Goal: Task Accomplishment & Management: Manage account settings

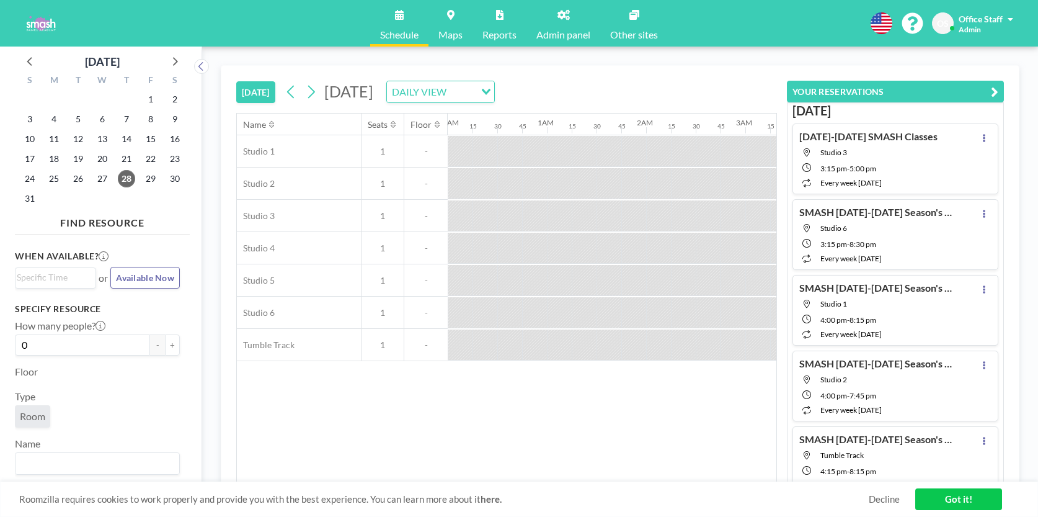
scroll to position [0, 769]
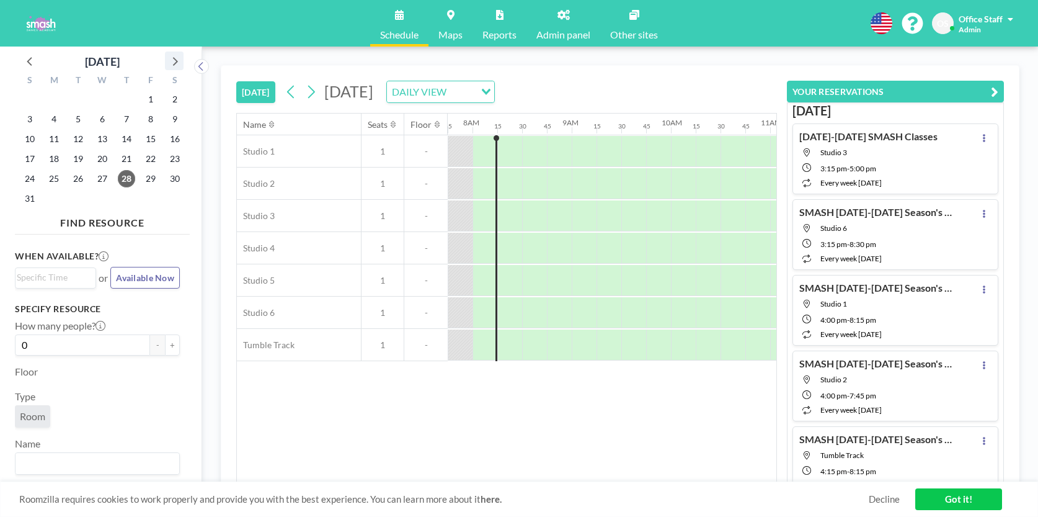
click at [179, 64] on icon at bounding box center [174, 61] width 16 height 16
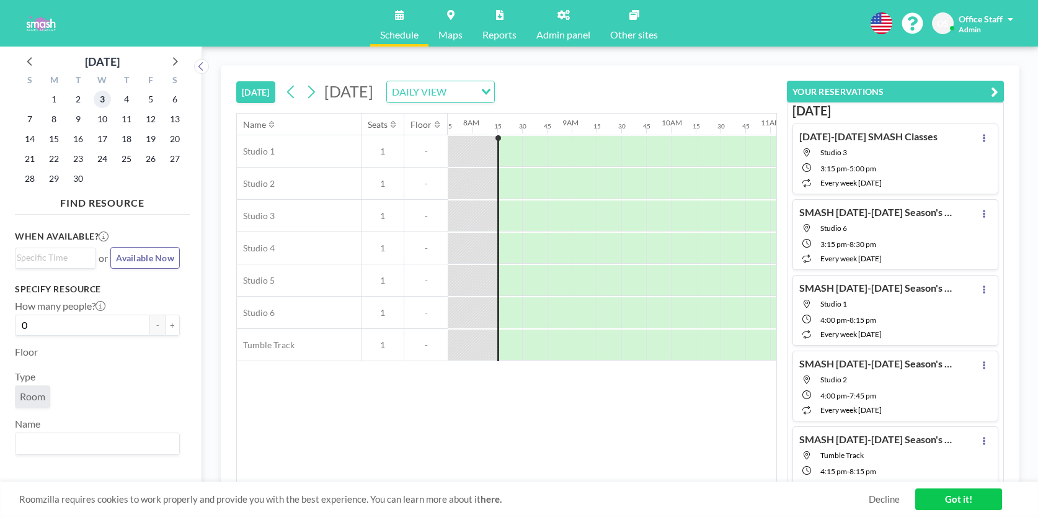
click at [99, 99] on span "3" at bounding box center [102, 99] width 17 height 17
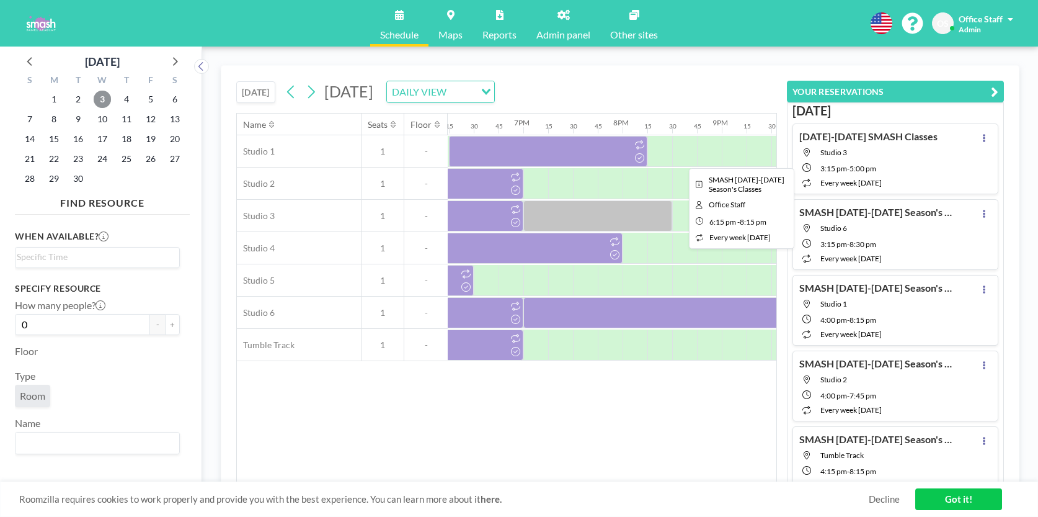
scroll to position [0, 1814]
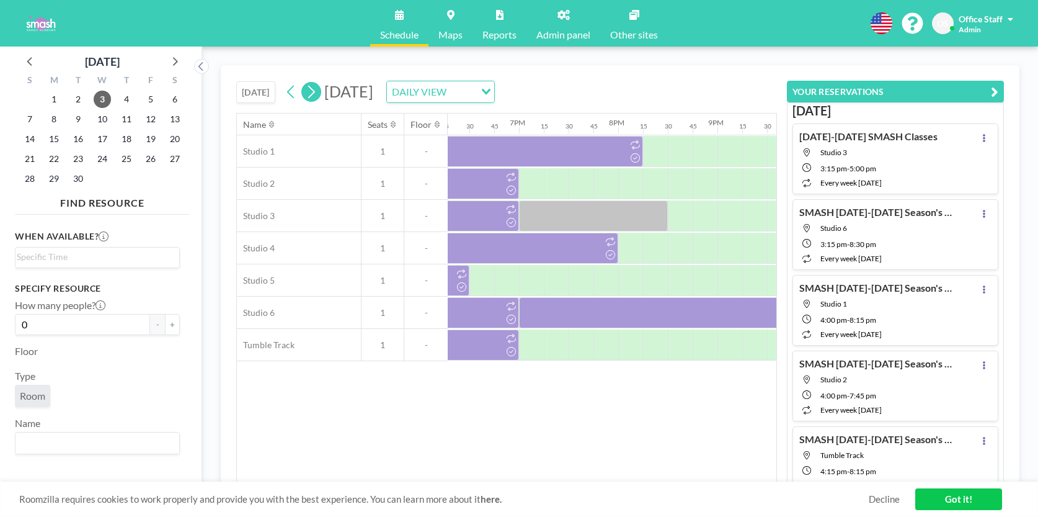
click at [309, 94] on icon at bounding box center [311, 91] width 12 height 19
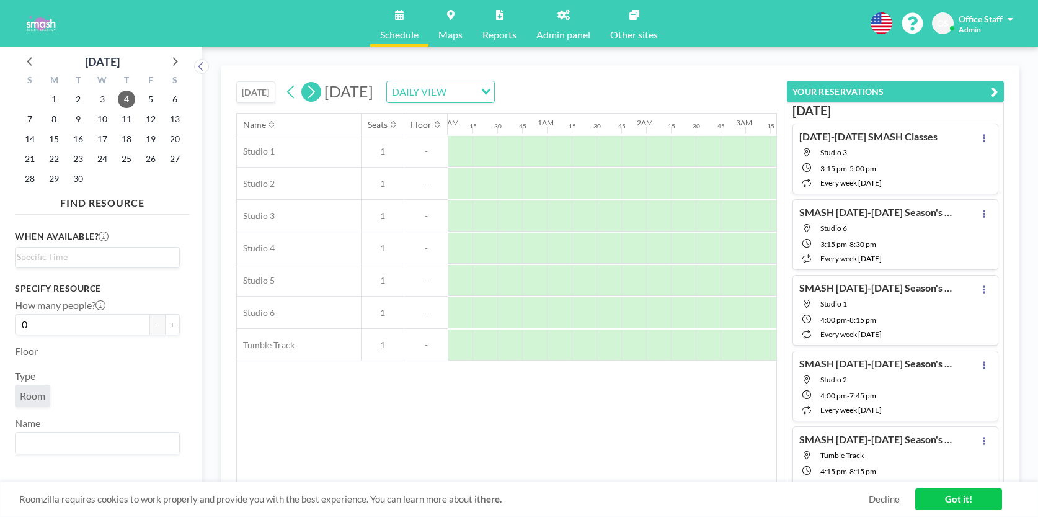
scroll to position [0, 769]
click at [102, 119] on span "10" at bounding box center [102, 118] width 17 height 17
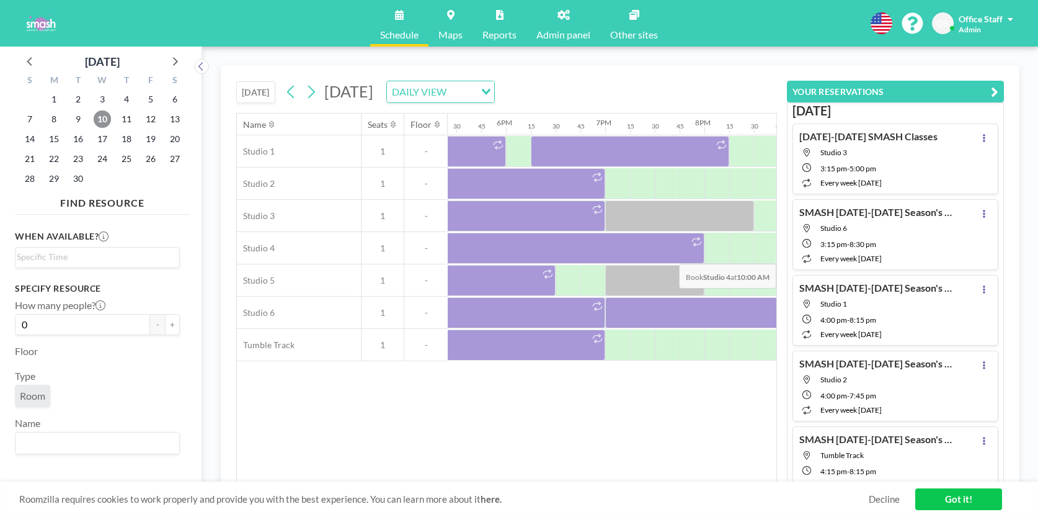
scroll to position [0, 1734]
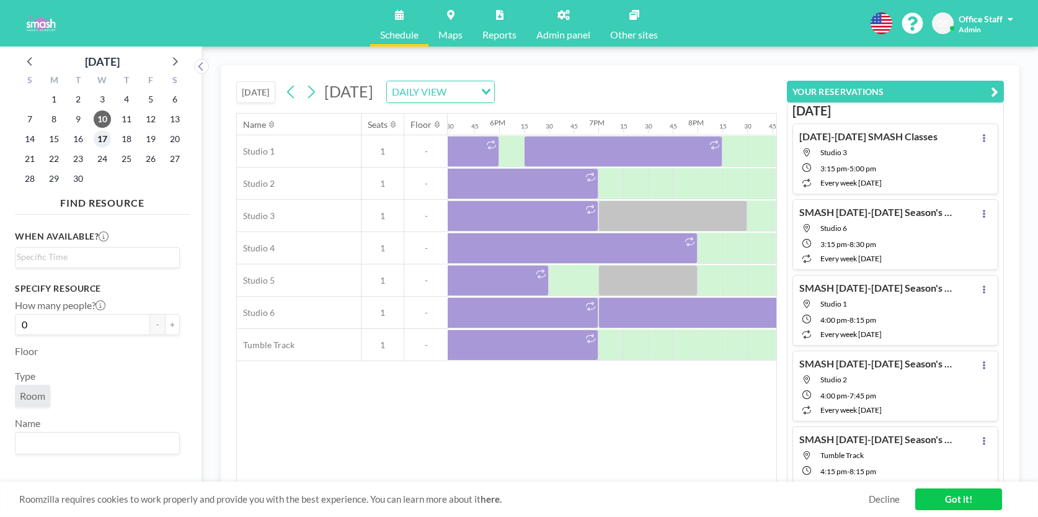
click at [109, 136] on span "17" at bounding box center [102, 138] width 17 height 17
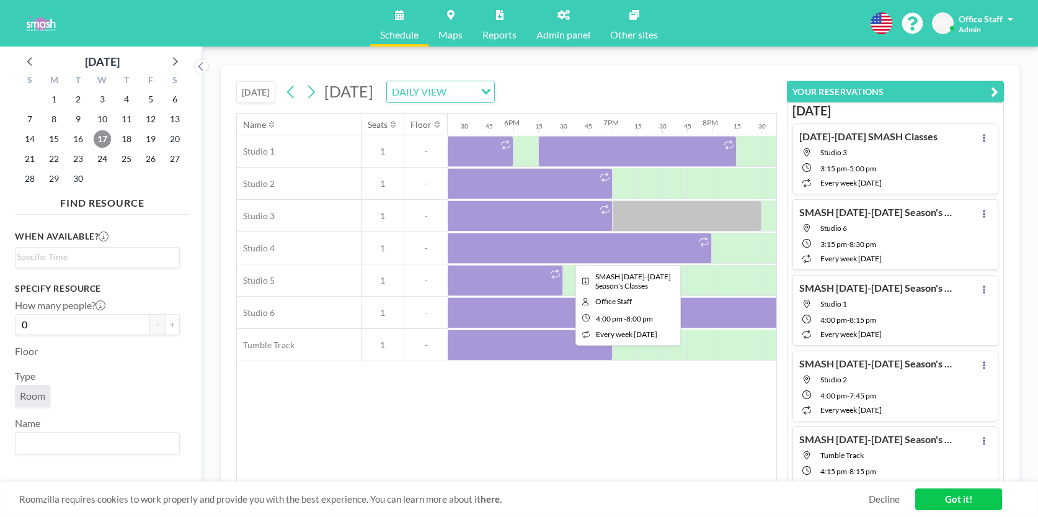
scroll to position [0, 1731]
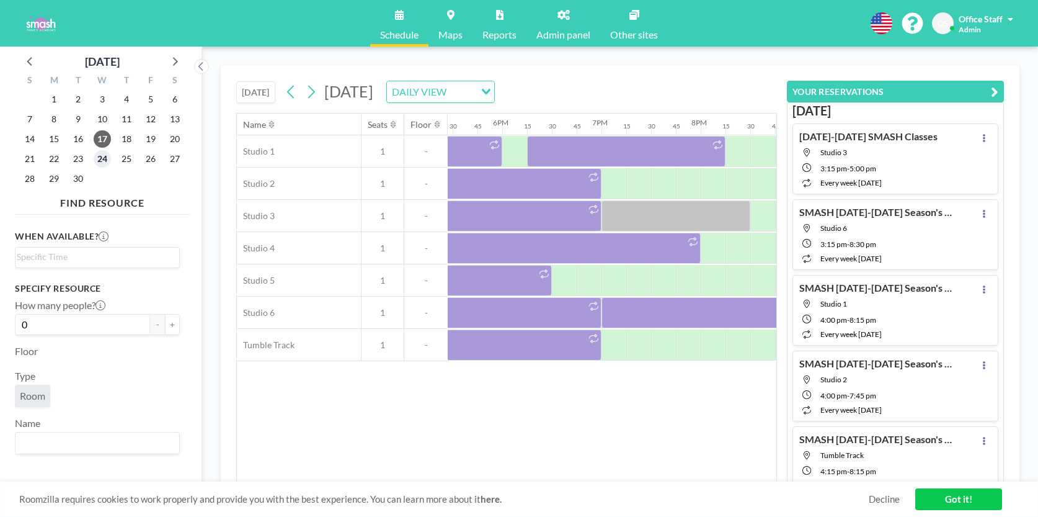
click at [99, 156] on span "24" at bounding box center [102, 158] width 17 height 17
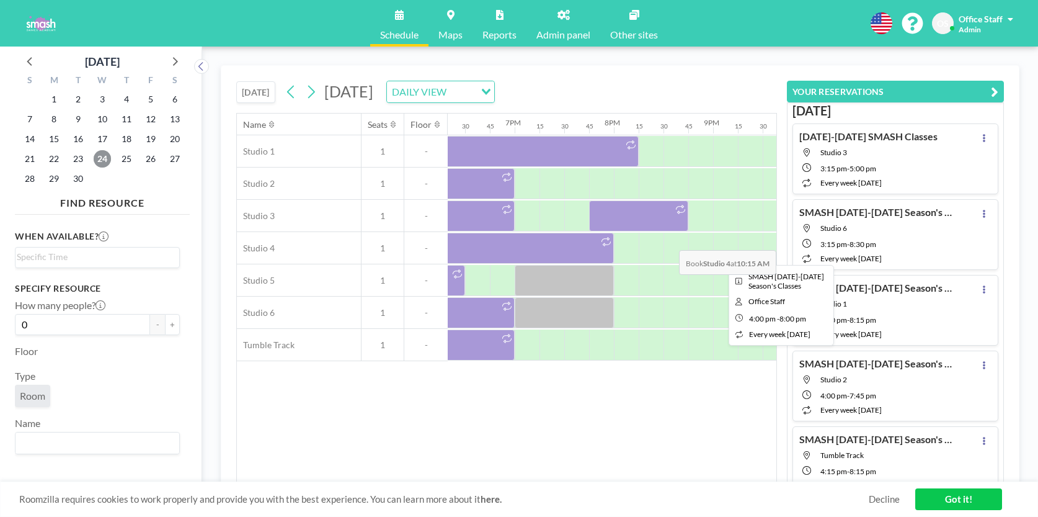
scroll to position [0, 1746]
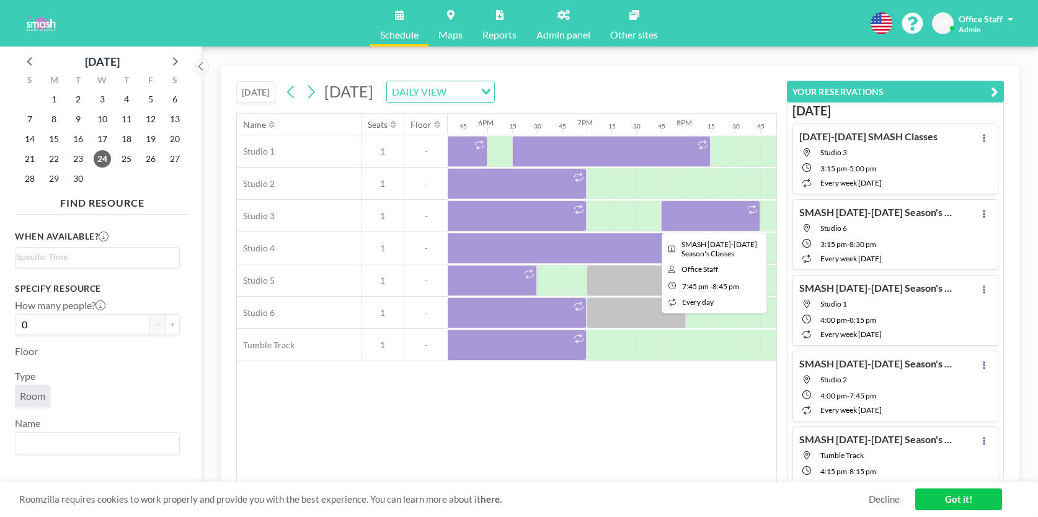
click at [695, 214] on div at bounding box center [710, 215] width 99 height 31
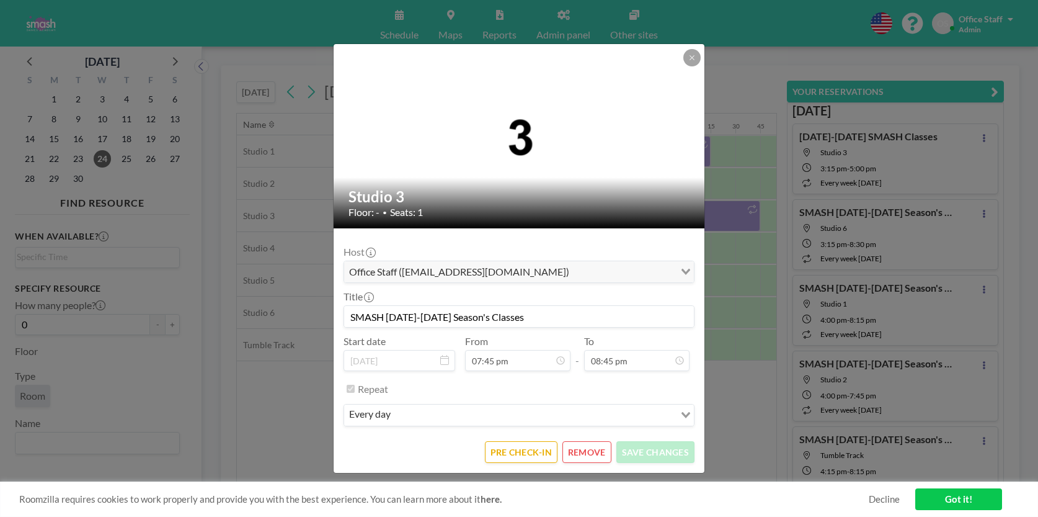
click at [595, 450] on button "REMOVE" at bounding box center [586, 452] width 49 height 22
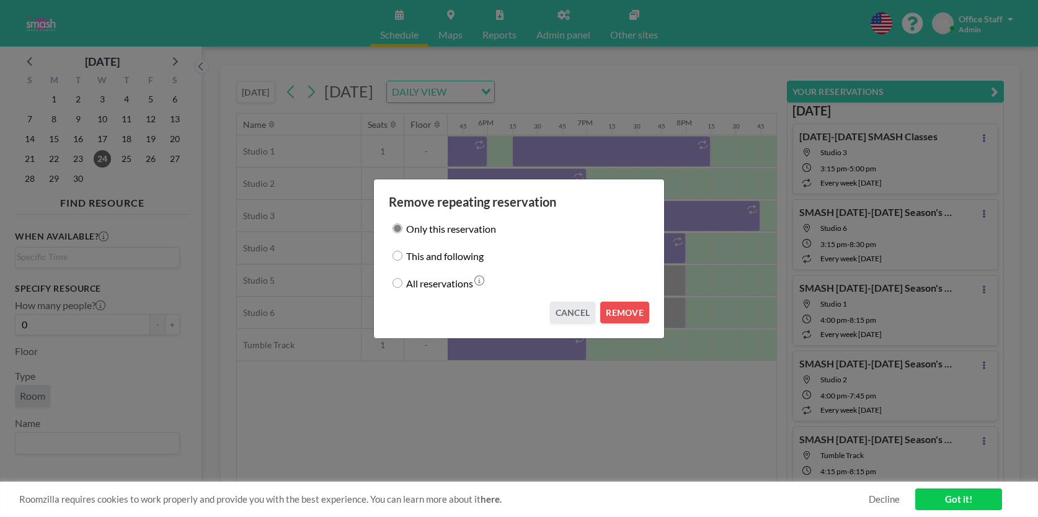
click at [400, 261] on div "This and following" at bounding box center [519, 255] width 260 height 17
click at [399, 258] on input "This and following" at bounding box center [398, 256] width 10 height 10
radio input "true"
click at [621, 312] on button "REMOVE" at bounding box center [624, 312] width 49 height 22
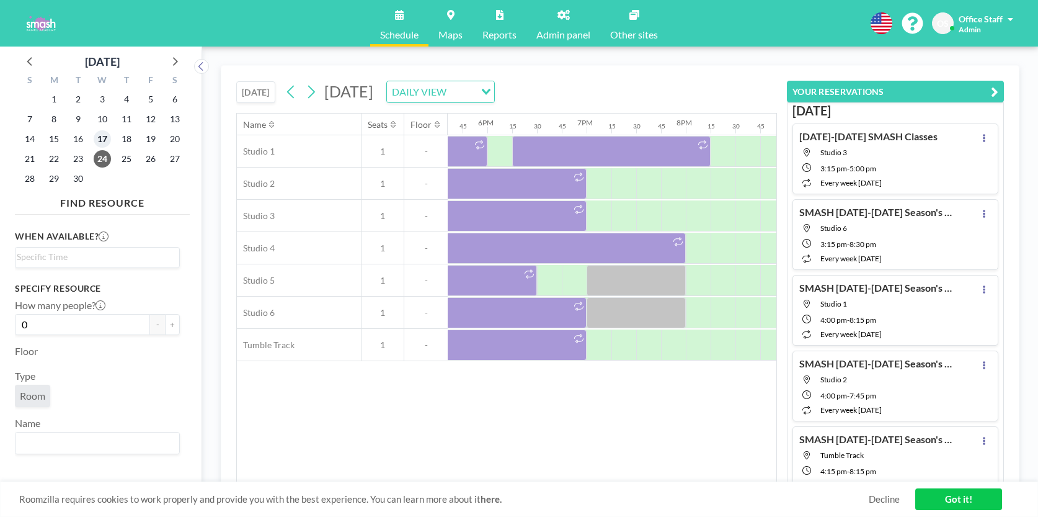
click at [107, 138] on span "17" at bounding box center [102, 138] width 17 height 17
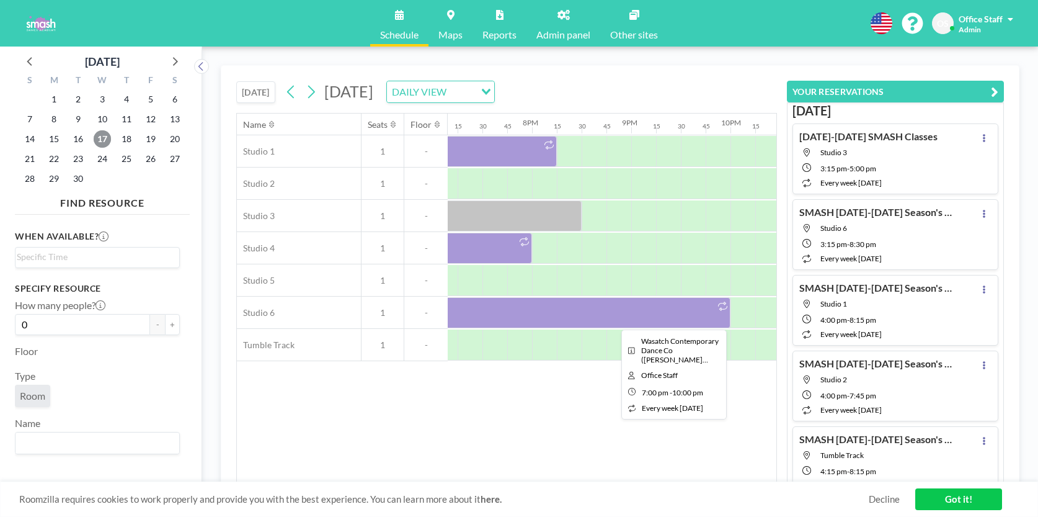
scroll to position [0, 1951]
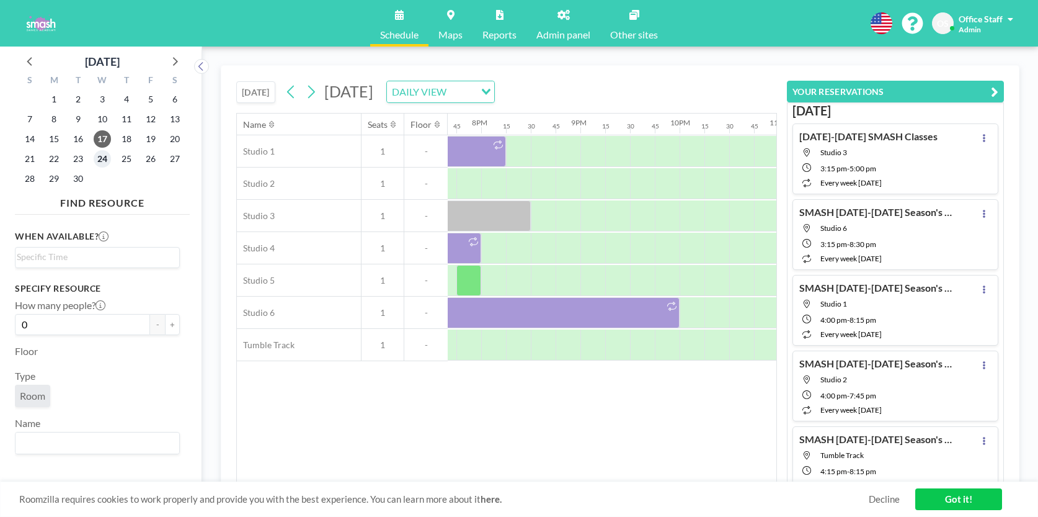
click at [104, 163] on span "24" at bounding box center [102, 158] width 17 height 17
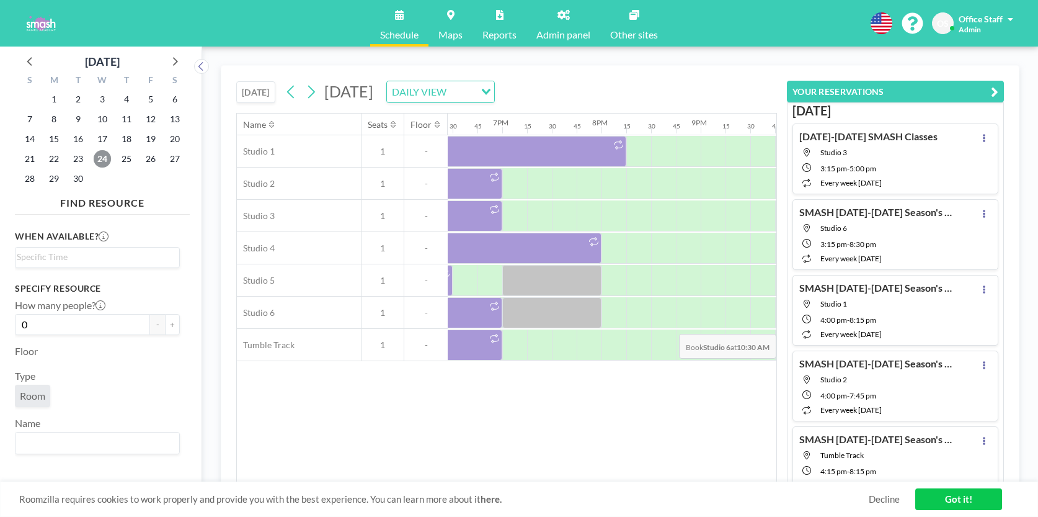
scroll to position [0, 1782]
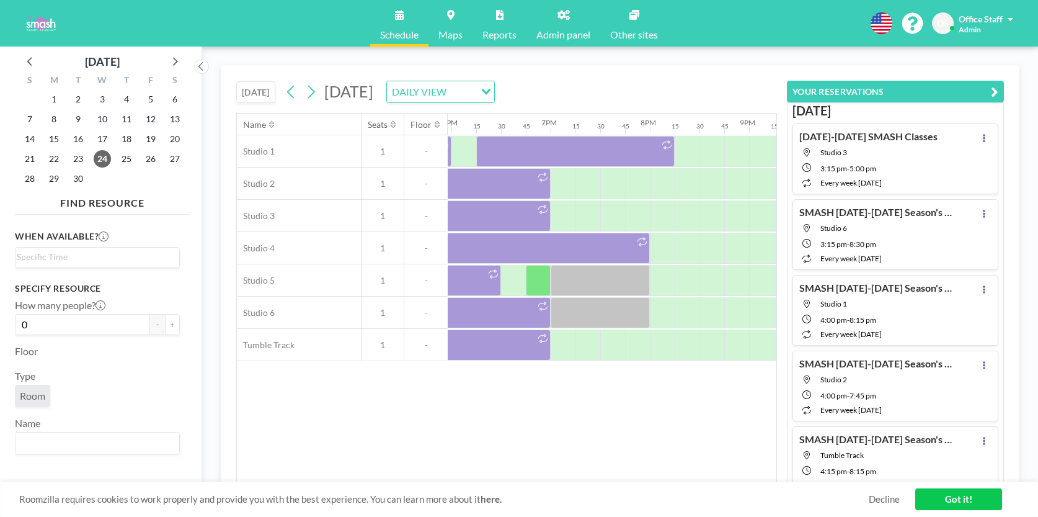
click at [100, 174] on div "1" at bounding box center [103, 179] width 24 height 20
click at [173, 59] on icon at bounding box center [174, 61] width 16 height 16
click at [103, 99] on span "1" at bounding box center [102, 99] width 17 height 17
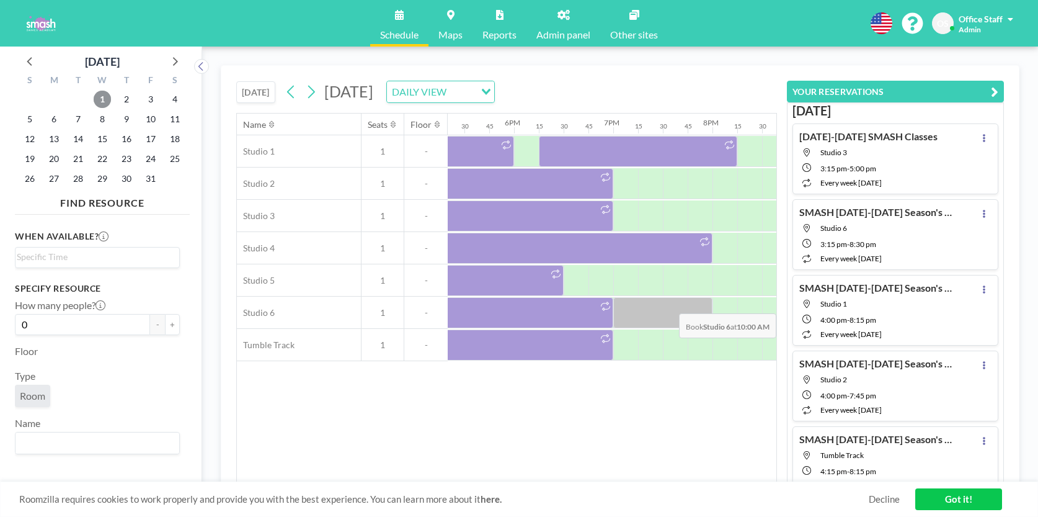
scroll to position [0, 1711]
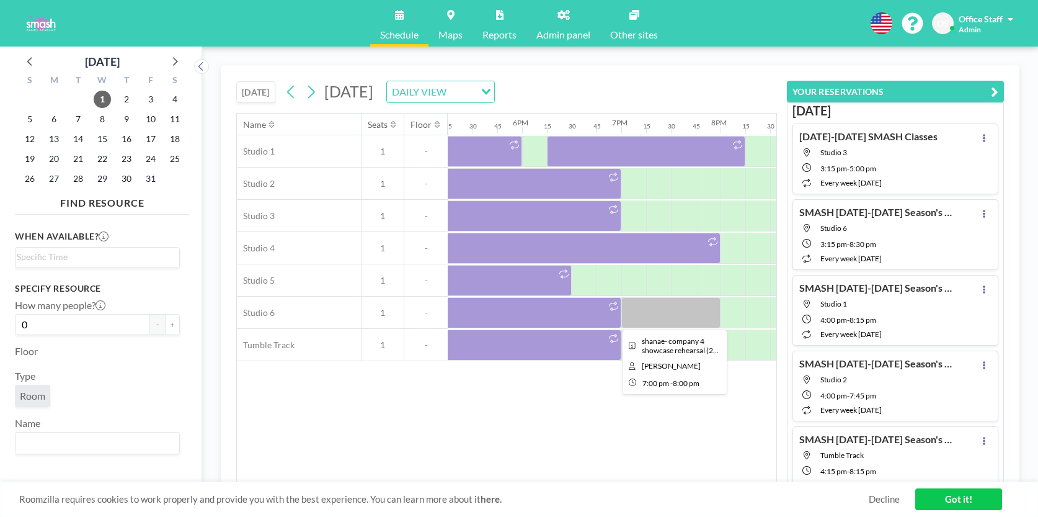
click at [647, 320] on div at bounding box center [670, 312] width 99 height 31
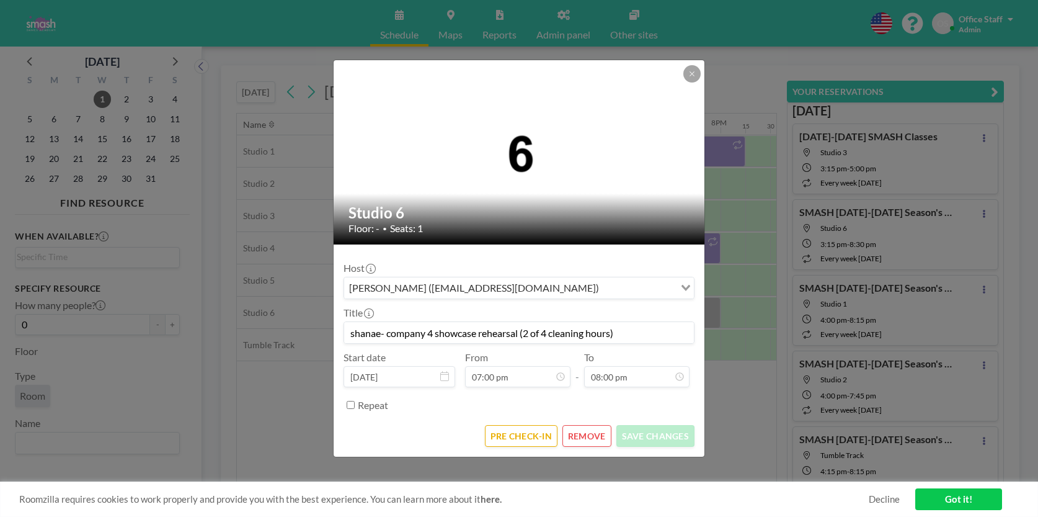
drag, startPoint x: 631, startPoint y: 334, endPoint x: 280, endPoint y: 318, distance: 351.9
click at [280, 318] on div "Studio 6 Floor: - • Seats: 1 Host [PERSON_NAME] ([EMAIL_ADDRESS][DOMAIN_NAME]) …" at bounding box center [519, 258] width 1038 height 517
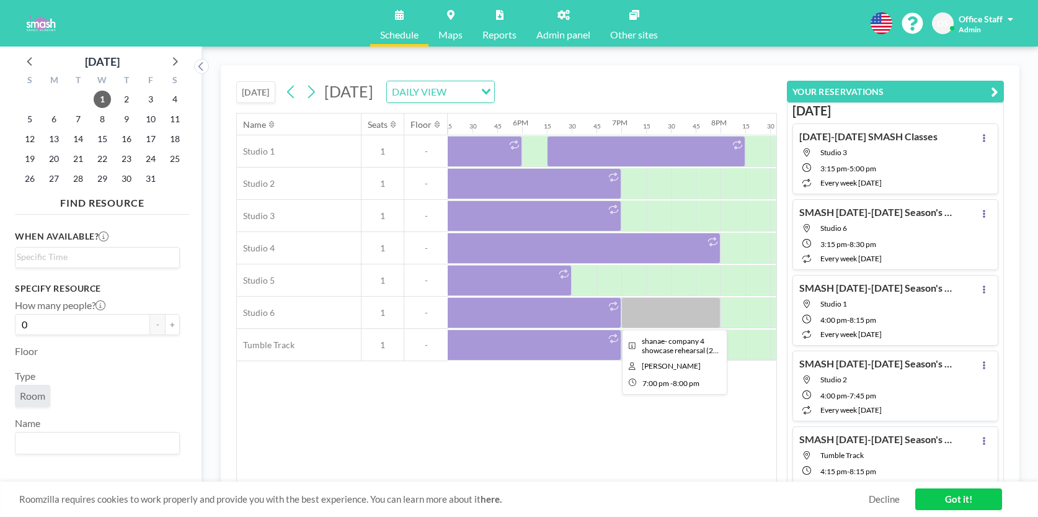
click at [664, 318] on div at bounding box center [670, 312] width 99 height 31
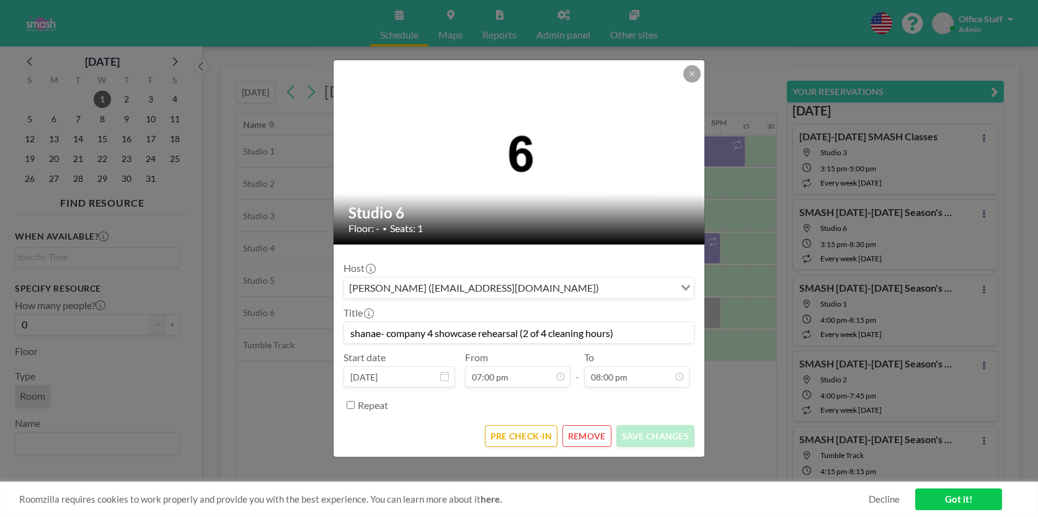
click at [448, 334] on input "shanae- company 4 showcase rehearsal (2 of 4 cleaning hours)" at bounding box center [519, 332] width 350 height 21
click at [726, 231] on div "Studio 6 Floor: - • Seats: 1 Host [PERSON_NAME] ([EMAIL_ADDRESS][DOMAIN_NAME]) …" at bounding box center [519, 258] width 1038 height 517
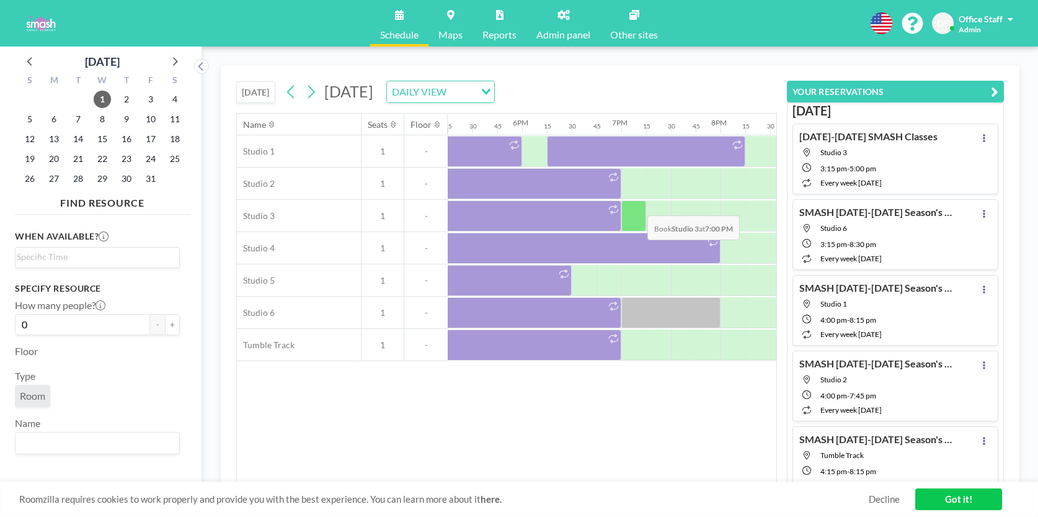
click at [629, 216] on div at bounding box center [633, 215] width 25 height 31
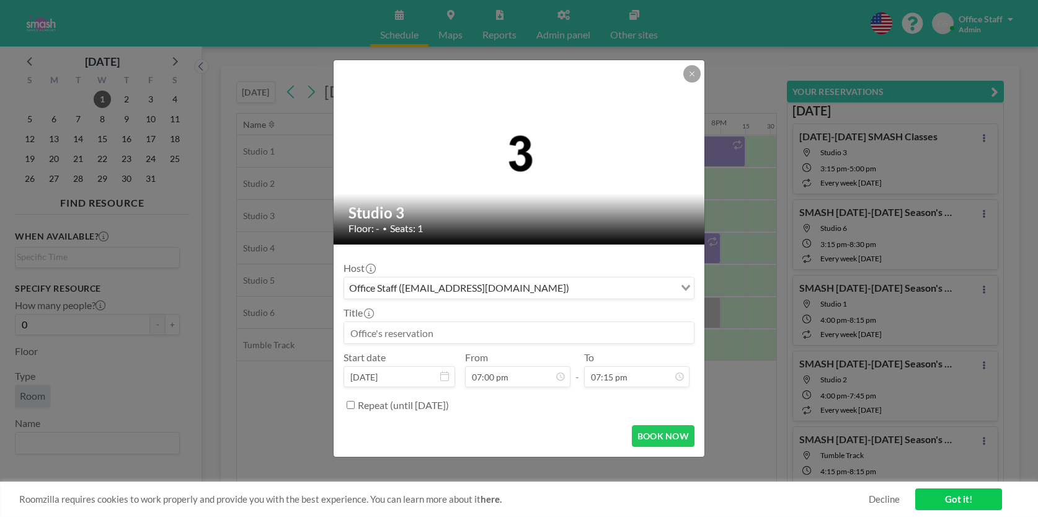
click at [375, 332] on input at bounding box center [519, 332] width 350 height 21
paste input "shanae- company 4 showcase rehearsal (2 of 4 cleaning hours)"
type input "shanae- company 4 showcase rehearsal (2 of 4 cleaning hours)"
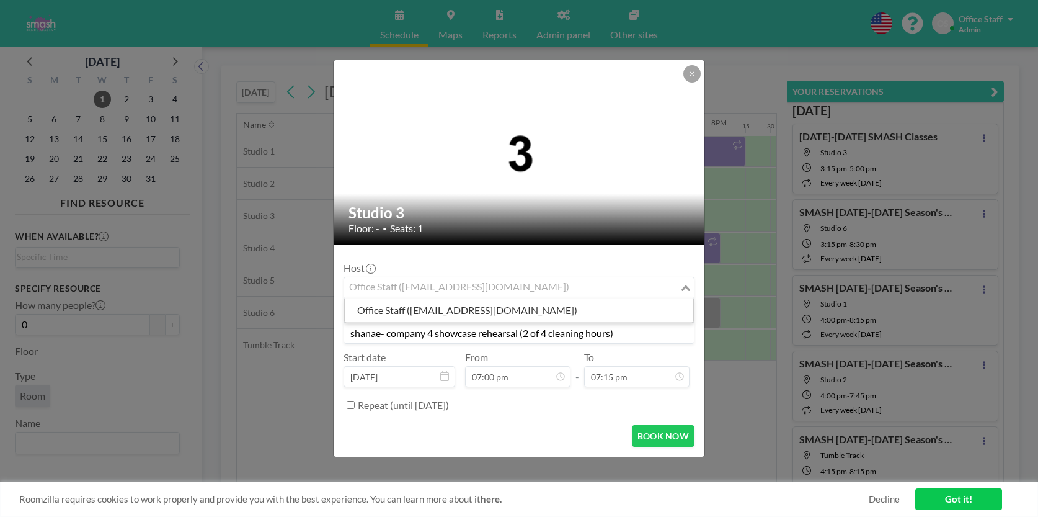
click at [667, 291] on input "Search for option" at bounding box center [511, 288] width 333 height 16
click at [661, 285] on input "Search for option" at bounding box center [511, 288] width 333 height 16
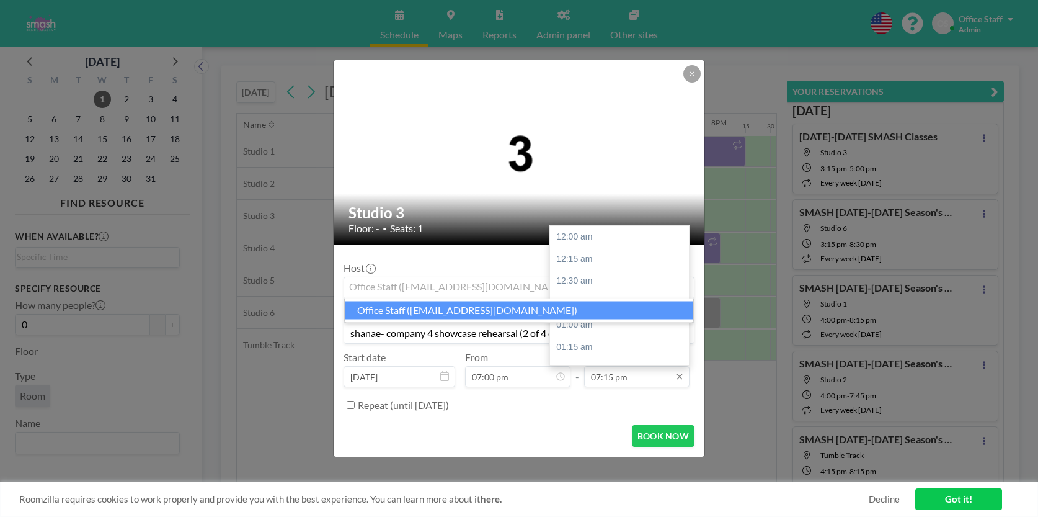
scroll to position [1671, 0]
click at [626, 381] on input "07:15 pm" at bounding box center [636, 376] width 105 height 21
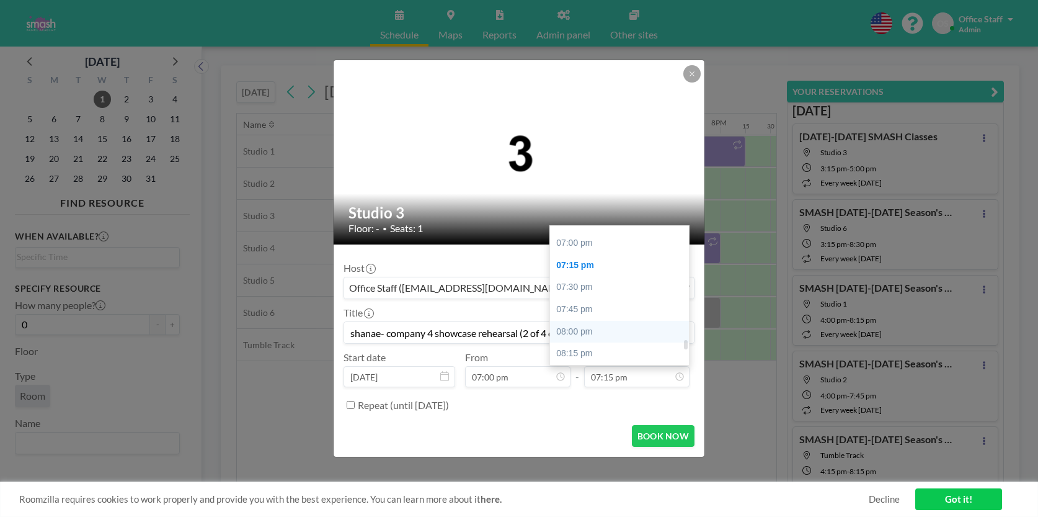
click at [578, 321] on div "08:00 pm" at bounding box center [619, 332] width 139 height 22
type input "08:00 pm"
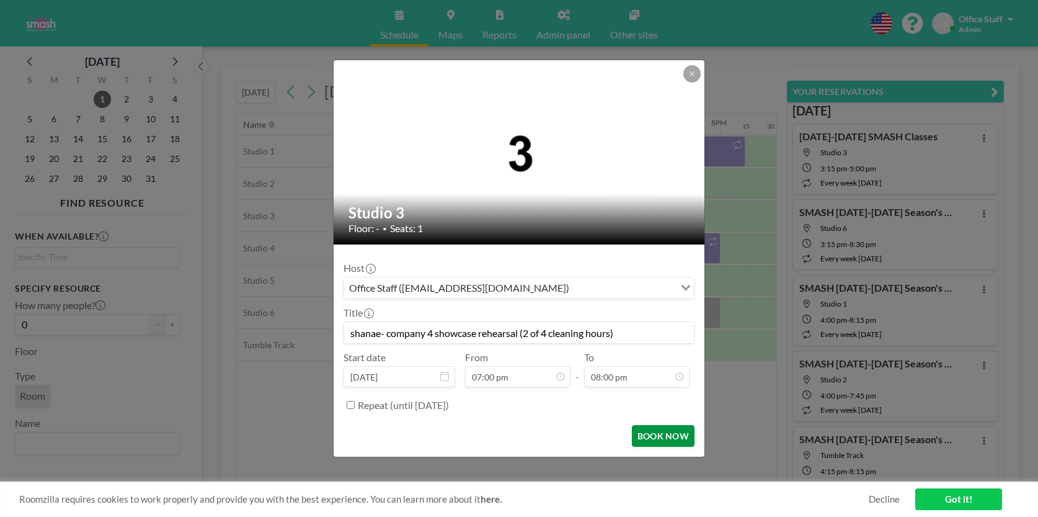
scroll to position [0, 0]
click at [655, 435] on button "BOOK NOW" at bounding box center [663, 436] width 63 height 22
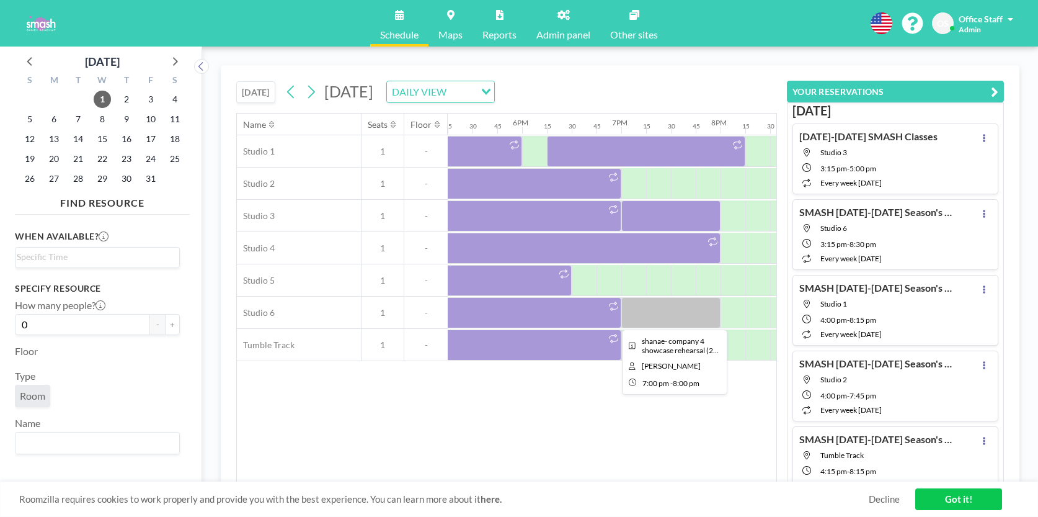
click at [653, 312] on div at bounding box center [670, 312] width 99 height 31
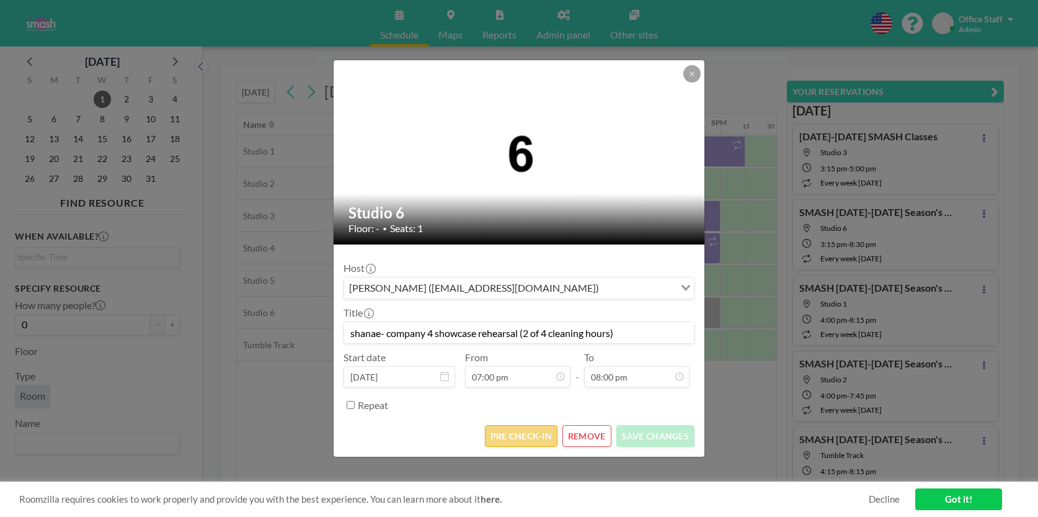
scroll to position [1736, 0]
click at [583, 435] on button "REMOVE" at bounding box center [586, 436] width 49 height 22
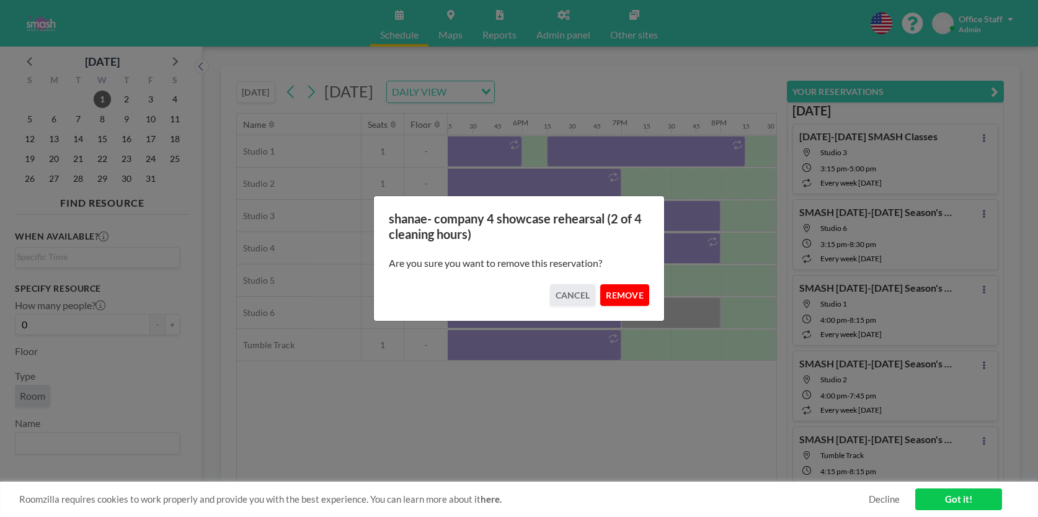
click at [622, 295] on button "REMOVE" at bounding box center [624, 295] width 49 height 22
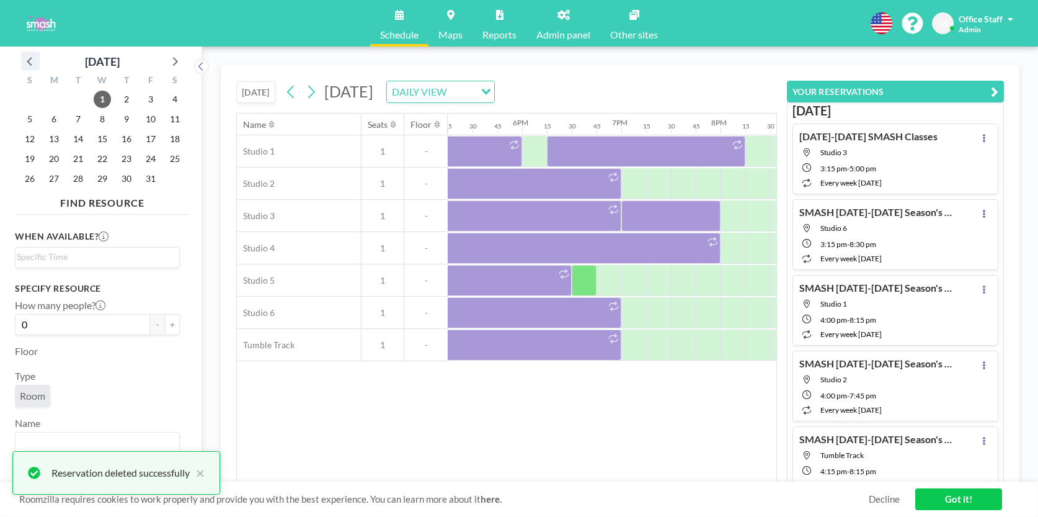
click at [27, 60] on icon at bounding box center [30, 61] width 16 height 16
click at [105, 158] on span "24" at bounding box center [102, 158] width 17 height 17
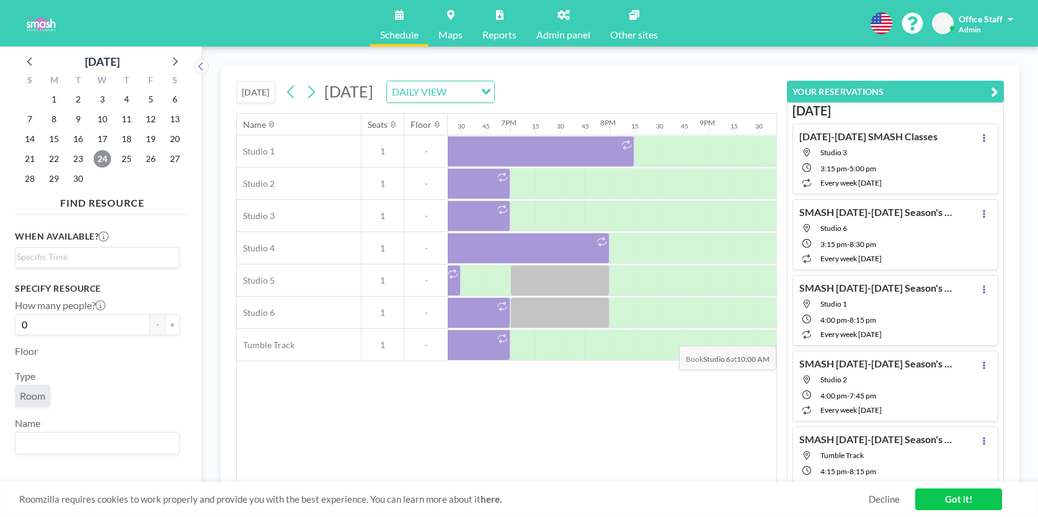
scroll to position [0, 1813]
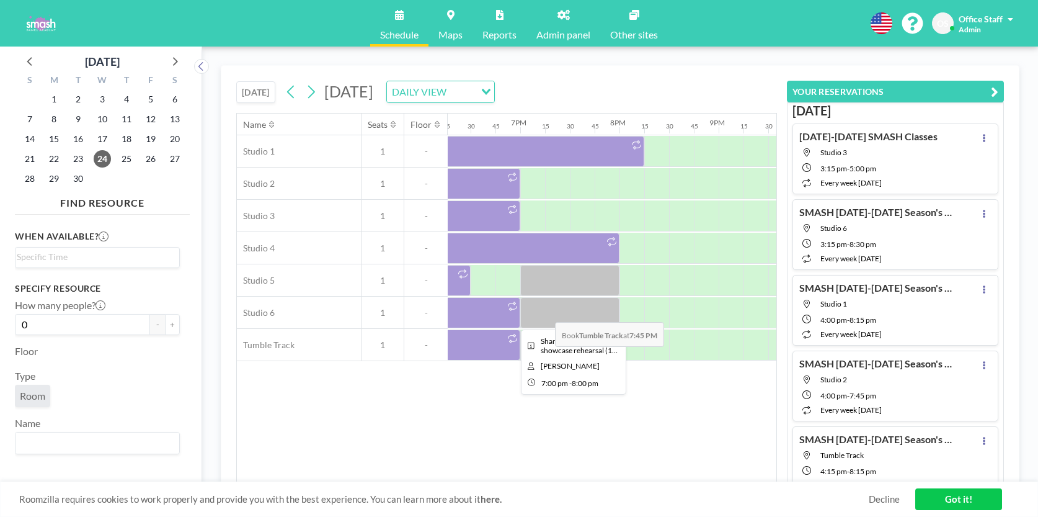
click at [545, 313] on div at bounding box center [569, 312] width 99 height 31
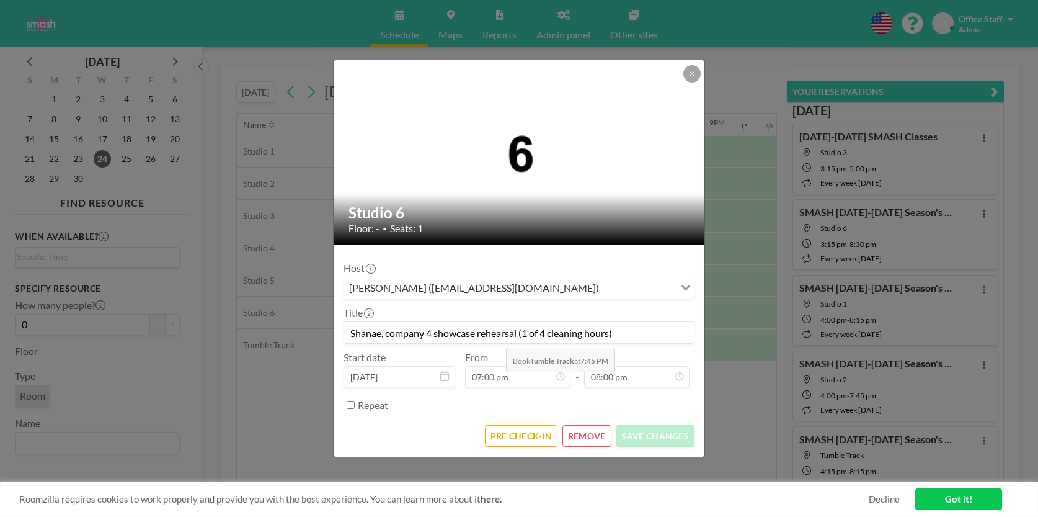
click at [495, 335] on input "Shanae, company 4 showcase rehearsal (1 of 4 cleaning hours)" at bounding box center [519, 332] width 350 height 21
click at [691, 70] on icon at bounding box center [691, 73] width 7 height 7
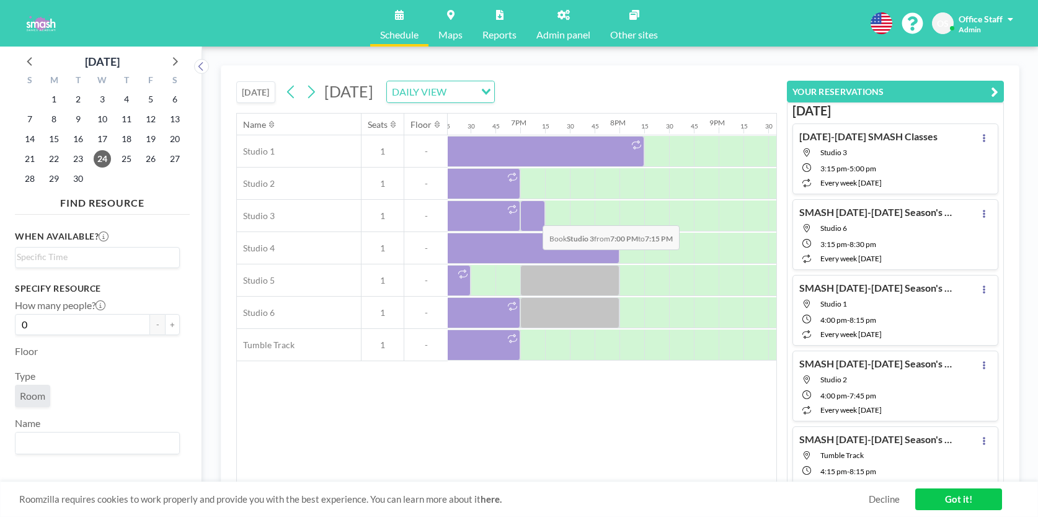
click at [533, 216] on div at bounding box center [532, 215] width 25 height 31
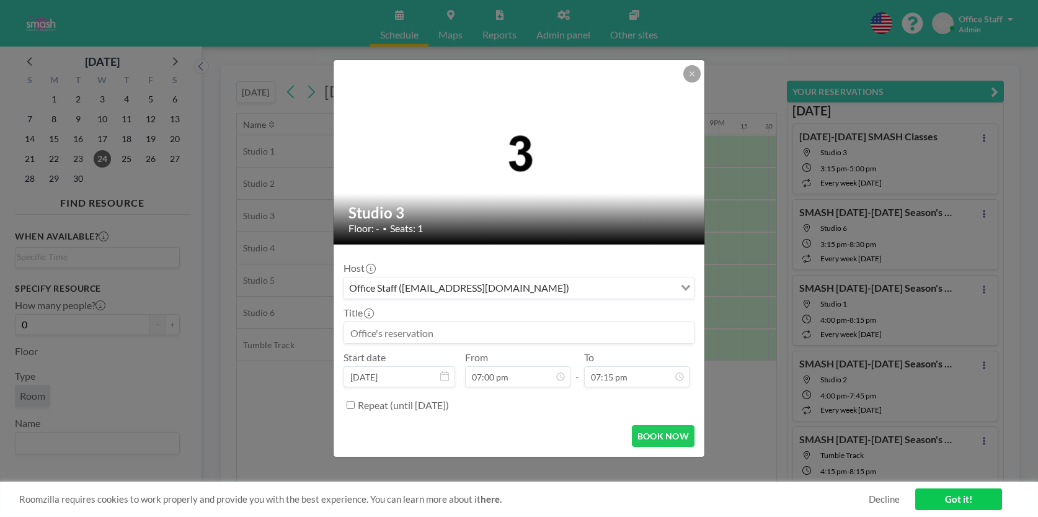
click at [425, 327] on input at bounding box center [519, 332] width 350 height 21
paste input "Shanae, company 4 showcase rehearsal (1 of 4 cleaning hours)"
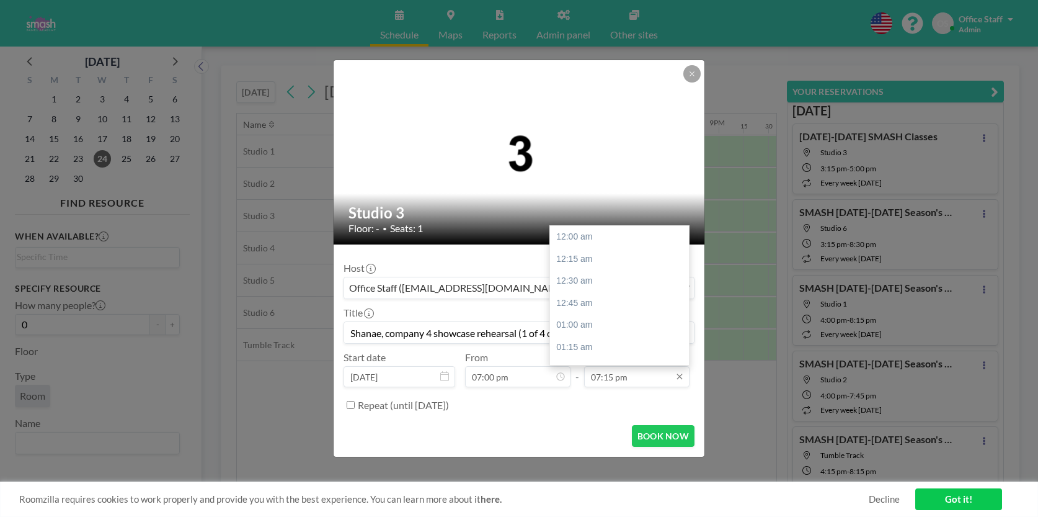
scroll to position [1671, 0]
type input "Shanae, company 4 showcase rehearsal (1 of 4 cleaning hours)"
click at [582, 321] on div "08:00 pm" at bounding box center [619, 332] width 139 height 22
type input "08:00 pm"
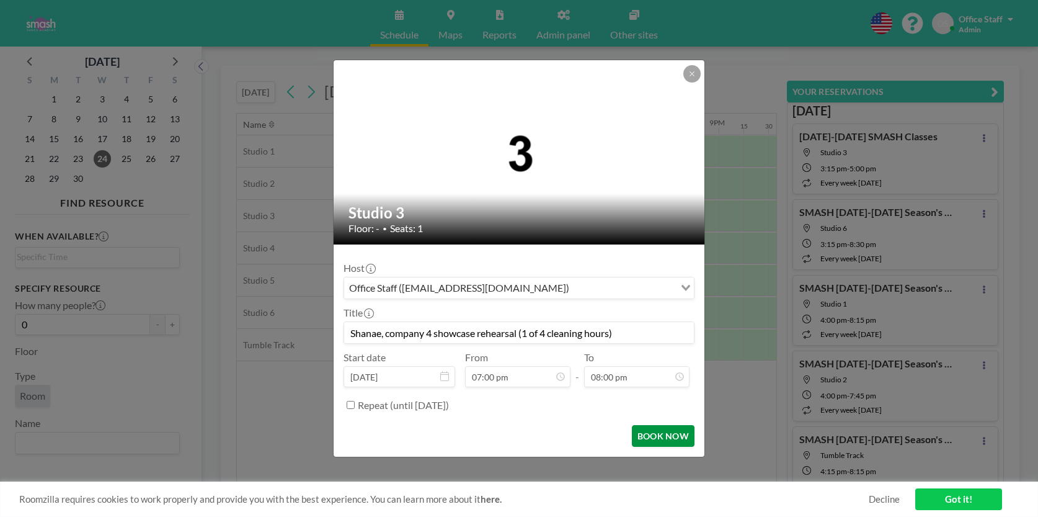
scroll to position [1736, 0]
click at [665, 432] on button "BOOK NOW" at bounding box center [663, 436] width 63 height 22
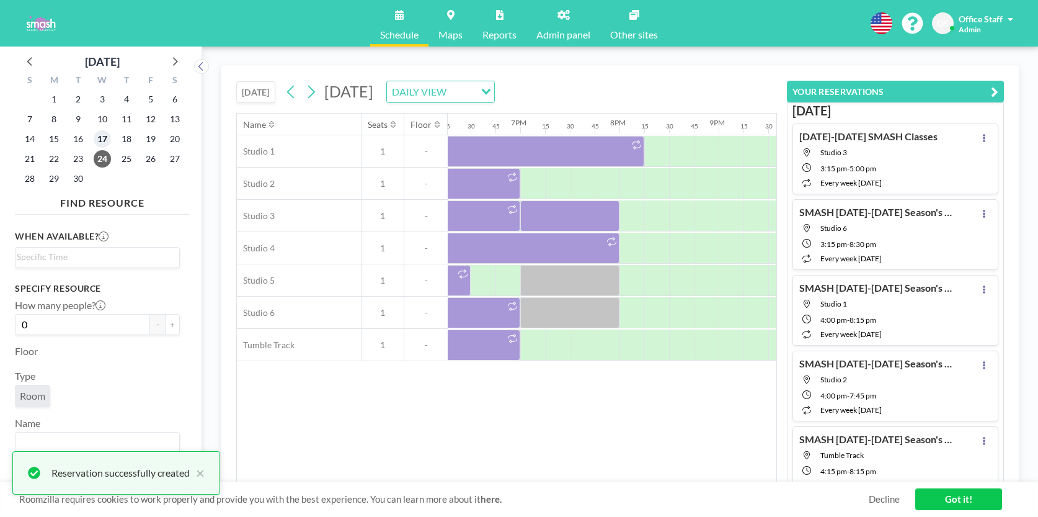
click at [100, 141] on span "17" at bounding box center [102, 138] width 17 height 17
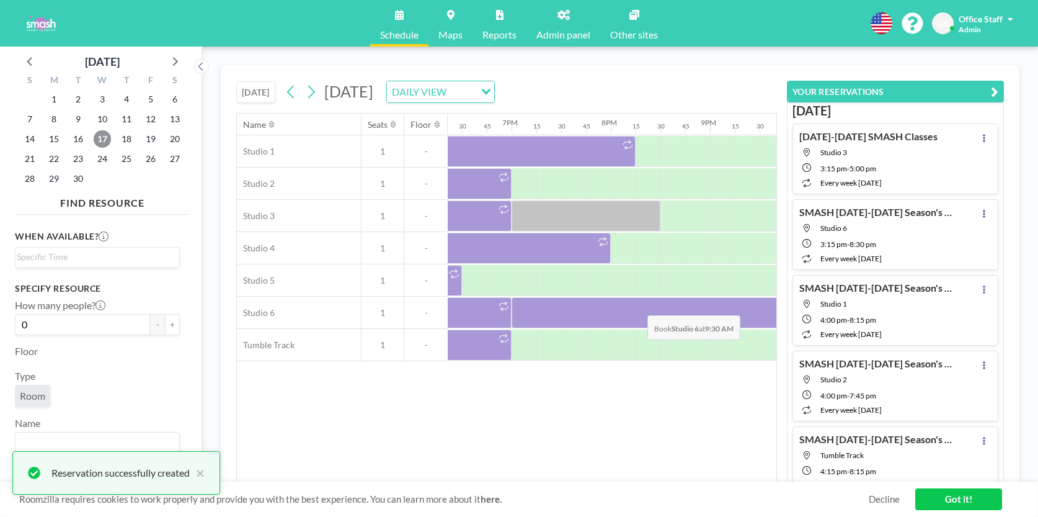
scroll to position [0, 1826]
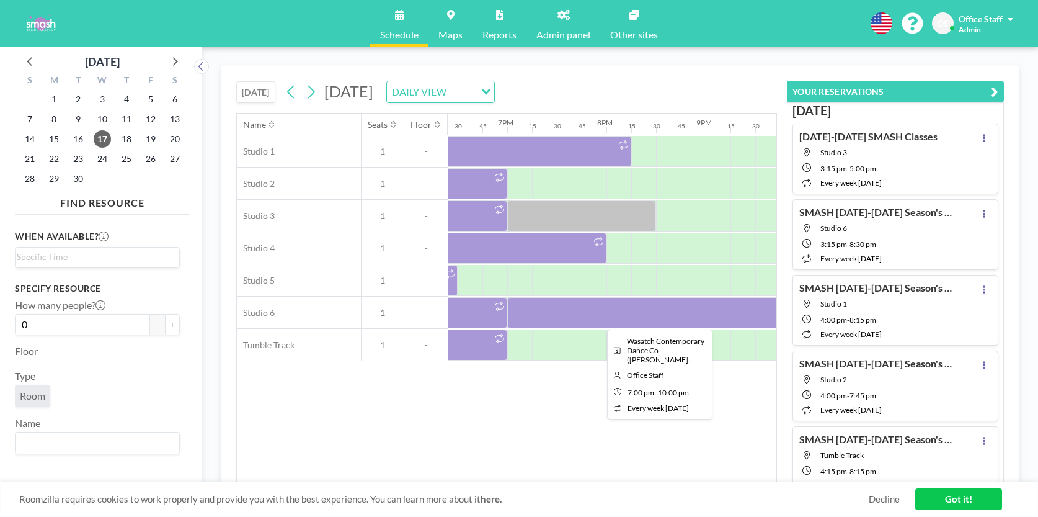
click at [633, 316] on div at bounding box center [656, 312] width 298 height 31
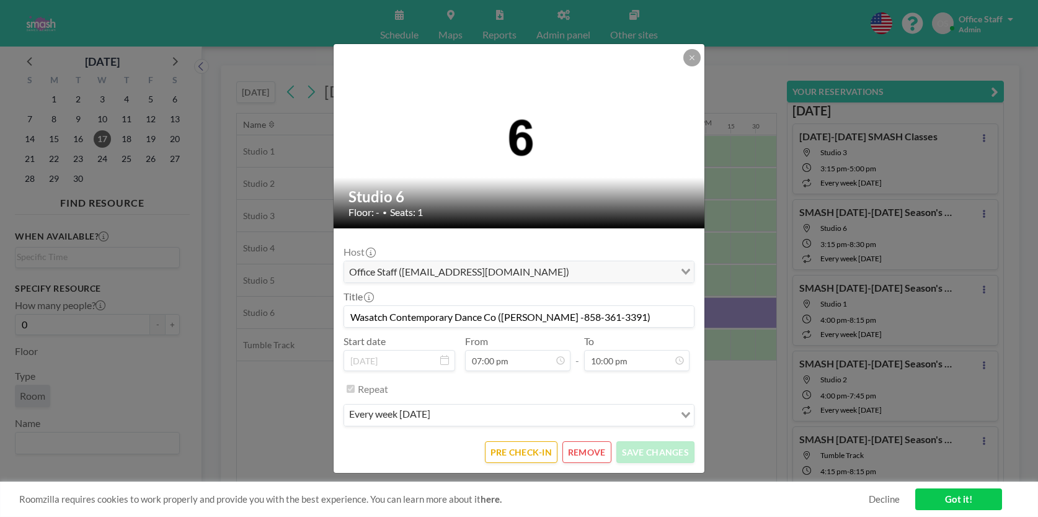
scroll to position [1649, 0]
click at [441, 321] on input "Wasatch Contemporary Dance Co ([PERSON_NAME] -858-361-3391)" at bounding box center [519, 316] width 350 height 21
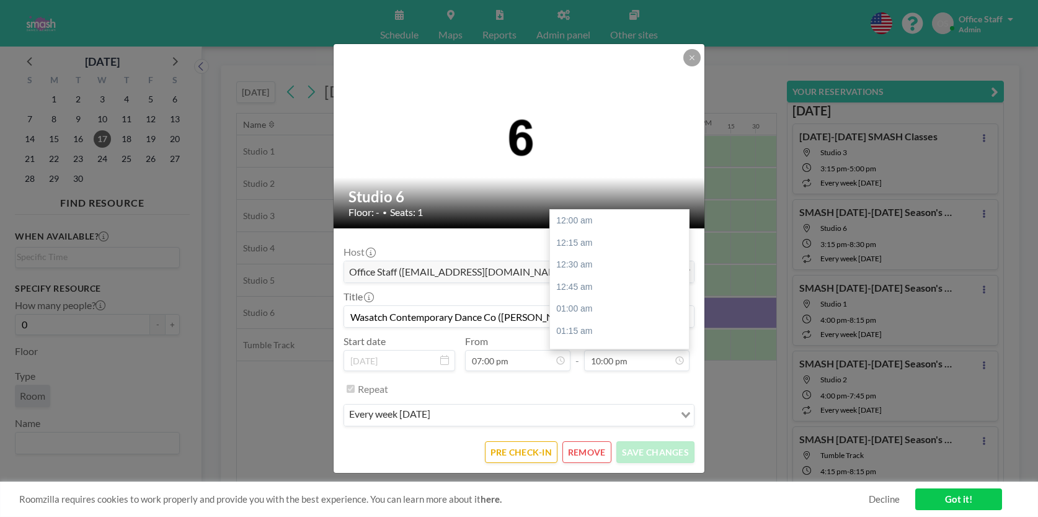
scroll to position [1879, 0]
click at [694, 68] on div at bounding box center [520, 136] width 372 height 184
click at [692, 60] on icon at bounding box center [691, 57] width 7 height 7
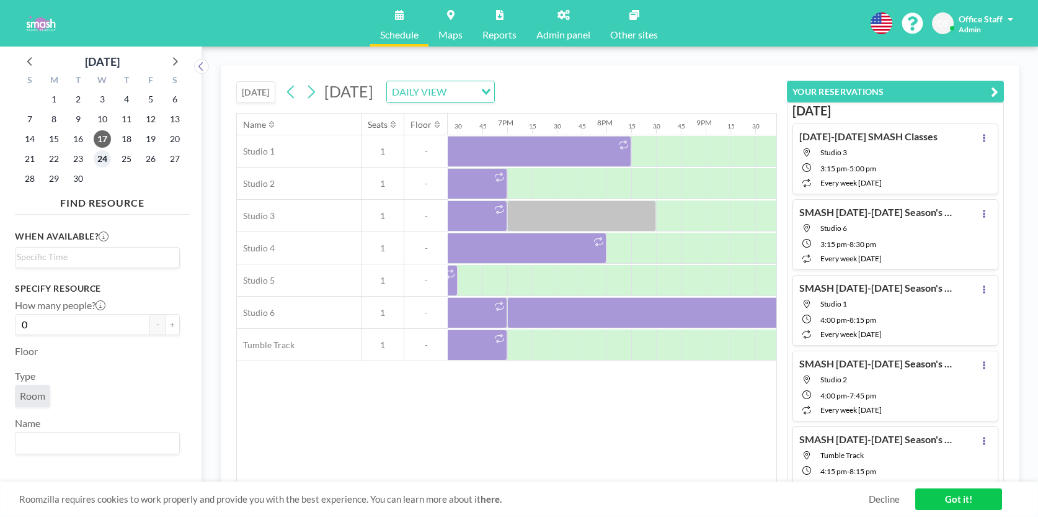
click at [102, 156] on span "24" at bounding box center [102, 158] width 17 height 17
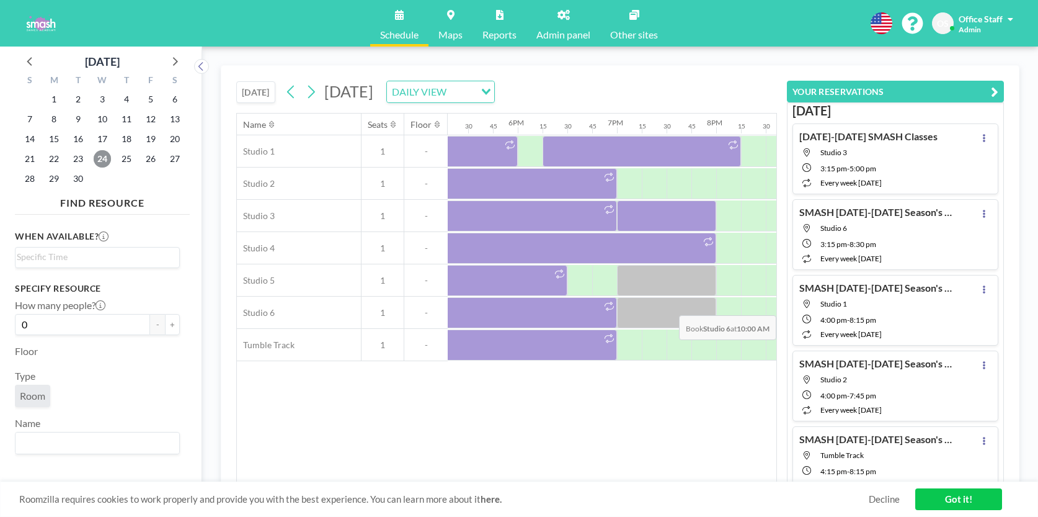
scroll to position [0, 1717]
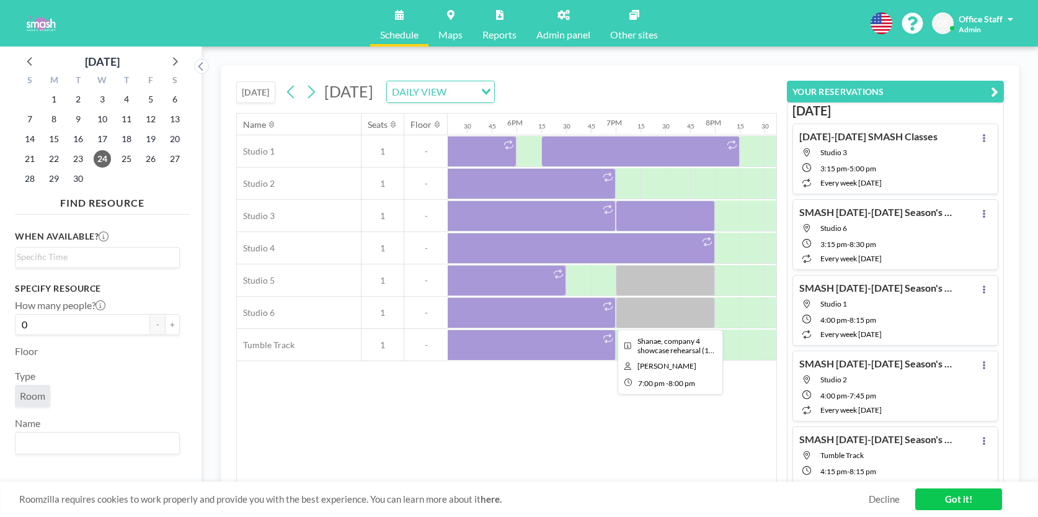
click at [666, 312] on div at bounding box center [665, 312] width 99 height 31
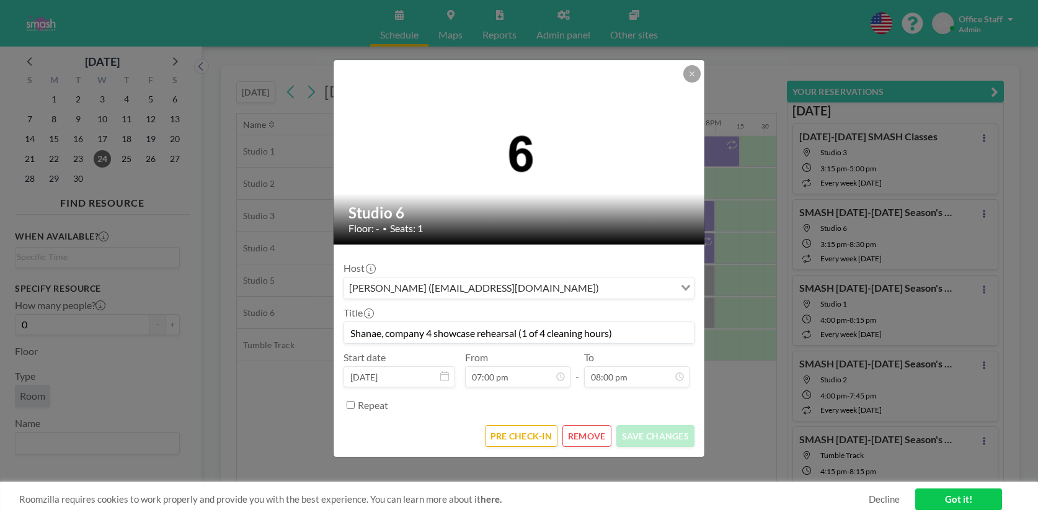
scroll to position [1649, 0]
click at [587, 430] on button "REMOVE" at bounding box center [586, 436] width 49 height 22
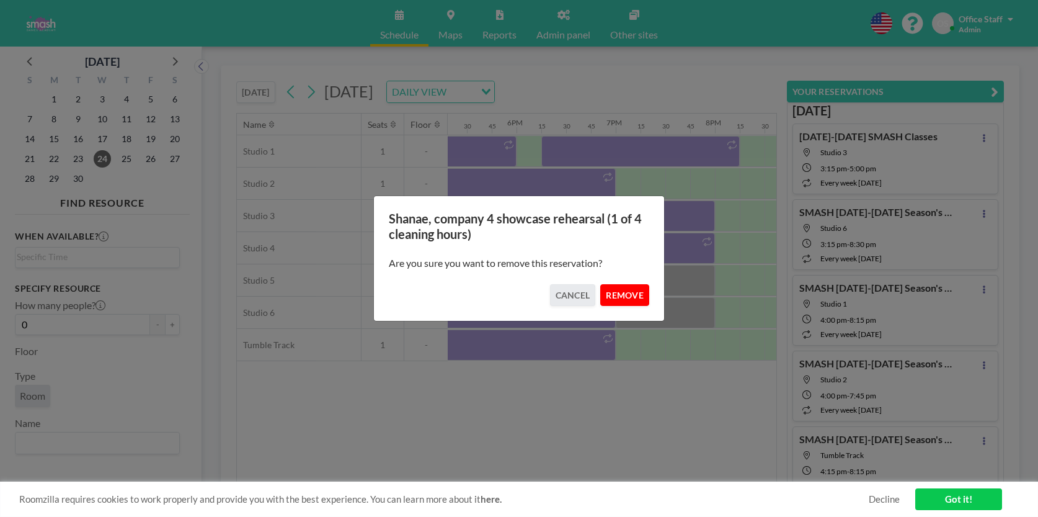
click at [635, 293] on button "REMOVE" at bounding box center [624, 295] width 49 height 22
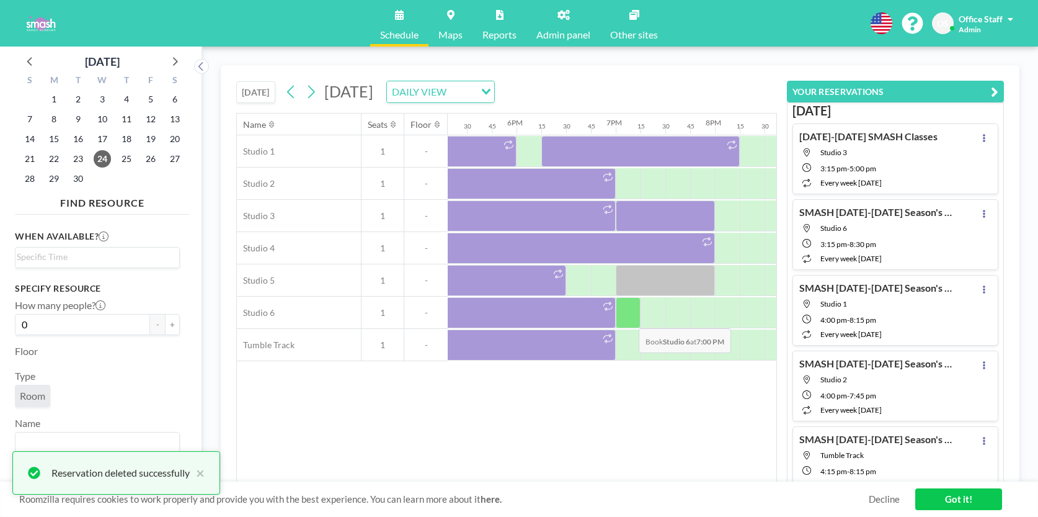
click at [629, 319] on div at bounding box center [628, 312] width 25 height 31
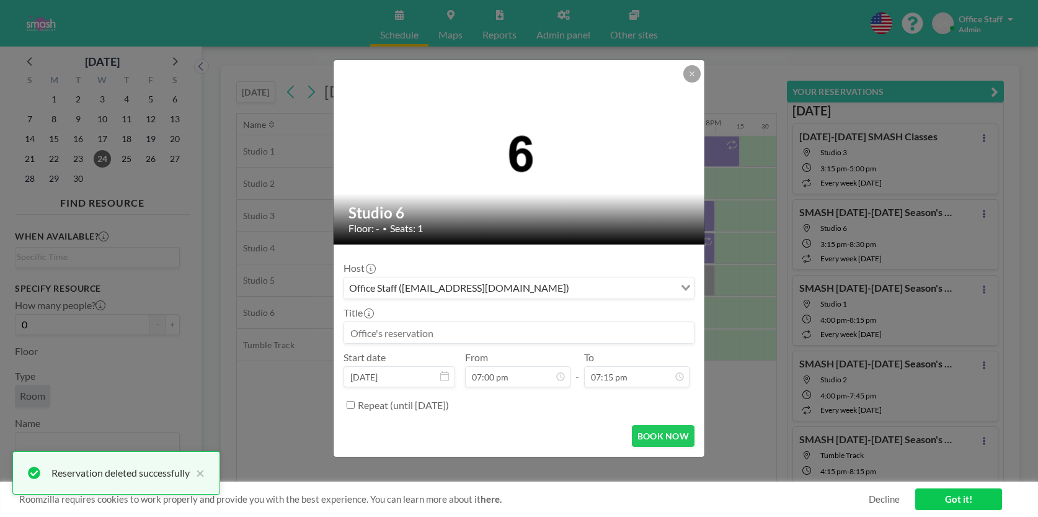
click at [430, 319] on div "Title" at bounding box center [519, 324] width 351 height 37
click at [400, 329] on input at bounding box center [519, 332] width 350 height 21
paste input "Wasatch Contemporary Dance Co ([PERSON_NAME] -858-361-3391)"
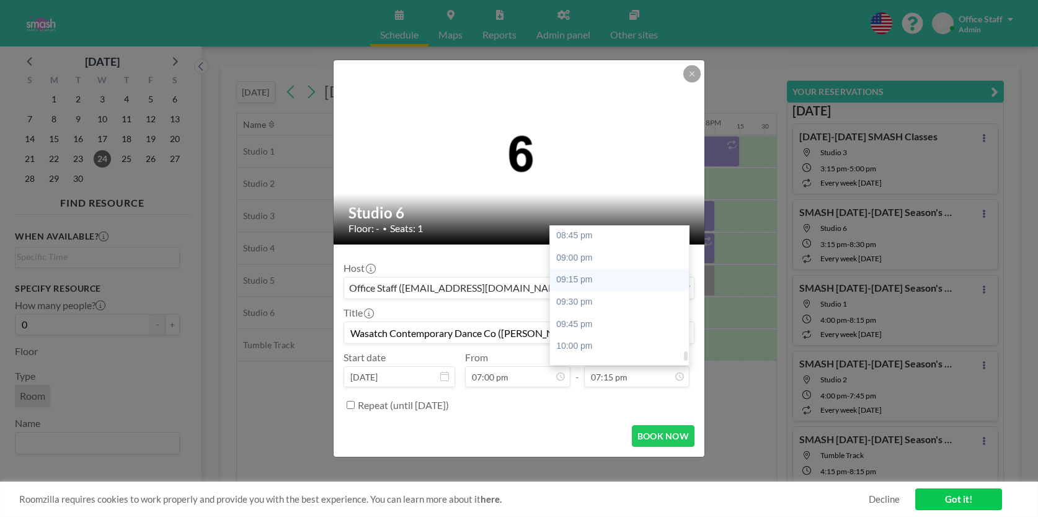
scroll to position [1832, 0]
type input "Wasatch Contemporary Dance Co ([PERSON_NAME] -858-361-3391)"
click at [586, 336] on div "10:00 pm" at bounding box center [619, 347] width 139 height 22
type input "10:00 pm"
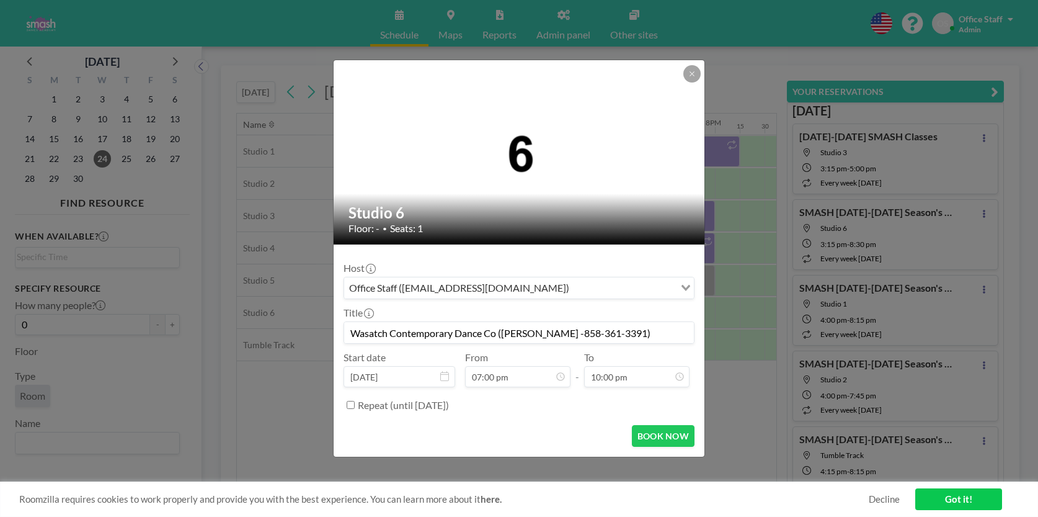
scroll to position [1879, 0]
click at [663, 438] on button "BOOK NOW" at bounding box center [663, 436] width 63 height 22
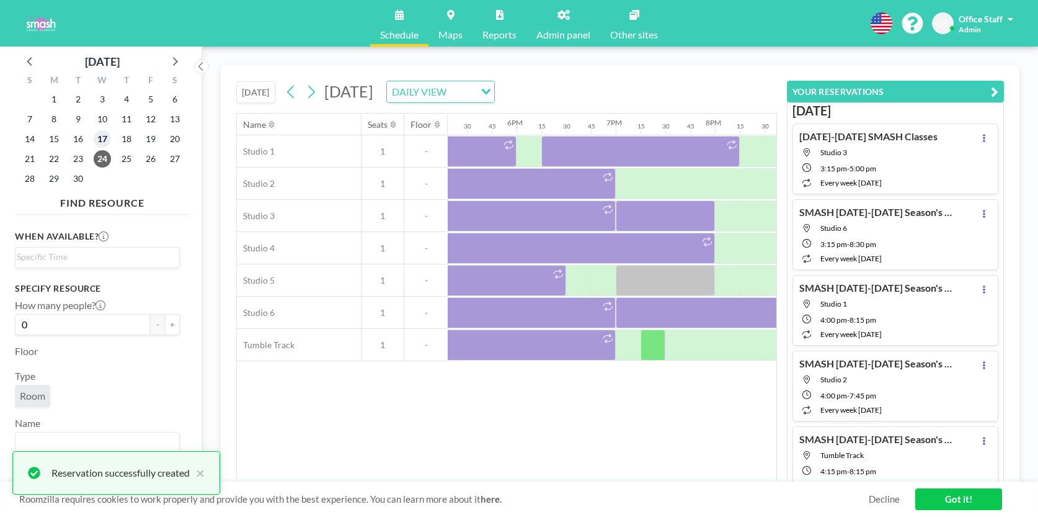
click at [105, 140] on span "17" at bounding box center [102, 138] width 17 height 17
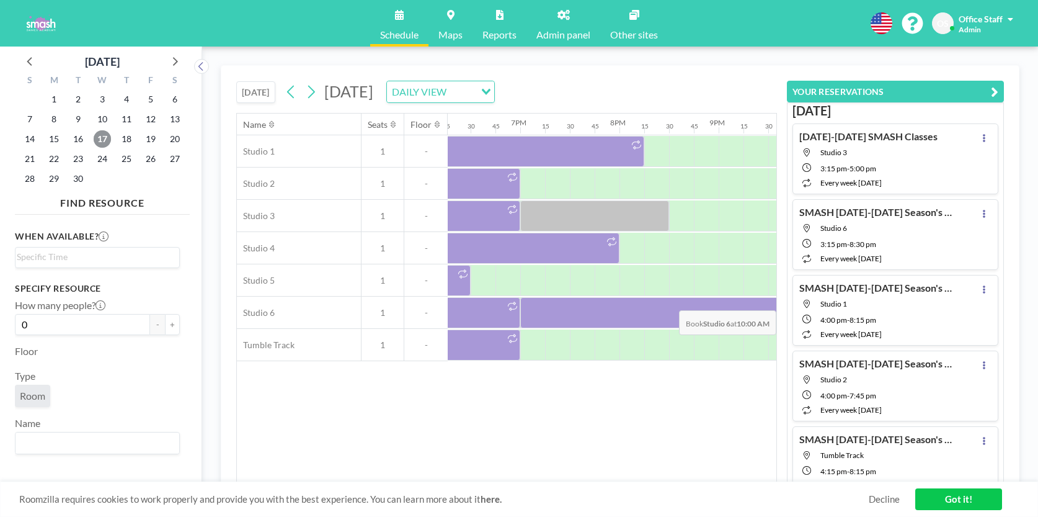
scroll to position [0, 1804]
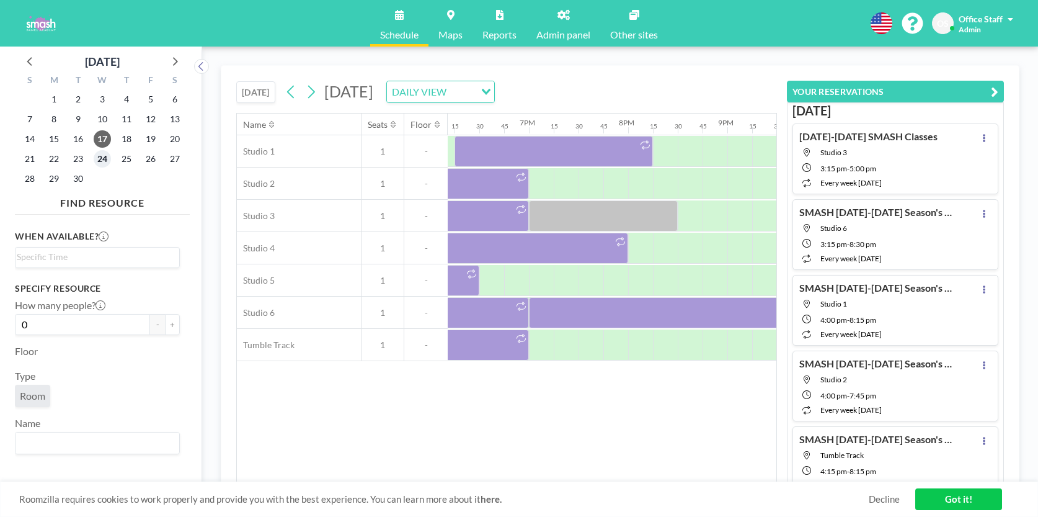
click at [101, 161] on span "24" at bounding box center [102, 158] width 17 height 17
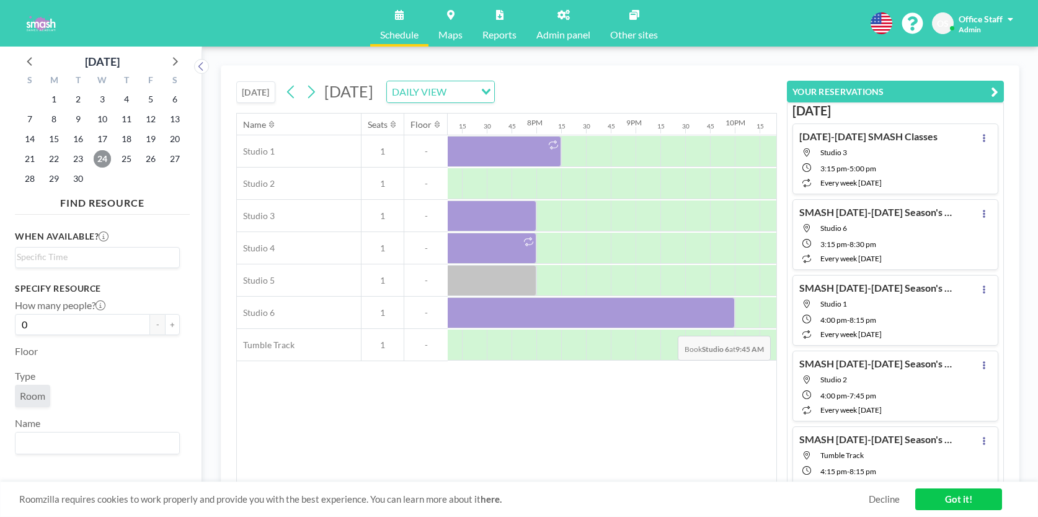
scroll to position [0, 1818]
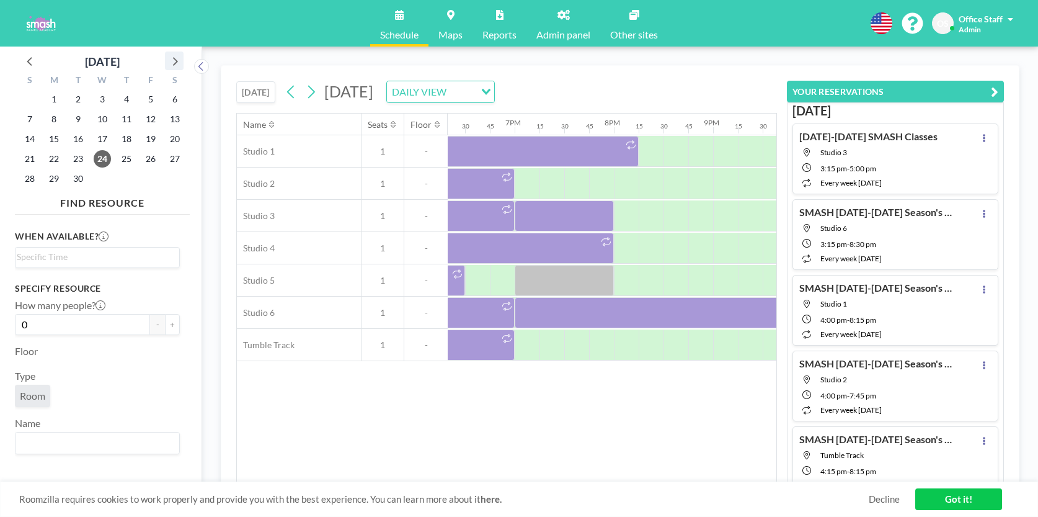
click at [173, 62] on icon at bounding box center [174, 61] width 16 height 16
click at [105, 99] on span "1" at bounding box center [102, 99] width 17 height 17
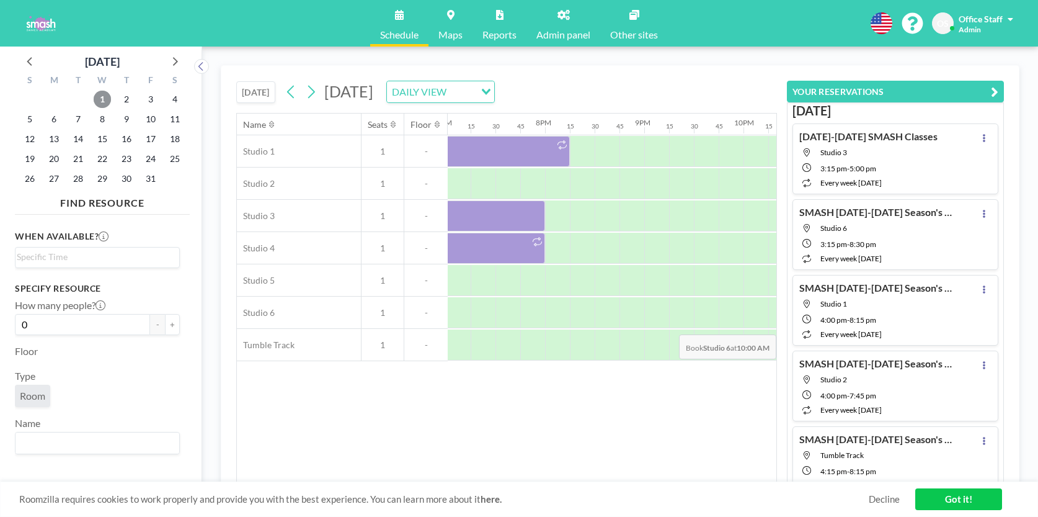
scroll to position [0, 1880]
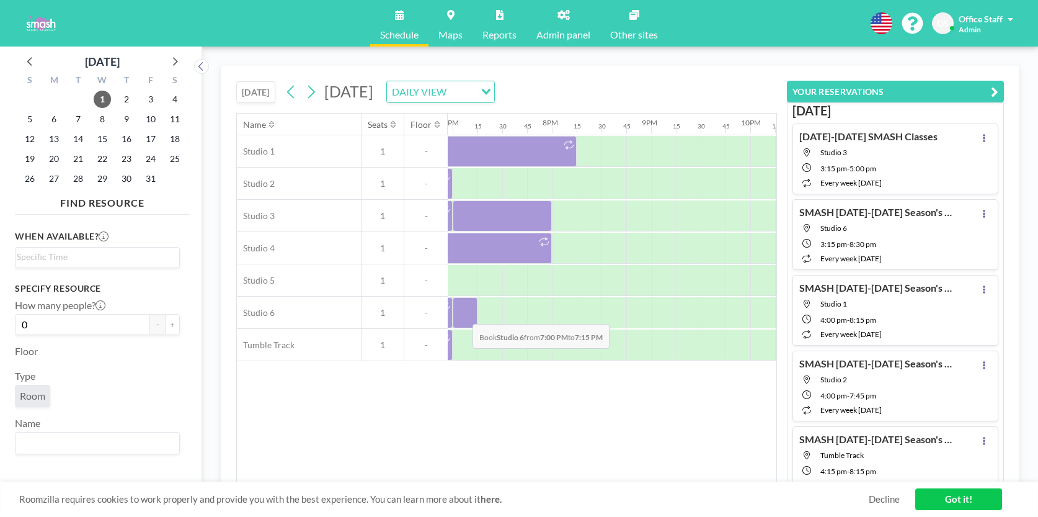
click at [463, 314] on div at bounding box center [465, 312] width 25 height 31
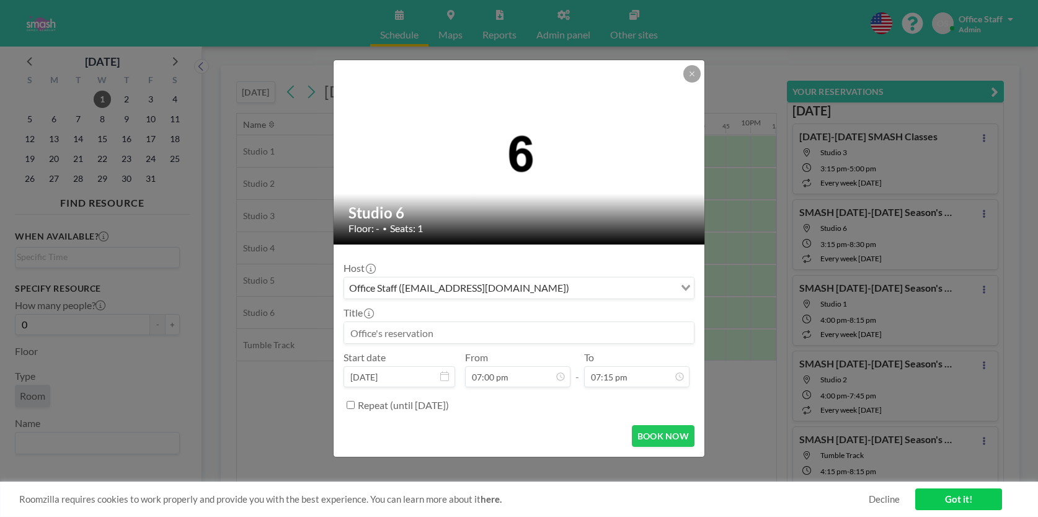
click at [392, 324] on input at bounding box center [519, 332] width 350 height 21
paste input "Wasatch Contemporary Dance Co ([PERSON_NAME] -858-361-3391)"
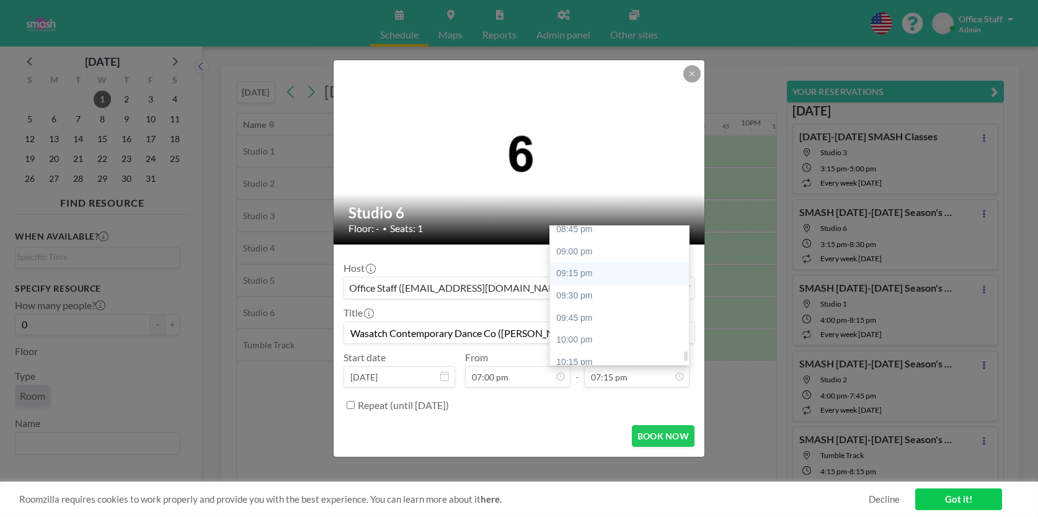
scroll to position [1853, 0]
type input "Wasatch Contemporary Dance Co ([PERSON_NAME] -858-361-3391)"
click at [590, 315] on div "10:00 pm" at bounding box center [619, 326] width 139 height 22
type input "10:00 pm"
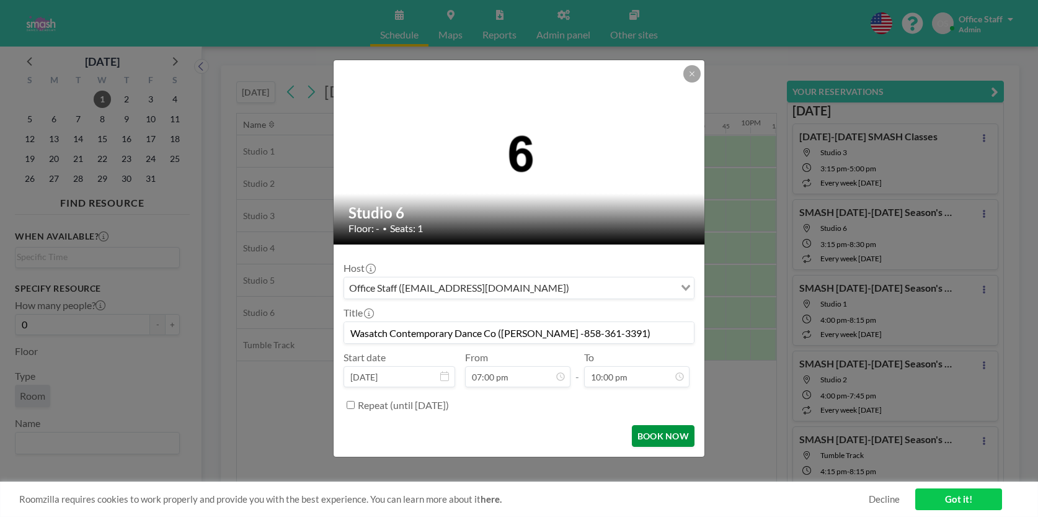
scroll to position [1879, 0]
click at [657, 437] on button "BOOK NOW" at bounding box center [663, 436] width 63 height 22
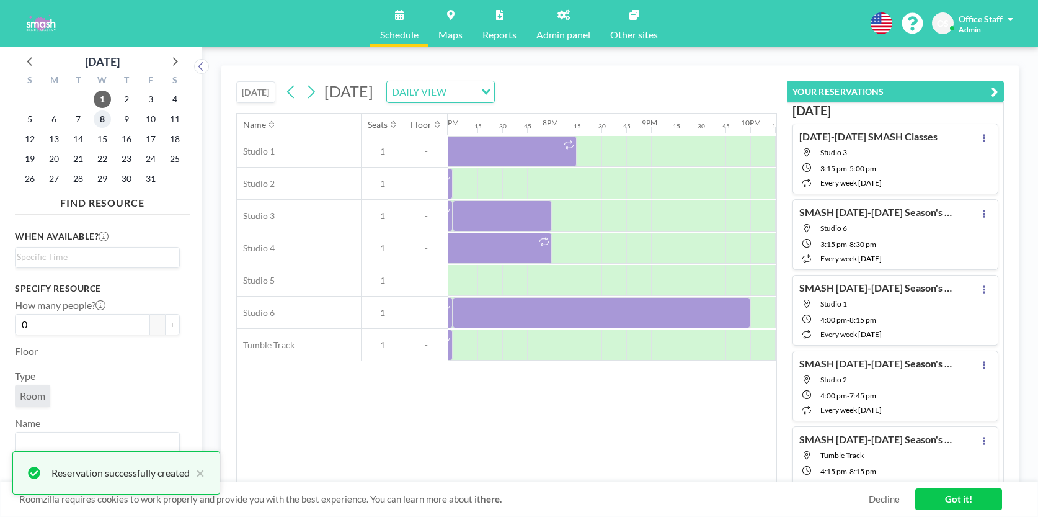
click at [104, 120] on span "8" at bounding box center [102, 118] width 17 height 17
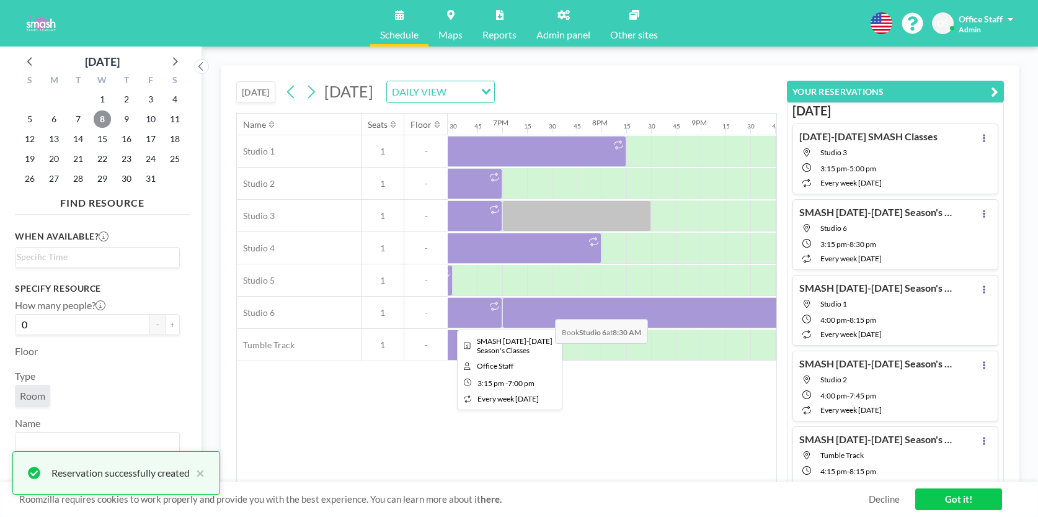
scroll to position [0, 1897]
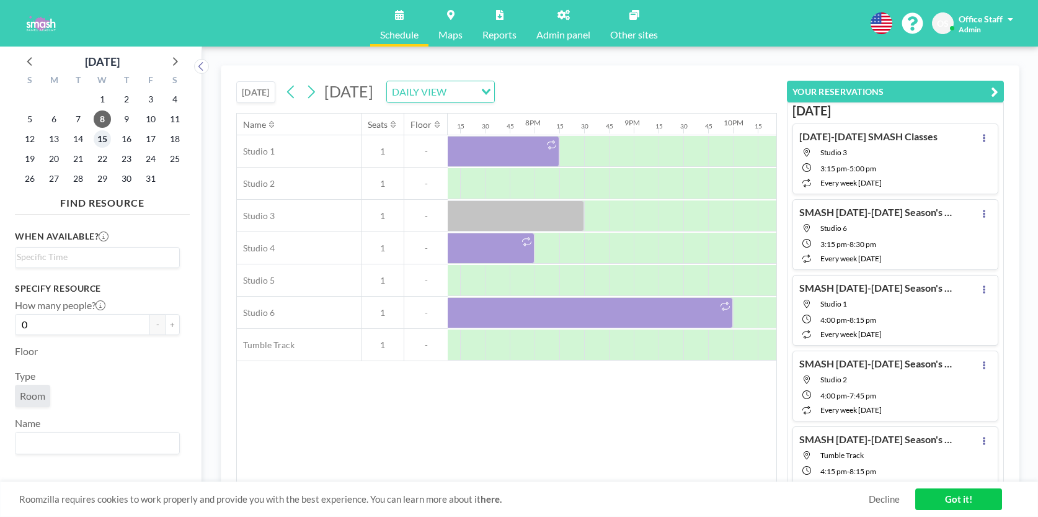
click at [105, 141] on span "15" at bounding box center [102, 138] width 17 height 17
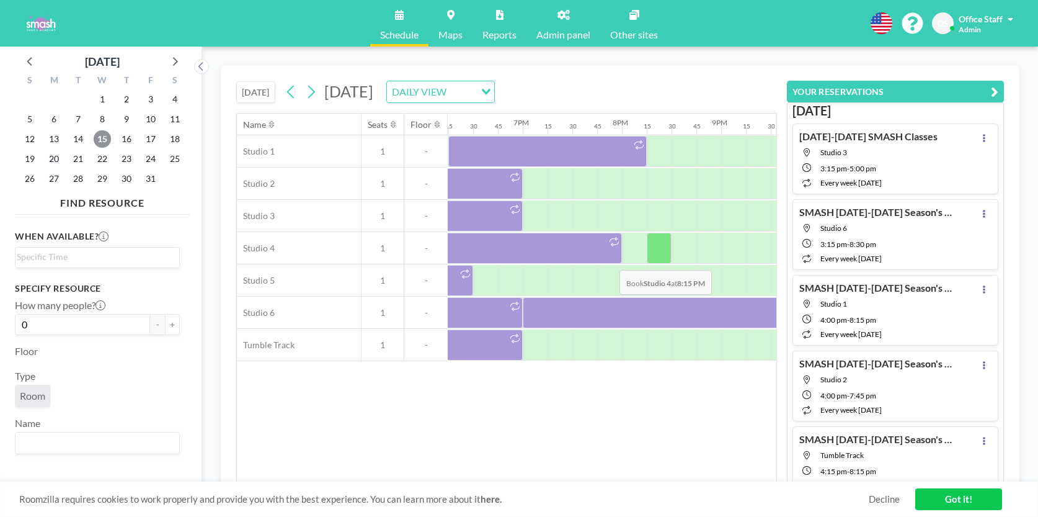
scroll to position [0, 1793]
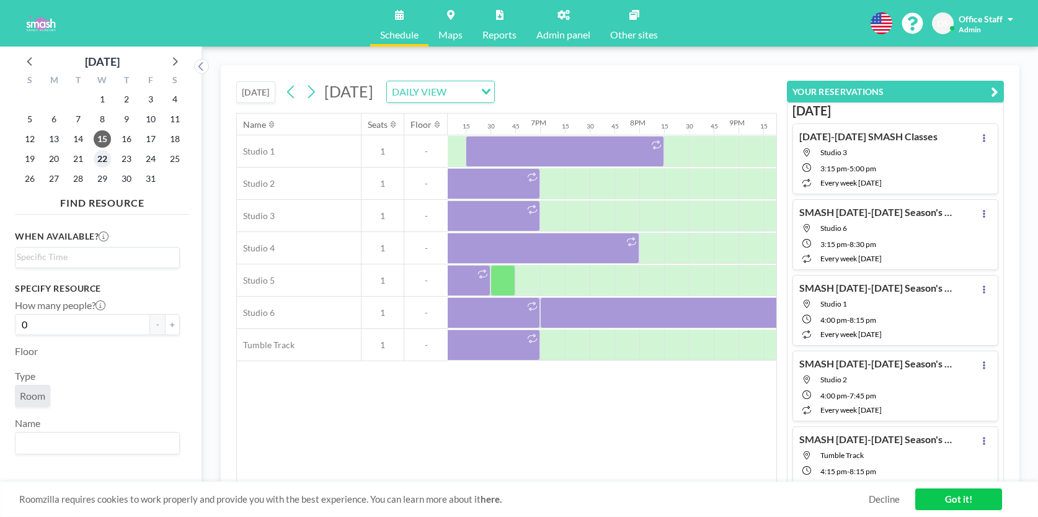
click at [104, 158] on span "22" at bounding box center [102, 158] width 17 height 17
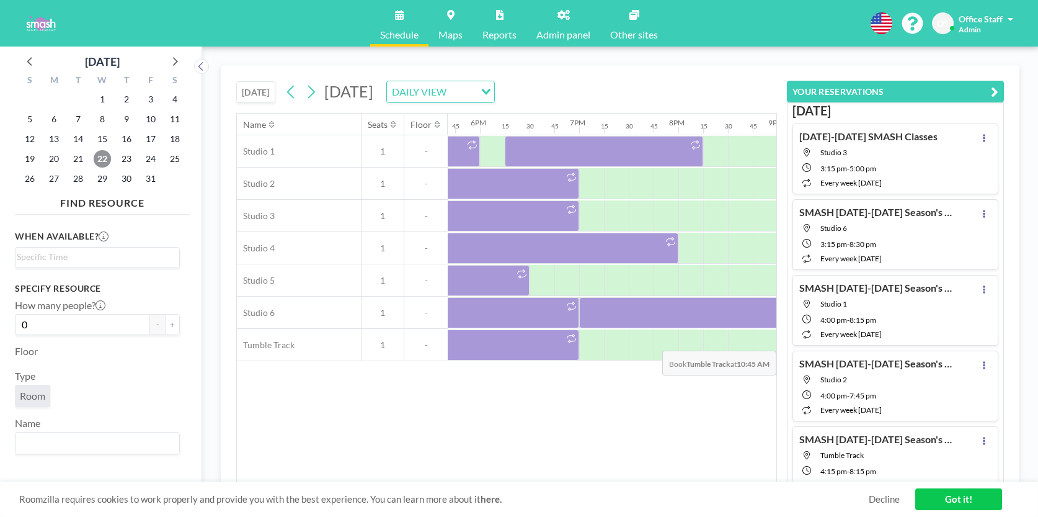
scroll to position [0, 1754]
click at [104, 182] on span "29" at bounding box center [102, 178] width 17 height 17
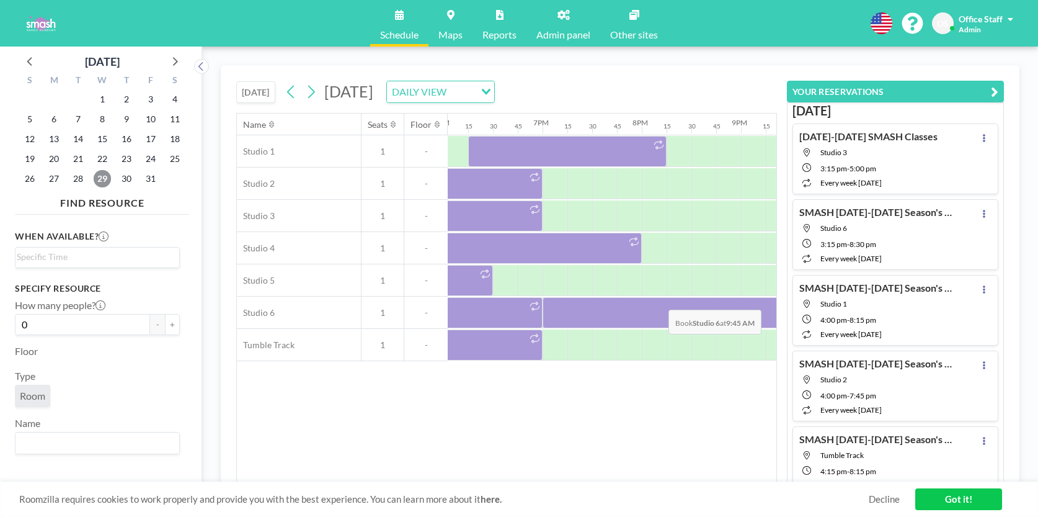
scroll to position [0, 1793]
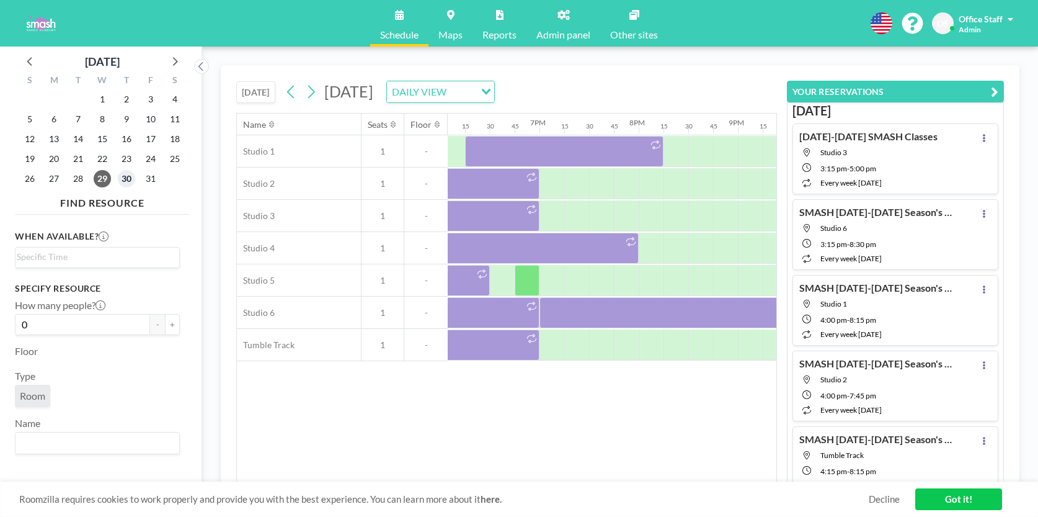
click at [126, 176] on span "30" at bounding box center [126, 178] width 17 height 17
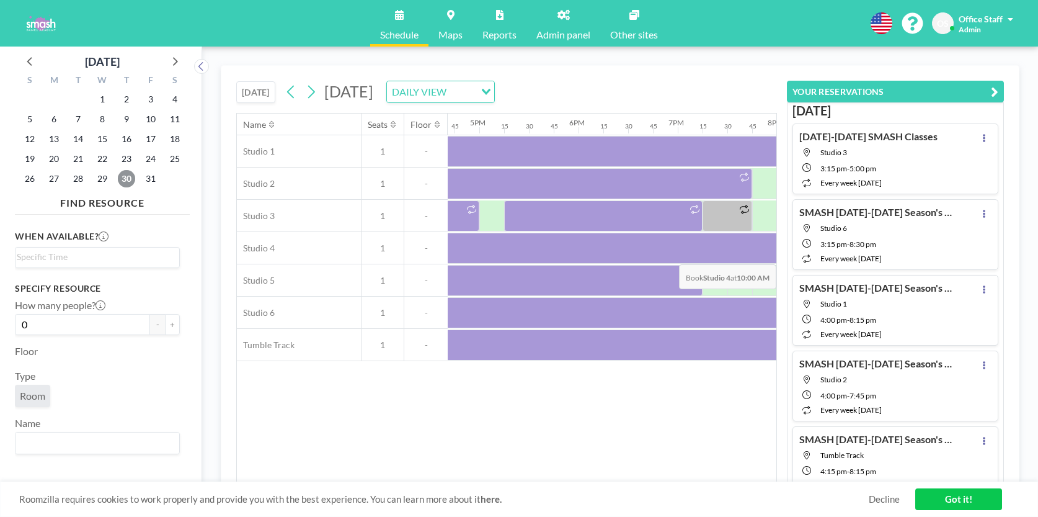
scroll to position [0, 1930]
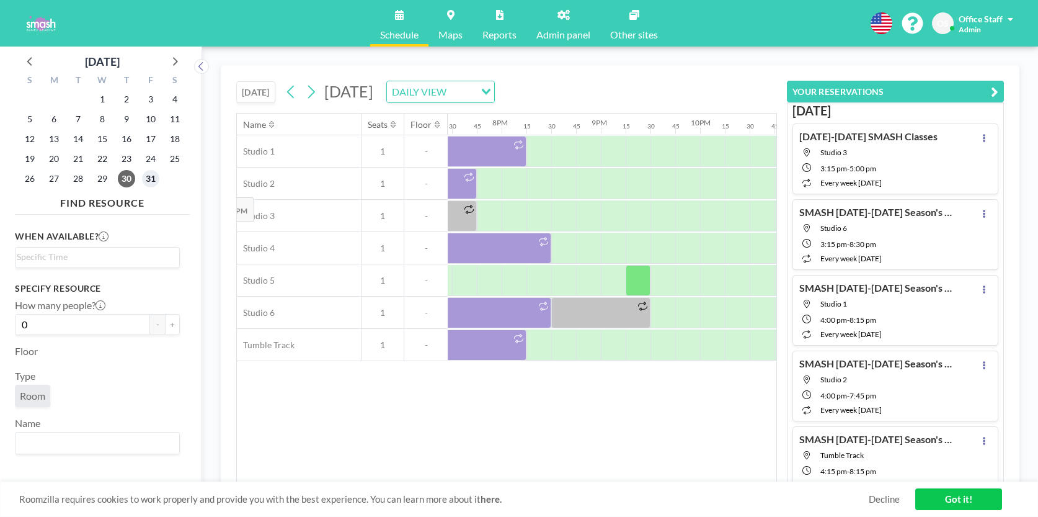
click at [149, 179] on span "31" at bounding box center [150, 178] width 17 height 17
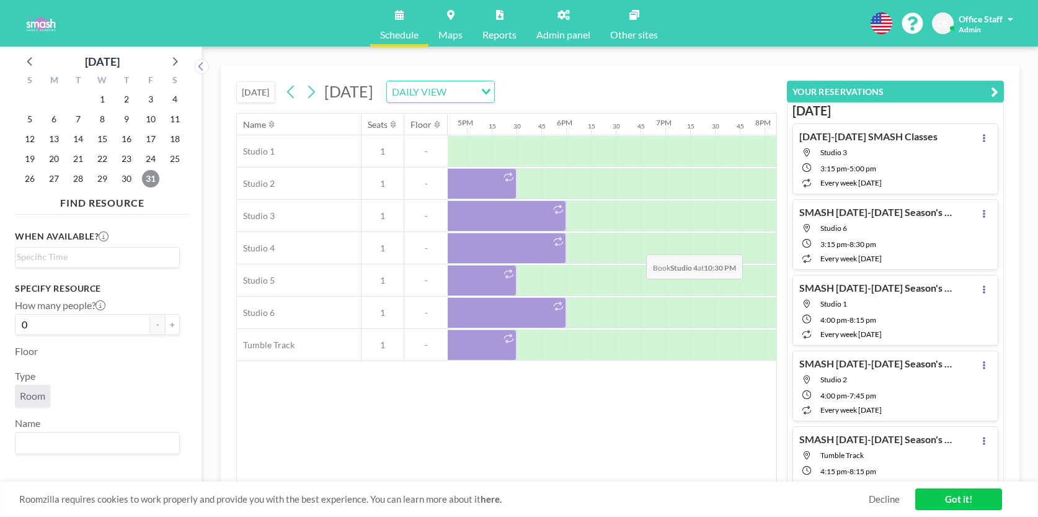
scroll to position [0, 1594]
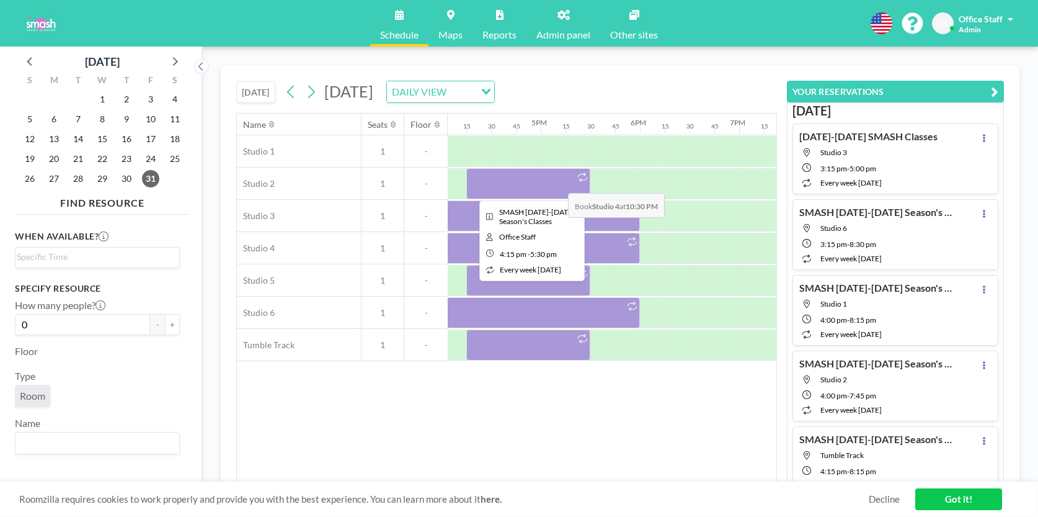
click at [549, 182] on div at bounding box center [528, 183] width 124 height 31
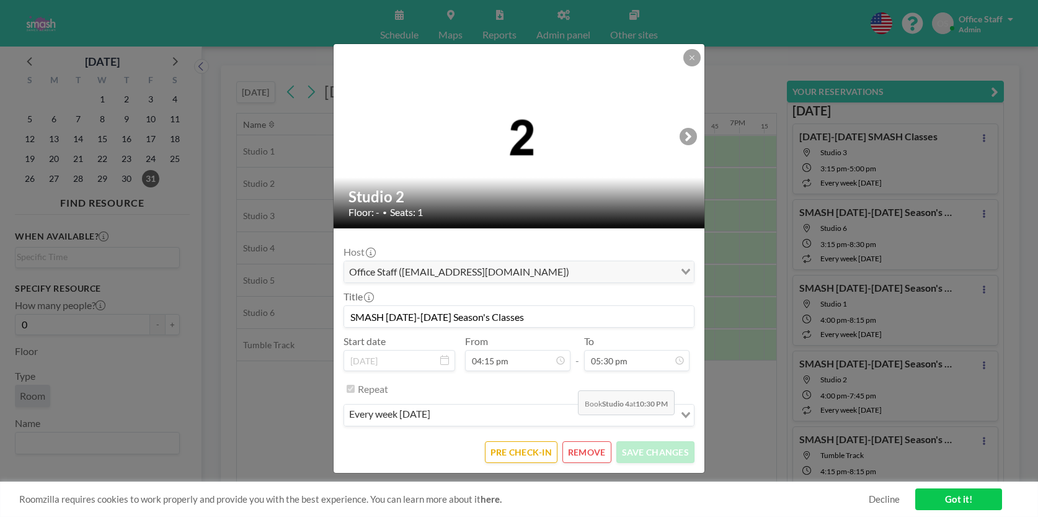
scroll to position [0, 0]
click at [588, 452] on button "REMOVE" at bounding box center [586, 452] width 49 height 22
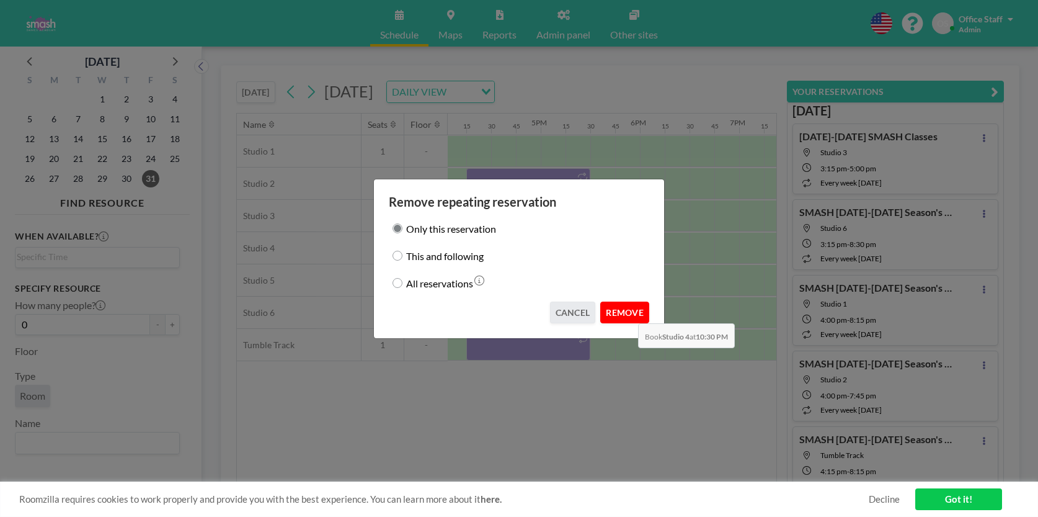
click at [628, 314] on button "REMOVE" at bounding box center [624, 312] width 49 height 22
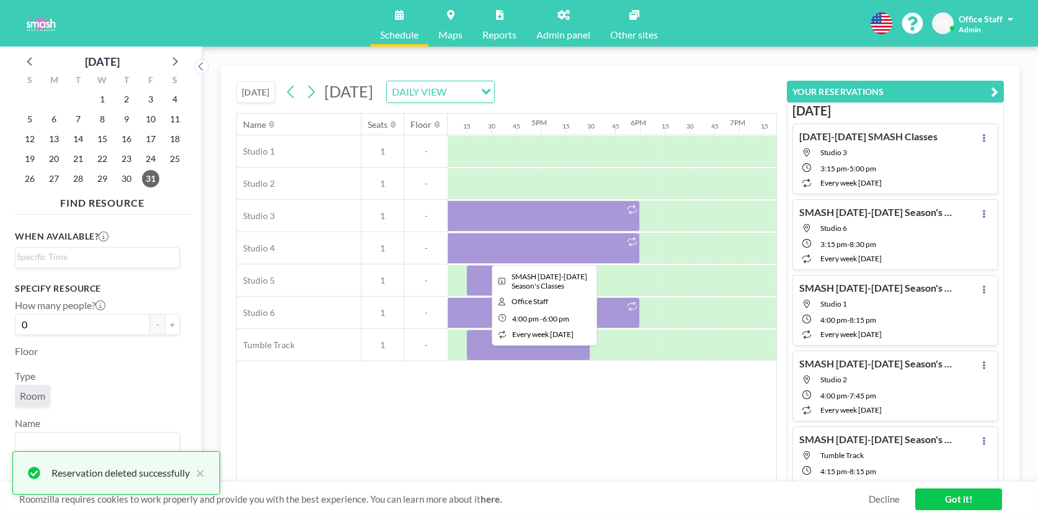
click at [587, 216] on div at bounding box center [540, 215] width 198 height 31
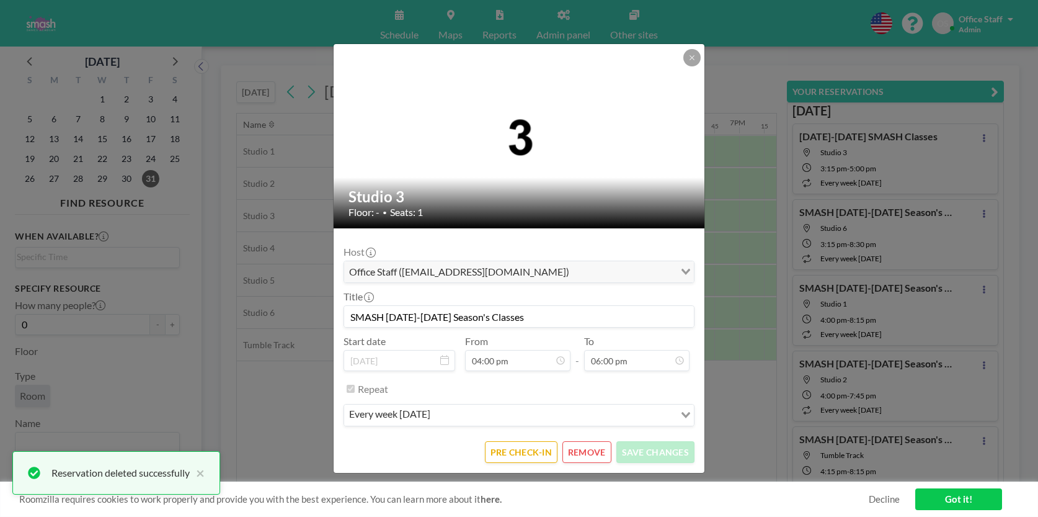
scroll to position [1563, 0]
click at [586, 458] on button "REMOVE" at bounding box center [586, 452] width 49 height 22
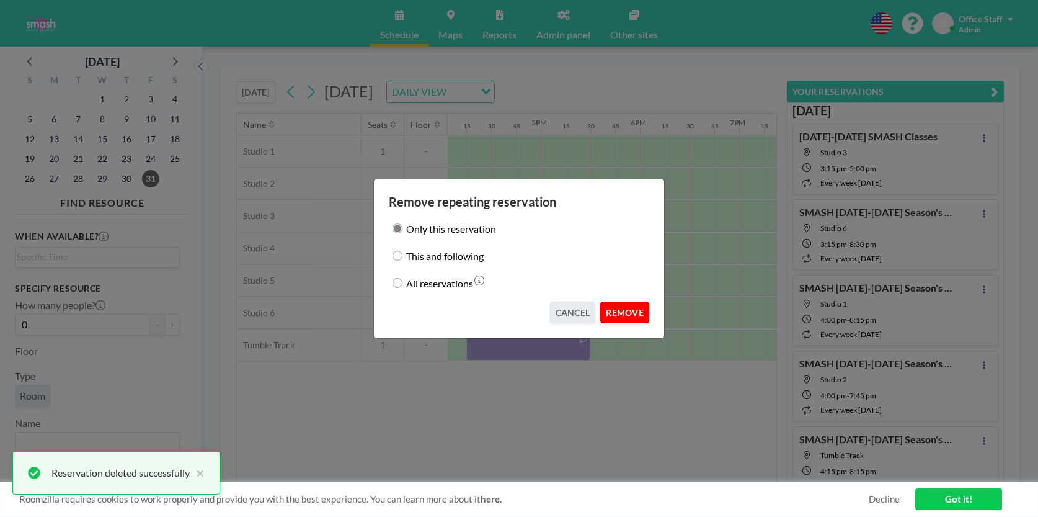
click at [634, 317] on button "REMOVE" at bounding box center [624, 312] width 49 height 22
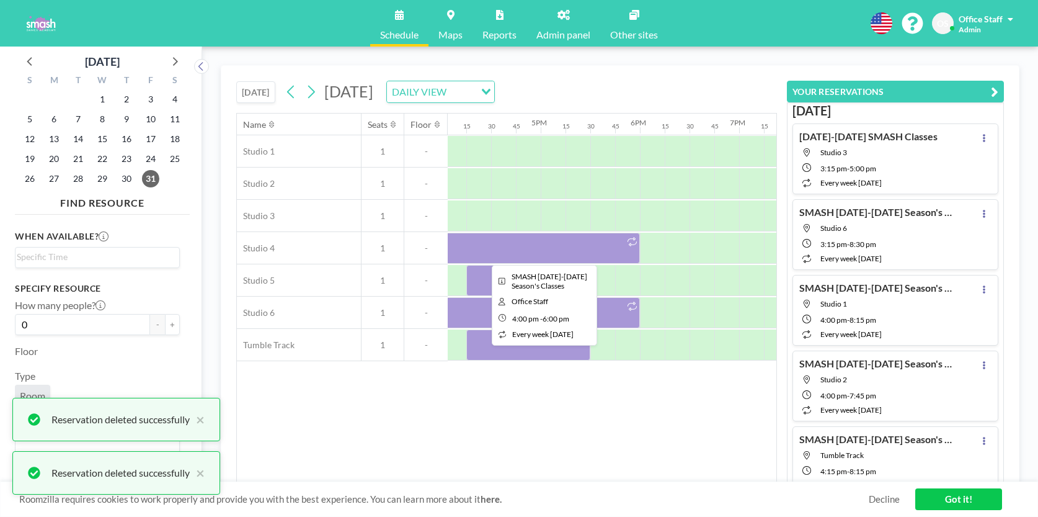
click at [582, 256] on div at bounding box center [540, 248] width 198 height 31
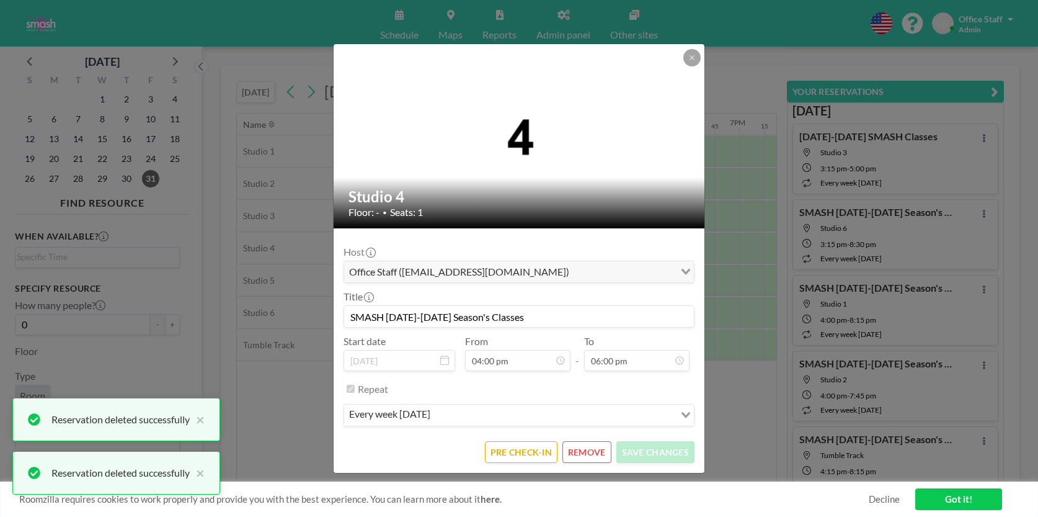
click at [587, 448] on button "REMOVE" at bounding box center [586, 452] width 49 height 22
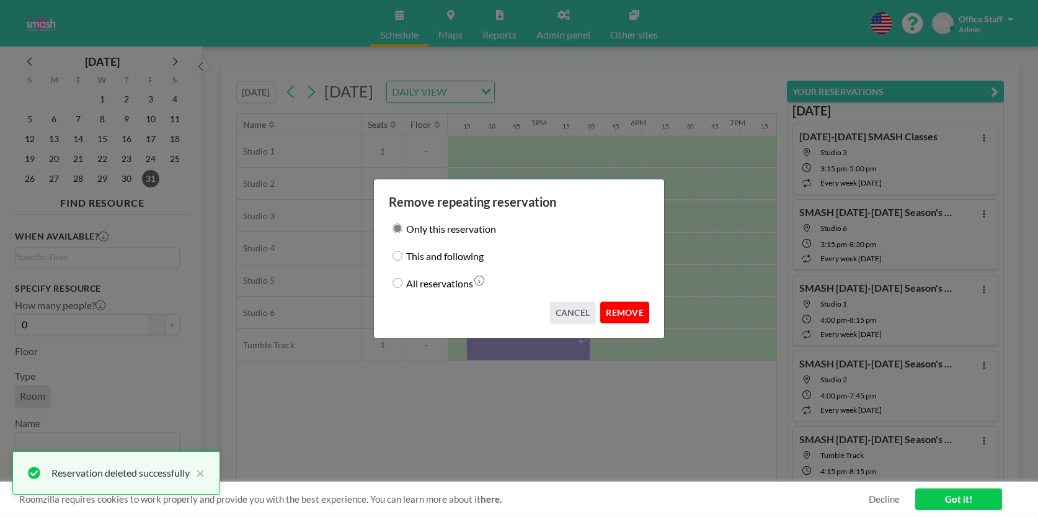
click at [636, 309] on button "REMOVE" at bounding box center [624, 312] width 49 height 22
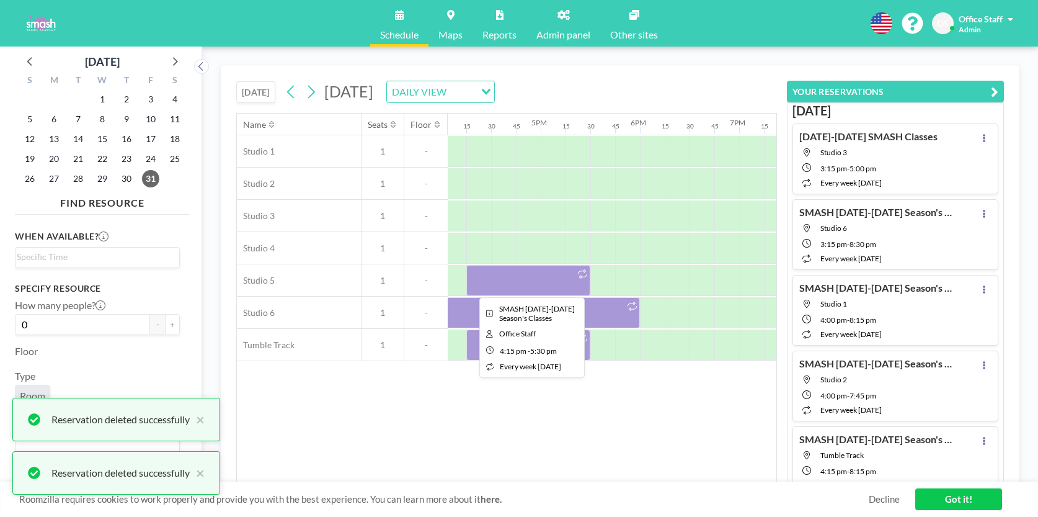
click at [539, 275] on div at bounding box center [528, 280] width 124 height 31
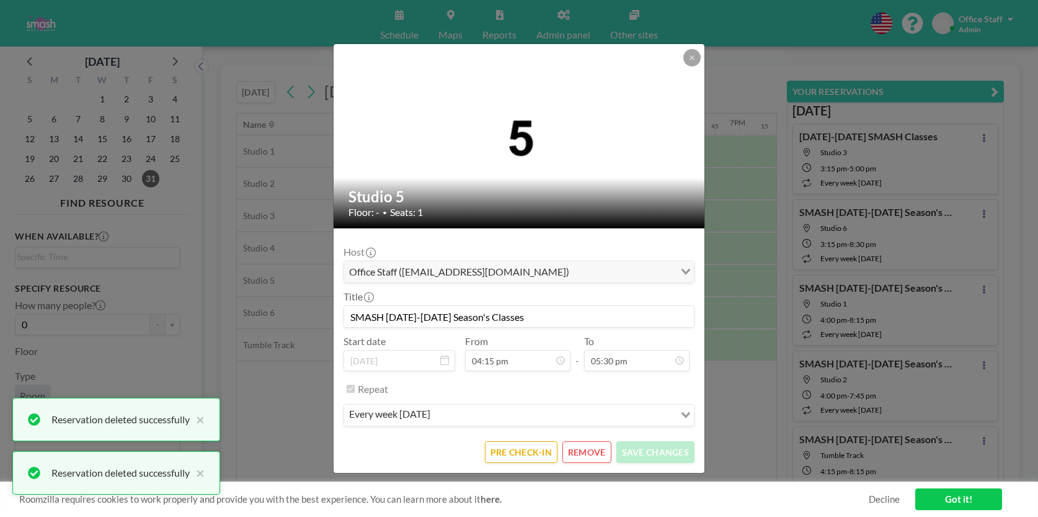
scroll to position [1519, 0]
click at [595, 457] on button "REMOVE" at bounding box center [586, 452] width 49 height 22
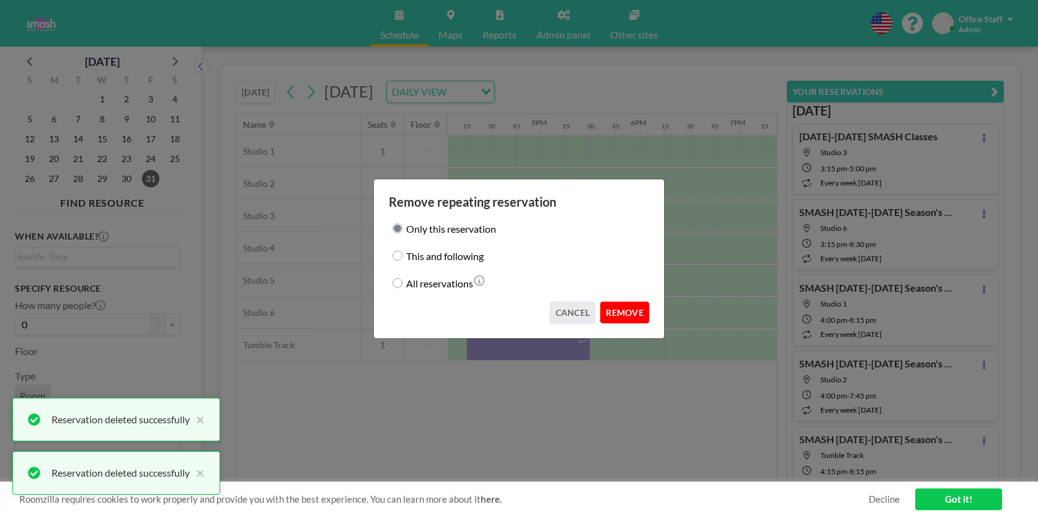
click at [641, 310] on button "REMOVE" at bounding box center [624, 312] width 49 height 22
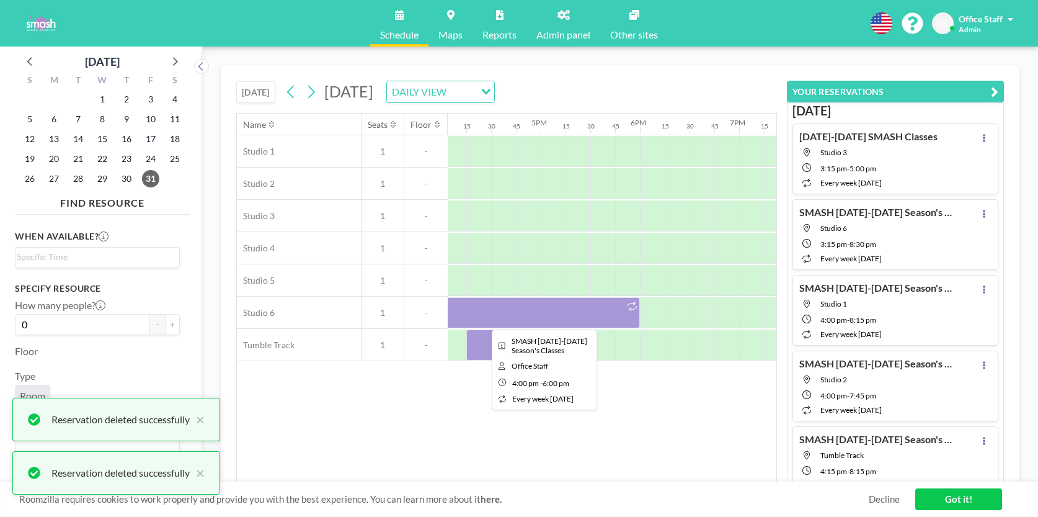
click at [561, 315] on div at bounding box center [540, 312] width 198 height 31
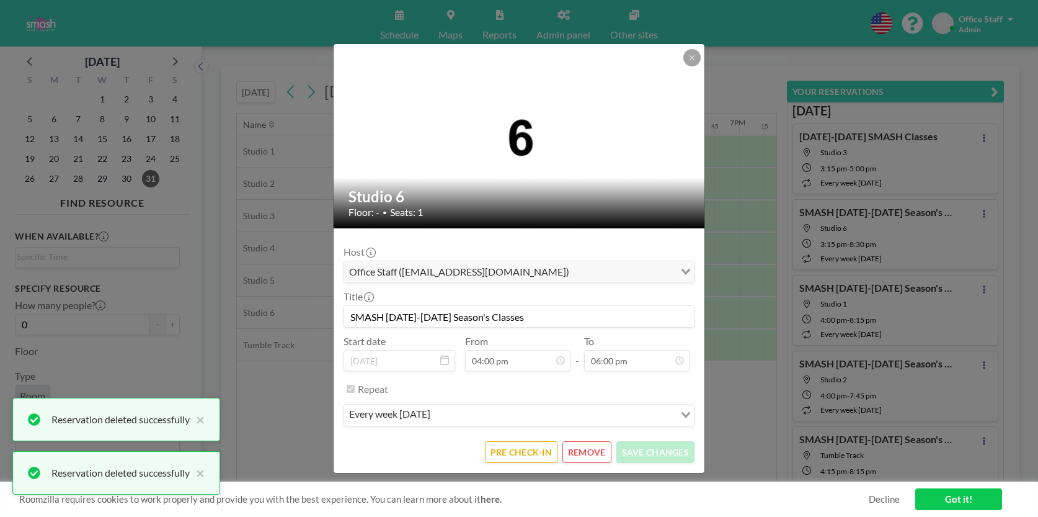
scroll to position [0, 0]
click at [597, 451] on button "REMOVE" at bounding box center [586, 452] width 49 height 22
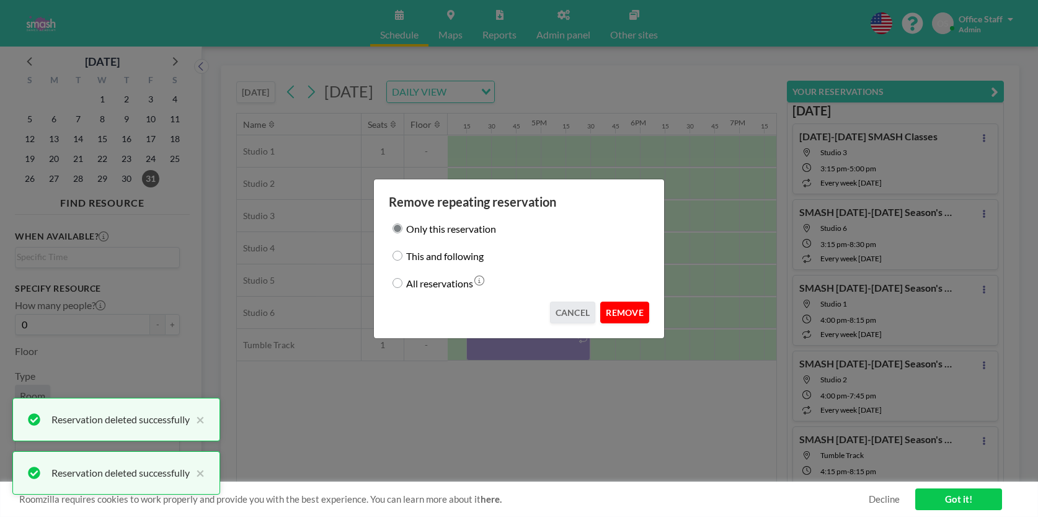
click at [628, 312] on button "REMOVE" at bounding box center [624, 312] width 49 height 22
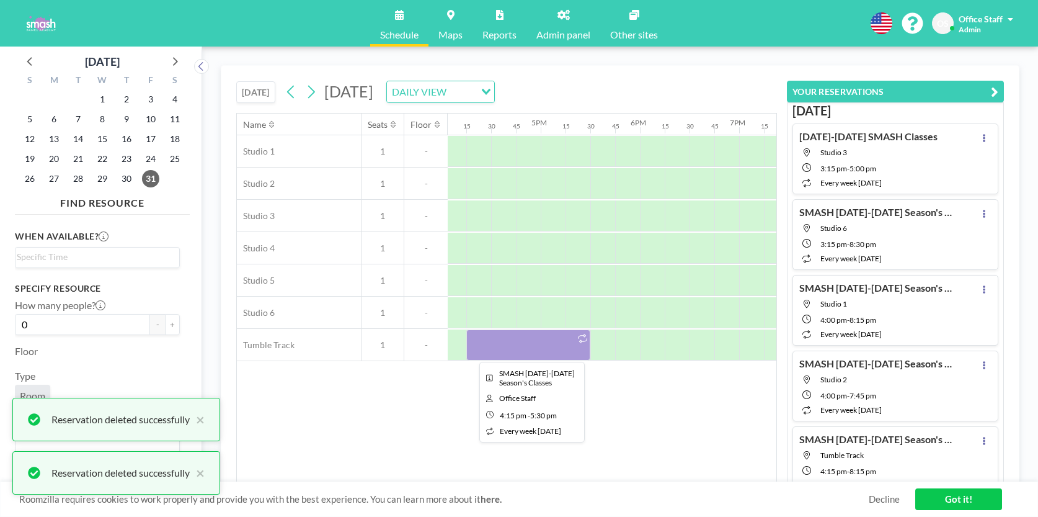
click at [548, 342] on div at bounding box center [528, 344] width 124 height 31
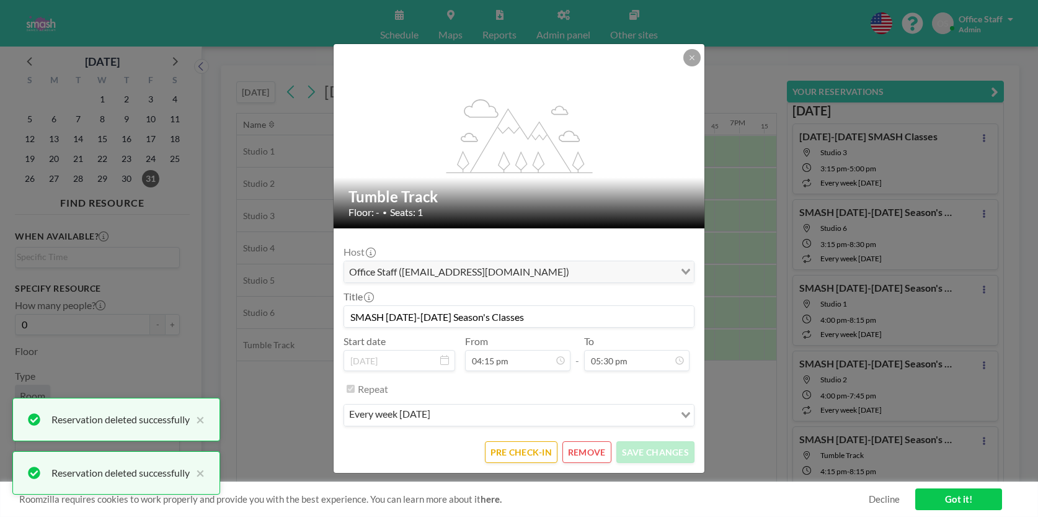
scroll to position [1519, 0]
click at [595, 453] on button "REMOVE" at bounding box center [586, 452] width 49 height 22
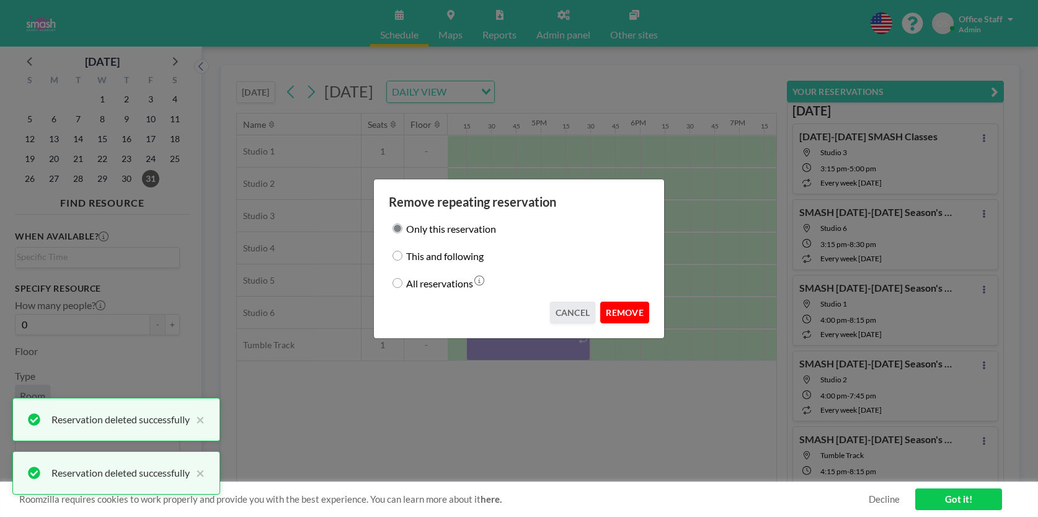
click at [635, 310] on button "REMOVE" at bounding box center [624, 312] width 49 height 22
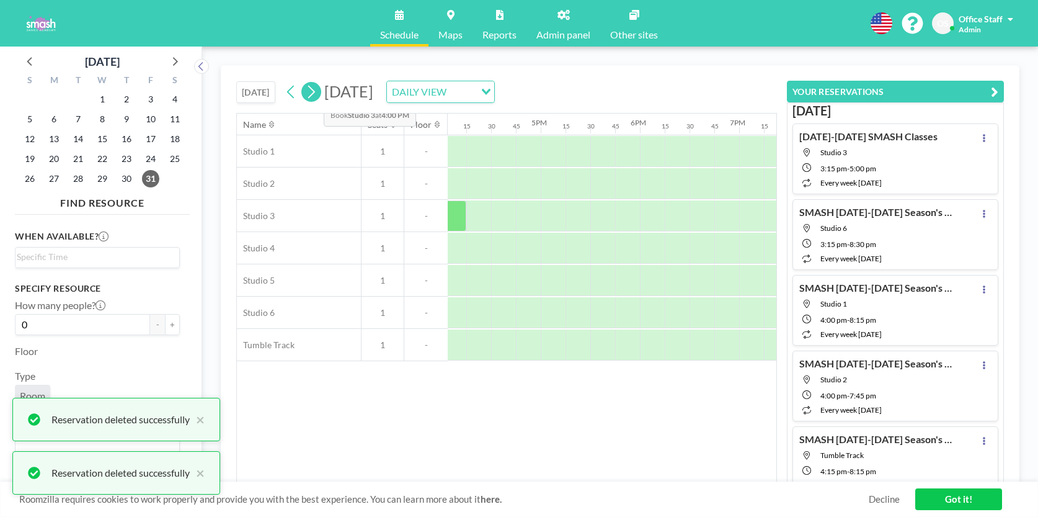
click at [314, 94] on icon at bounding box center [311, 91] width 12 height 19
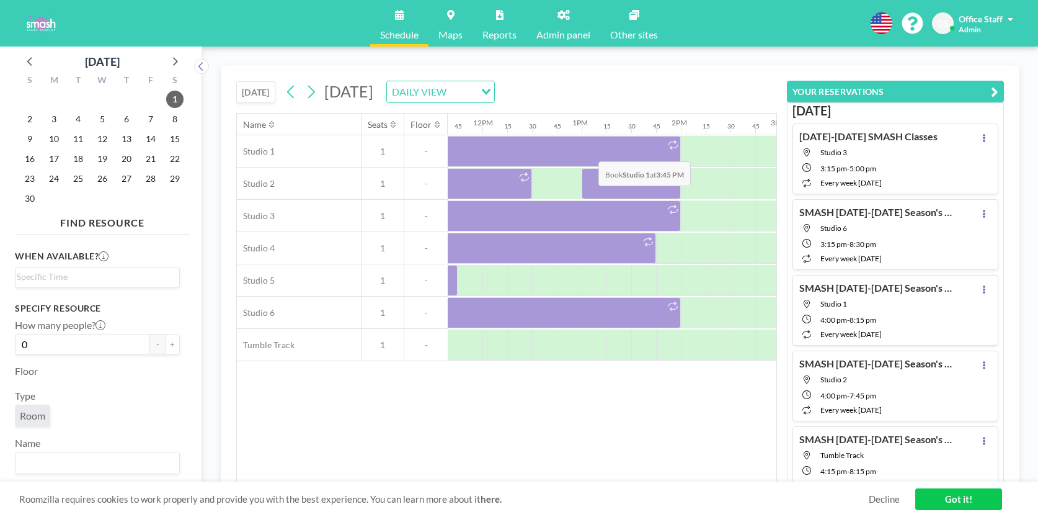
scroll to position [0, 1145]
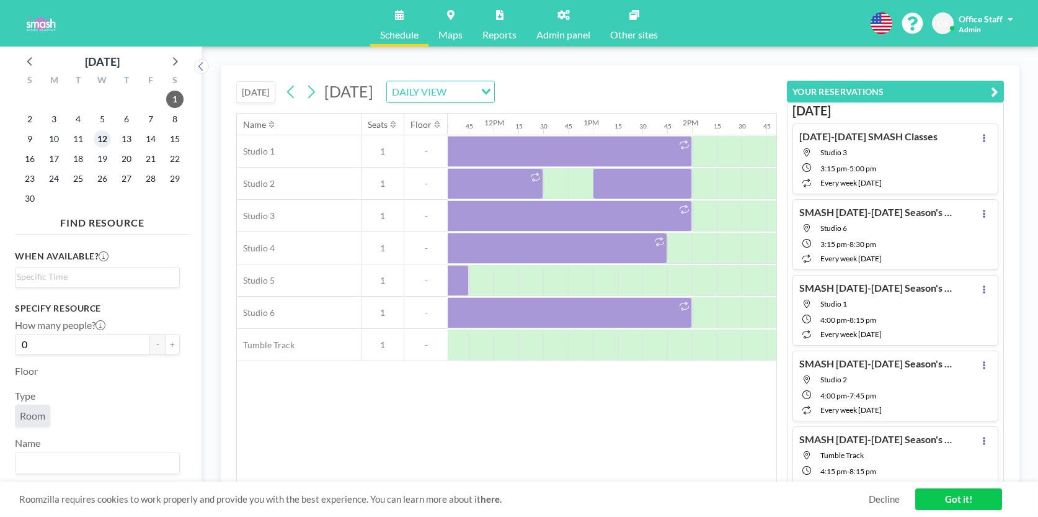
click at [102, 136] on span "12" at bounding box center [102, 138] width 17 height 17
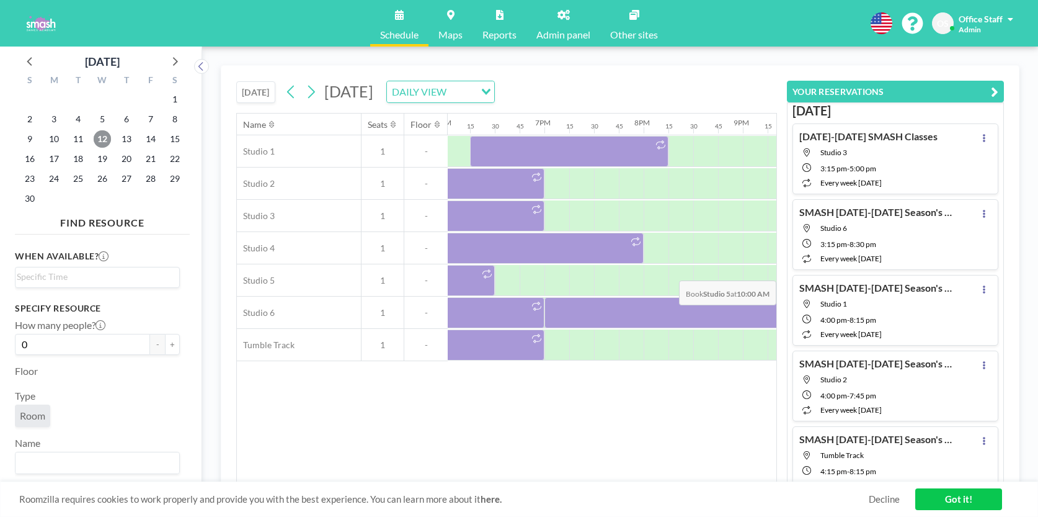
scroll to position [0, 1776]
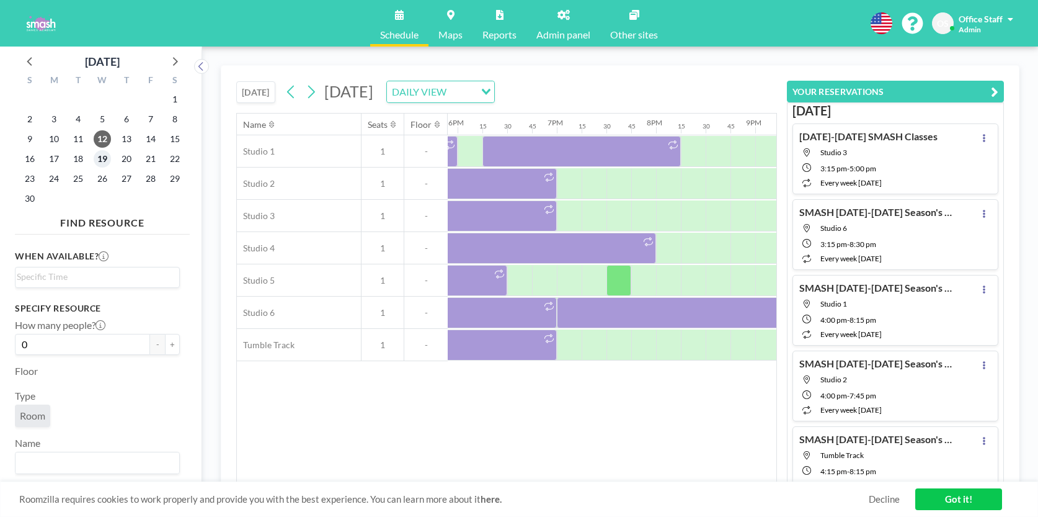
click at [101, 155] on span "19" at bounding box center [102, 158] width 17 height 17
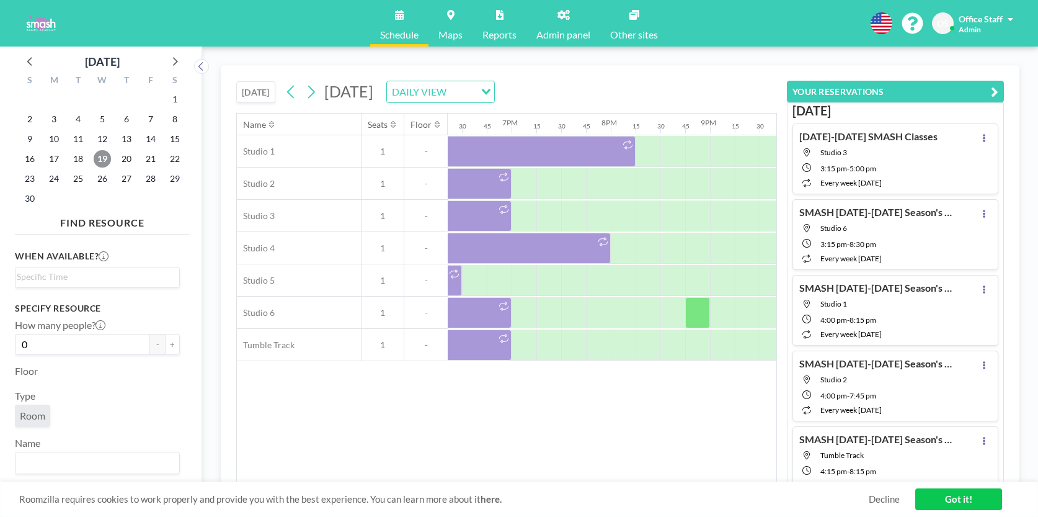
scroll to position [0, 1809]
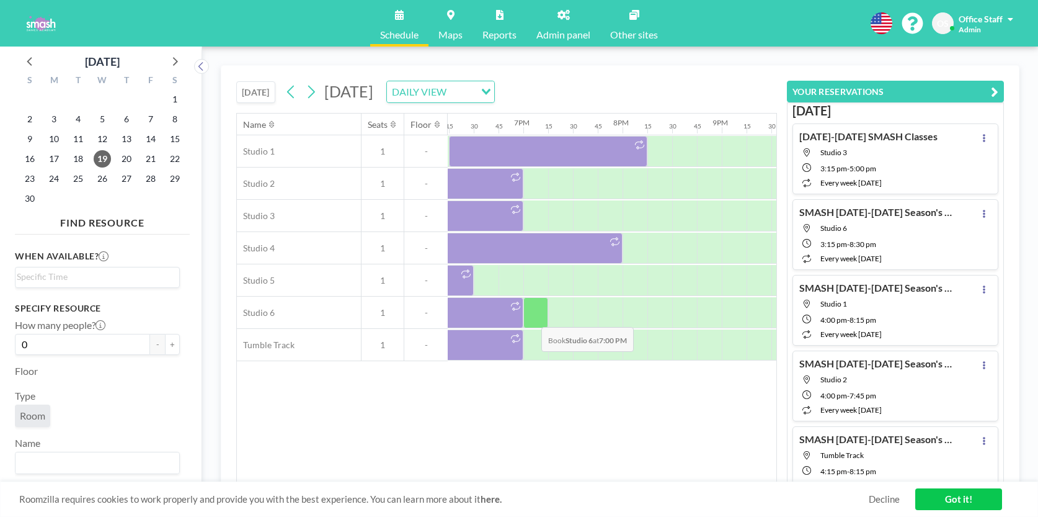
click at [531, 317] on div at bounding box center [535, 312] width 25 height 31
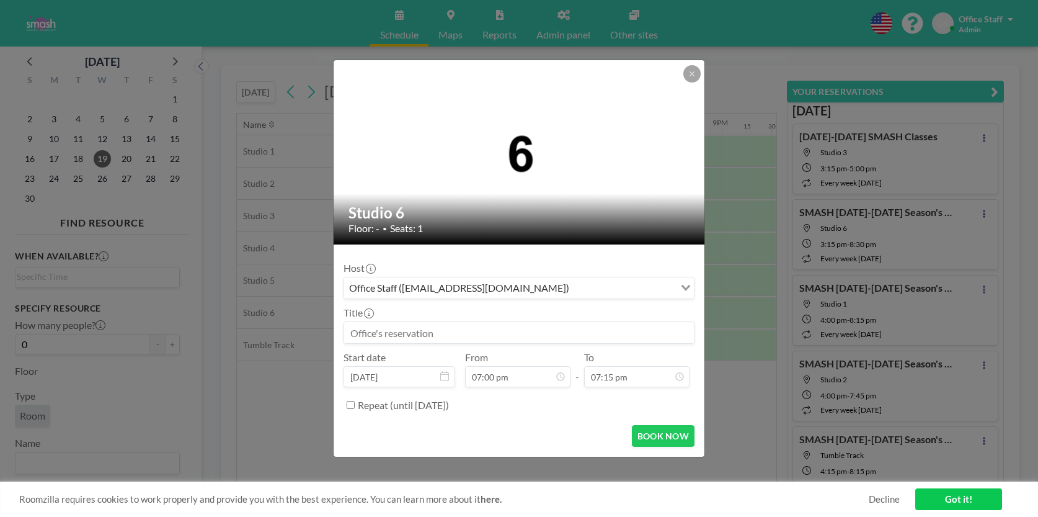
click at [412, 333] on input at bounding box center [519, 332] width 350 height 21
paste input "Wasatch Contemporary Dance Co ([PERSON_NAME] -858-361-3391)"
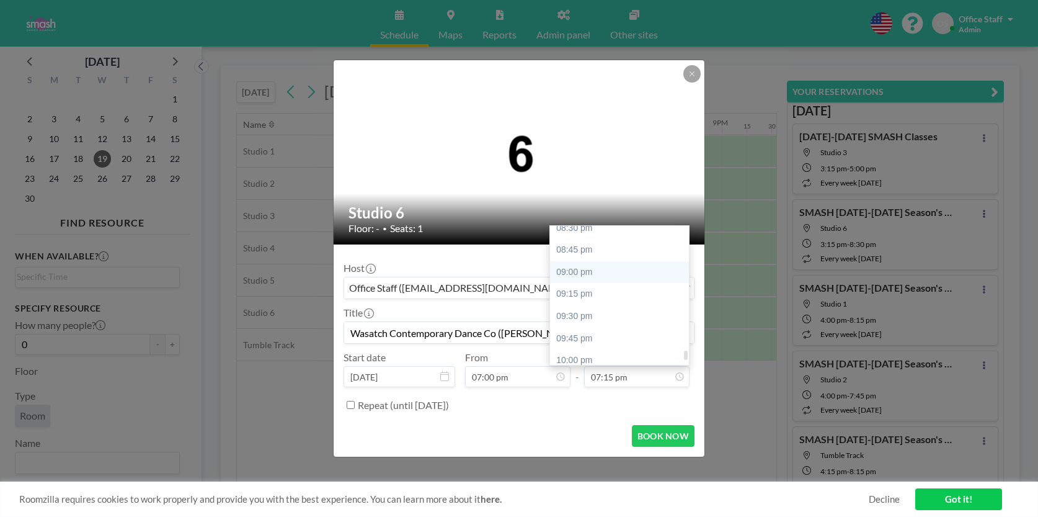
scroll to position [1827, 0]
type input "Wasatch Contemporary Dance Co ([PERSON_NAME] -858-361-3391)"
click at [580, 340] on div "10:00 pm" at bounding box center [619, 351] width 139 height 22
type input "10:00 pm"
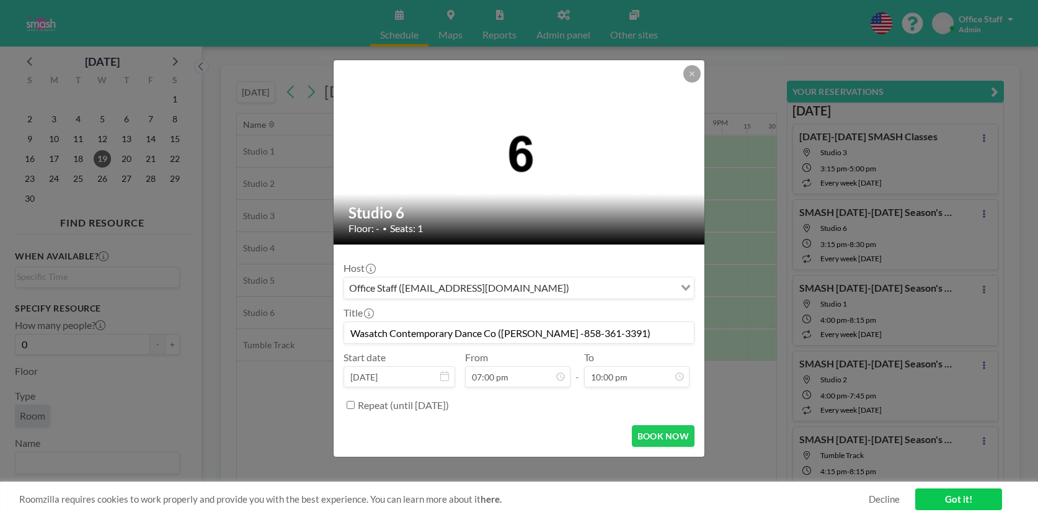
scroll to position [1879, 0]
click at [663, 432] on button "BOOK NOW" at bounding box center [663, 436] width 63 height 22
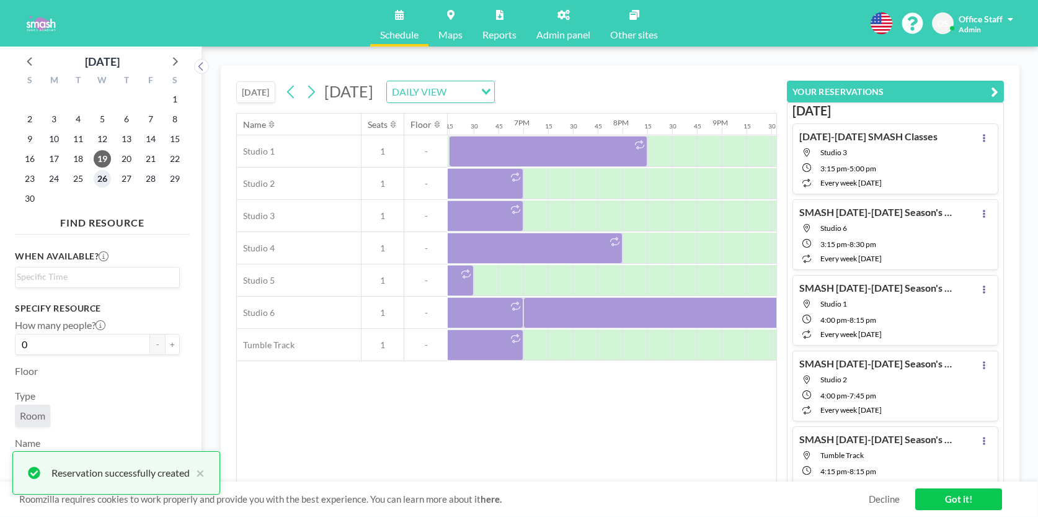
click at [104, 178] on span "26" at bounding box center [102, 178] width 17 height 17
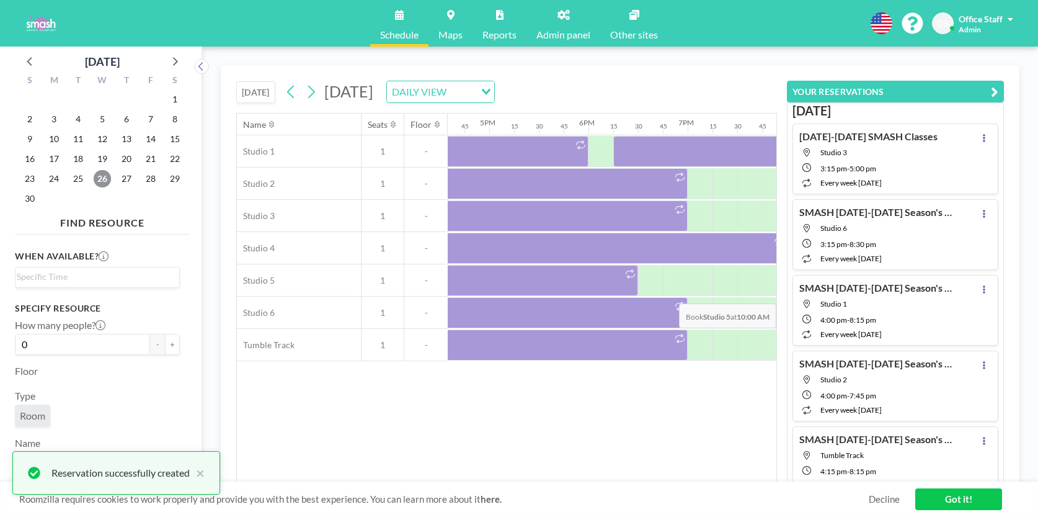
scroll to position [0, 1653]
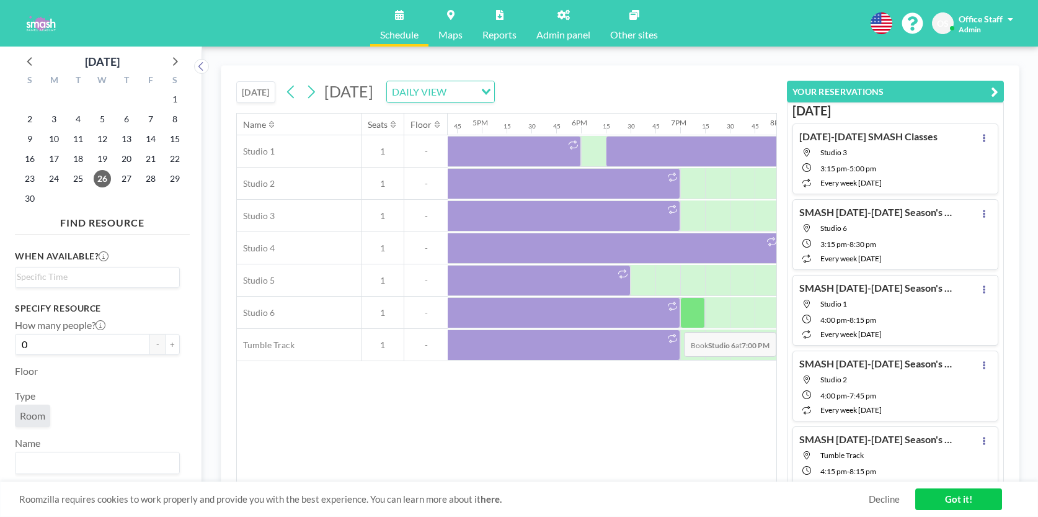
click at [690, 322] on div at bounding box center [692, 312] width 25 height 31
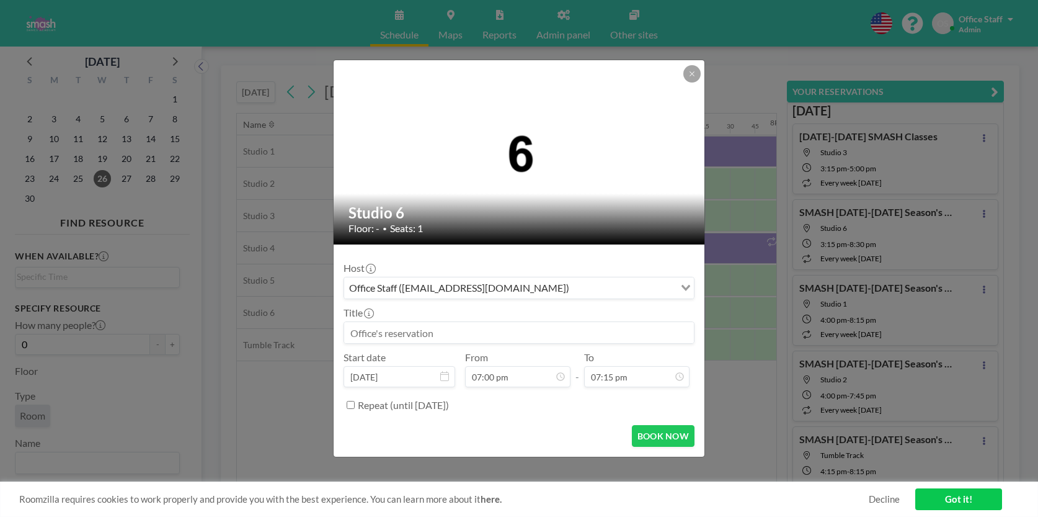
click at [398, 331] on input at bounding box center [519, 332] width 350 height 21
paste input "Wasatch Contemporary Dance Co ([PERSON_NAME] -858-361-3391)"
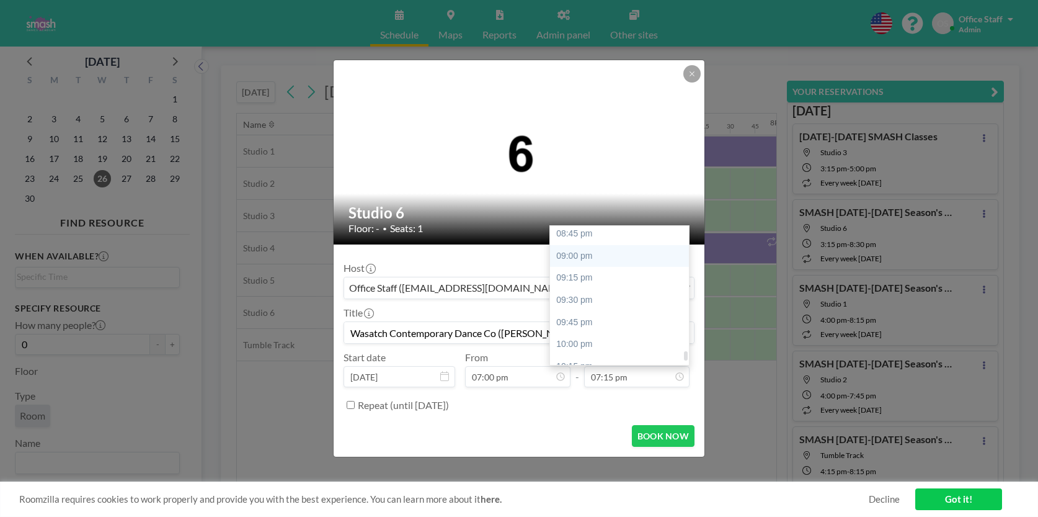
scroll to position [1839, 0]
type input "Wasatch Contemporary Dance Co ([PERSON_NAME] -858-361-3391)"
click at [589, 329] on div "10:00 pm" at bounding box center [619, 340] width 139 height 22
type input "10:00 pm"
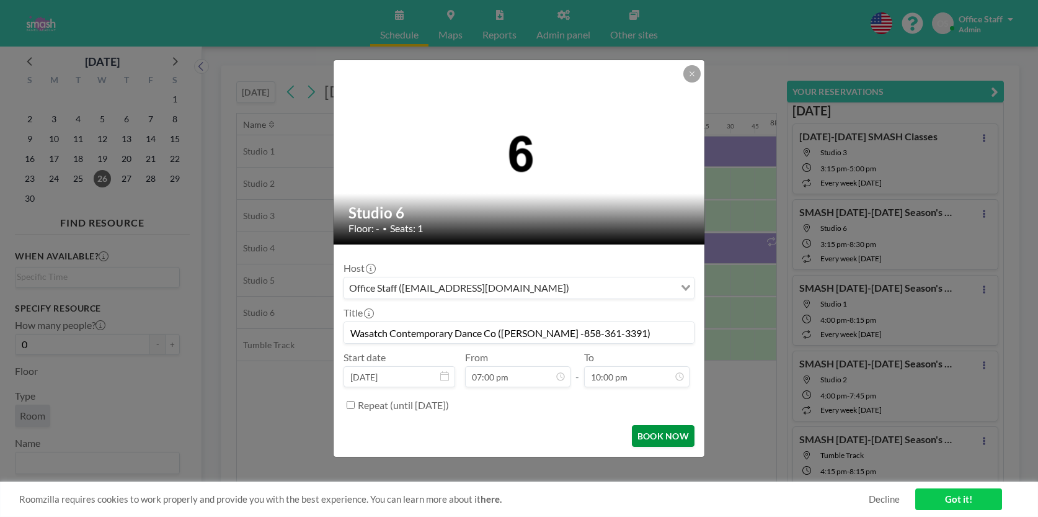
scroll to position [1879, 0]
click at [667, 435] on button "BOOK NOW" at bounding box center [663, 436] width 63 height 22
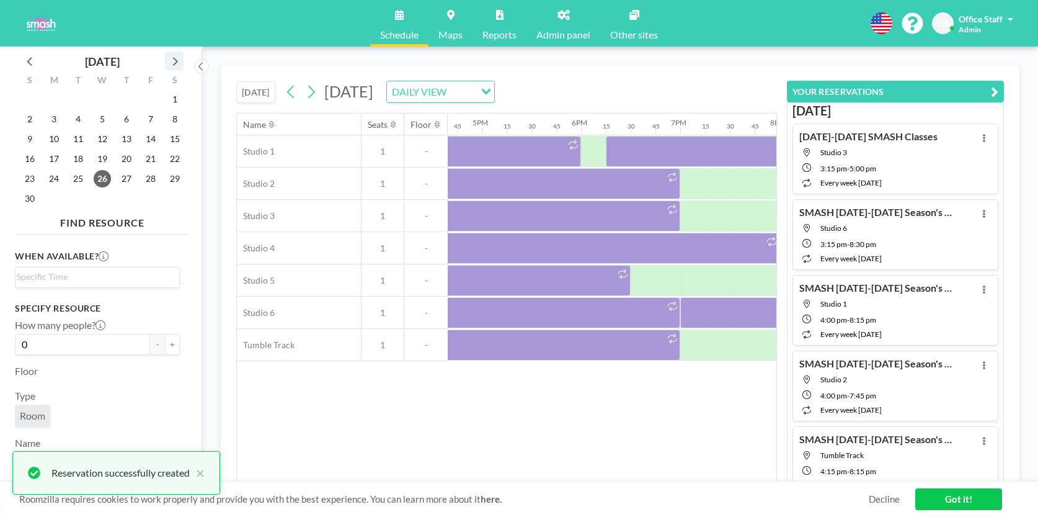
click at [172, 62] on icon at bounding box center [174, 61] width 16 height 16
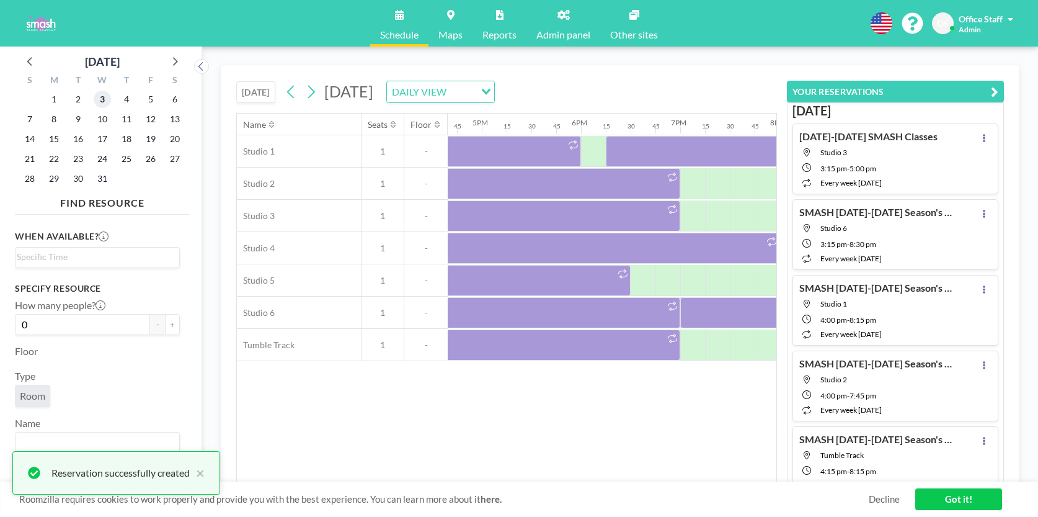
click at [100, 100] on span "3" at bounding box center [102, 99] width 17 height 17
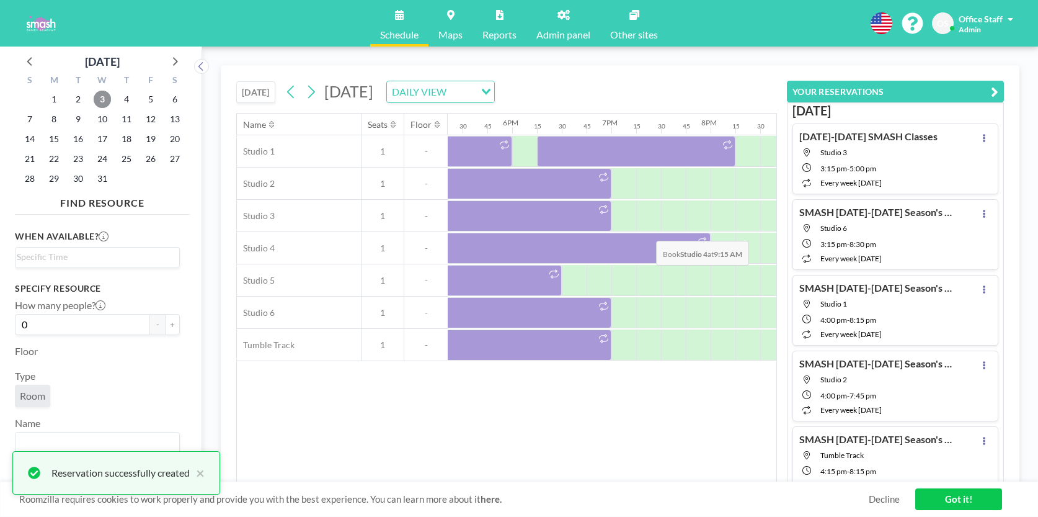
scroll to position [0, 1741]
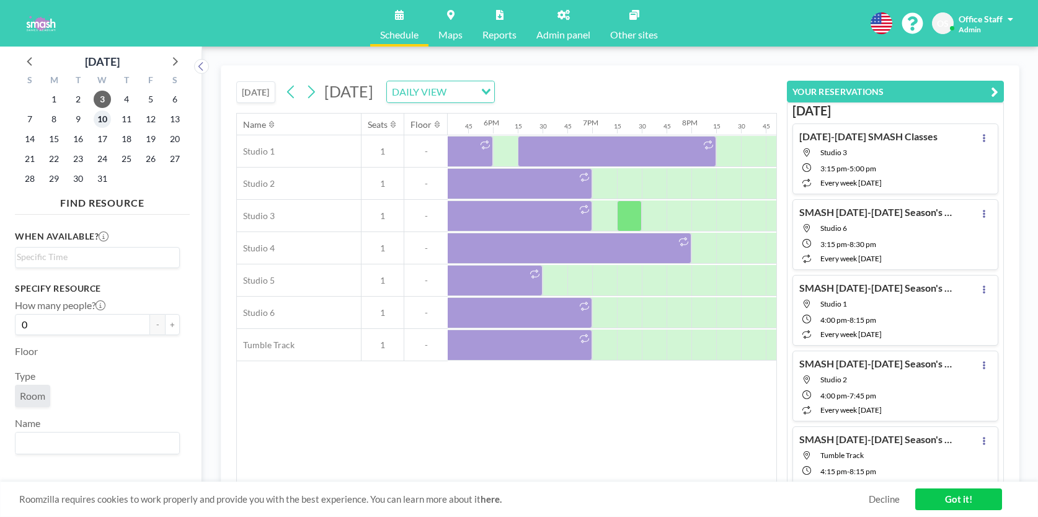
click at [107, 120] on span "10" at bounding box center [102, 118] width 17 height 17
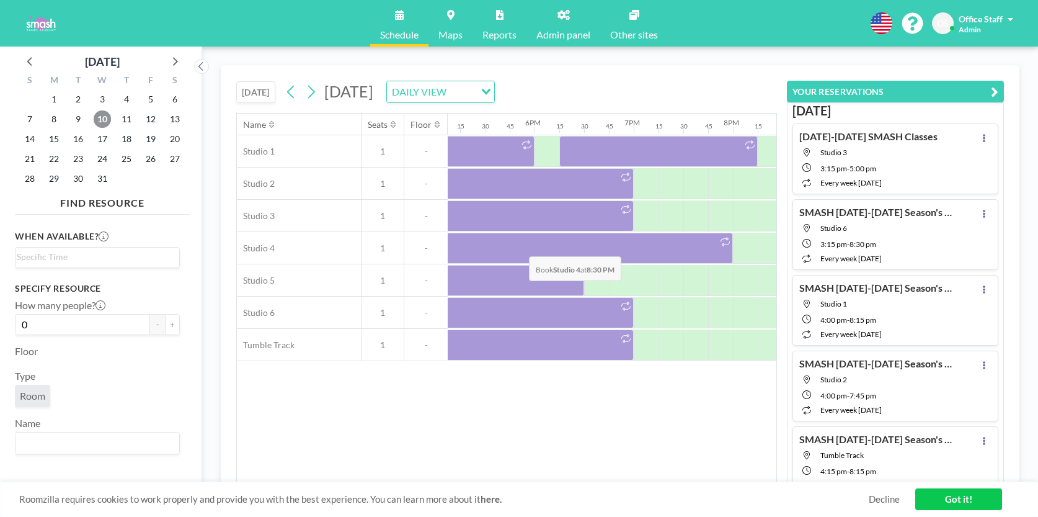
scroll to position [0, 1693]
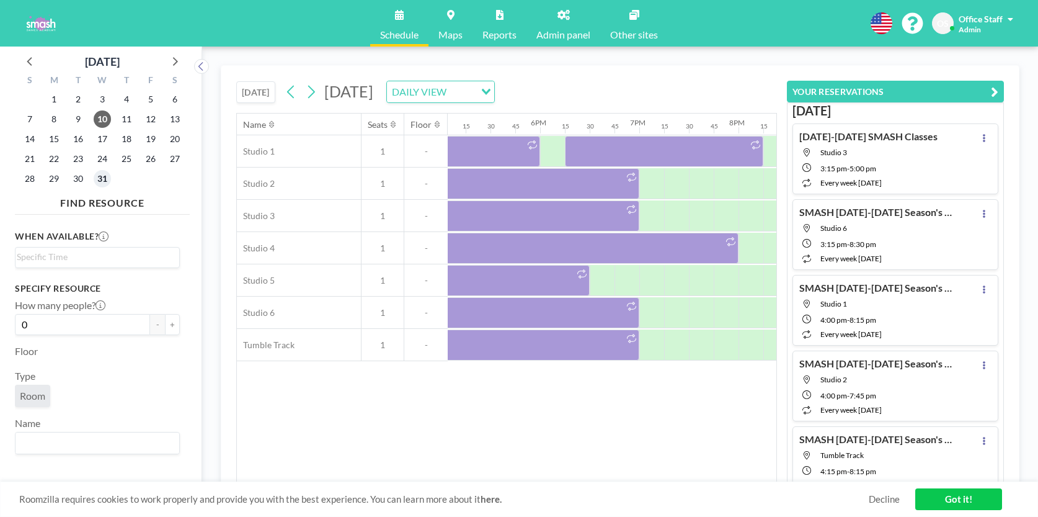
click at [101, 179] on span "31" at bounding box center [102, 178] width 17 height 17
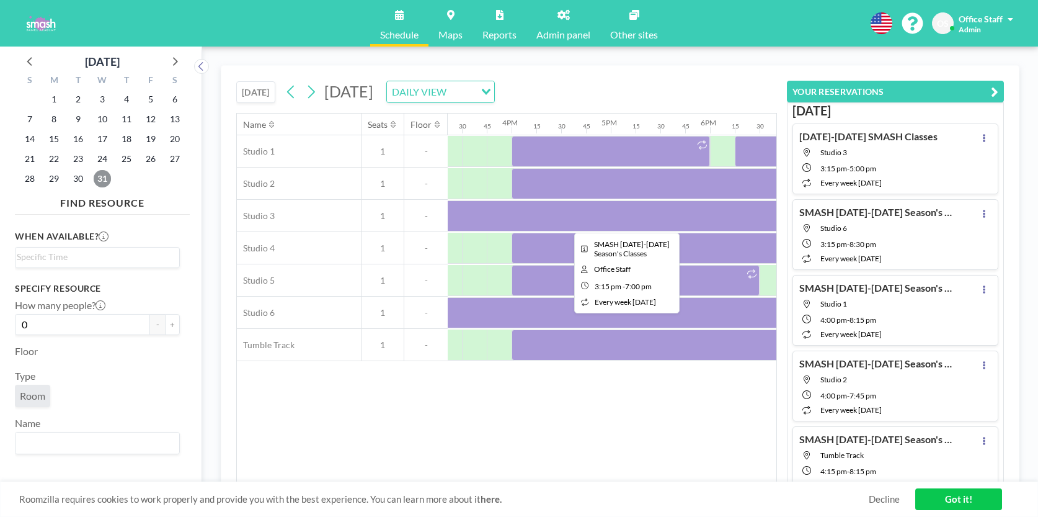
scroll to position [0, 1525]
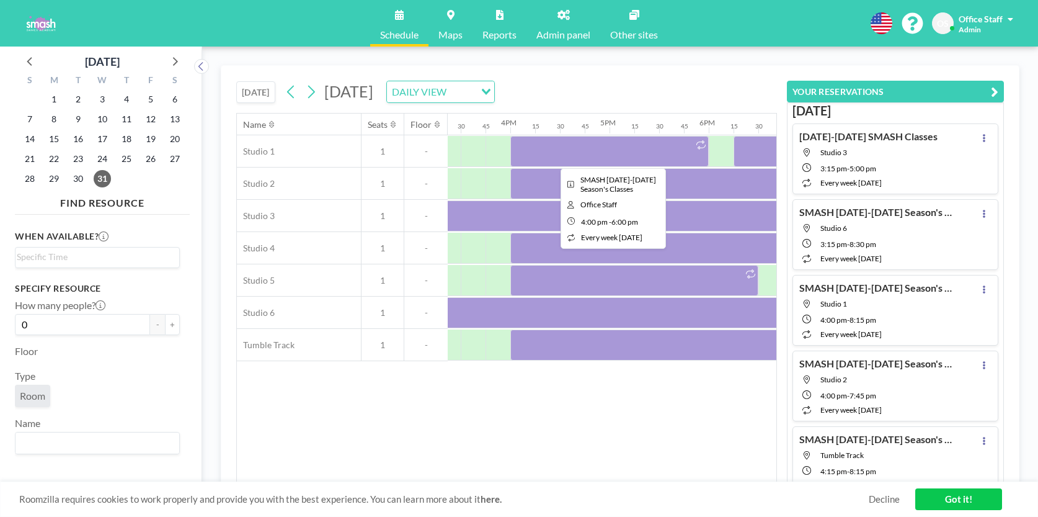
click at [554, 149] on div at bounding box center [609, 151] width 198 height 31
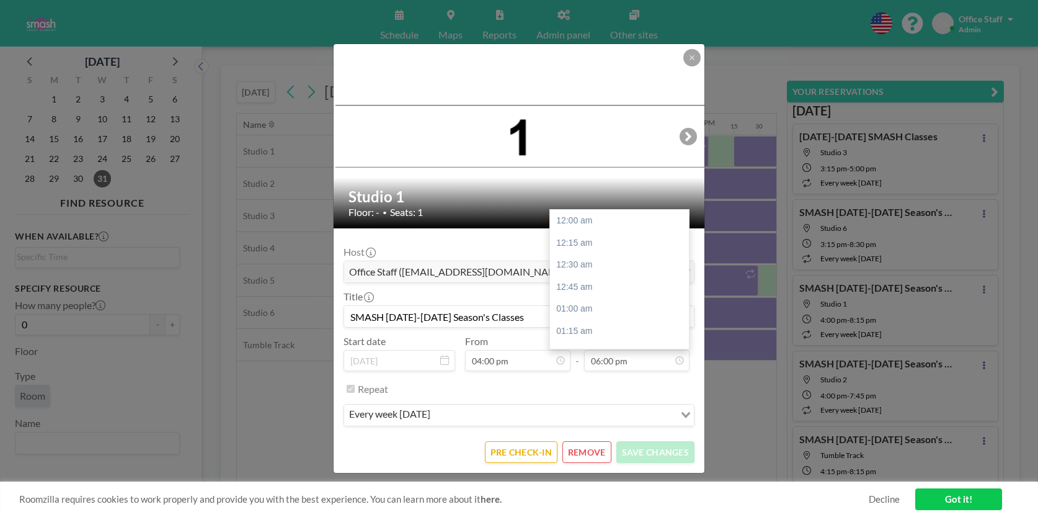
scroll to position [1563, 0]
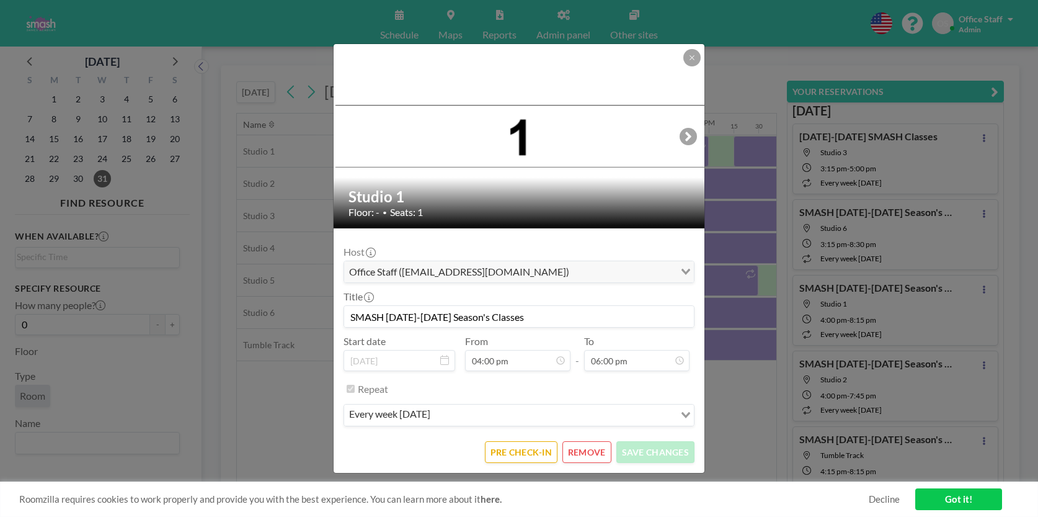
click at [593, 451] on button "REMOVE" at bounding box center [586, 452] width 49 height 22
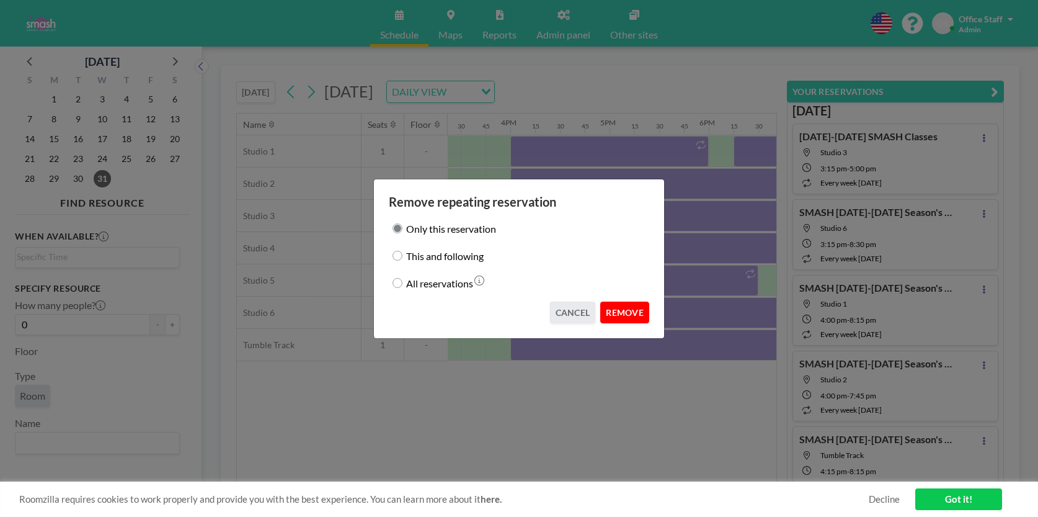
click at [634, 309] on button "REMOVE" at bounding box center [624, 312] width 49 height 22
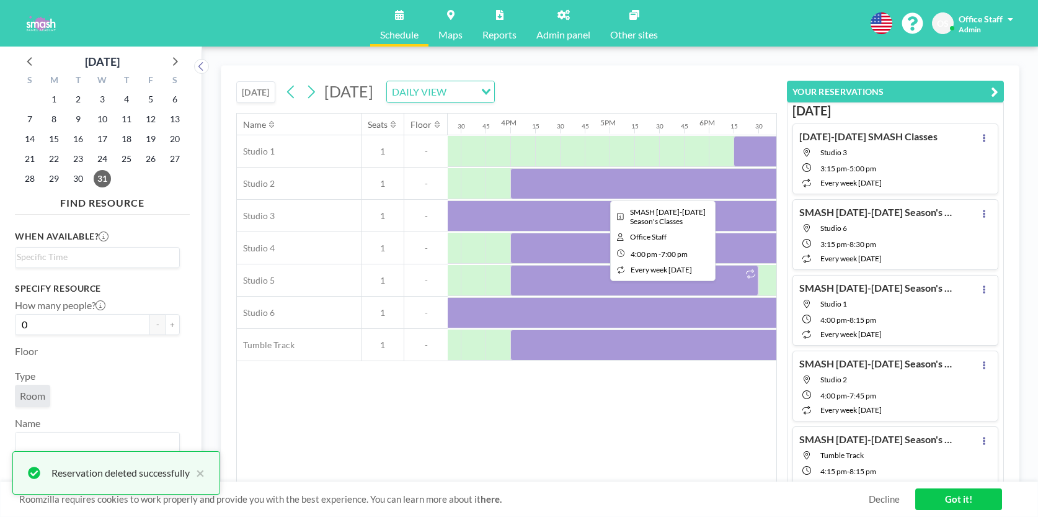
click at [650, 179] on div at bounding box center [659, 183] width 298 height 31
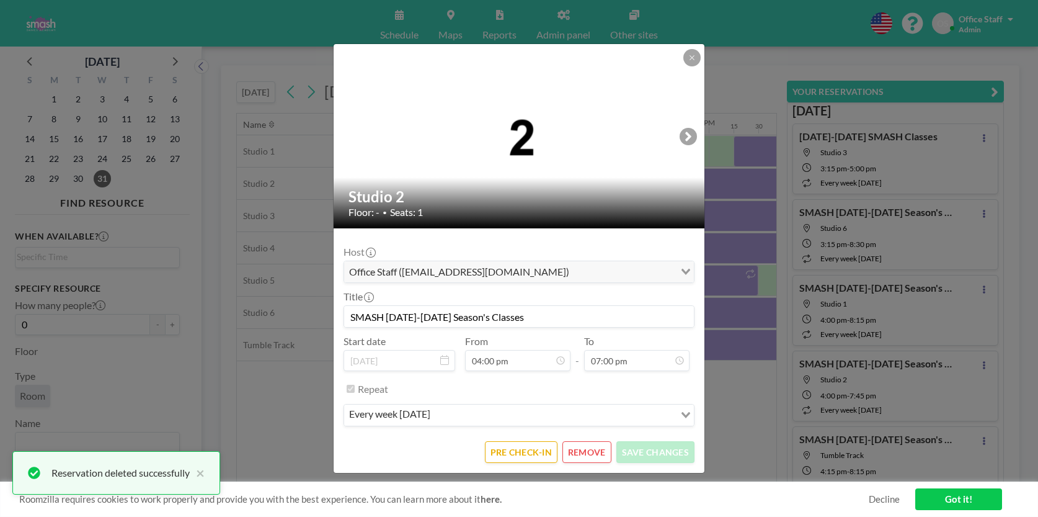
click at [582, 447] on button "REMOVE" at bounding box center [586, 452] width 49 height 22
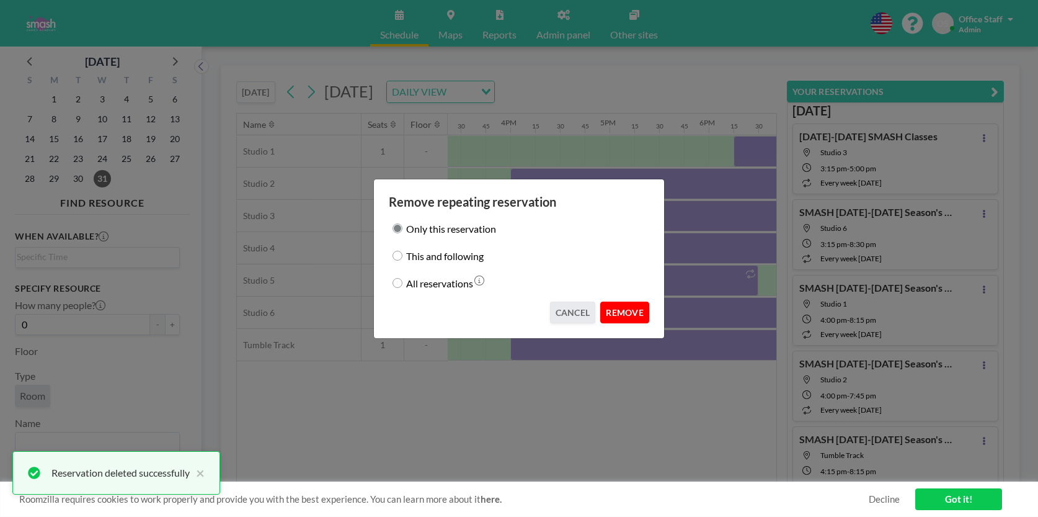
click at [626, 316] on button "REMOVE" at bounding box center [624, 312] width 49 height 22
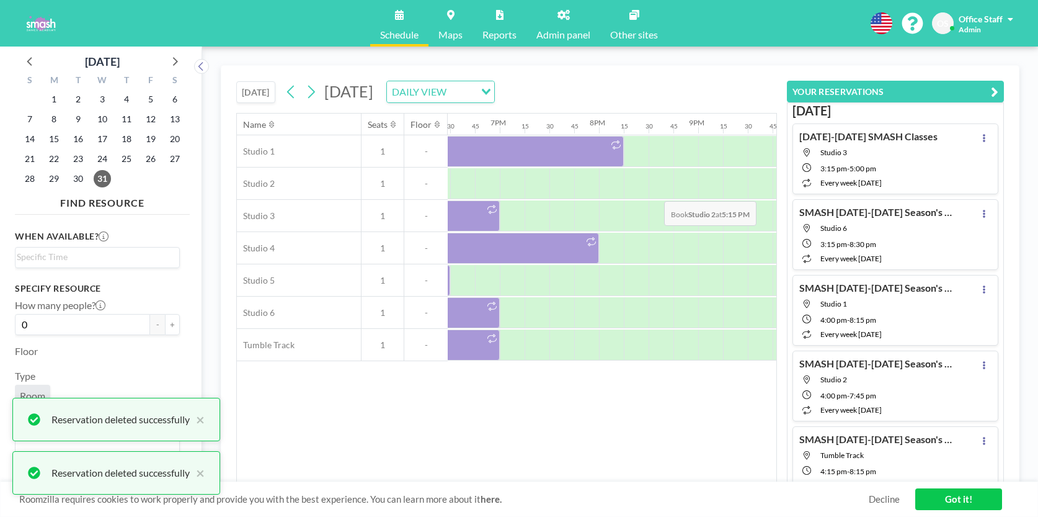
scroll to position [0, 1843]
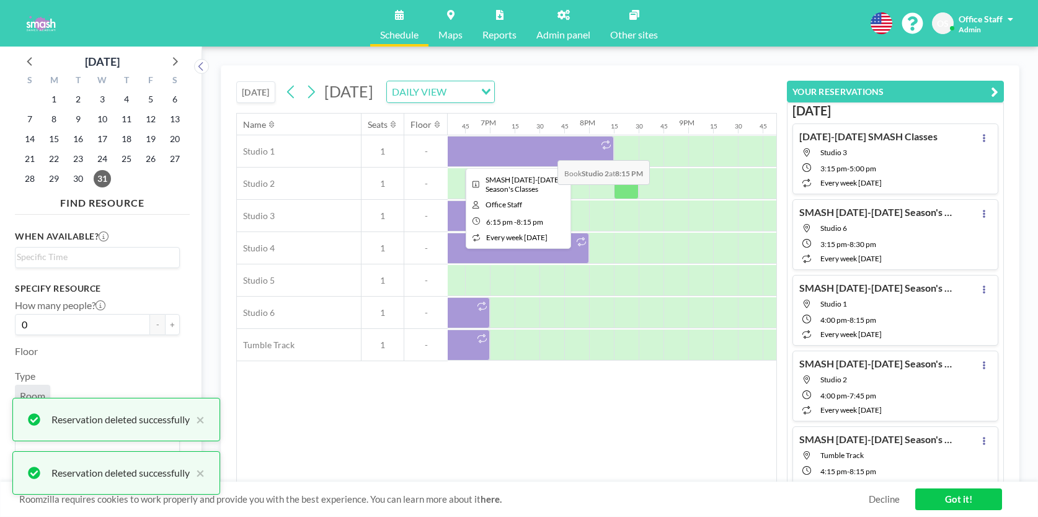
click at [548, 151] on div at bounding box center [514, 151] width 198 height 31
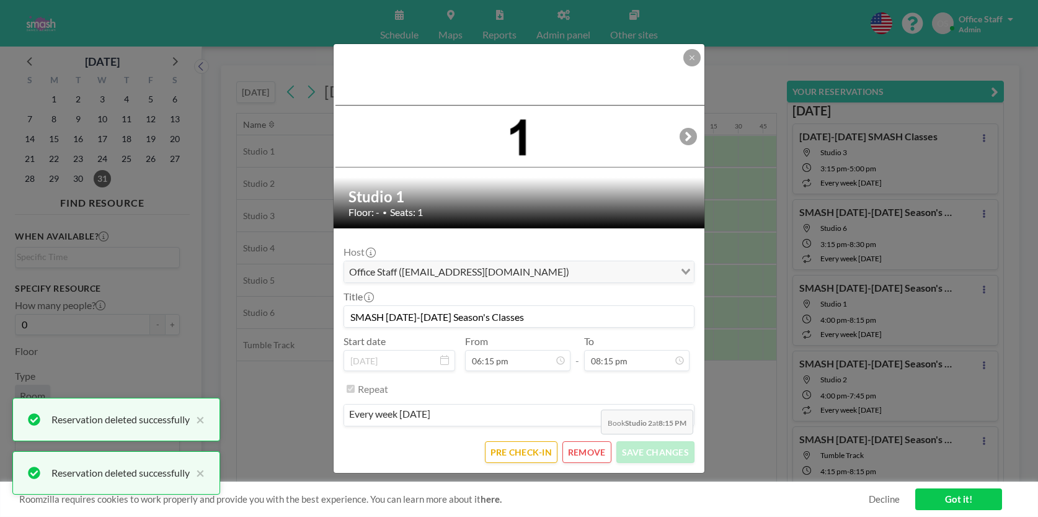
scroll to position [1758, 0]
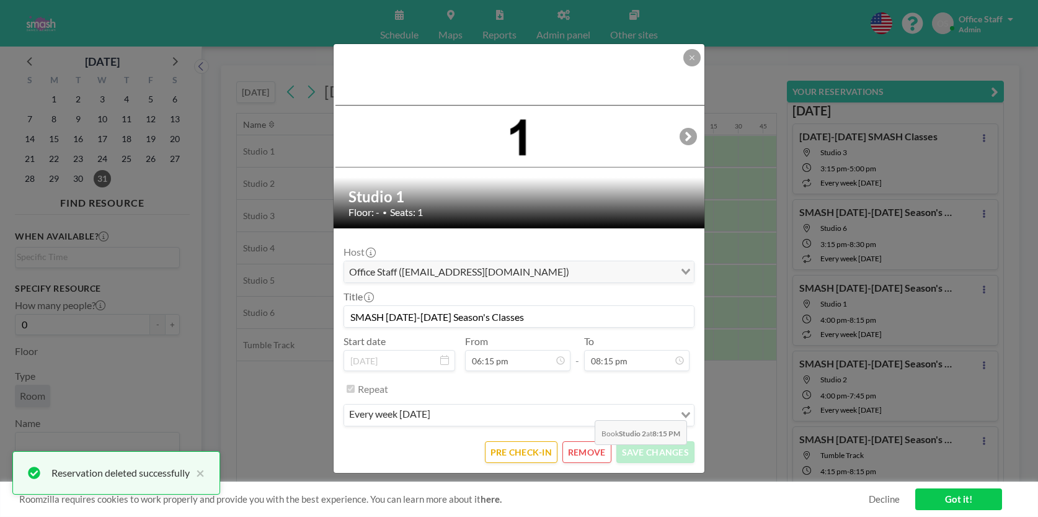
click at [586, 453] on button "REMOVE" at bounding box center [586, 452] width 49 height 22
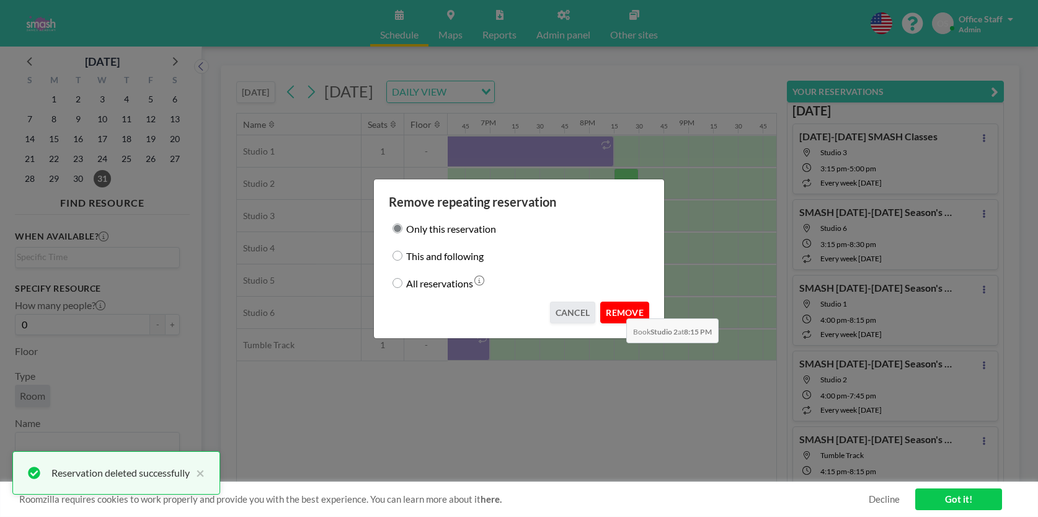
click at [616, 309] on button "REMOVE" at bounding box center [624, 312] width 49 height 22
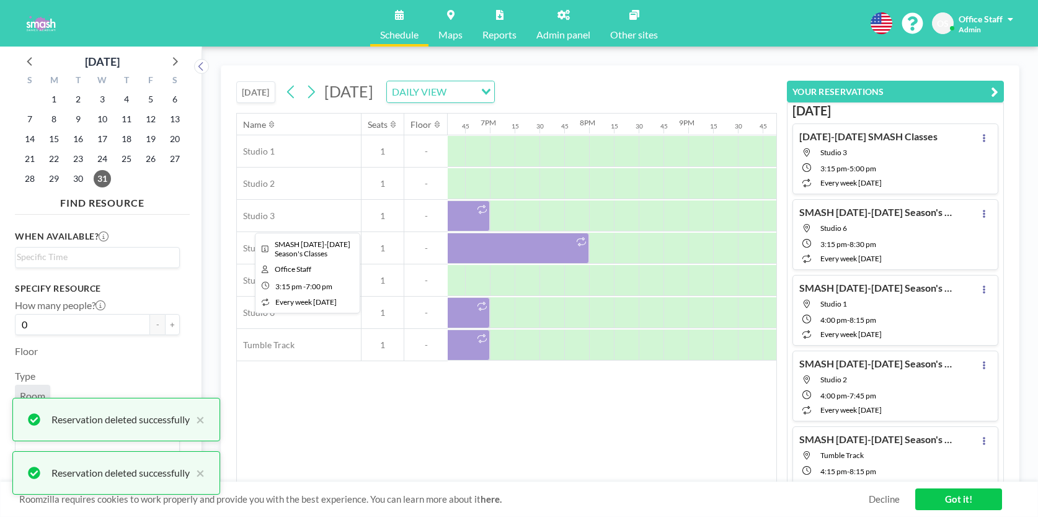
click at [467, 221] on div at bounding box center [304, 215] width 372 height 31
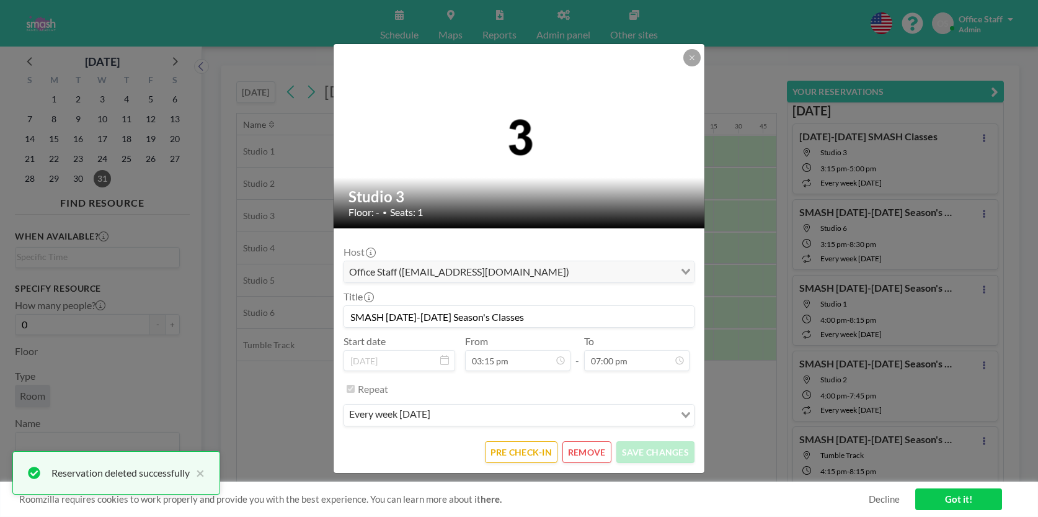
scroll to position [1649, 0]
click at [595, 454] on button "REMOVE" at bounding box center [586, 452] width 49 height 22
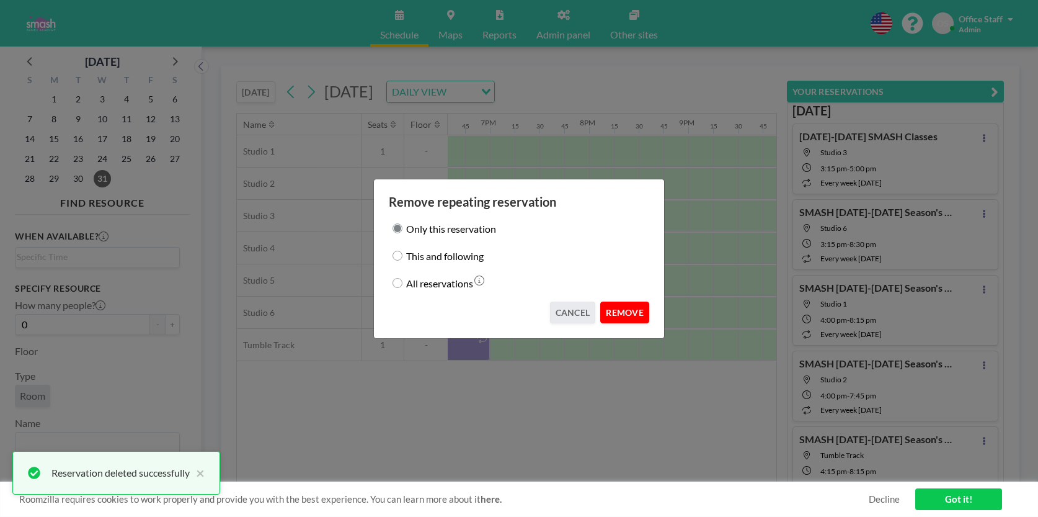
click at [631, 321] on button "REMOVE" at bounding box center [624, 312] width 49 height 22
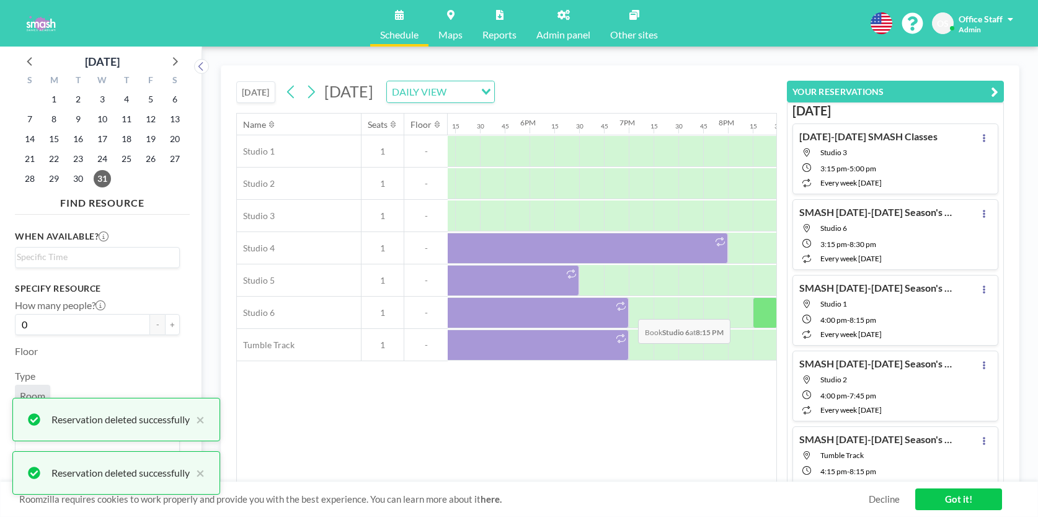
scroll to position [0, 1477]
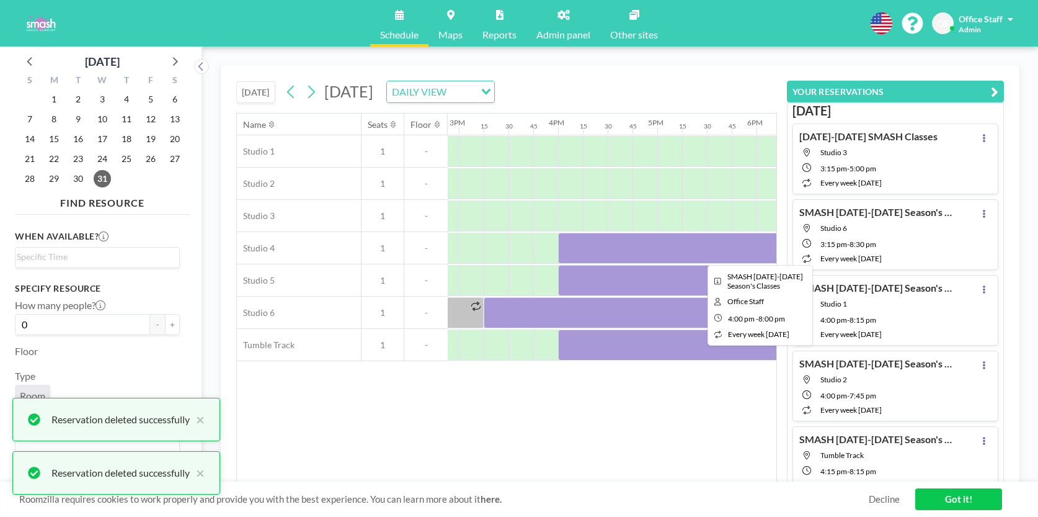
click at [610, 251] on div at bounding box center [756, 248] width 397 height 31
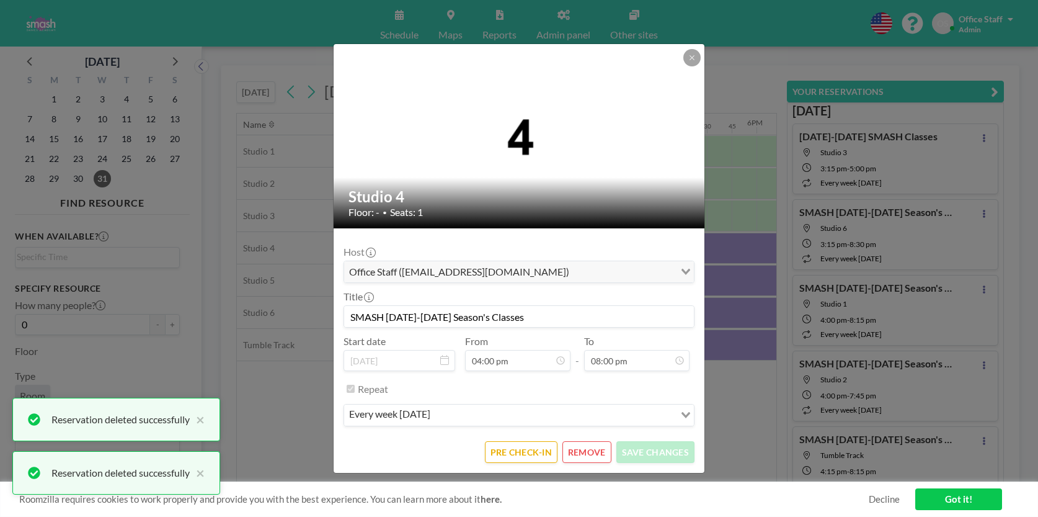
scroll to position [1736, 0]
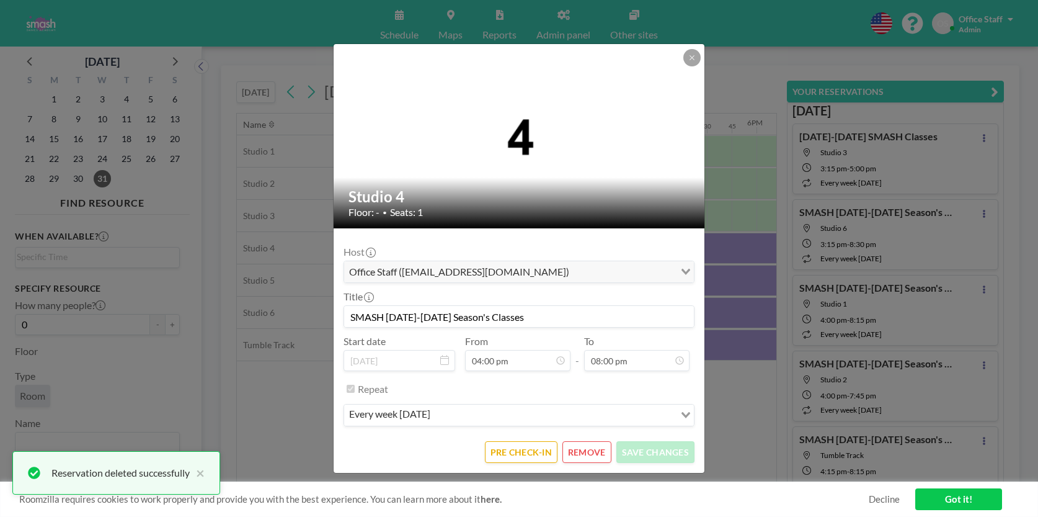
click at [592, 451] on button "REMOVE" at bounding box center [586, 452] width 49 height 22
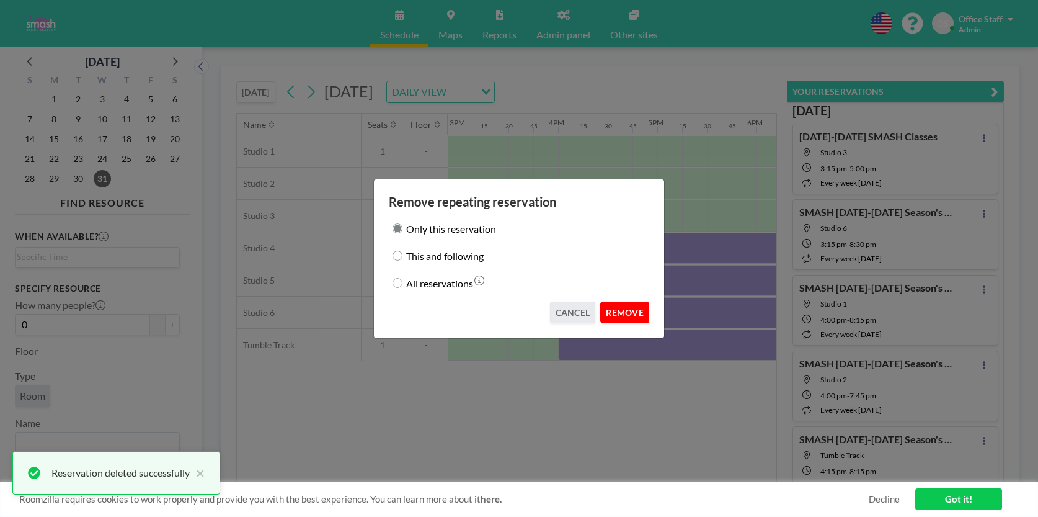
click at [618, 308] on button "REMOVE" at bounding box center [624, 312] width 49 height 22
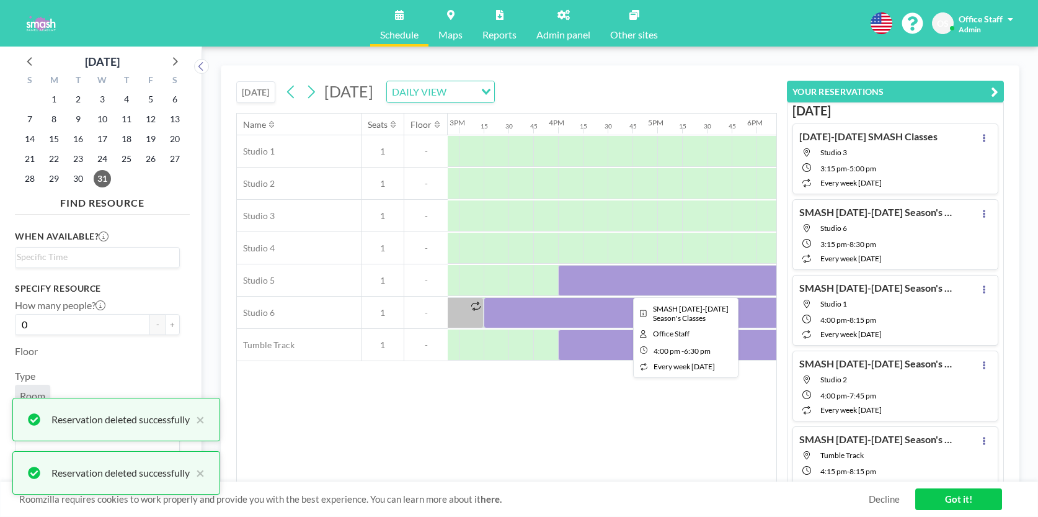
click at [629, 291] on div at bounding box center [682, 280] width 248 height 31
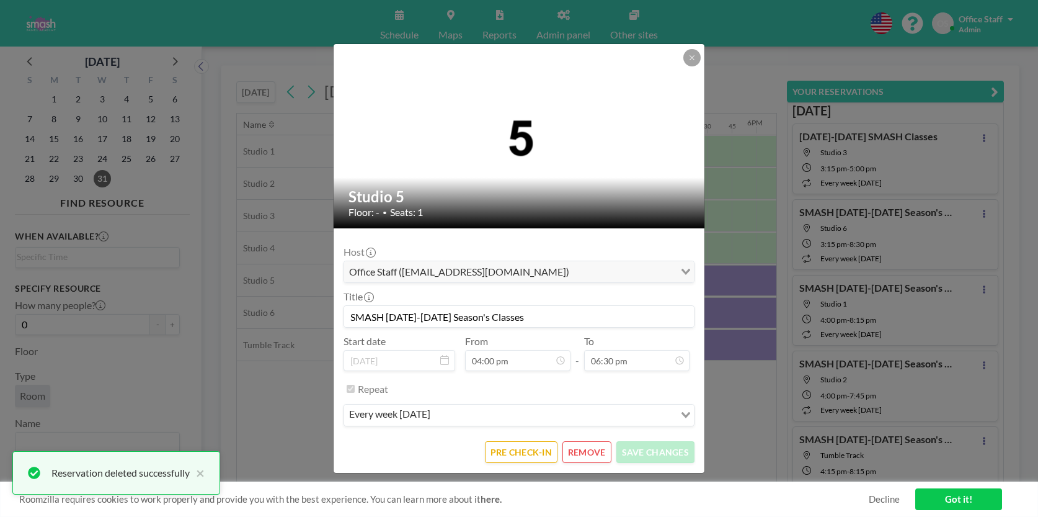
scroll to position [1606, 0]
click at [583, 450] on button "REMOVE" at bounding box center [586, 452] width 49 height 22
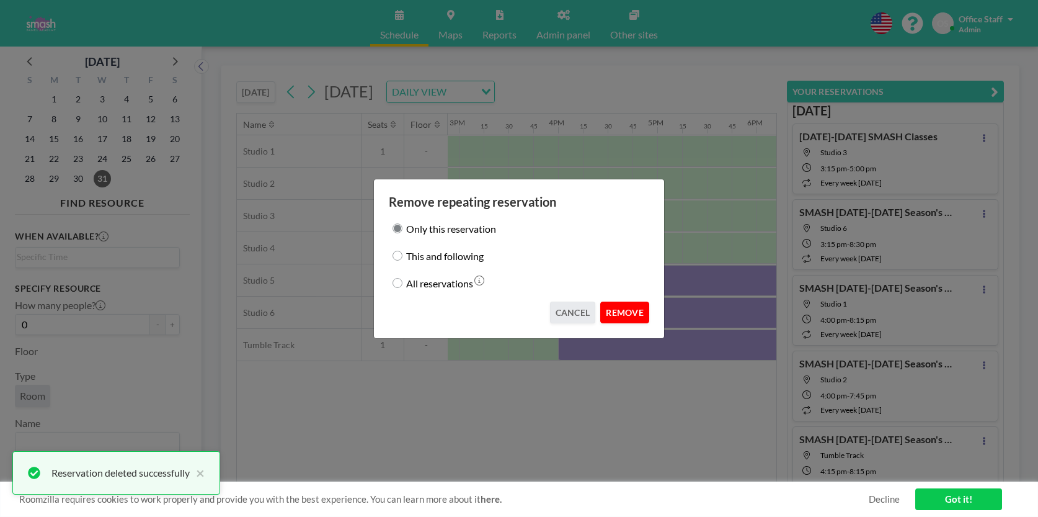
click at [632, 313] on button "REMOVE" at bounding box center [624, 312] width 49 height 22
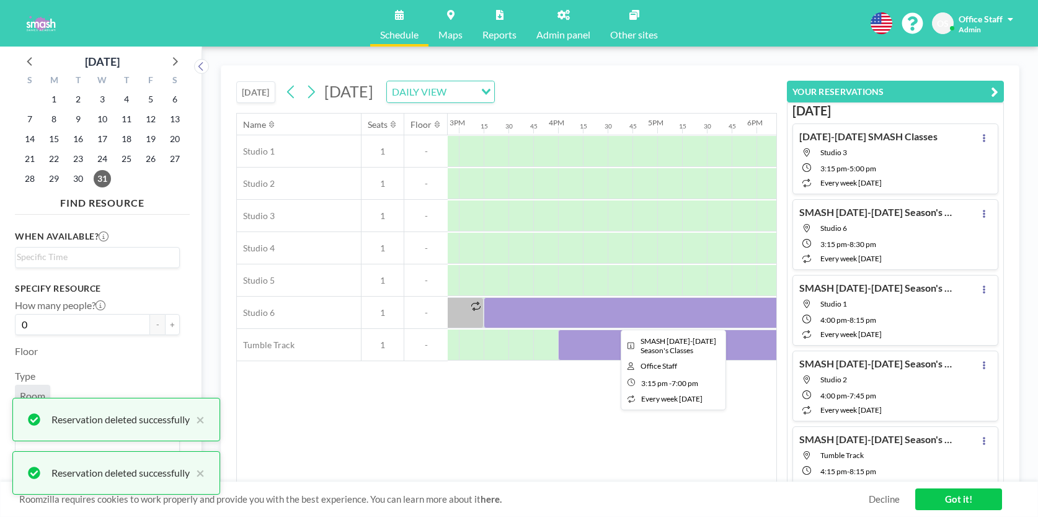
click at [646, 317] on div at bounding box center [670, 312] width 372 height 31
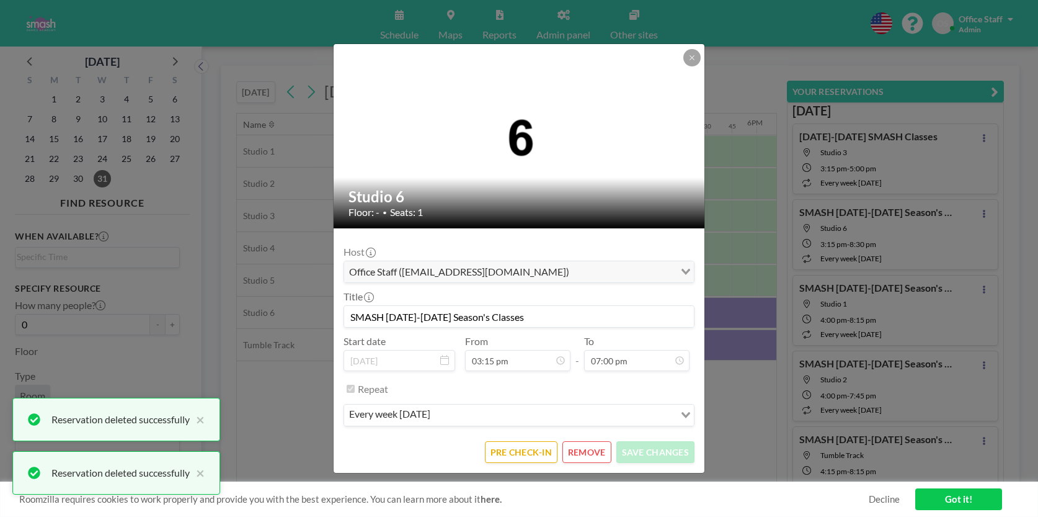
scroll to position [0, 0]
click at [600, 451] on button "REMOVE" at bounding box center [586, 452] width 49 height 22
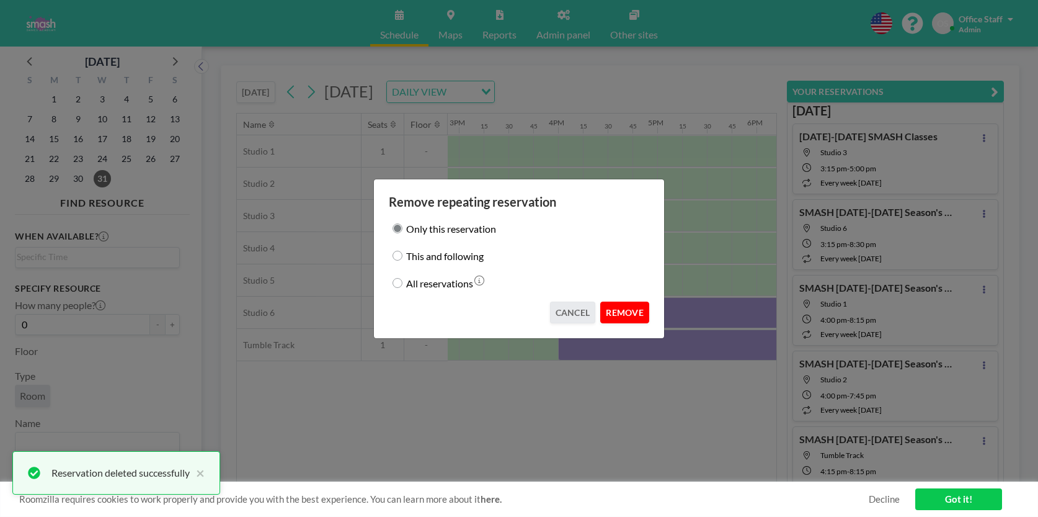
click at [632, 311] on button "REMOVE" at bounding box center [624, 312] width 49 height 22
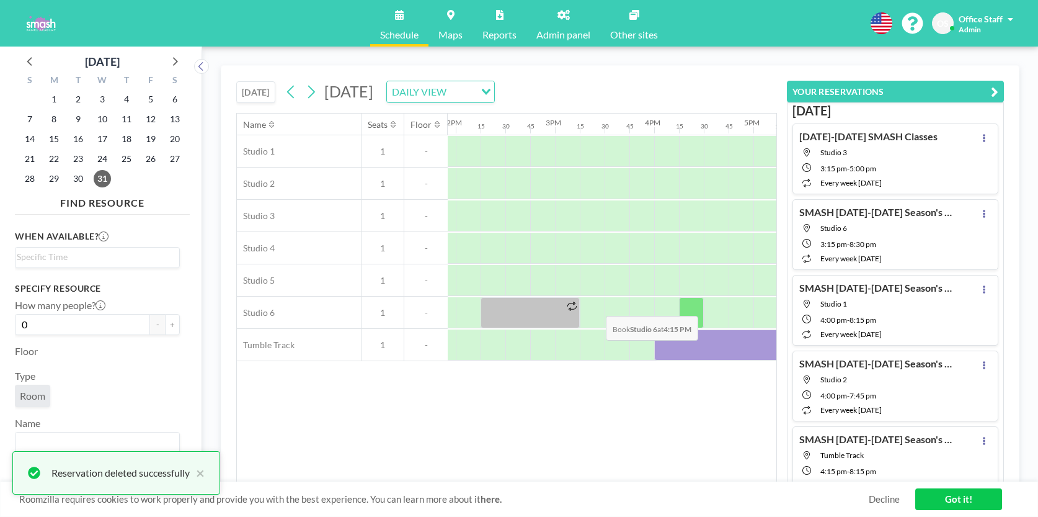
scroll to position [0, 1378]
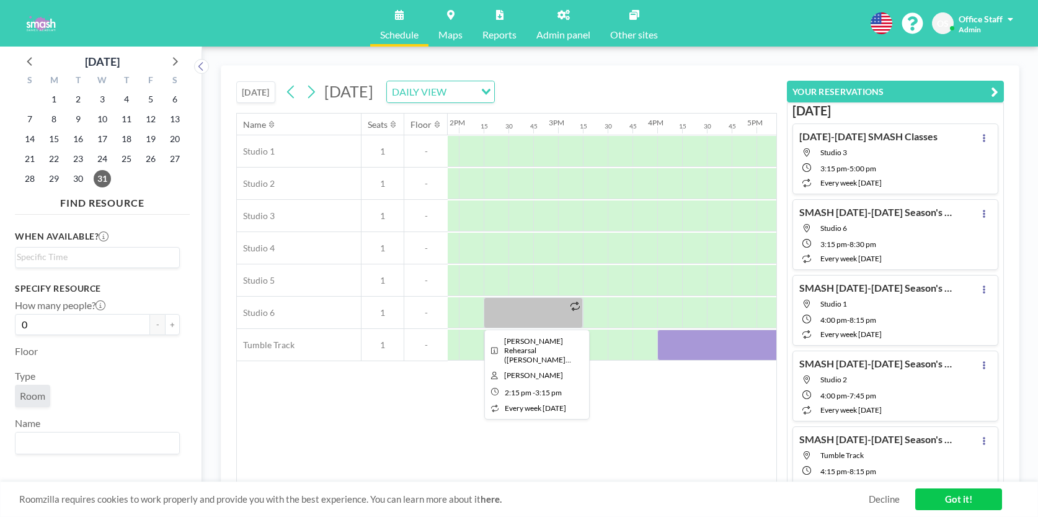
click at [535, 311] on div at bounding box center [533, 312] width 99 height 31
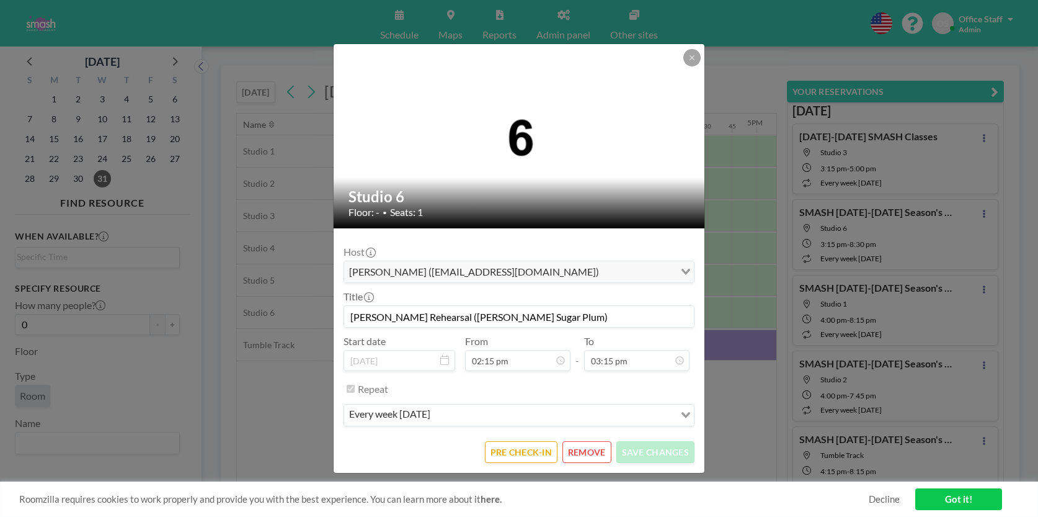
scroll to position [1237, 0]
click at [594, 441] on button "REMOVE" at bounding box center [586, 452] width 49 height 22
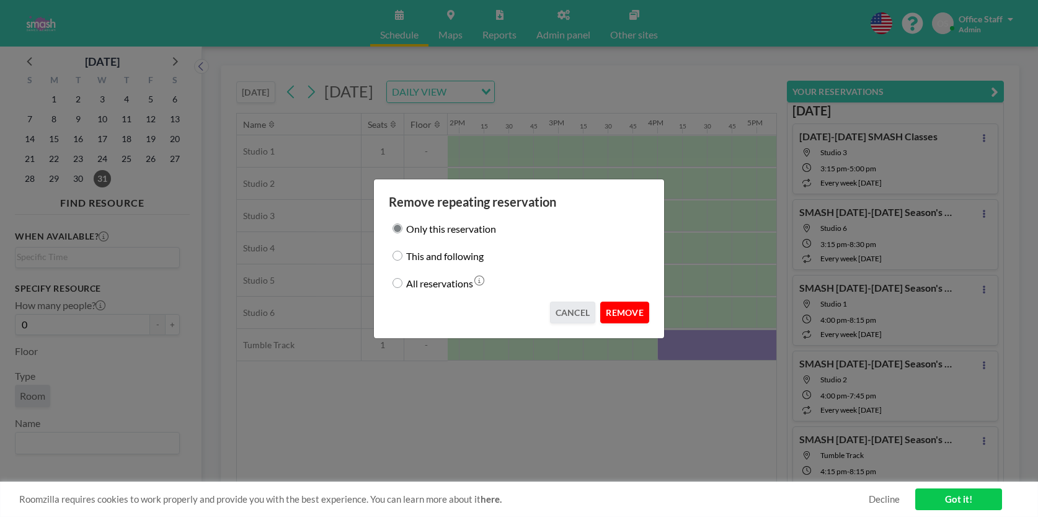
click at [629, 312] on button "REMOVE" at bounding box center [624, 312] width 49 height 22
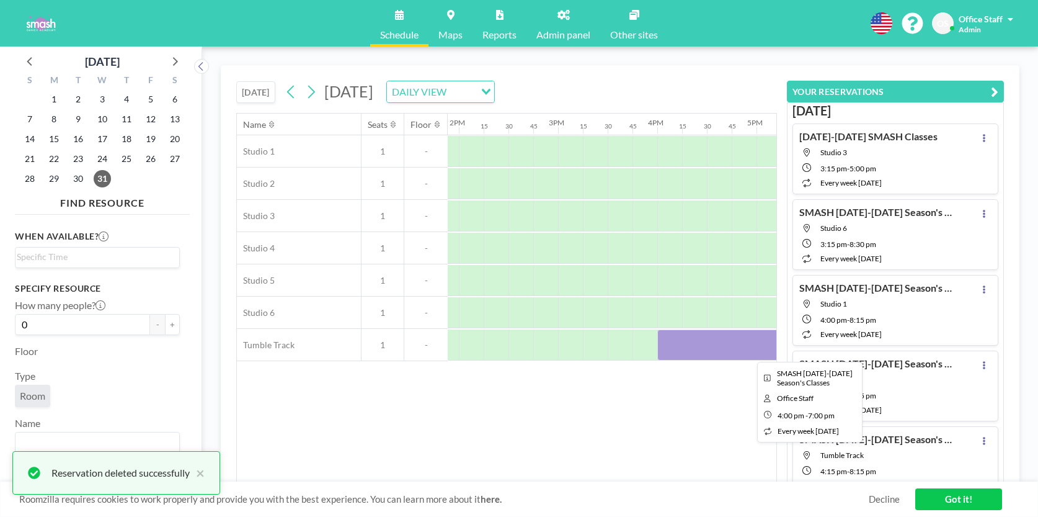
click at [716, 350] on div at bounding box center [806, 344] width 298 height 31
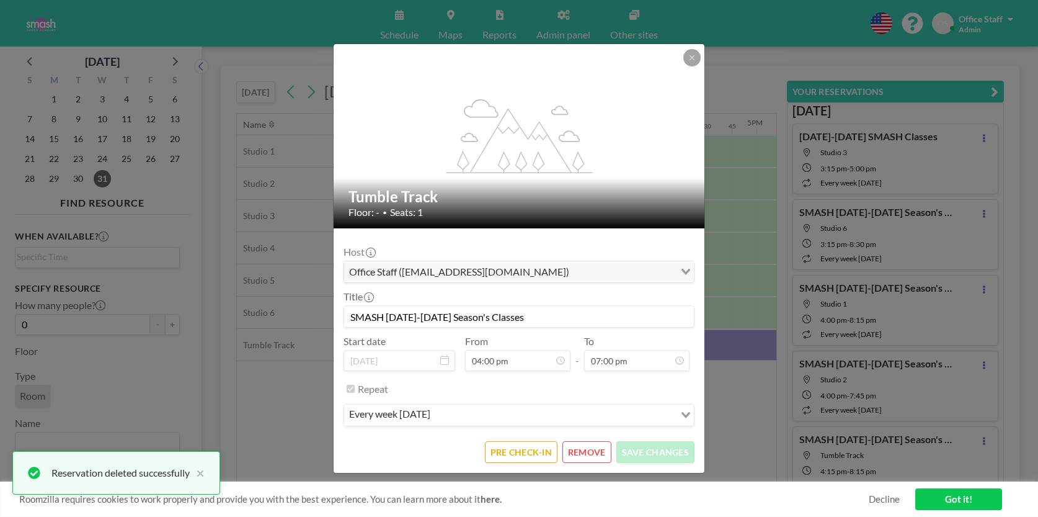
click at [595, 451] on button "REMOVE" at bounding box center [586, 452] width 49 height 22
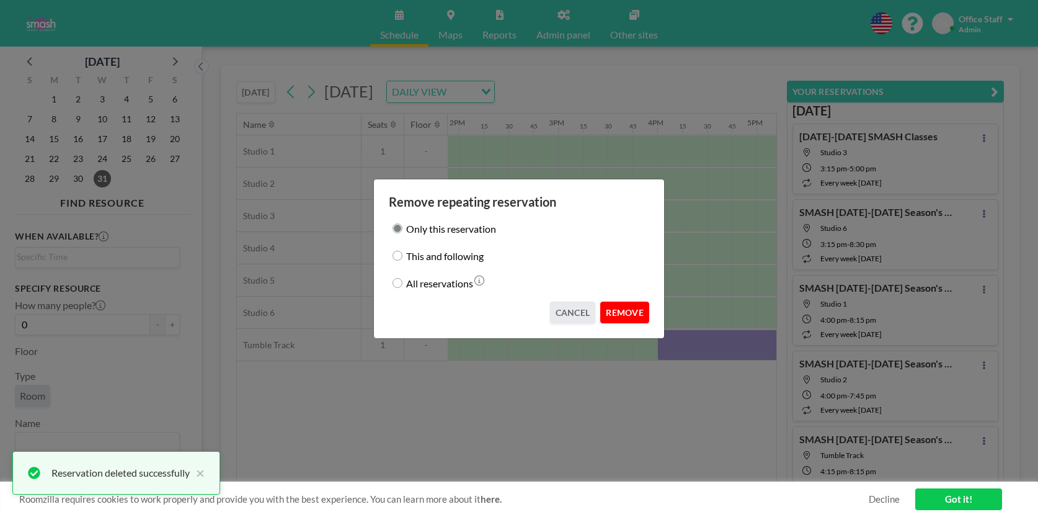
click at [620, 313] on button "REMOVE" at bounding box center [624, 312] width 49 height 22
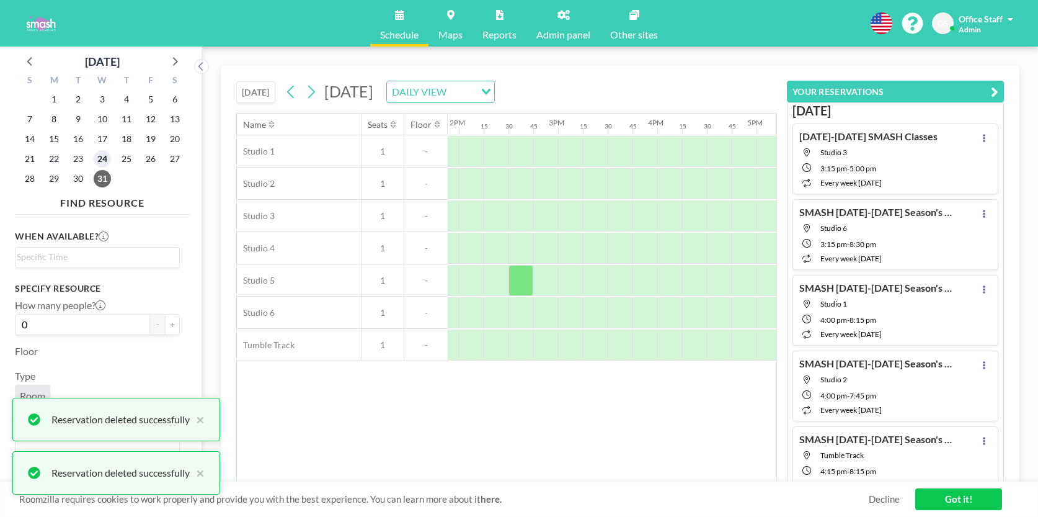
click at [101, 161] on span "24" at bounding box center [102, 158] width 17 height 17
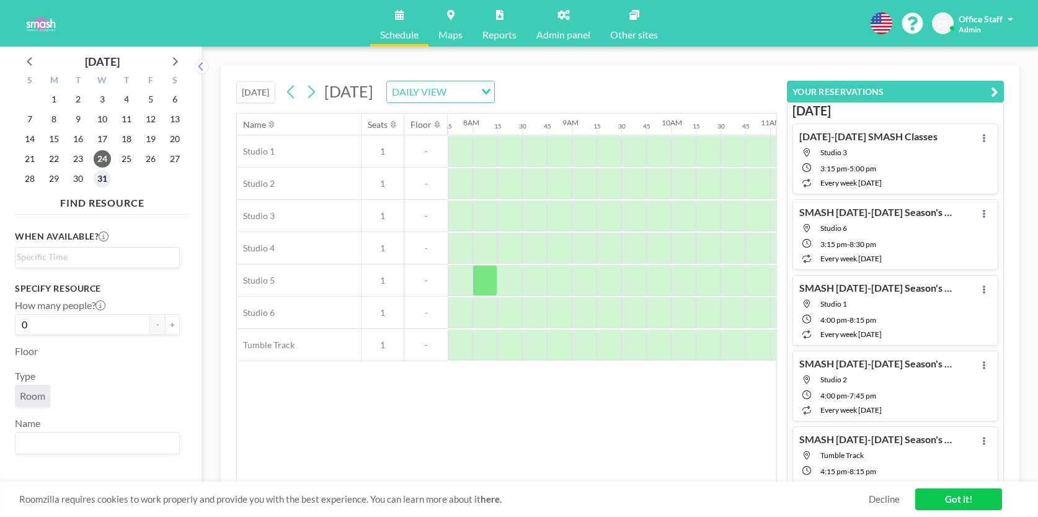
click at [102, 177] on span "31" at bounding box center [102, 178] width 17 height 17
click at [84, 177] on span "30" at bounding box center [77, 178] width 17 height 17
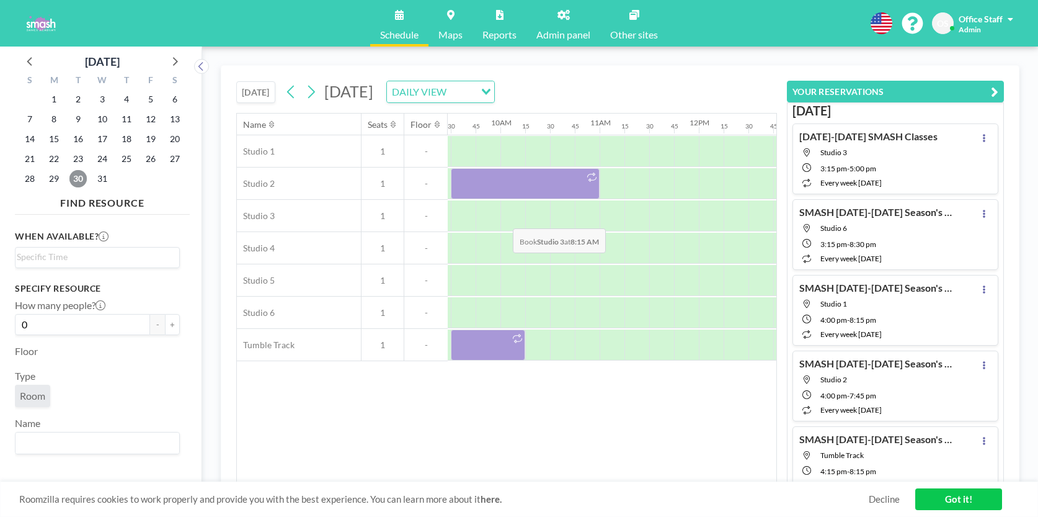
scroll to position [0, 949]
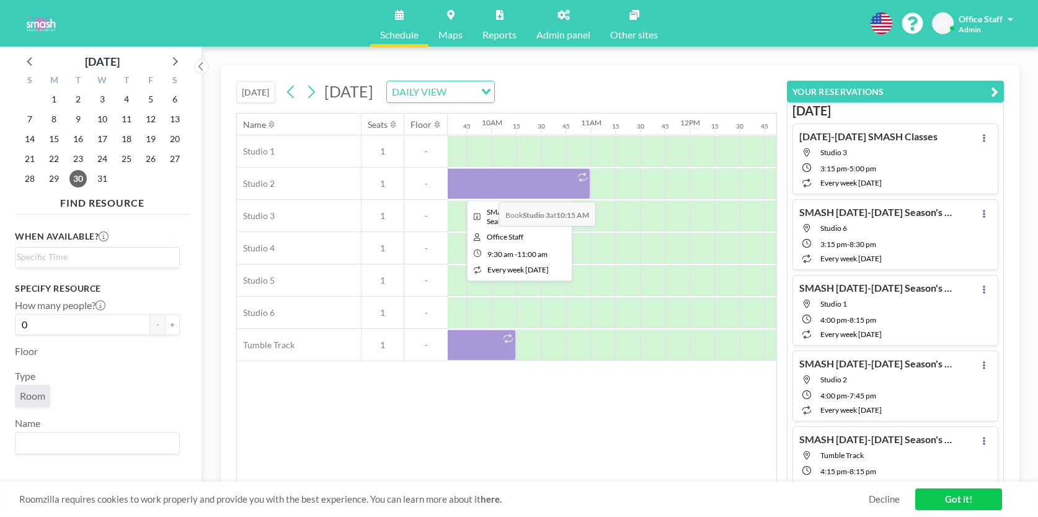
click at [489, 192] on div at bounding box center [515, 183] width 149 height 31
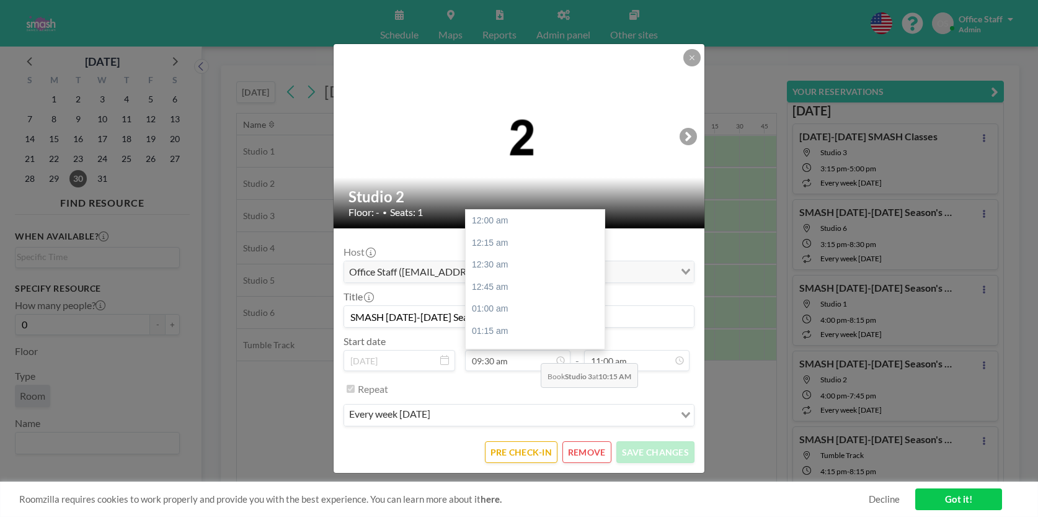
scroll to position [825, 0]
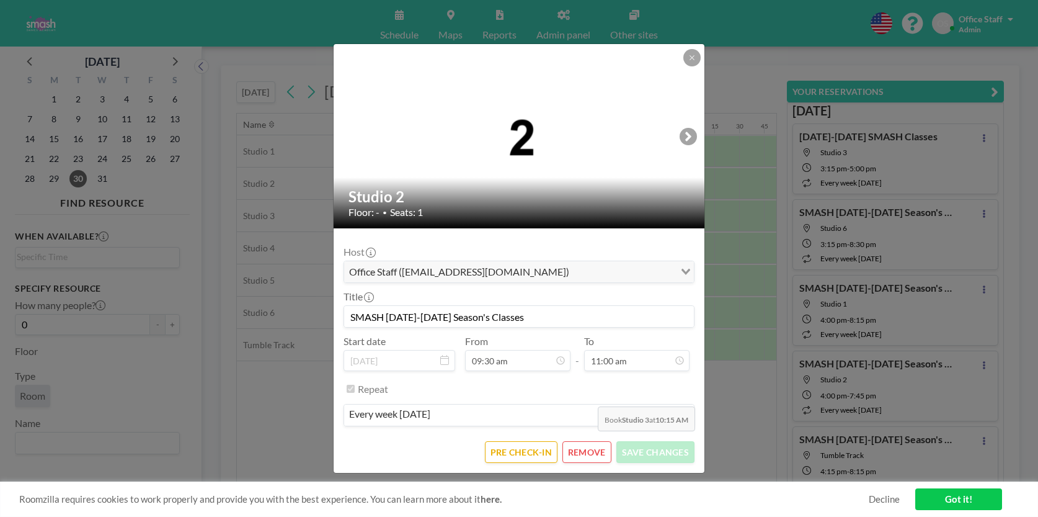
click at [588, 440] on form "Host Office Staff ([EMAIL_ADDRESS][DOMAIN_NAME]) Loading... Title SMASH [DATE]-…" at bounding box center [519, 350] width 371 height 244
click at [588, 451] on button "REMOVE" at bounding box center [586, 452] width 49 height 22
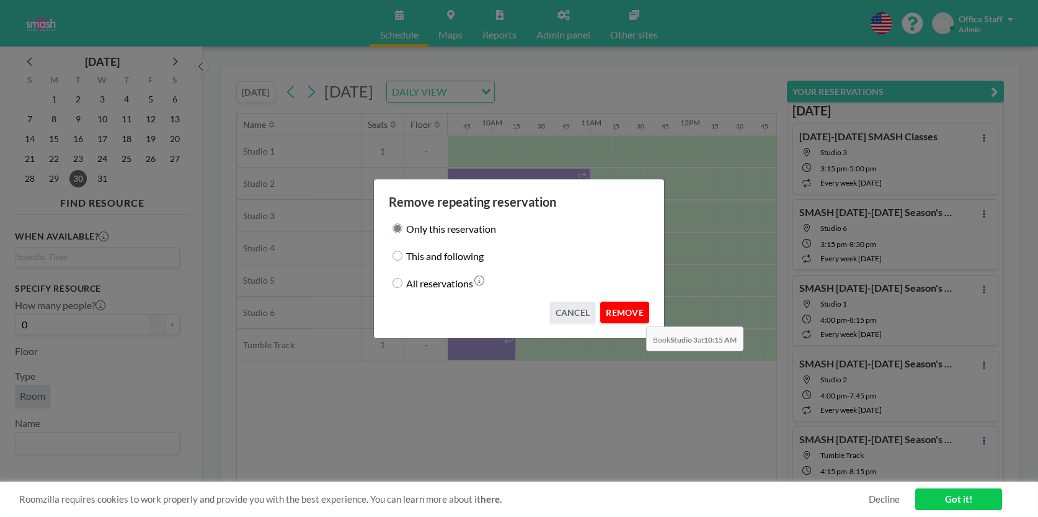
click at [636, 317] on button "REMOVE" at bounding box center [624, 312] width 49 height 22
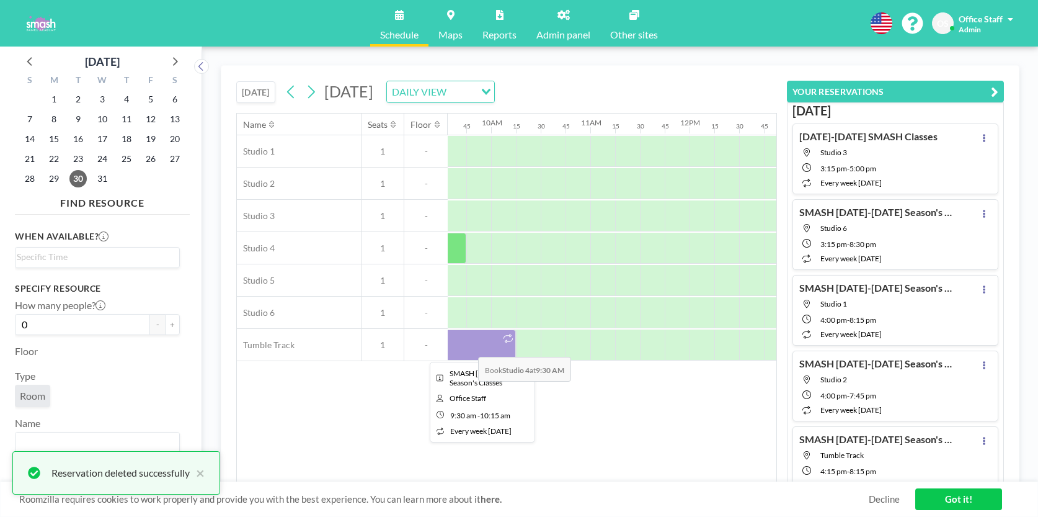
click at [468, 347] on div at bounding box center [478, 344] width 74 height 31
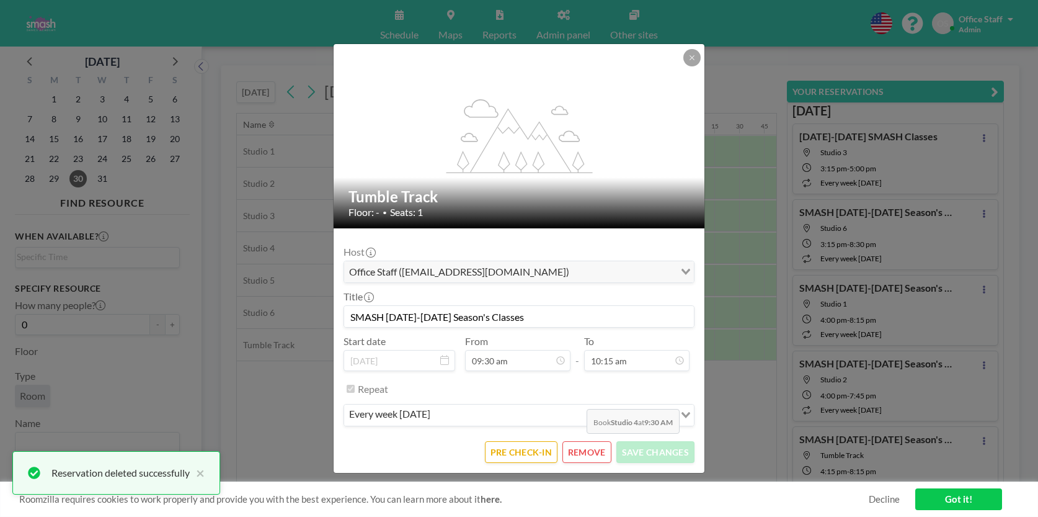
click at [577, 442] on button "REMOVE" at bounding box center [586, 452] width 49 height 22
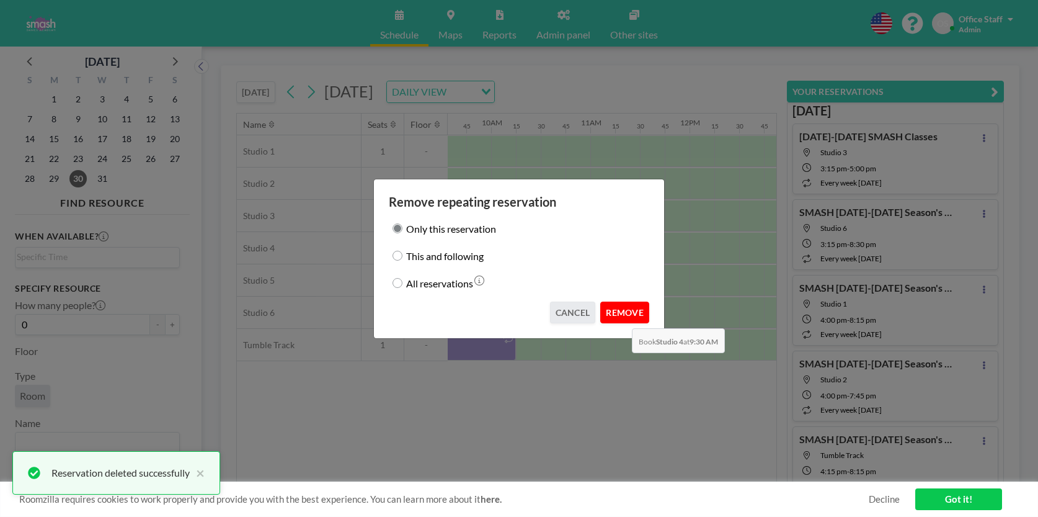
click at [622, 319] on button "REMOVE" at bounding box center [624, 312] width 49 height 22
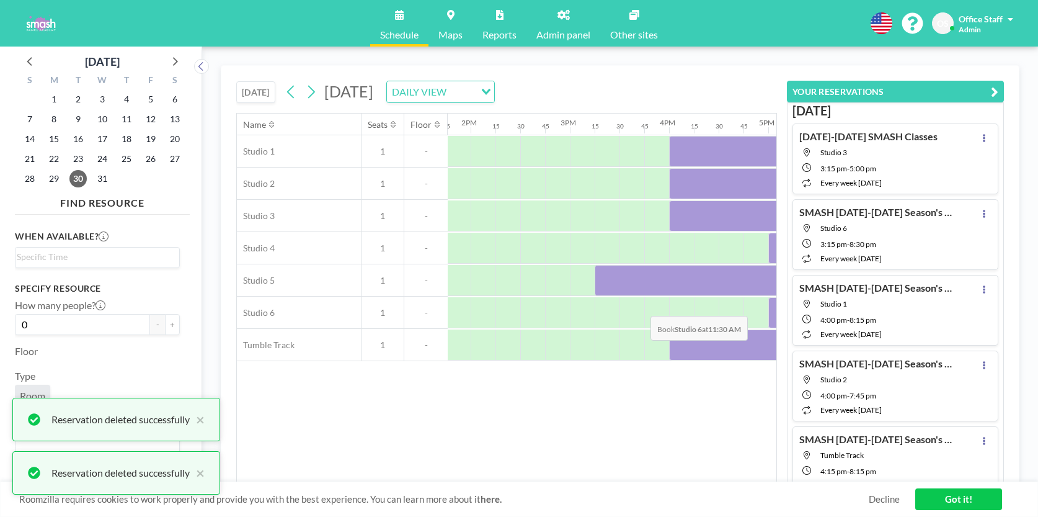
scroll to position [0, 1608]
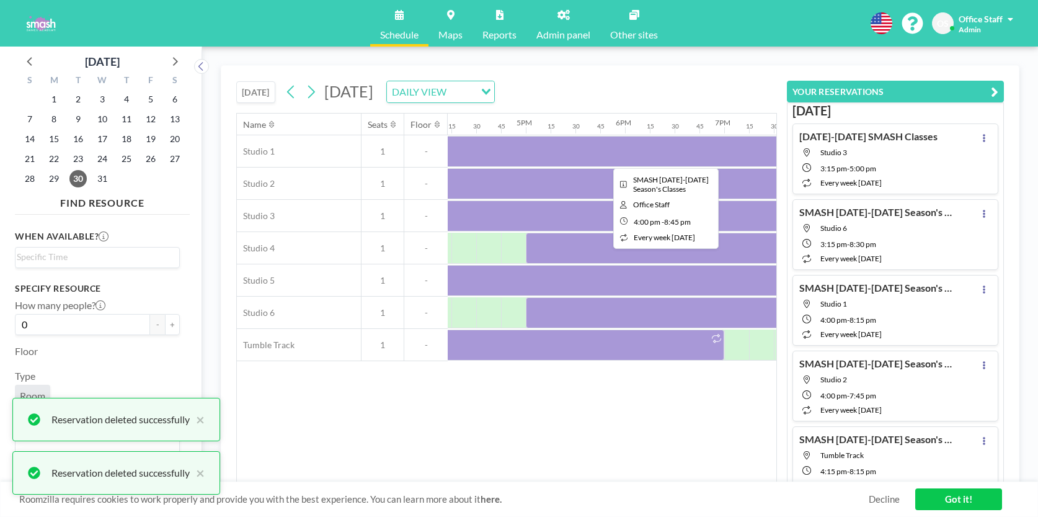
click at [640, 144] on div at bounding box center [662, 151] width 471 height 31
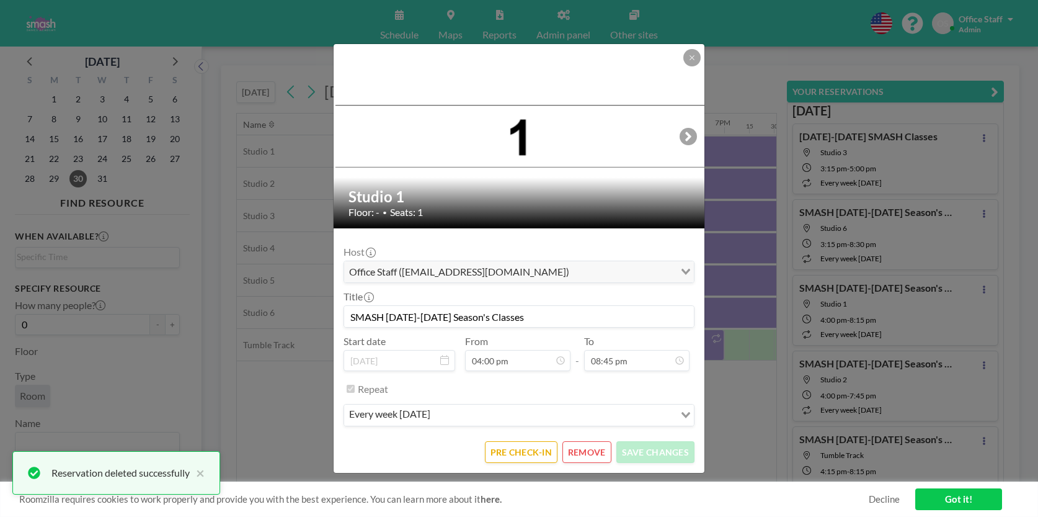
scroll to position [1801, 0]
click at [587, 451] on button "REMOVE" at bounding box center [586, 452] width 49 height 22
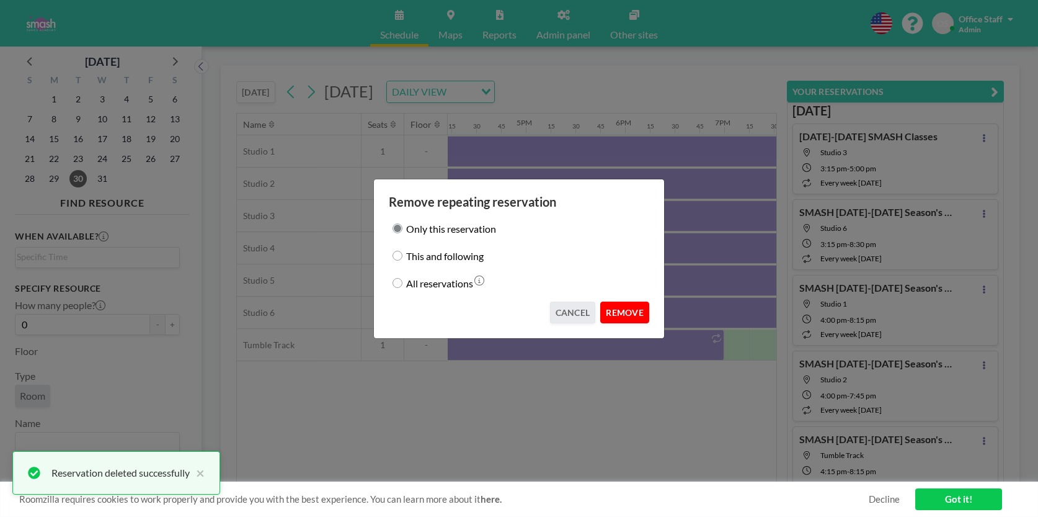
click at [626, 313] on button "REMOVE" at bounding box center [624, 312] width 49 height 22
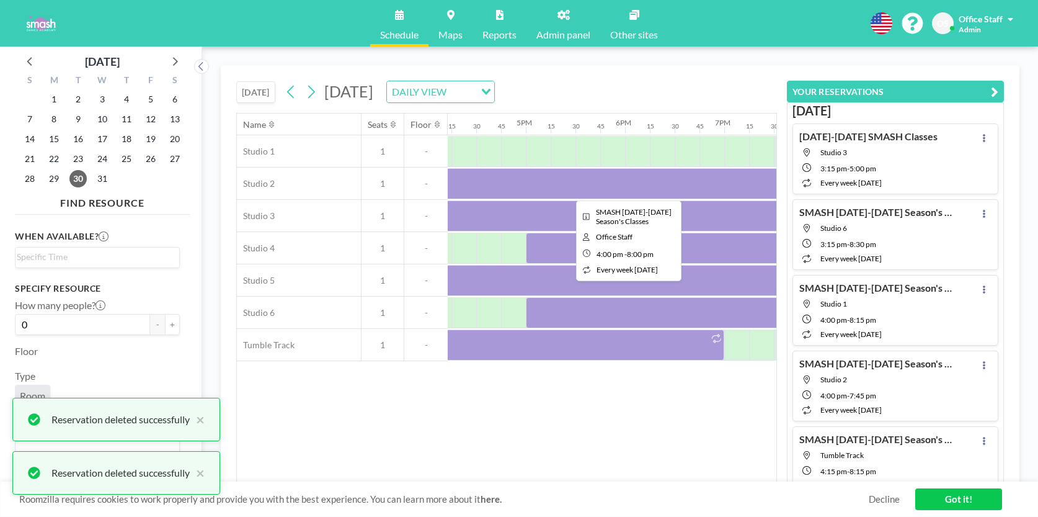
click at [628, 187] on div at bounding box center [625, 183] width 397 height 31
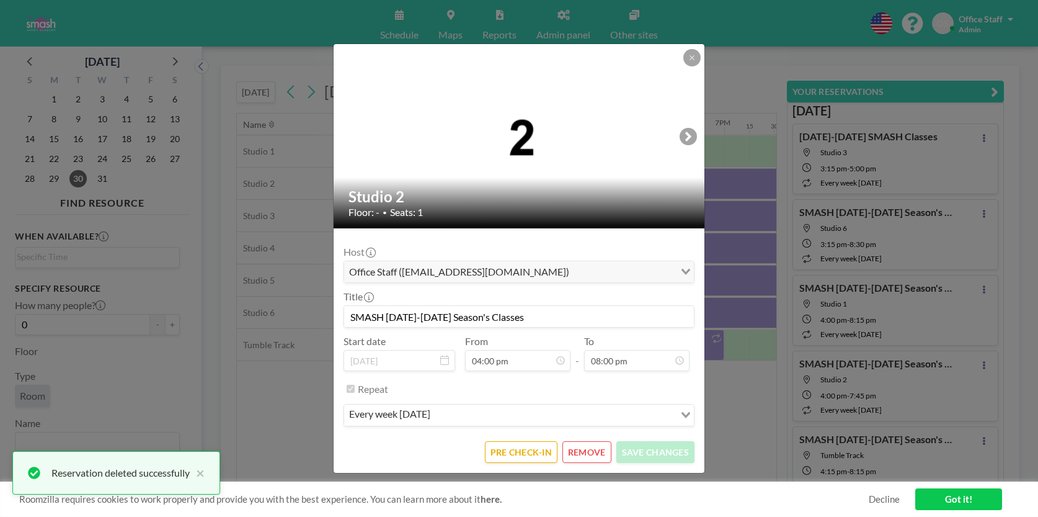
scroll to position [1736, 0]
click at [588, 458] on button "REMOVE" at bounding box center [586, 452] width 49 height 22
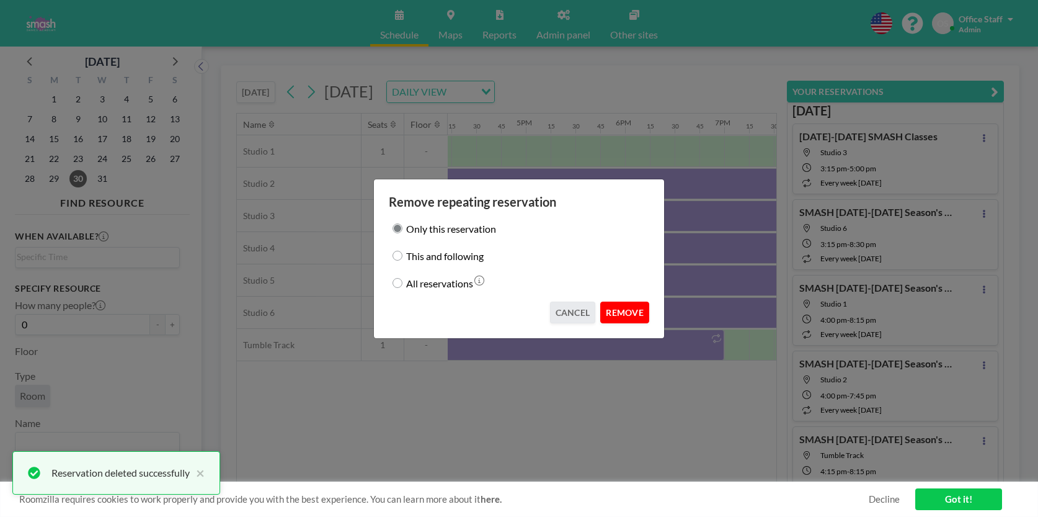
click at [619, 303] on button "REMOVE" at bounding box center [624, 312] width 49 height 22
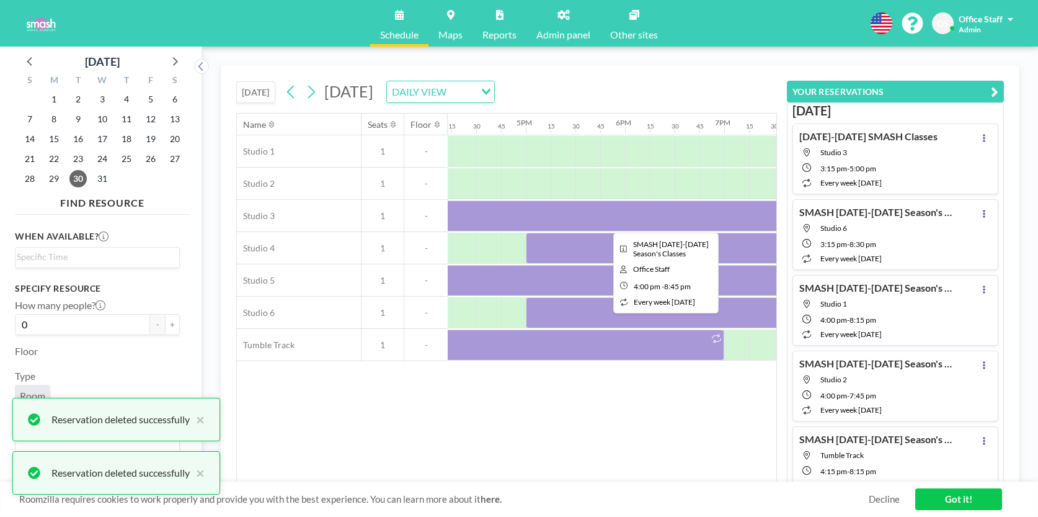
click at [616, 226] on div at bounding box center [662, 215] width 471 height 31
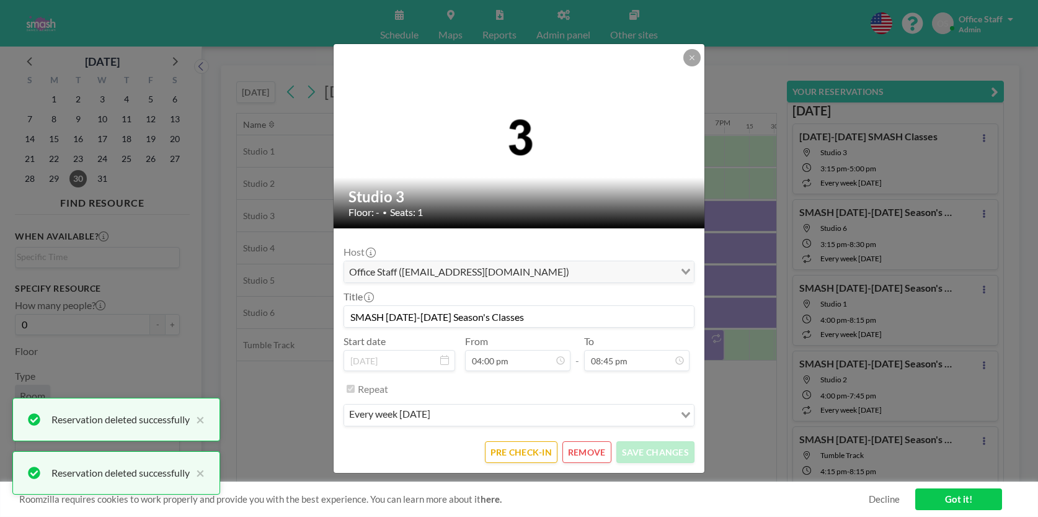
click at [599, 451] on button "REMOVE" at bounding box center [586, 452] width 49 height 22
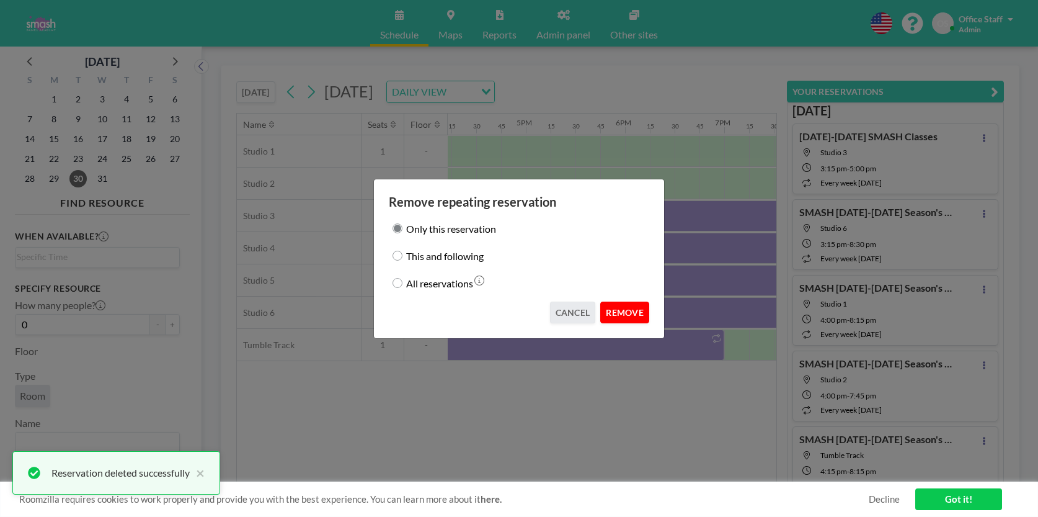
click at [626, 311] on button "REMOVE" at bounding box center [624, 312] width 49 height 22
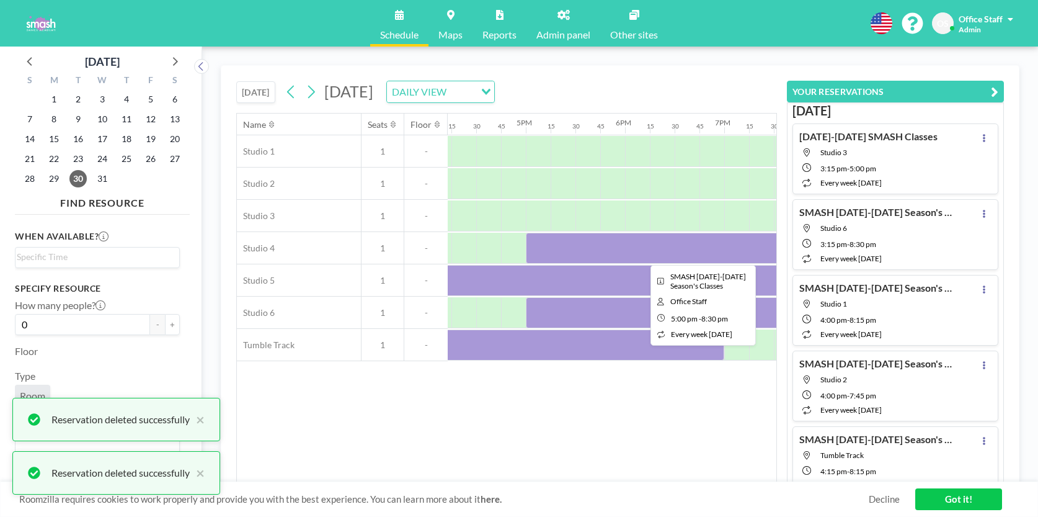
click at [622, 245] on div at bounding box center [699, 248] width 347 height 31
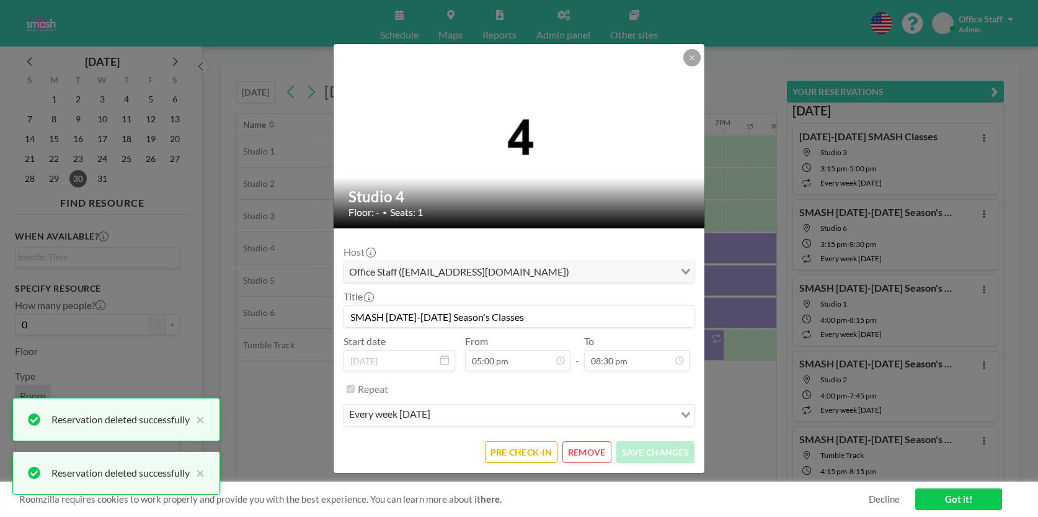
scroll to position [1780, 0]
click at [591, 449] on button "REMOVE" at bounding box center [586, 452] width 49 height 22
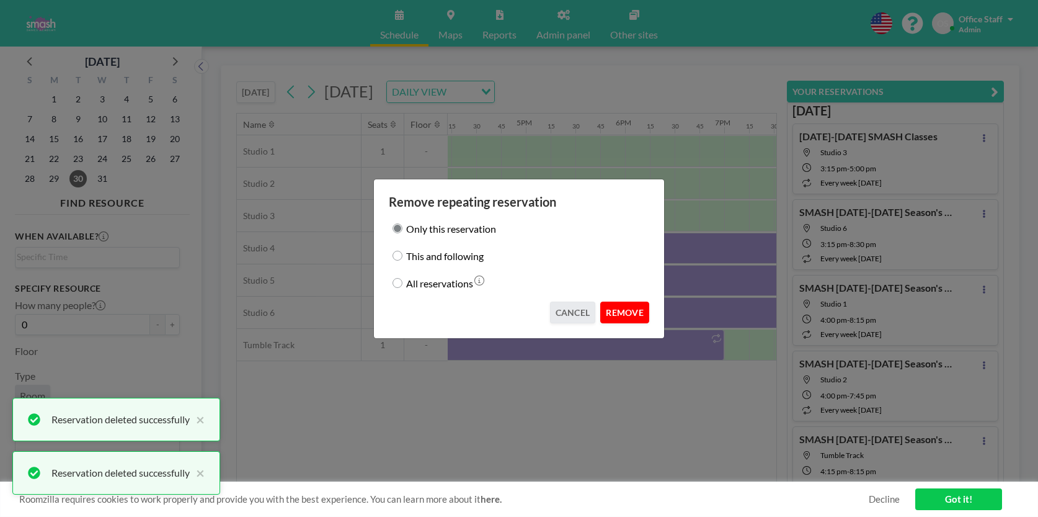
click at [619, 311] on button "REMOVE" at bounding box center [624, 312] width 49 height 22
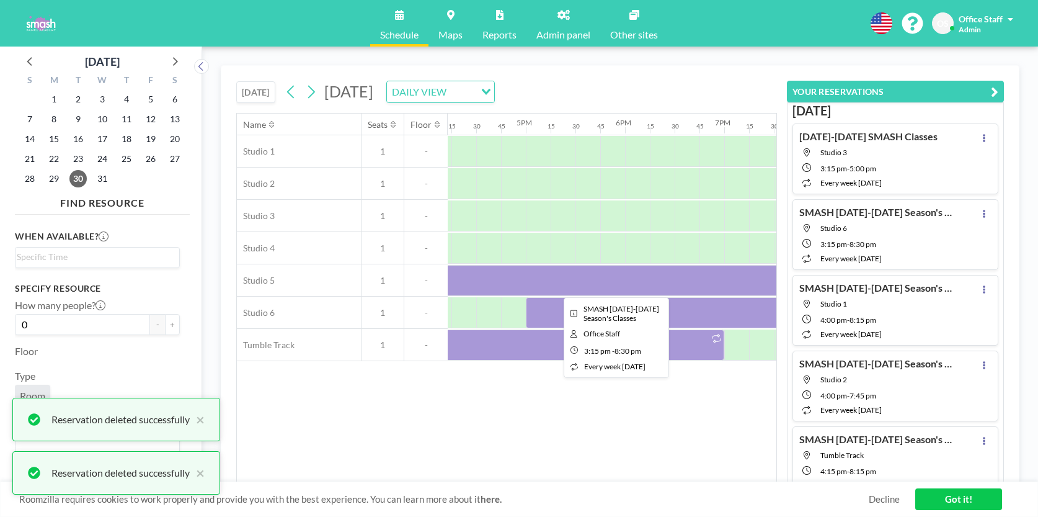
click at [617, 291] on div at bounding box center [612, 280] width 521 height 31
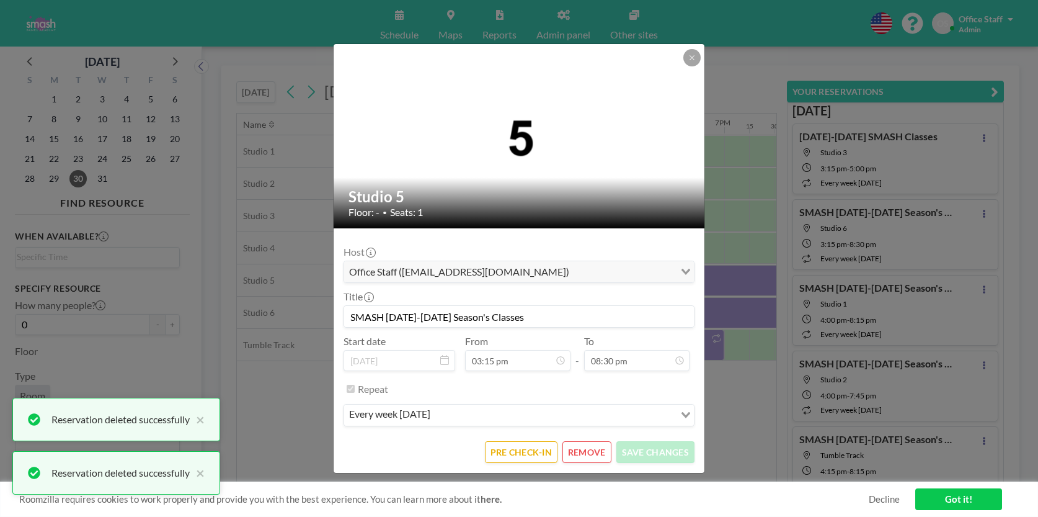
click at [587, 445] on button "REMOVE" at bounding box center [586, 452] width 49 height 22
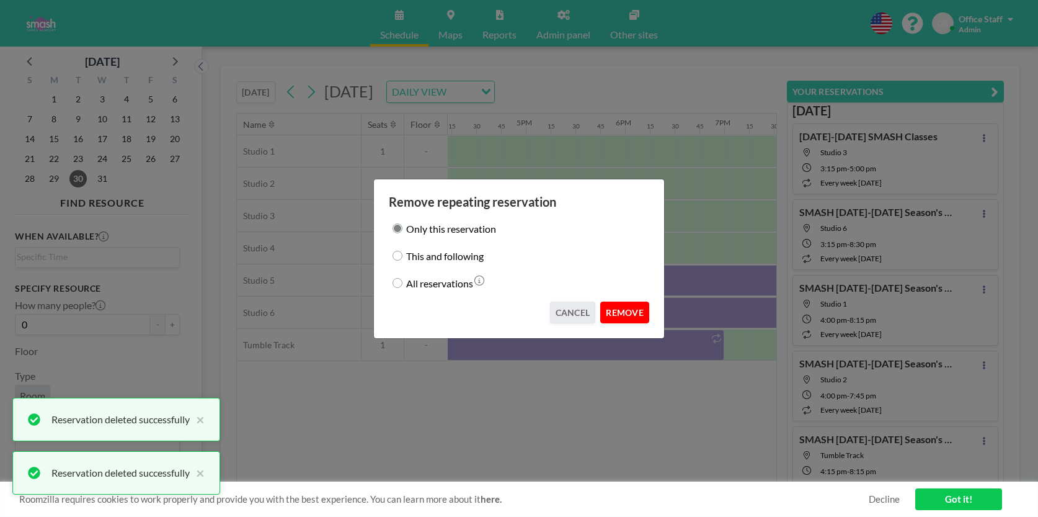
click at [618, 310] on button "REMOVE" at bounding box center [624, 312] width 49 height 22
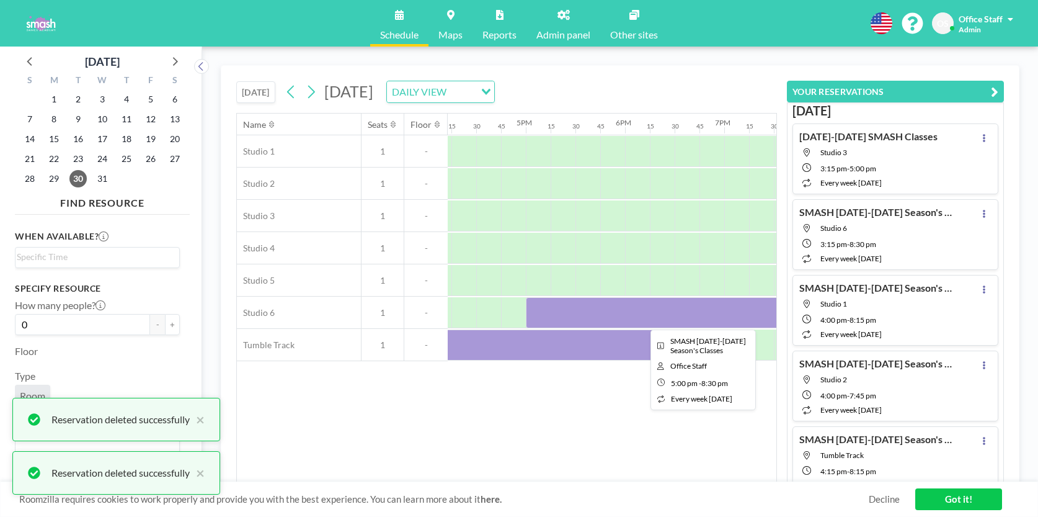
click at [636, 298] on div at bounding box center [699, 312] width 347 height 31
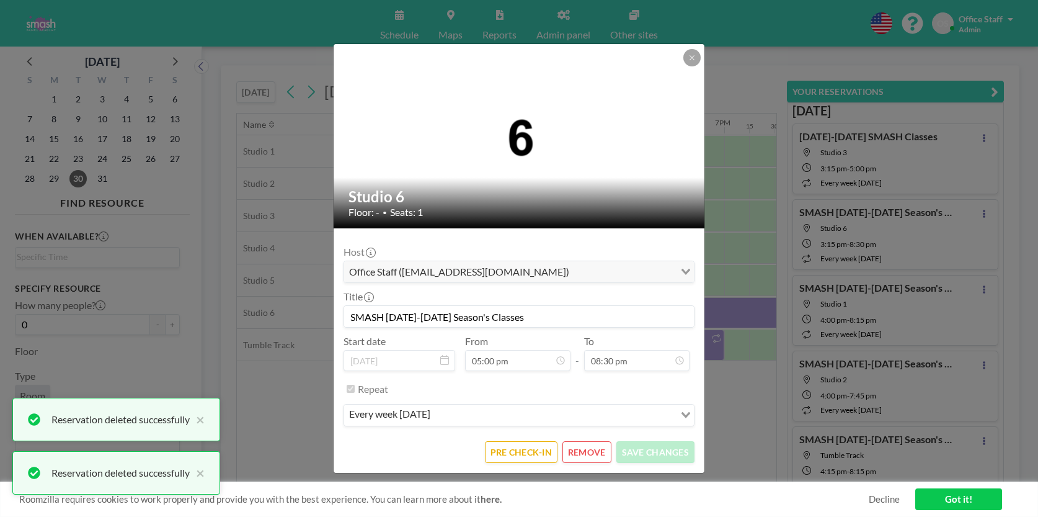
scroll to position [0, 0]
click at [583, 448] on button "REMOVE" at bounding box center [586, 452] width 49 height 22
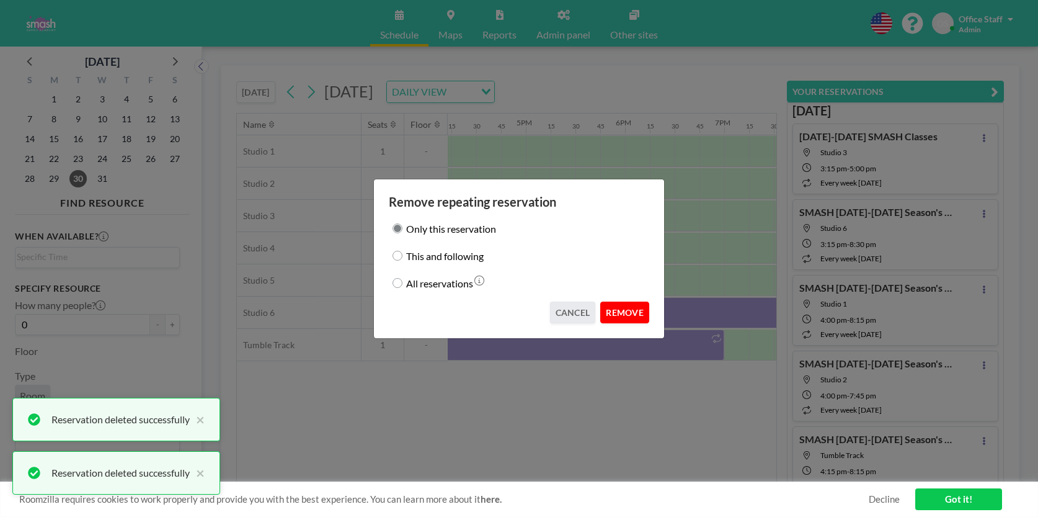
click at [626, 314] on button "REMOVE" at bounding box center [624, 312] width 49 height 22
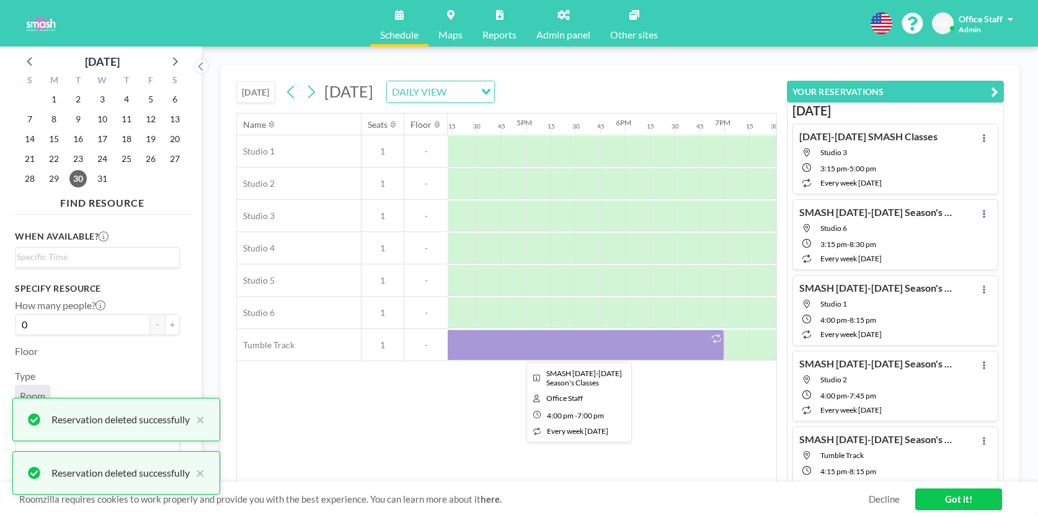
click at [608, 337] on div at bounding box center [576, 344] width 298 height 31
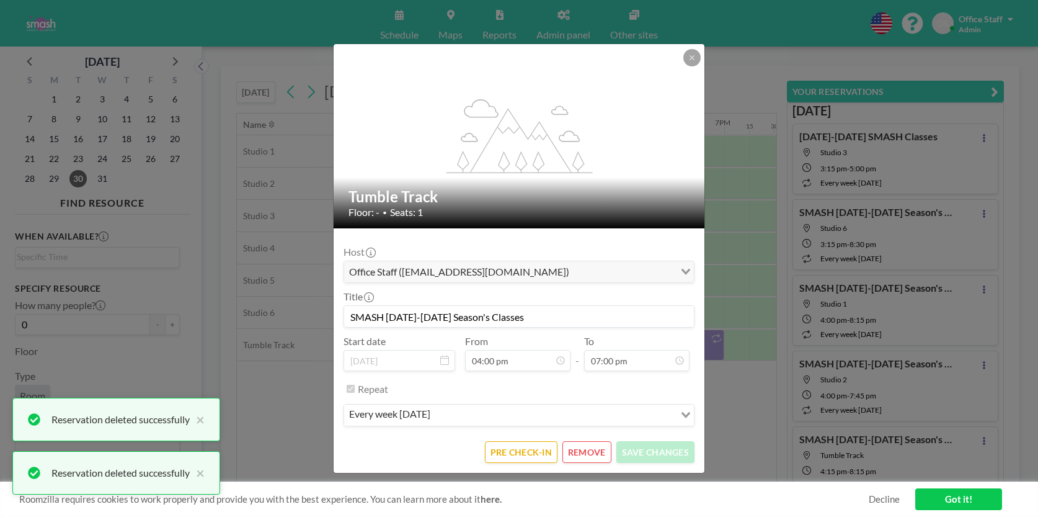
scroll to position [1649, 0]
click at [589, 452] on button "REMOVE" at bounding box center [586, 452] width 49 height 22
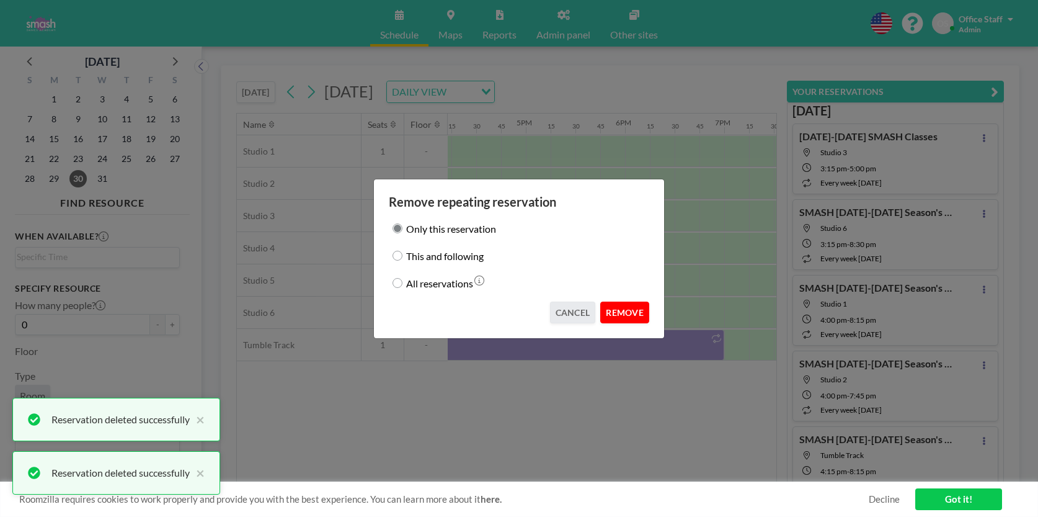
click at [634, 301] on button "REMOVE" at bounding box center [624, 312] width 49 height 22
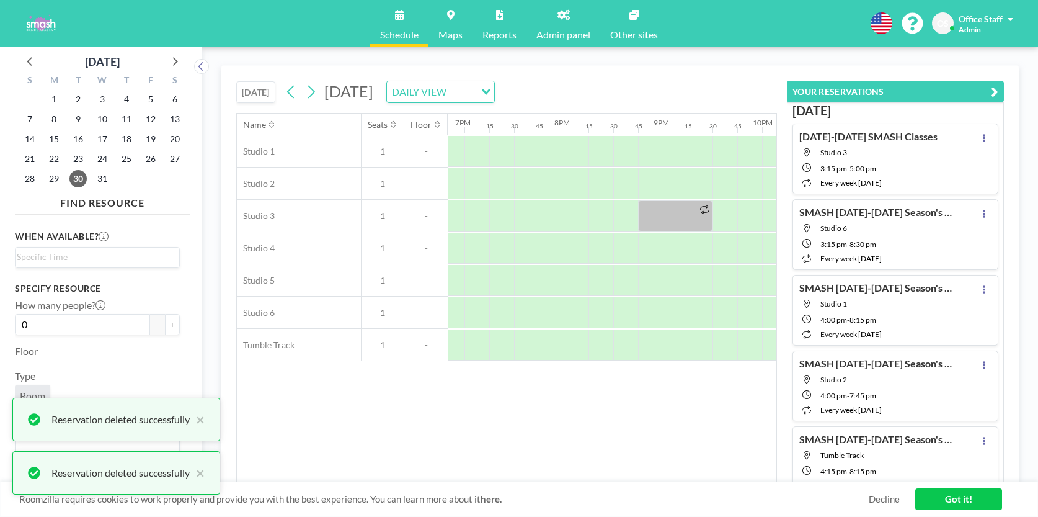
scroll to position [0, 2005]
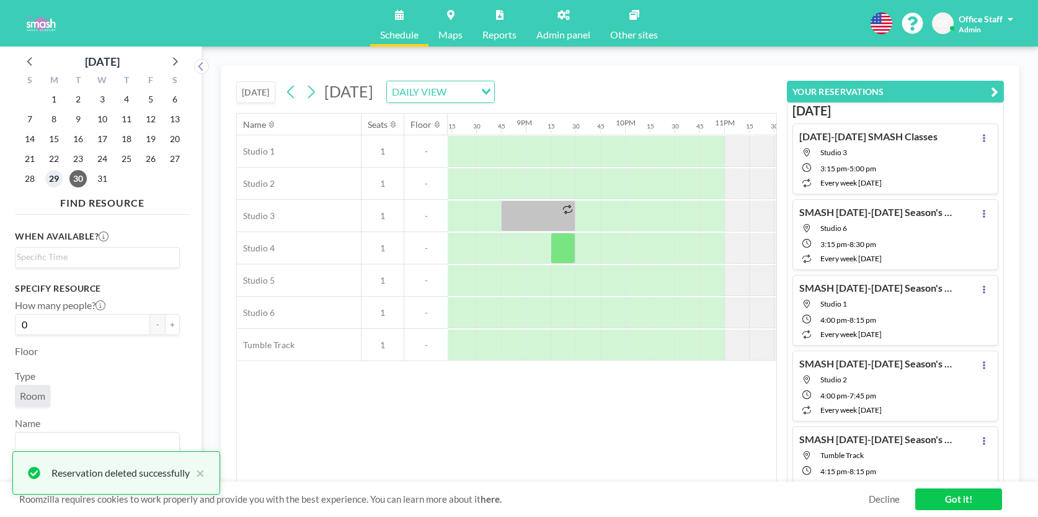
click at [58, 176] on span "29" at bounding box center [53, 178] width 17 height 17
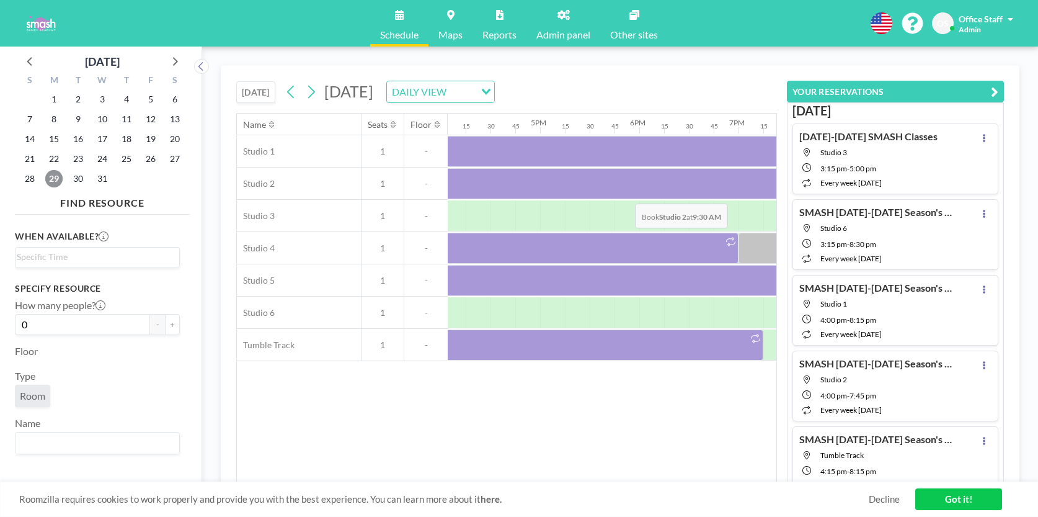
scroll to position [0, 1711]
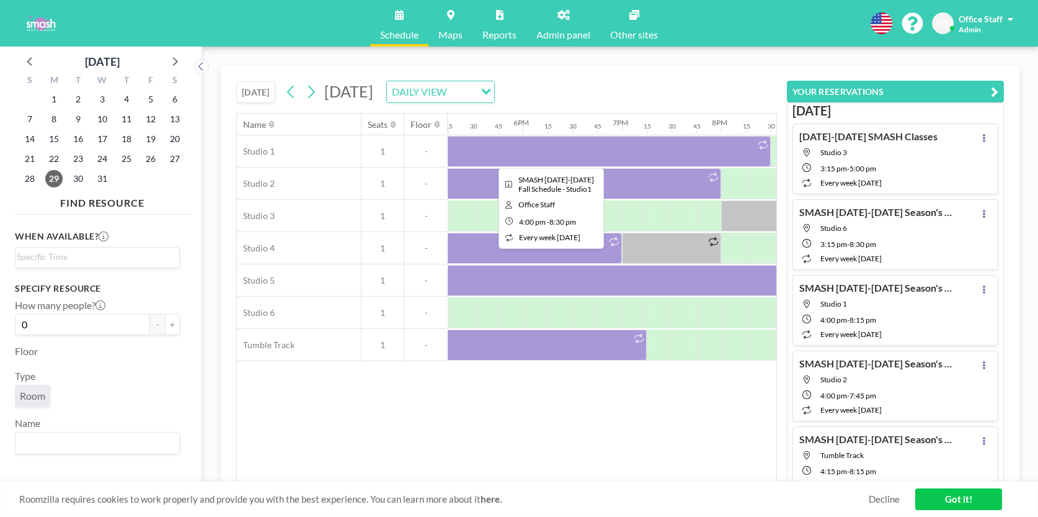
click at [610, 150] on div at bounding box center [547, 151] width 446 height 31
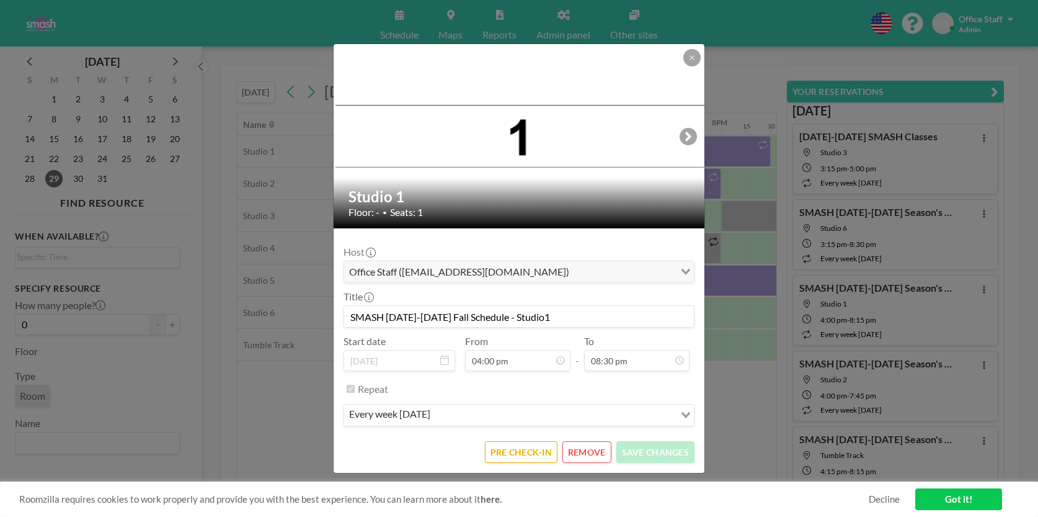
click at [593, 450] on button "REMOVE" at bounding box center [586, 452] width 49 height 22
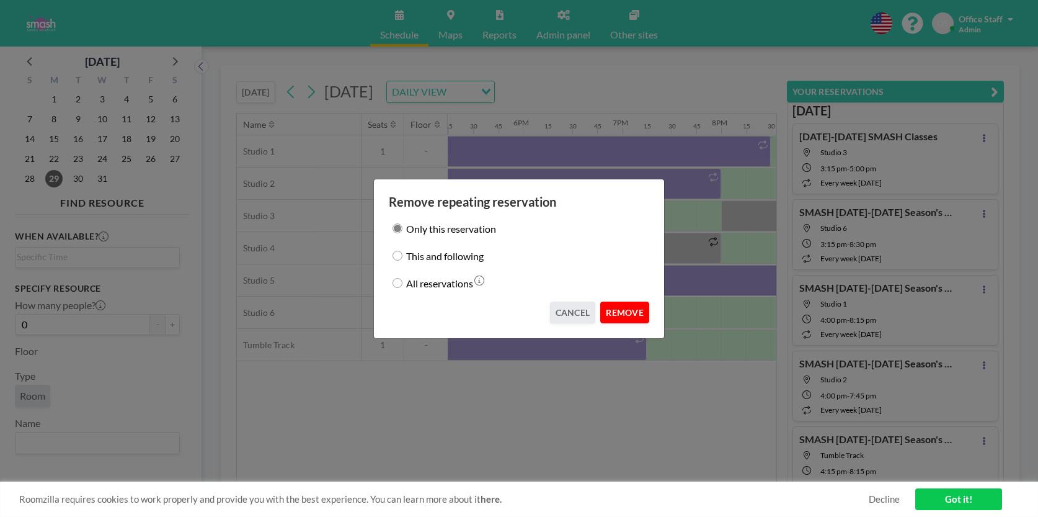
click at [624, 309] on button "REMOVE" at bounding box center [624, 312] width 49 height 22
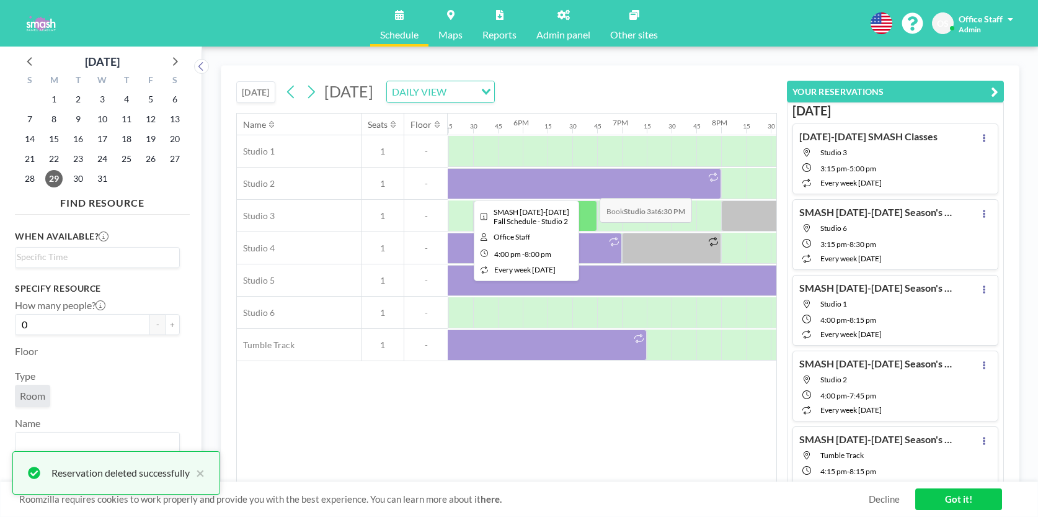
click at [590, 191] on div at bounding box center [522, 183] width 397 height 31
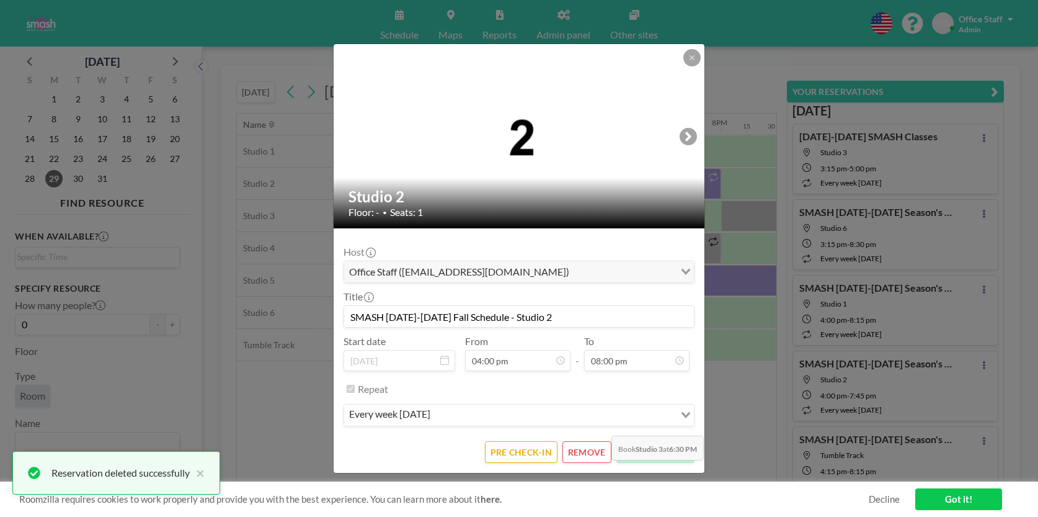
scroll to position [0, 0]
click at [595, 447] on button "REMOVE" at bounding box center [586, 452] width 49 height 22
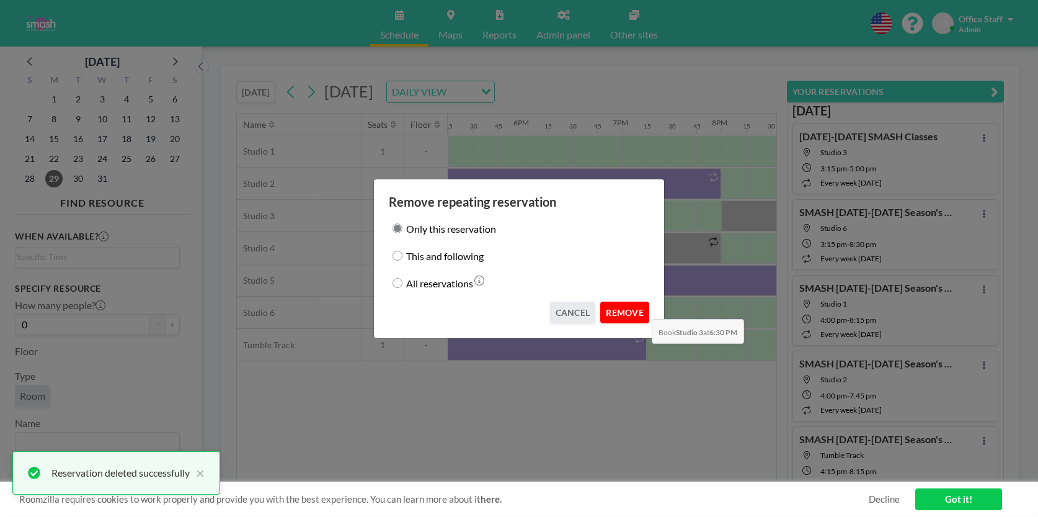
click at [628, 312] on button "REMOVE" at bounding box center [624, 312] width 49 height 22
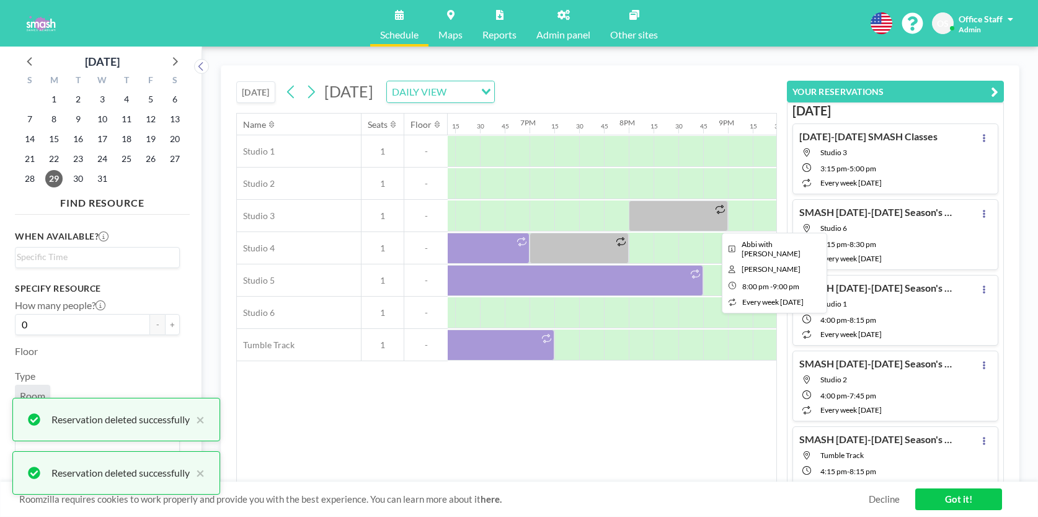
scroll to position [0, 1808]
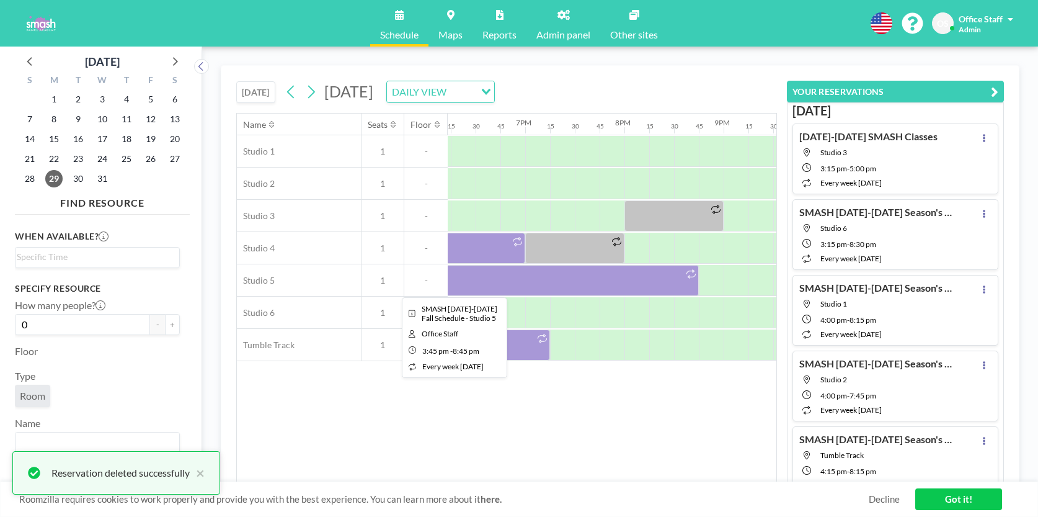
click at [643, 290] on div at bounding box center [451, 280] width 496 height 31
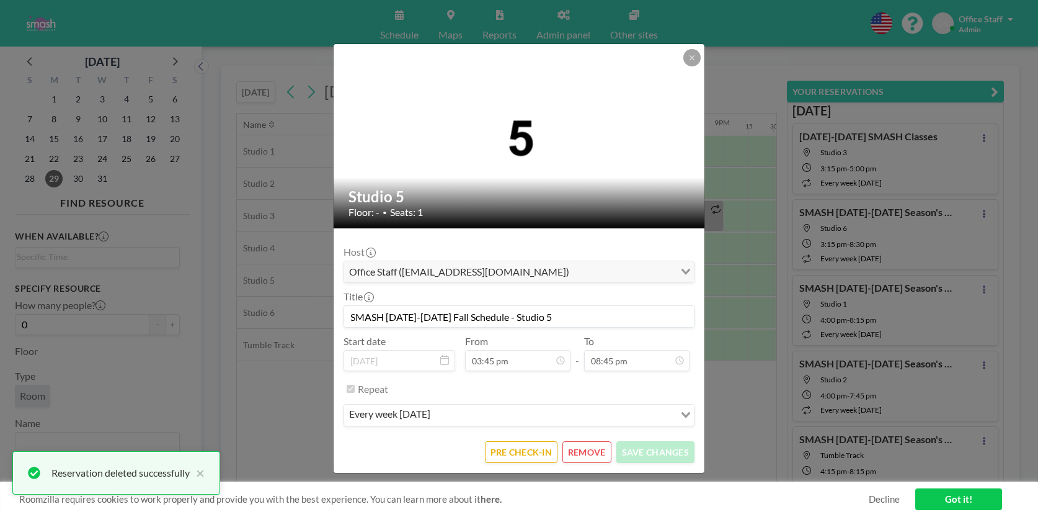
scroll to position [1801, 0]
click at [595, 452] on button "REMOVE" at bounding box center [586, 452] width 49 height 22
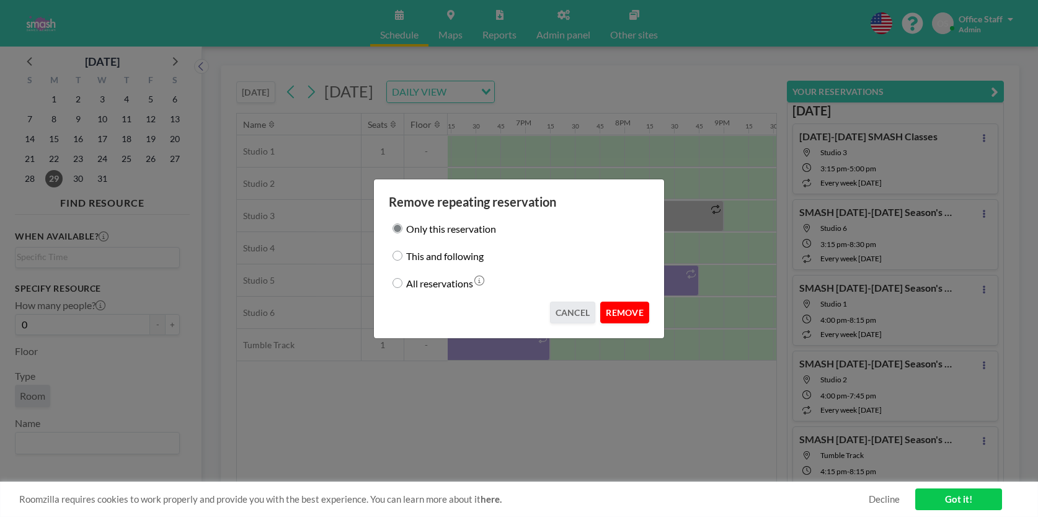
click at [623, 311] on button "REMOVE" at bounding box center [624, 312] width 49 height 22
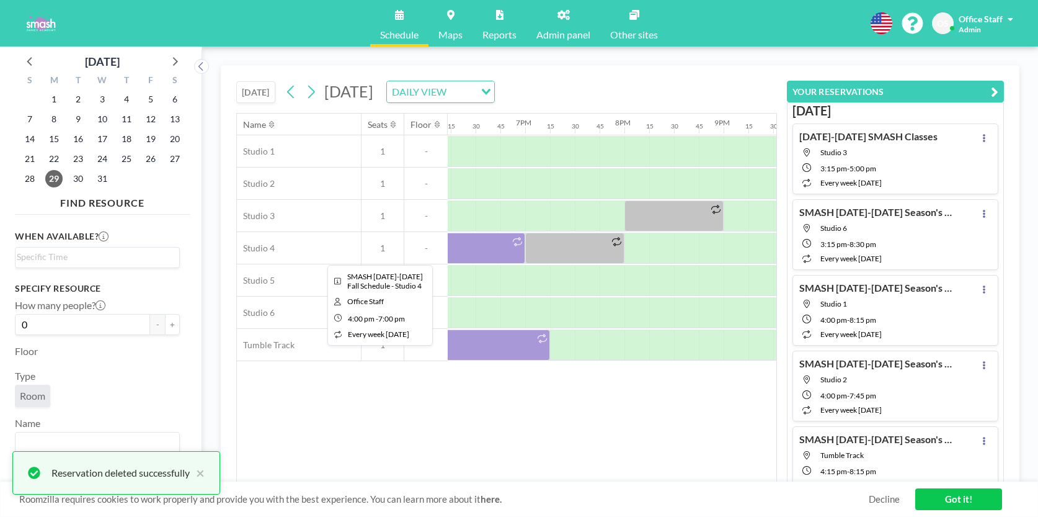
click at [486, 243] on div at bounding box center [377, 248] width 298 height 31
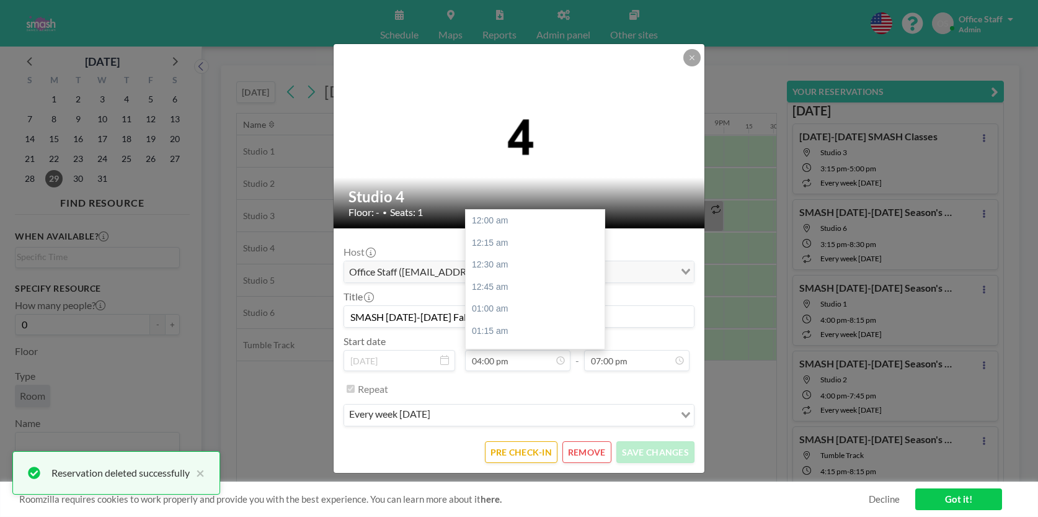
scroll to position [1389, 0]
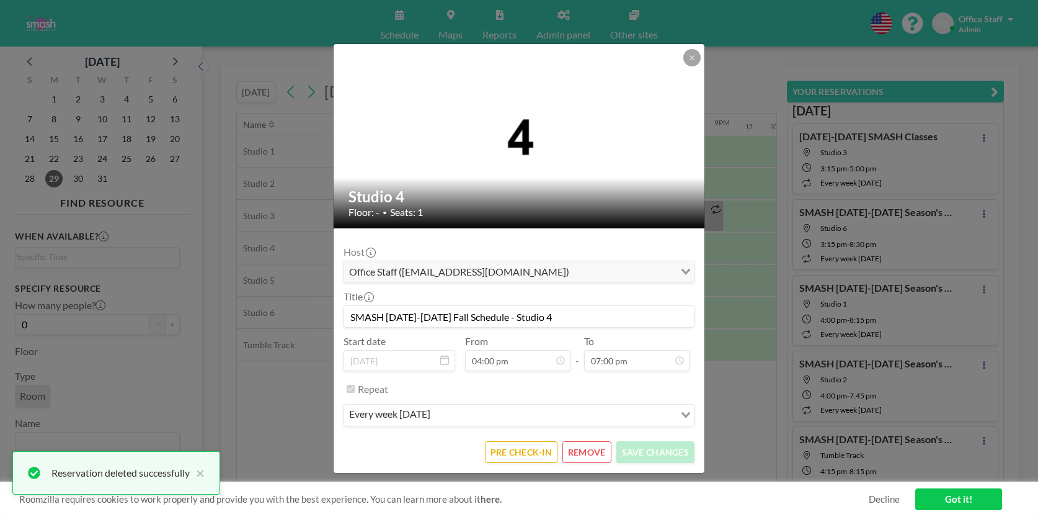
click at [593, 453] on button "REMOVE" at bounding box center [586, 452] width 49 height 22
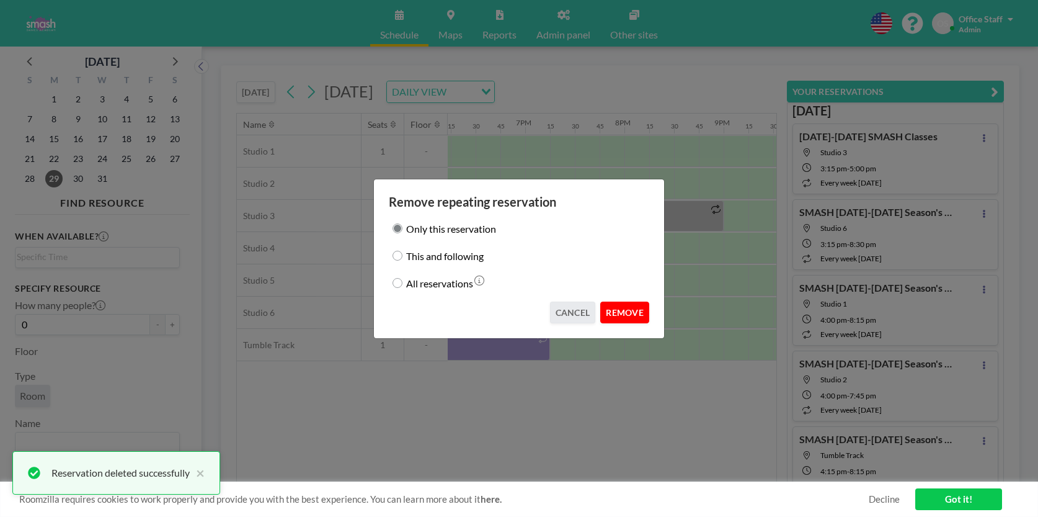
click at [632, 312] on button "REMOVE" at bounding box center [624, 312] width 49 height 22
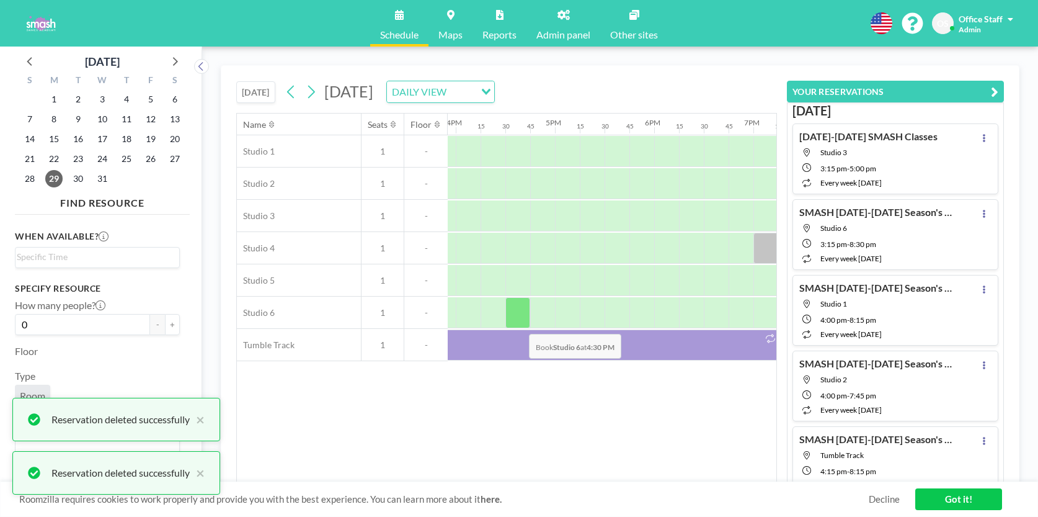
scroll to position [0, 1581]
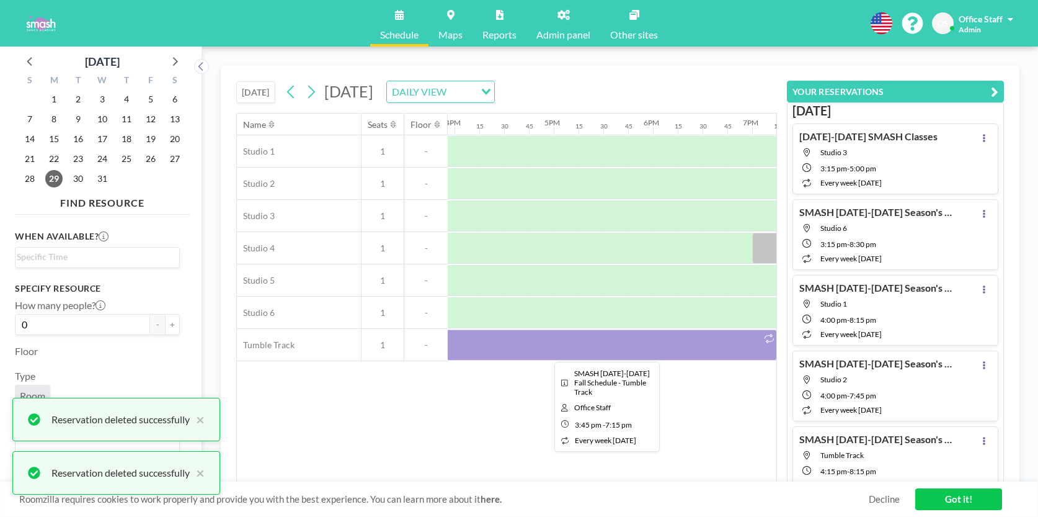
click at [558, 350] on div at bounding box center [603, 344] width 347 height 31
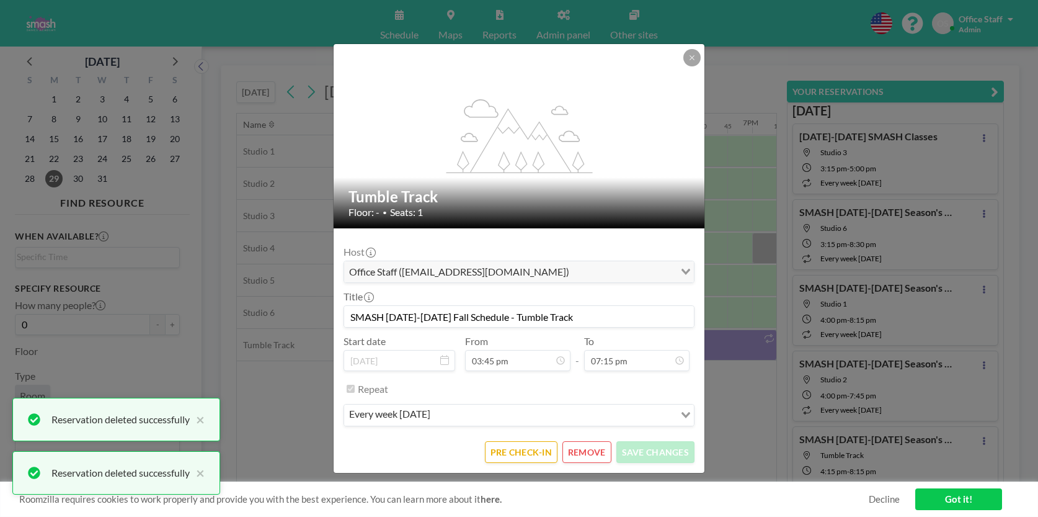
scroll to position [1367, 0]
click at [591, 448] on button "REMOVE" at bounding box center [586, 452] width 49 height 22
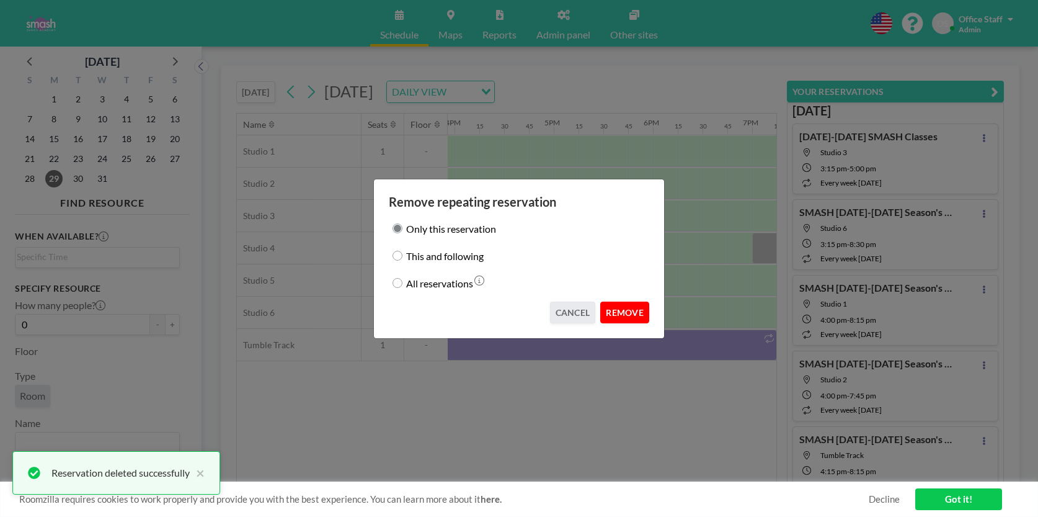
click at [636, 322] on button "REMOVE" at bounding box center [624, 312] width 49 height 22
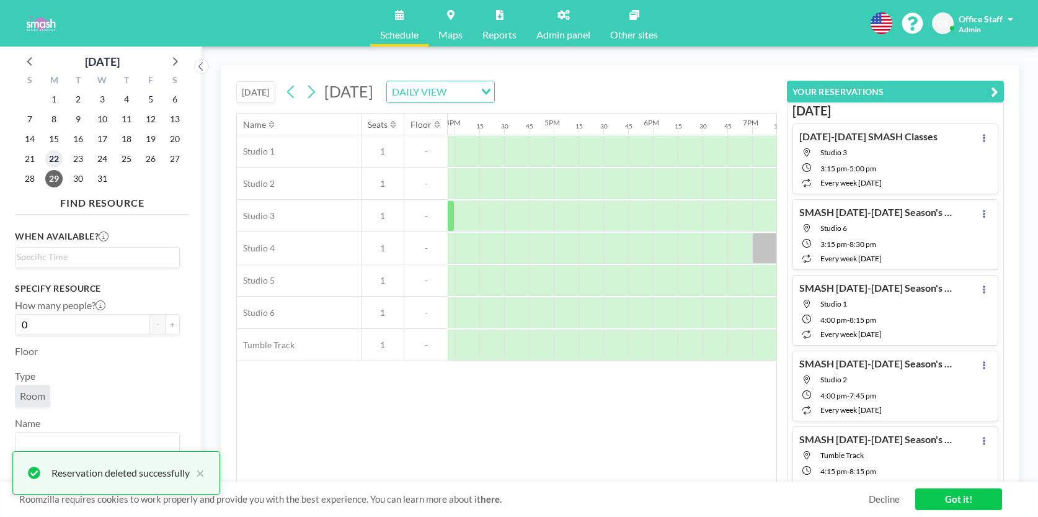
click at [56, 158] on span "22" at bounding box center [53, 158] width 17 height 17
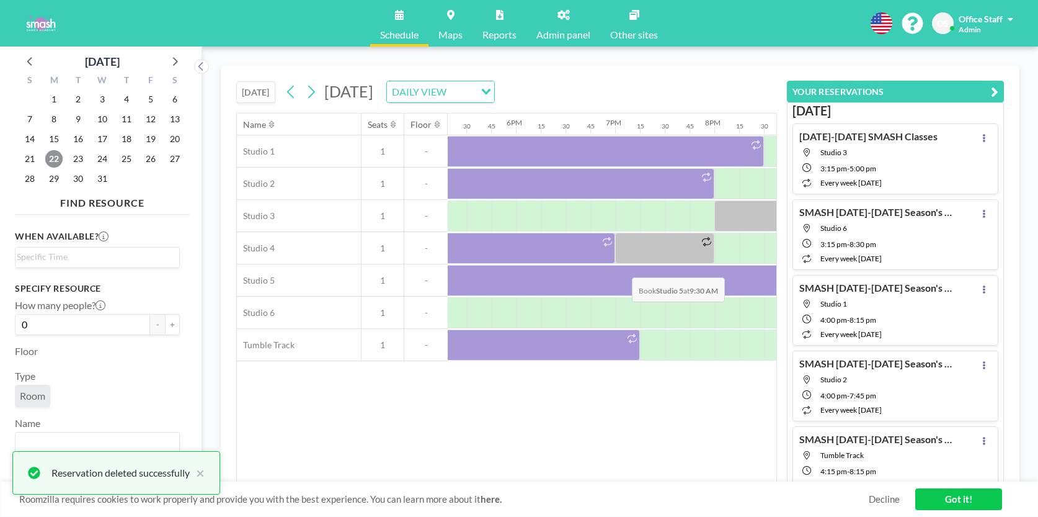
scroll to position [0, 1690]
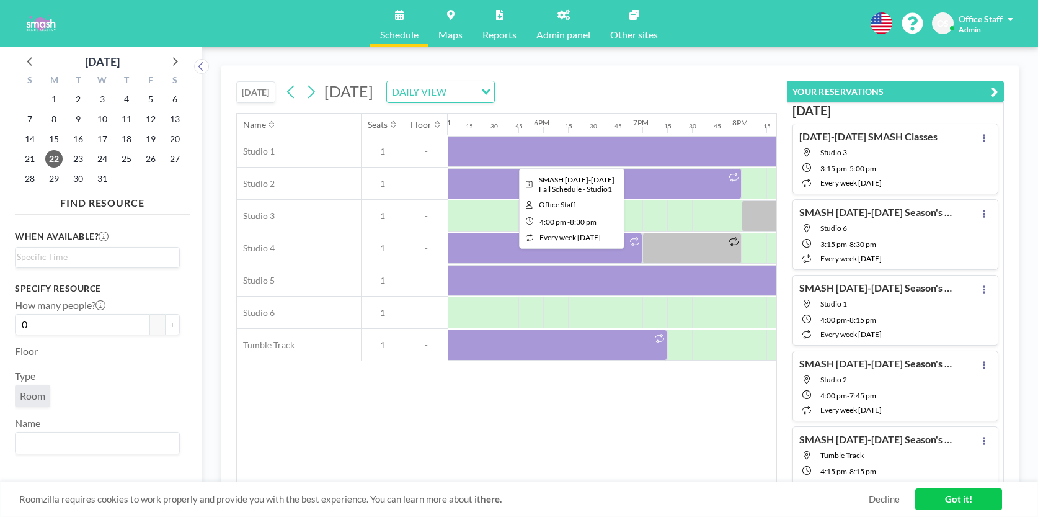
click at [564, 150] on div at bounding box center [568, 151] width 446 height 31
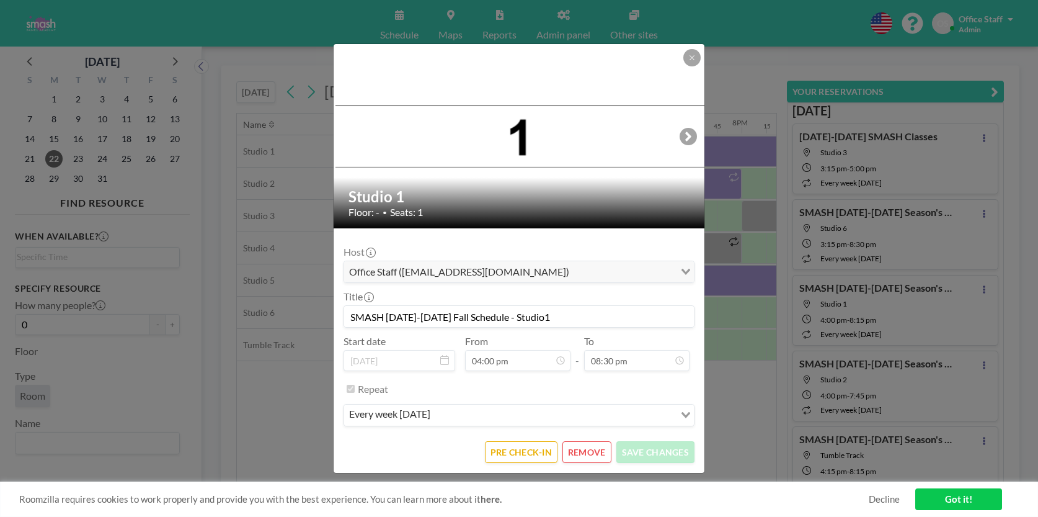
scroll to position [1389, 0]
click at [592, 451] on button "REMOVE" at bounding box center [586, 452] width 49 height 22
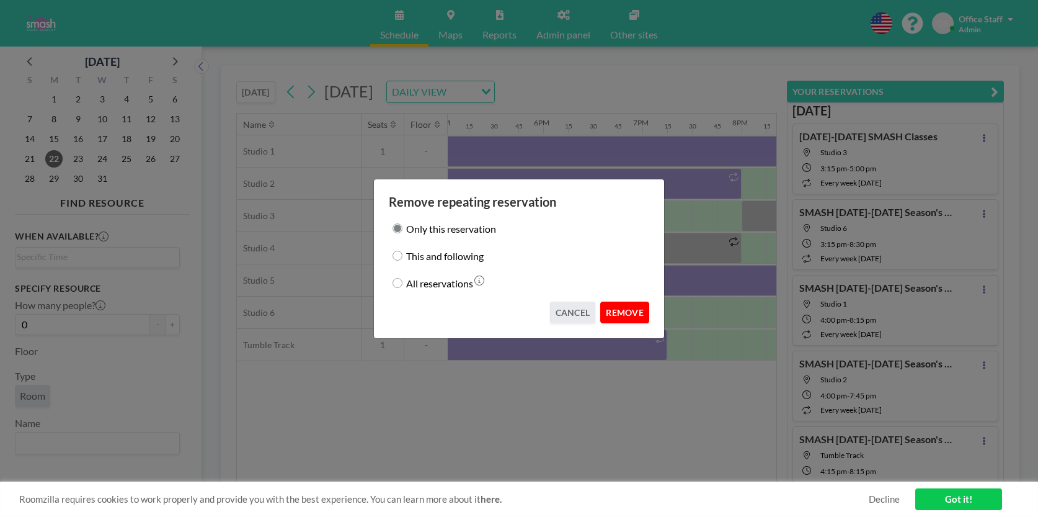
click at [624, 314] on button "REMOVE" at bounding box center [624, 312] width 49 height 22
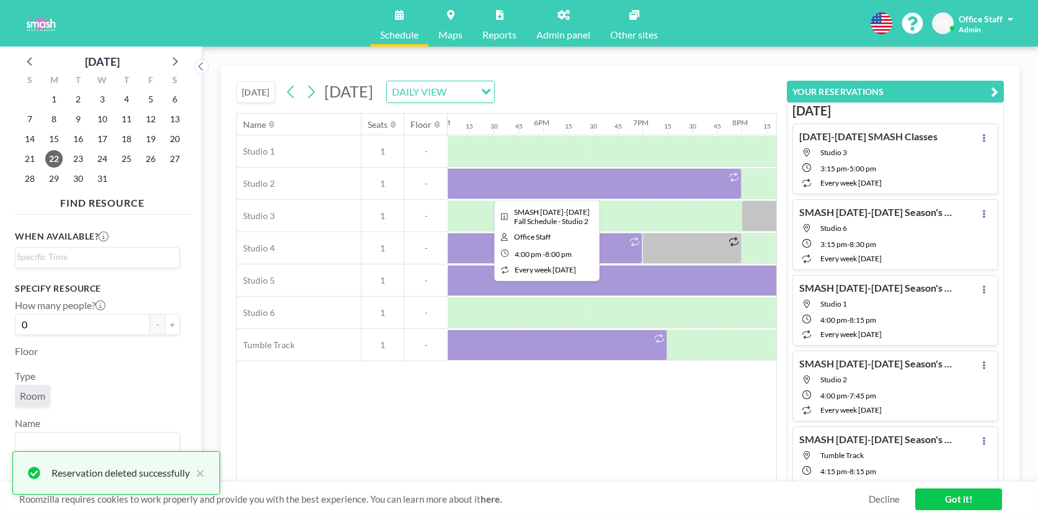
click at [596, 188] on div at bounding box center [543, 183] width 397 height 31
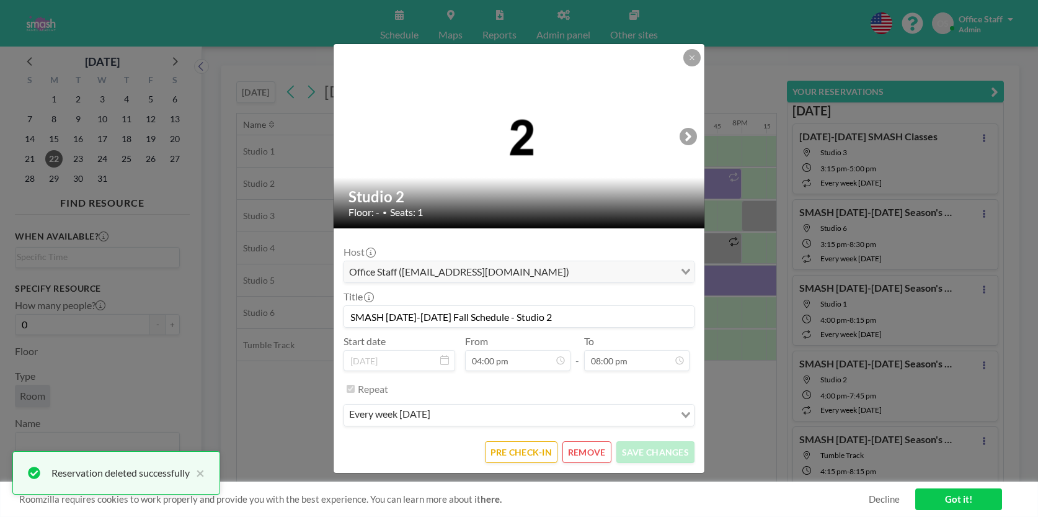
scroll to position [1736, 0]
click at [592, 453] on button "REMOVE" at bounding box center [586, 452] width 49 height 22
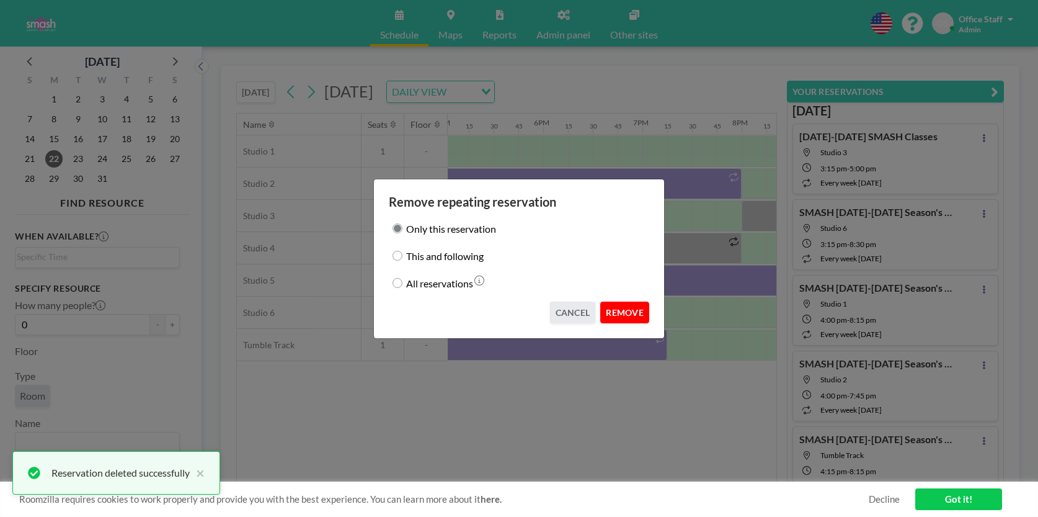
click at [632, 312] on button "REMOVE" at bounding box center [624, 312] width 49 height 22
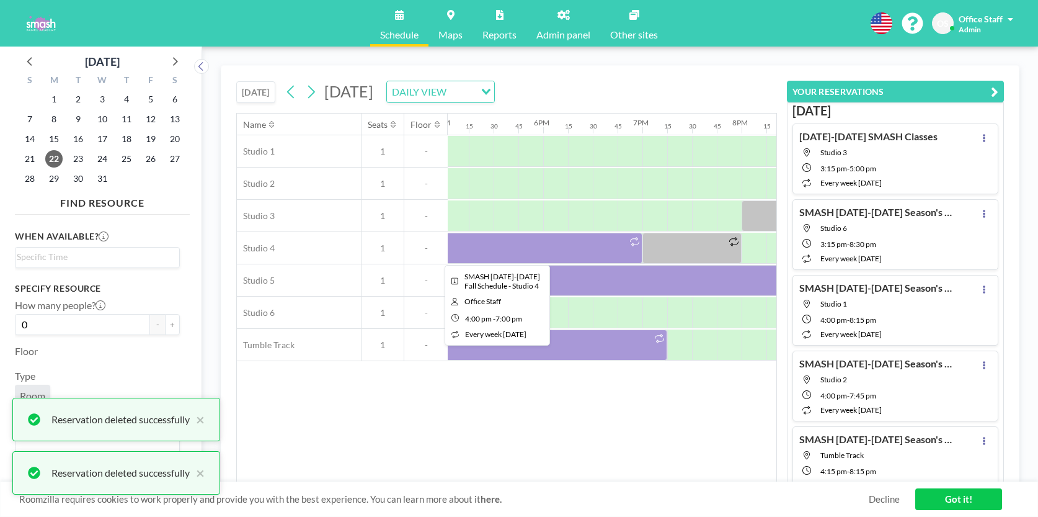
click at [563, 252] on div at bounding box center [494, 248] width 298 height 31
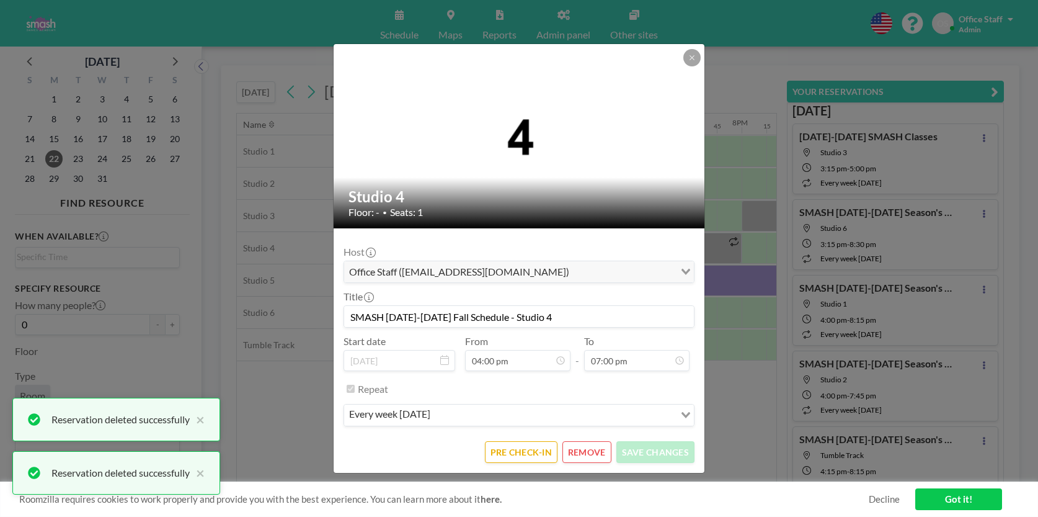
click at [593, 446] on button "REMOVE" at bounding box center [586, 452] width 49 height 22
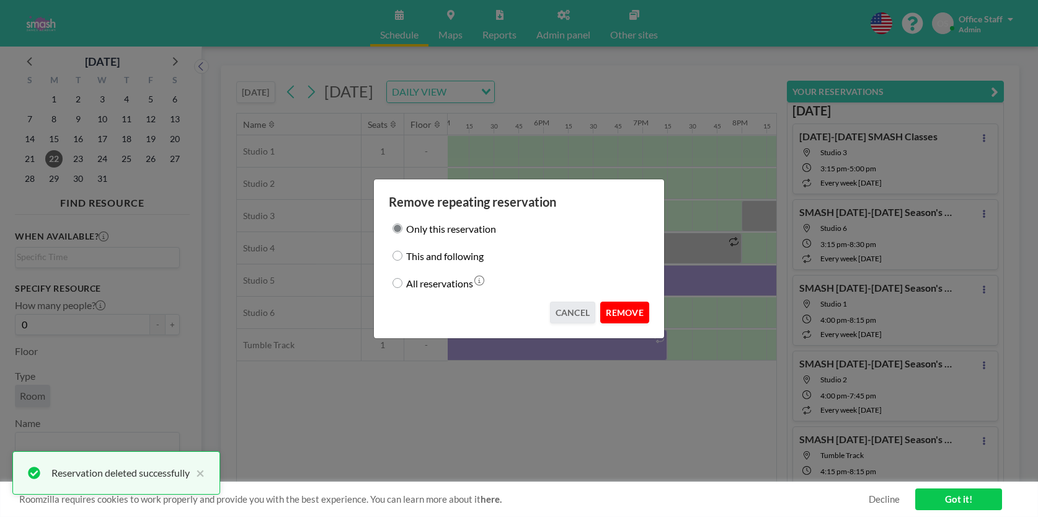
click at [631, 319] on button "REMOVE" at bounding box center [624, 312] width 49 height 22
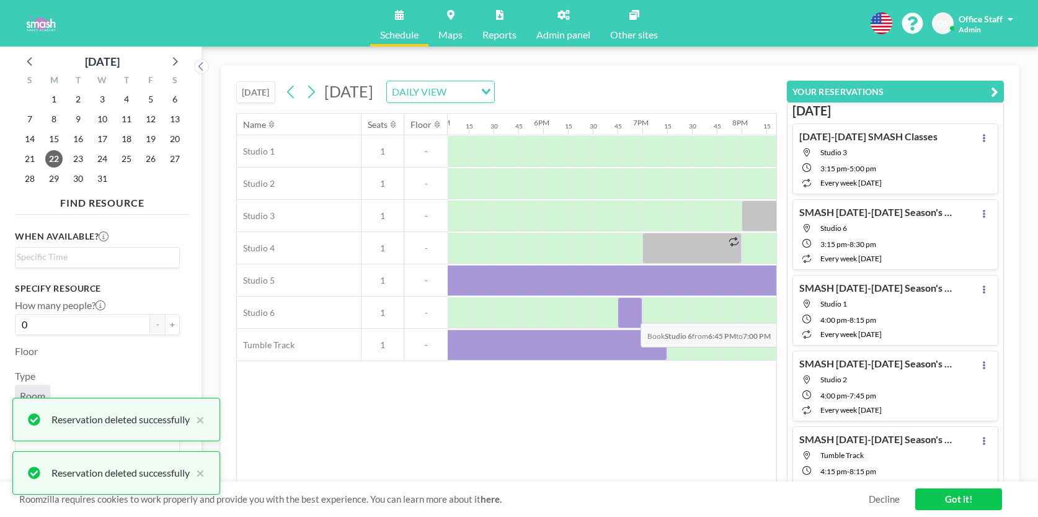
click at [631, 313] on div at bounding box center [630, 312] width 25 height 31
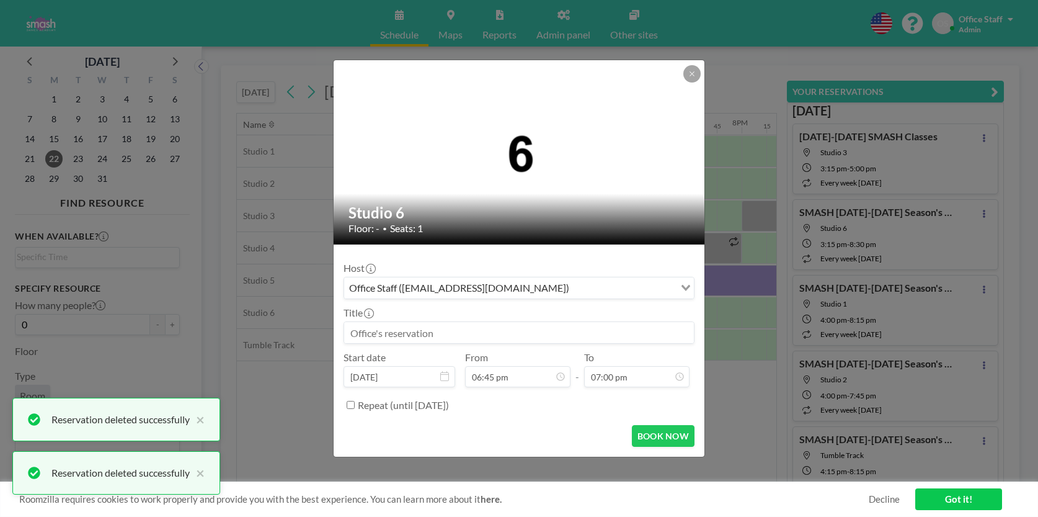
click at [691, 76] on icon at bounding box center [691, 73] width 7 height 7
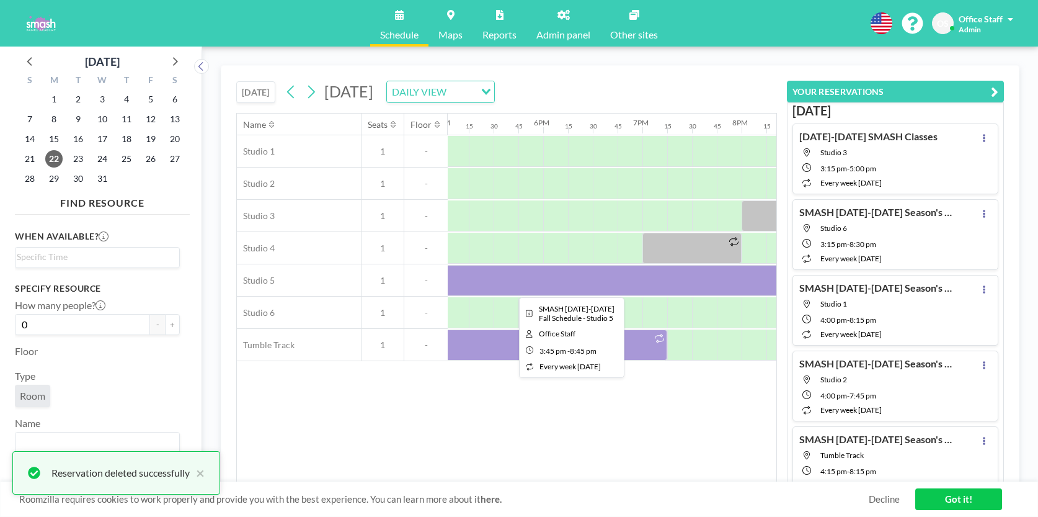
click at [533, 282] on div at bounding box center [568, 280] width 496 height 31
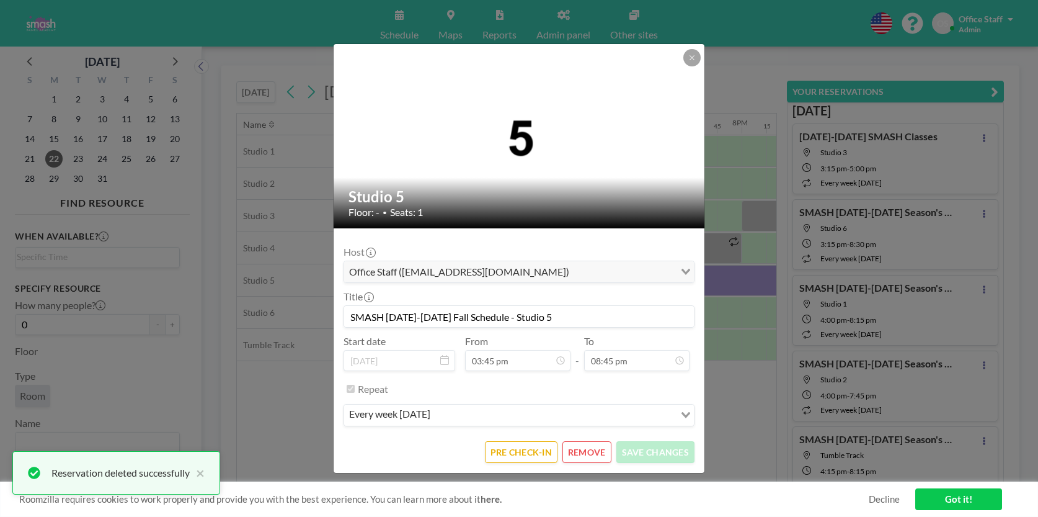
scroll to position [1801, 0]
click at [591, 452] on button "REMOVE" at bounding box center [586, 452] width 49 height 22
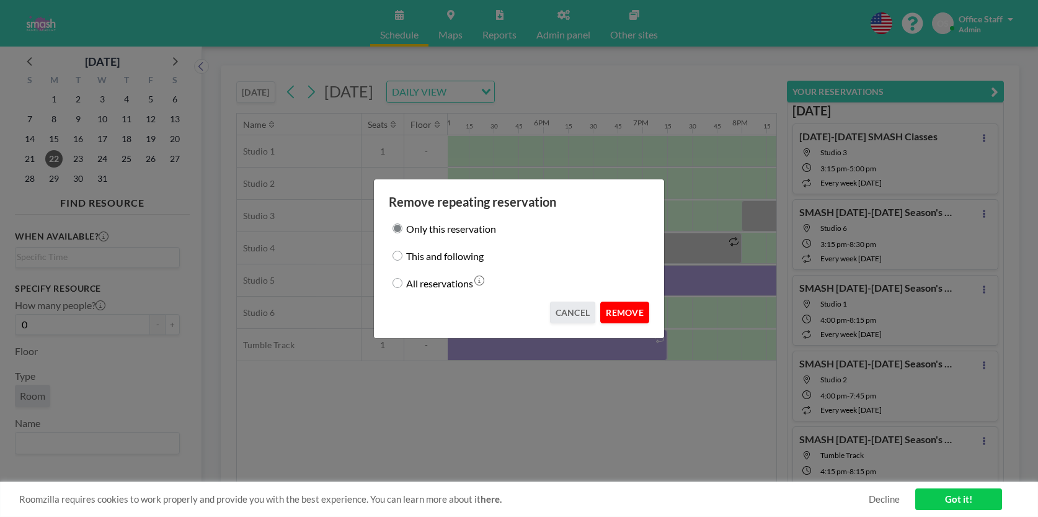
click at [622, 316] on button "REMOVE" at bounding box center [624, 312] width 49 height 22
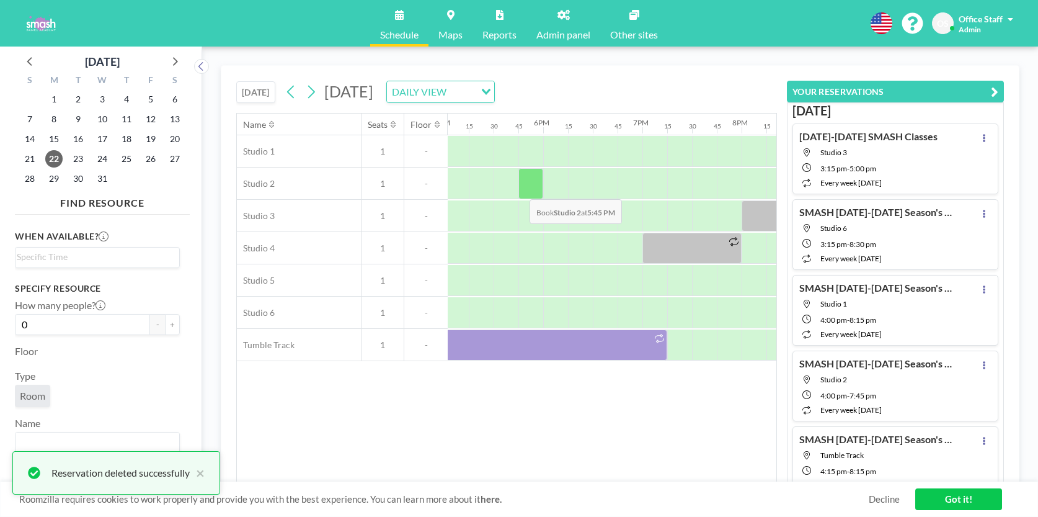
scroll to position [0, 1685]
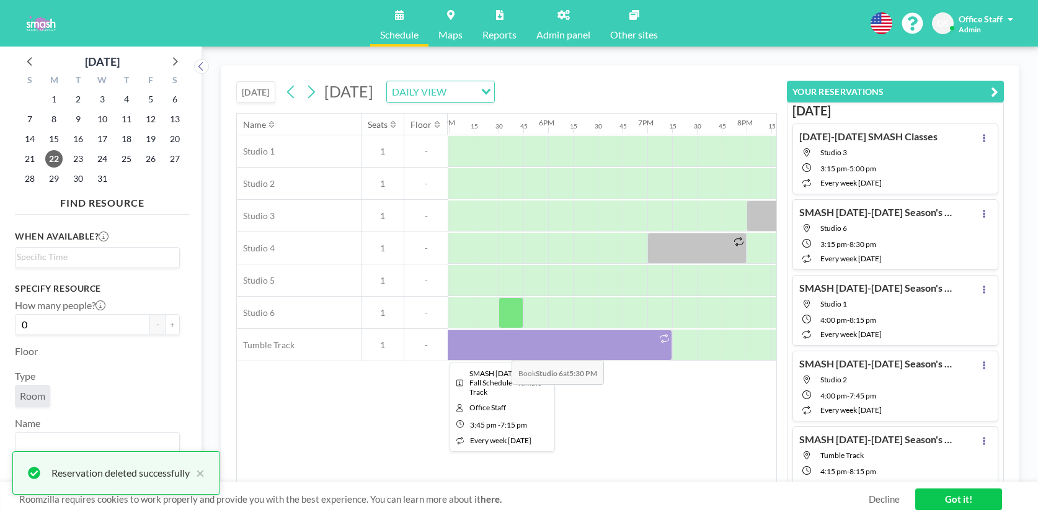
click at [502, 350] on div at bounding box center [498, 344] width 347 height 31
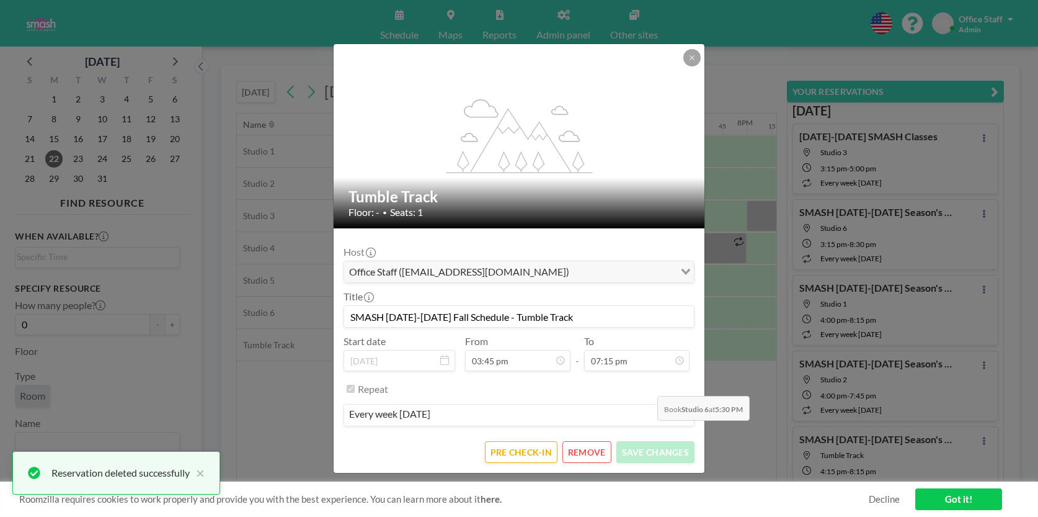
scroll to position [1671, 0]
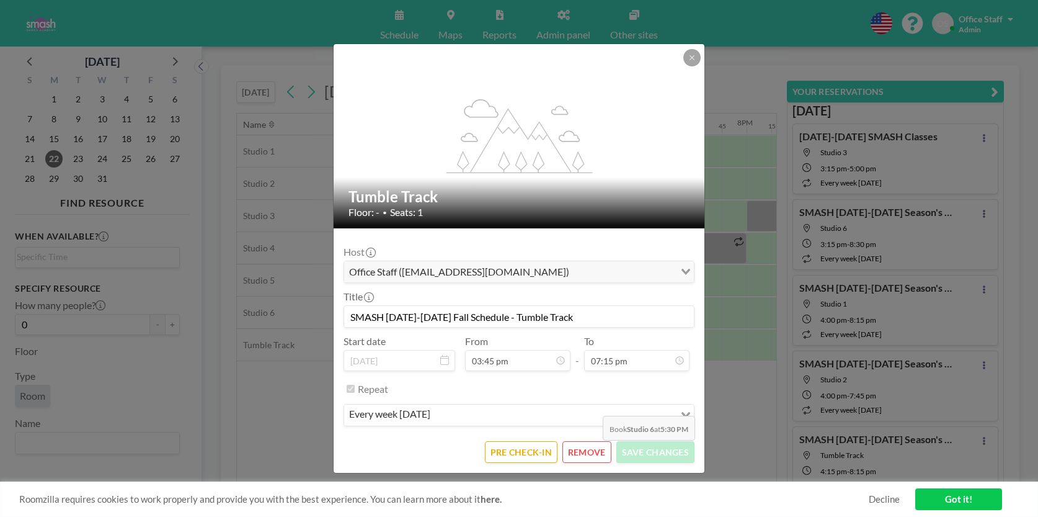
click at [593, 449] on button "REMOVE" at bounding box center [586, 452] width 49 height 22
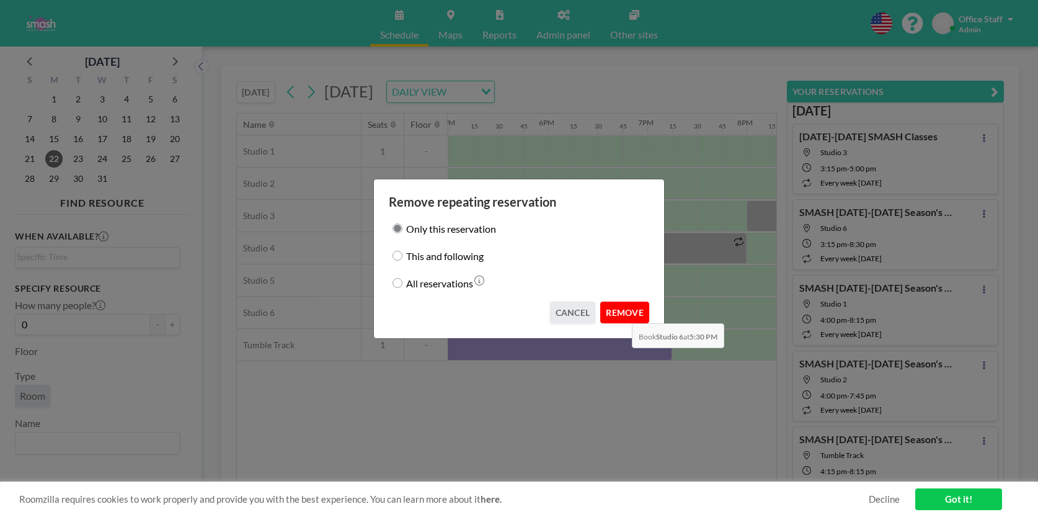
click at [625, 316] on button "REMOVE" at bounding box center [624, 312] width 49 height 22
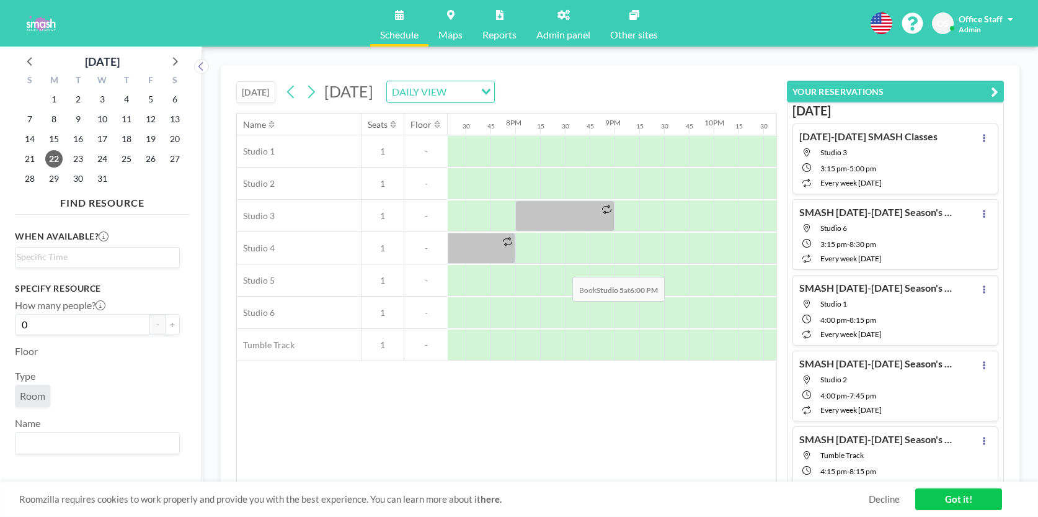
scroll to position [0, 1915]
click at [81, 164] on span "23" at bounding box center [77, 158] width 17 height 17
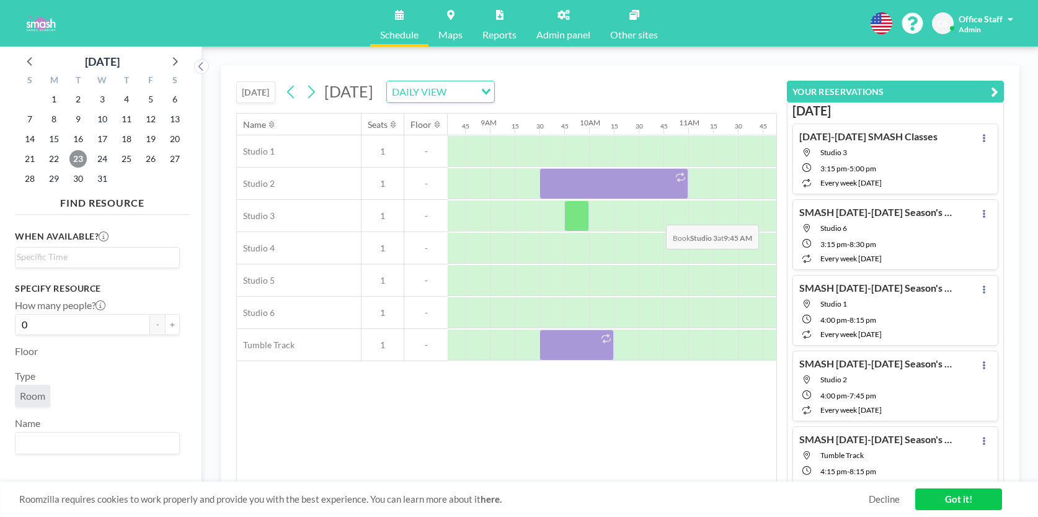
scroll to position [0, 848]
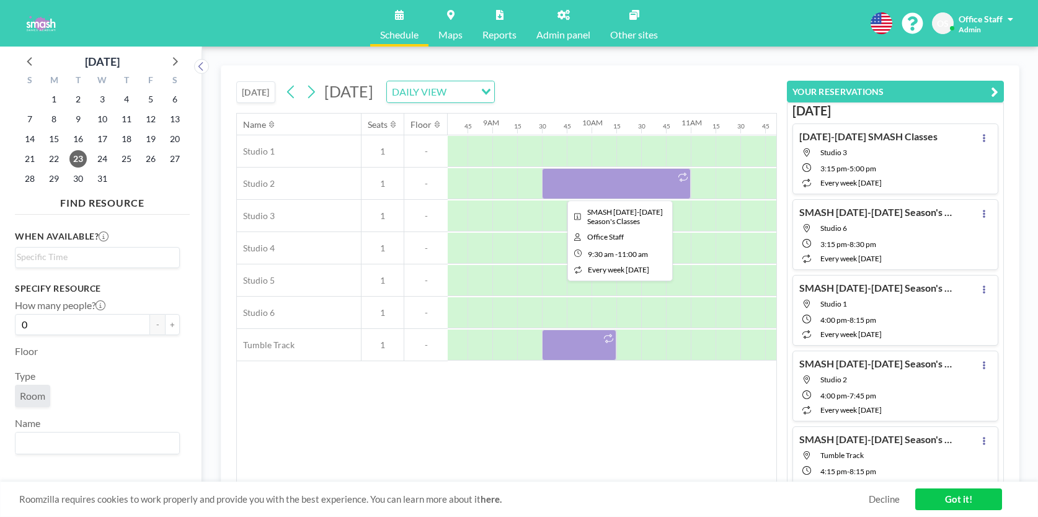
click at [612, 190] on div at bounding box center [616, 183] width 149 height 31
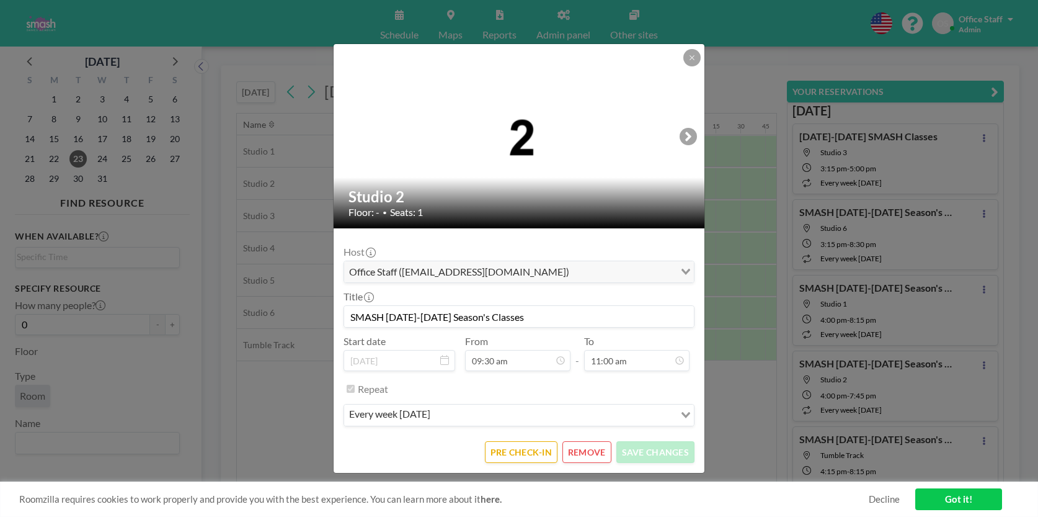
scroll to position [955, 0]
click at [600, 450] on button "REMOVE" at bounding box center [586, 452] width 49 height 22
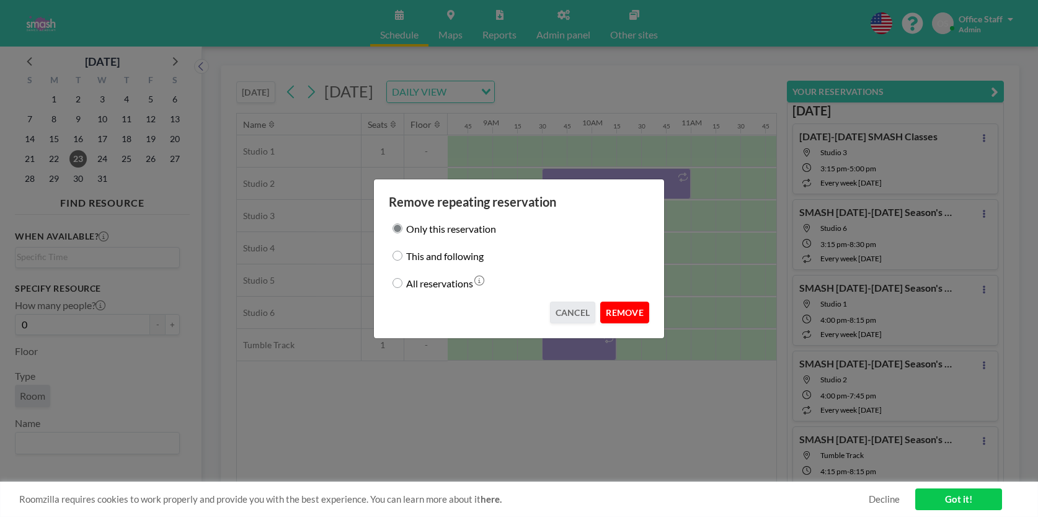
click at [632, 316] on button "REMOVE" at bounding box center [624, 312] width 49 height 22
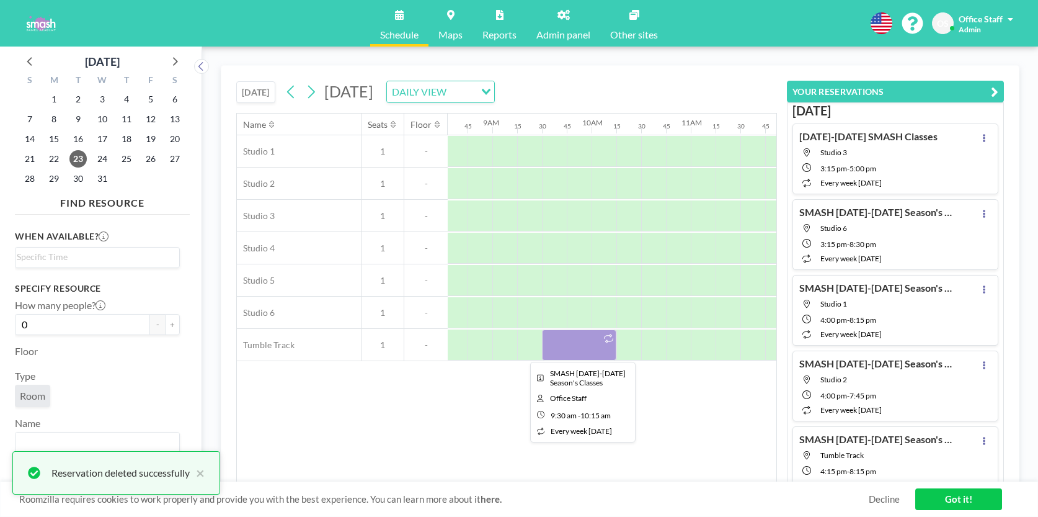
click at [588, 347] on div at bounding box center [579, 344] width 74 height 31
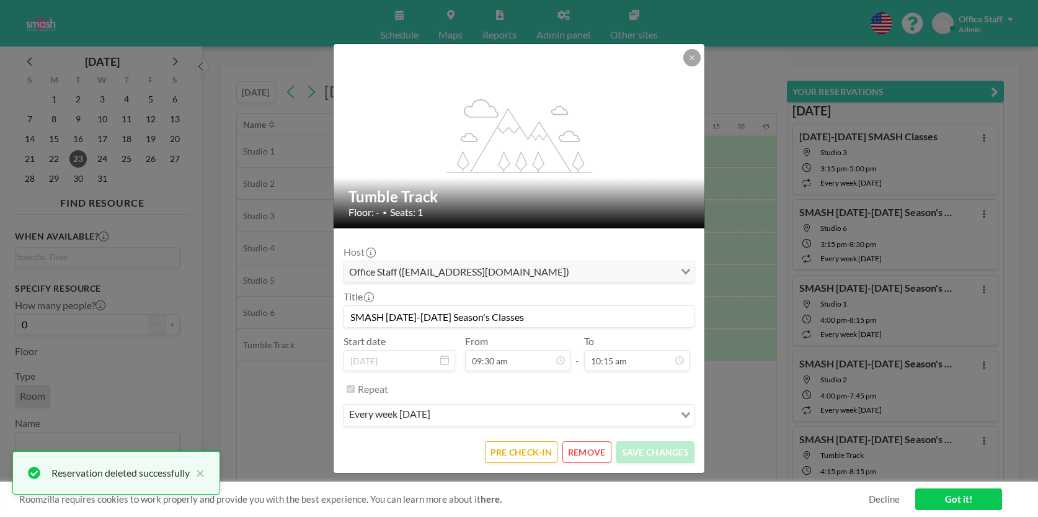
scroll to position [890, 0]
click at [598, 443] on button "REMOVE" at bounding box center [586, 452] width 49 height 22
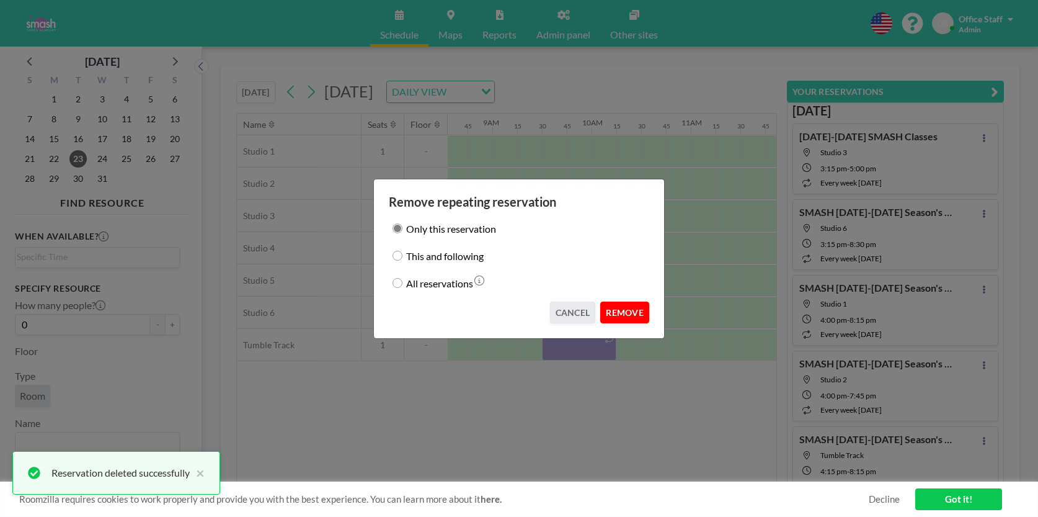
click at [632, 311] on button "REMOVE" at bounding box center [624, 312] width 49 height 22
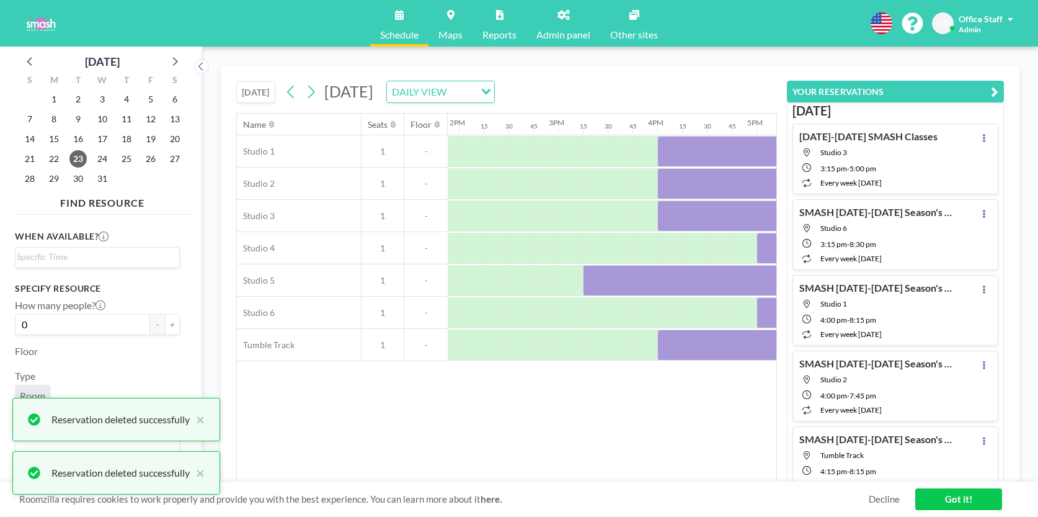
scroll to position [0, 1514]
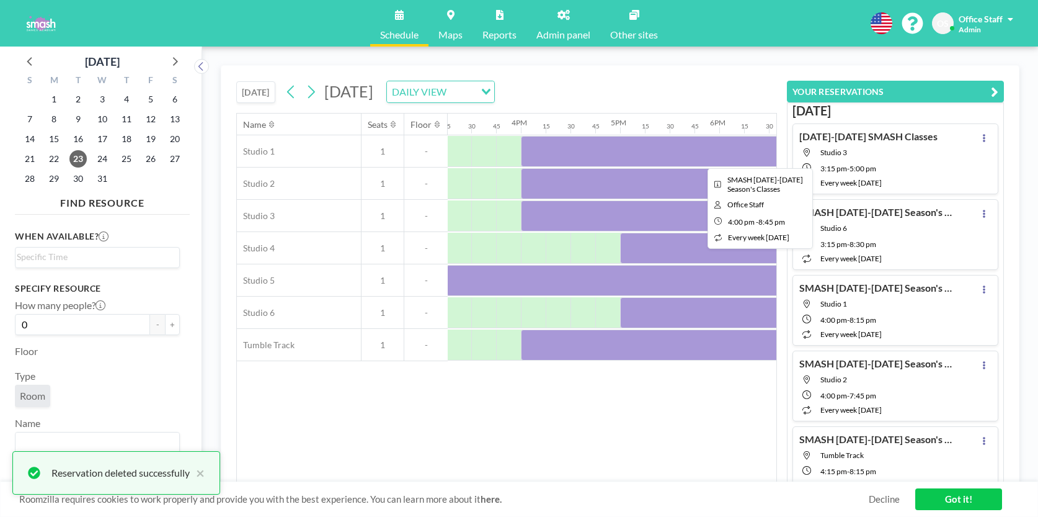
click at [634, 153] on div at bounding box center [756, 151] width 471 height 31
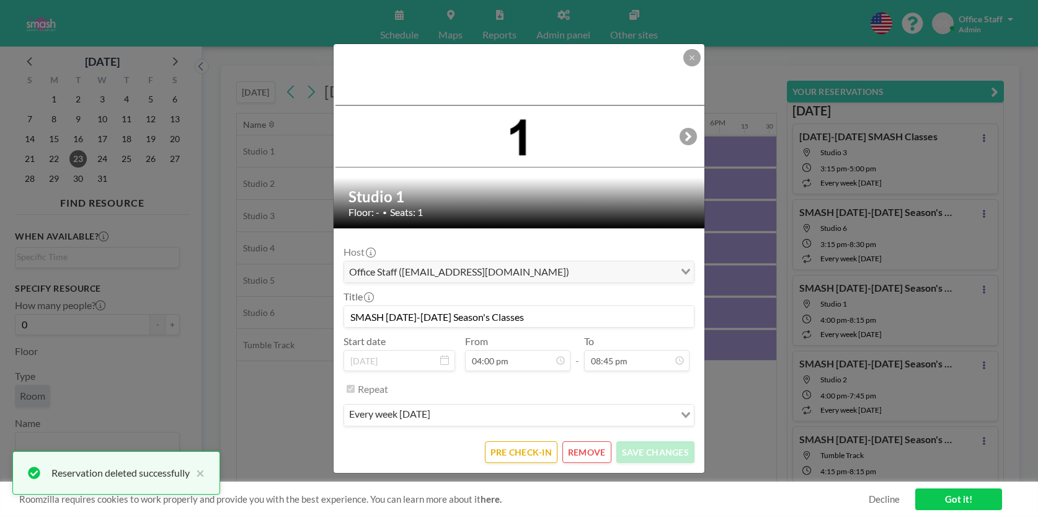
scroll to position [1801, 0]
click at [586, 456] on button "REMOVE" at bounding box center [586, 452] width 49 height 22
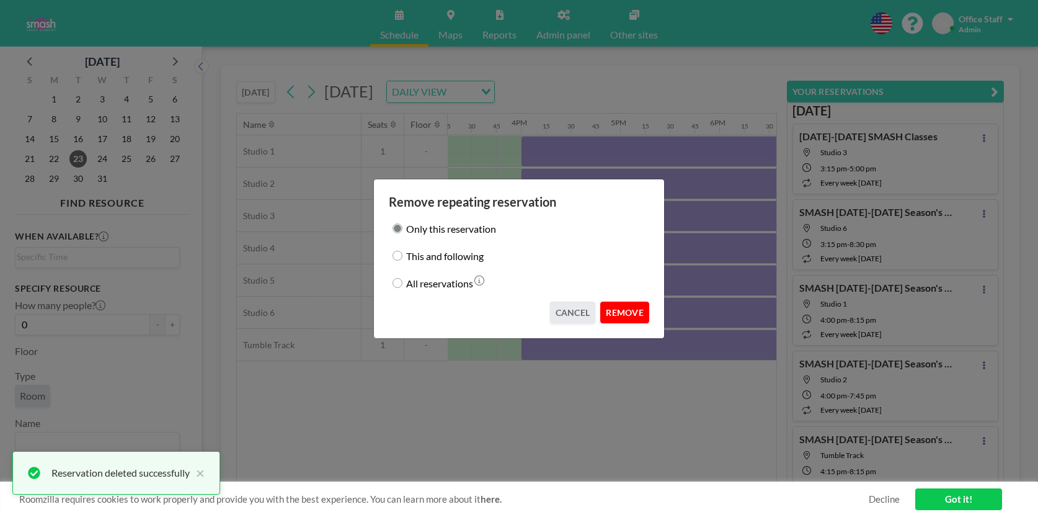
click at [623, 307] on button "REMOVE" at bounding box center [624, 312] width 49 height 22
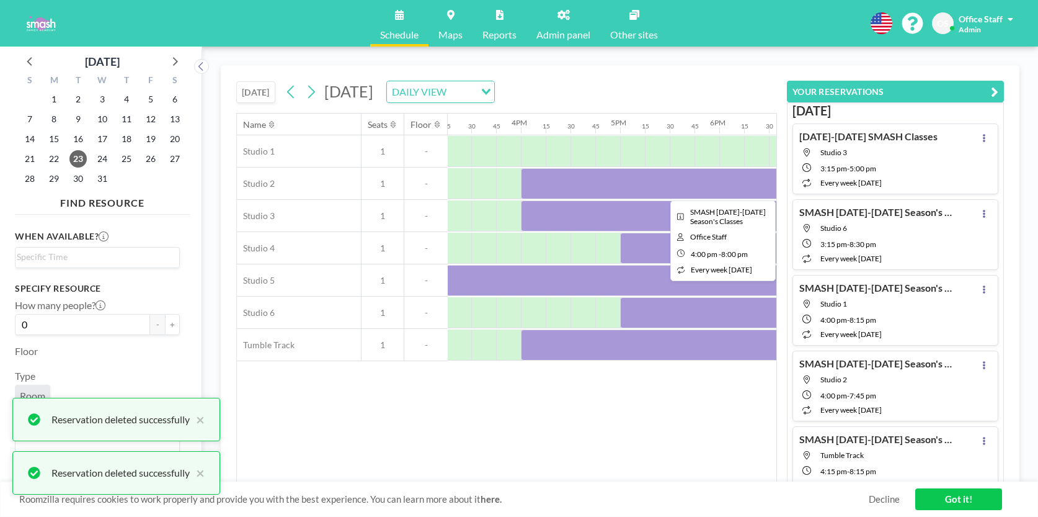
click at [616, 190] on div at bounding box center [719, 183] width 397 height 31
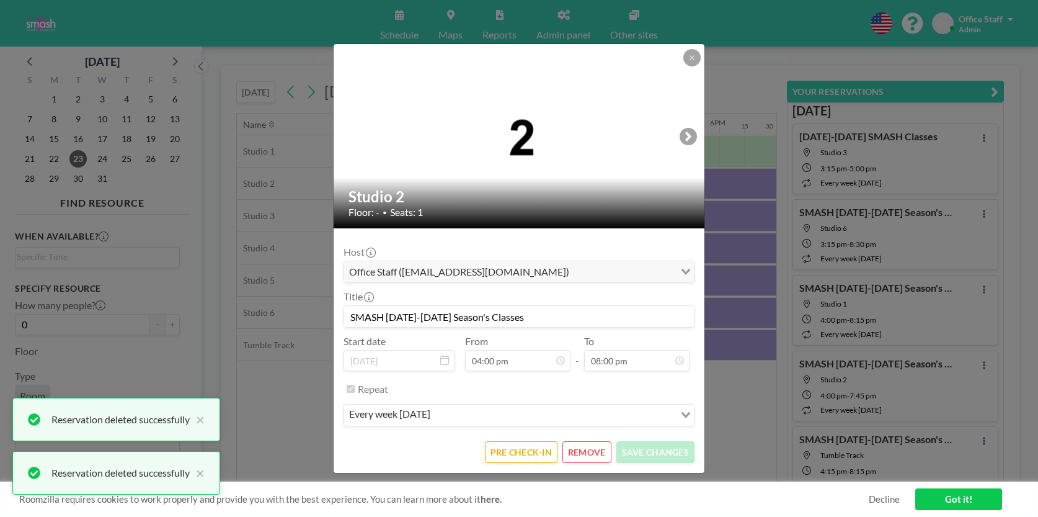
scroll to position [1736, 0]
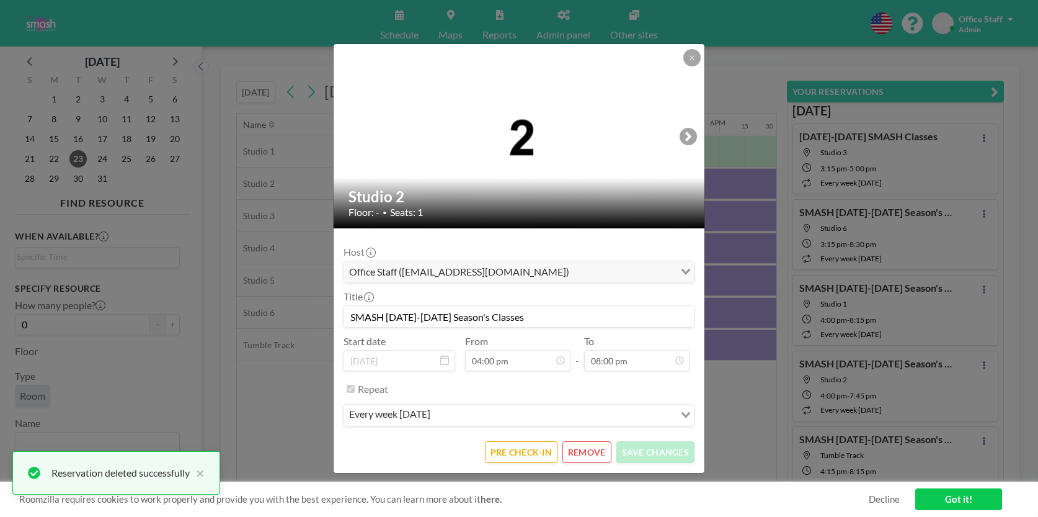
click at [595, 455] on button "REMOVE" at bounding box center [586, 452] width 49 height 22
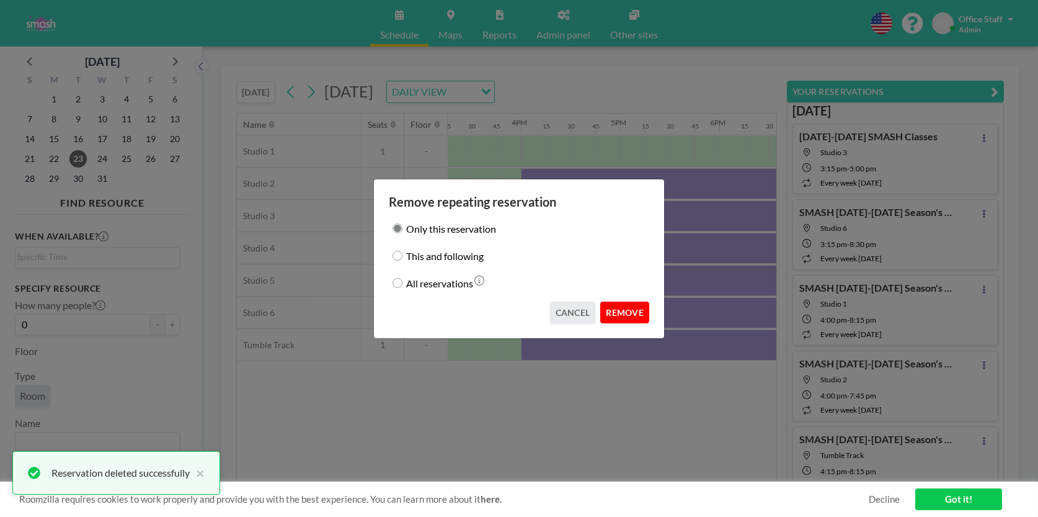
click at [618, 306] on button "REMOVE" at bounding box center [624, 312] width 49 height 22
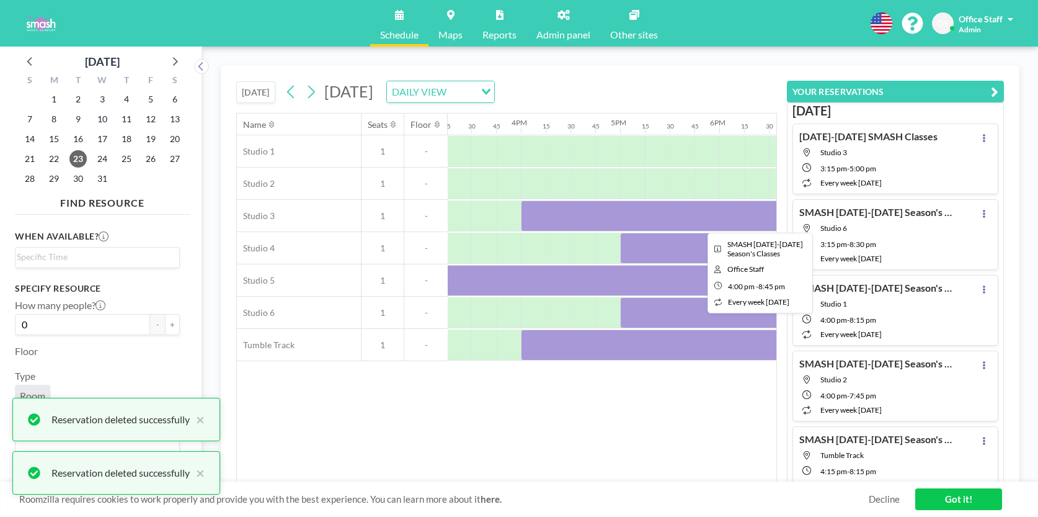
click at [615, 224] on div at bounding box center [756, 215] width 471 height 31
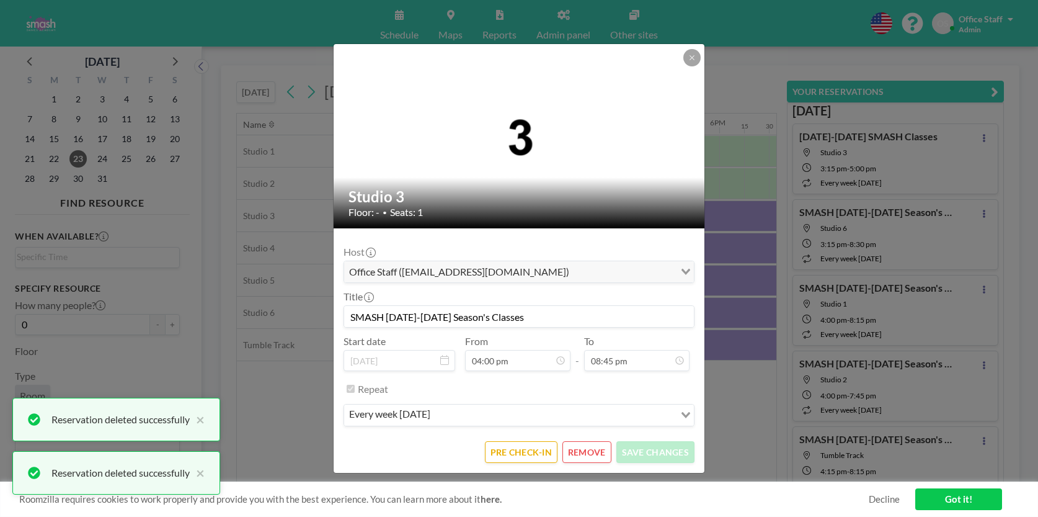
scroll to position [0, 0]
click at [592, 455] on button "REMOVE" at bounding box center [586, 452] width 49 height 22
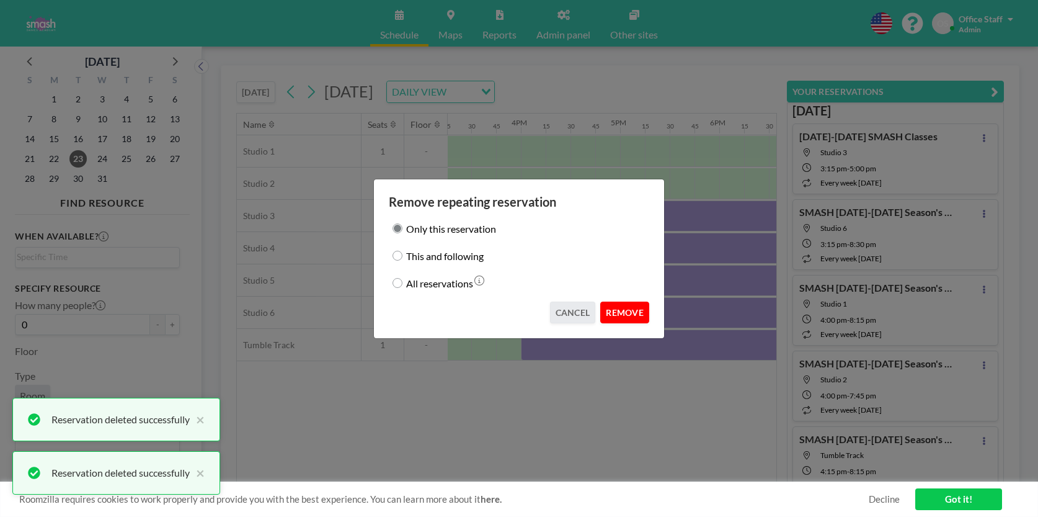
click at [623, 308] on button "REMOVE" at bounding box center [624, 312] width 49 height 22
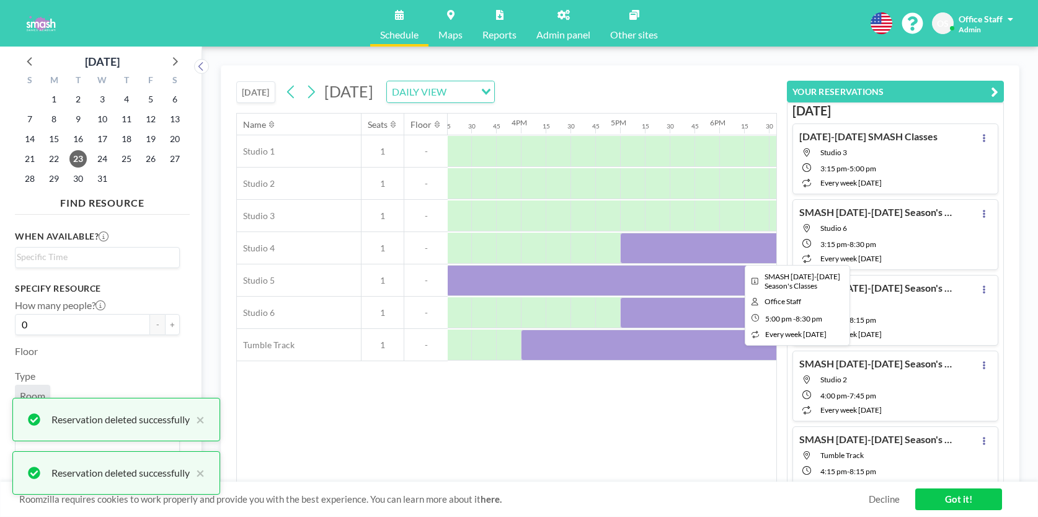
click at [688, 245] on div at bounding box center [793, 248] width 347 height 31
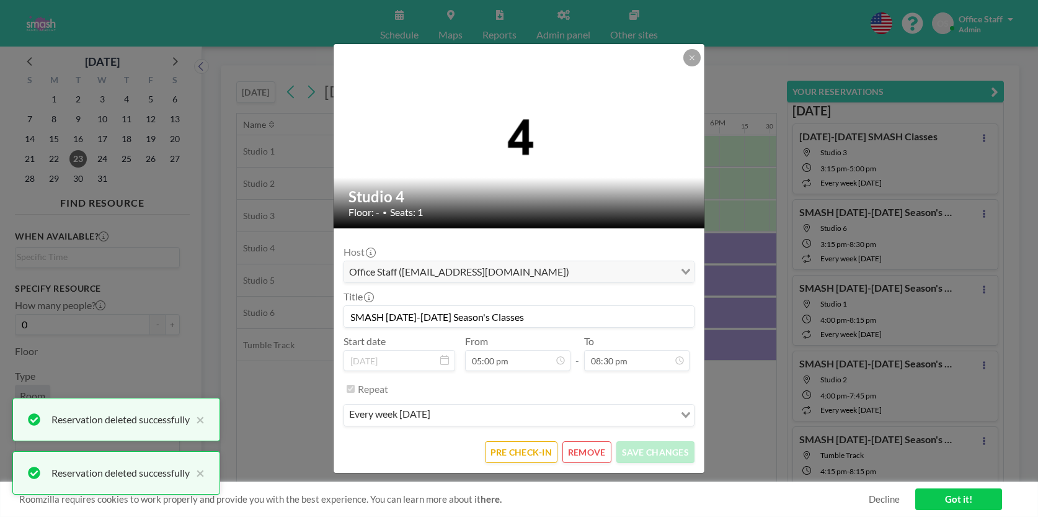
scroll to position [1780, 0]
click at [589, 458] on button "REMOVE" at bounding box center [586, 452] width 49 height 22
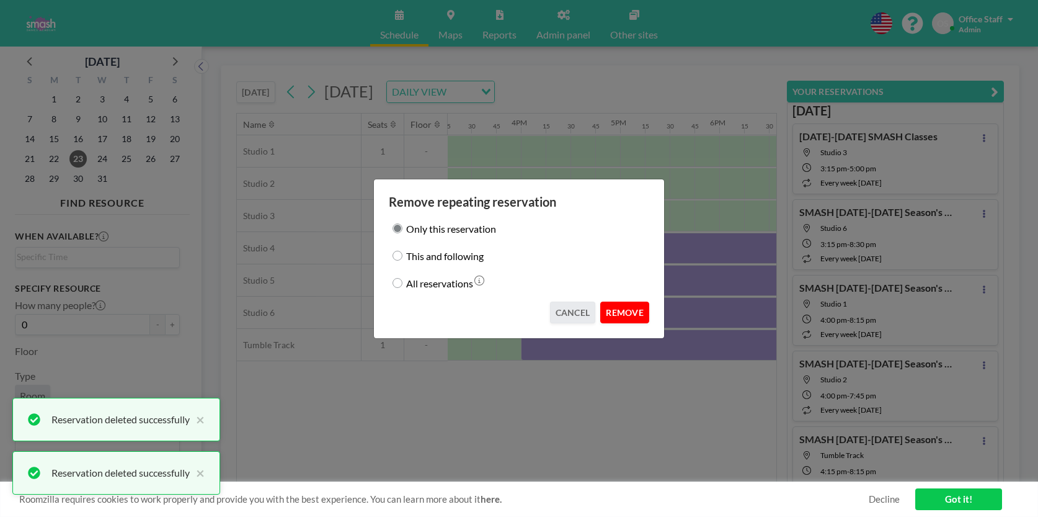
click at [641, 311] on button "REMOVE" at bounding box center [624, 312] width 49 height 22
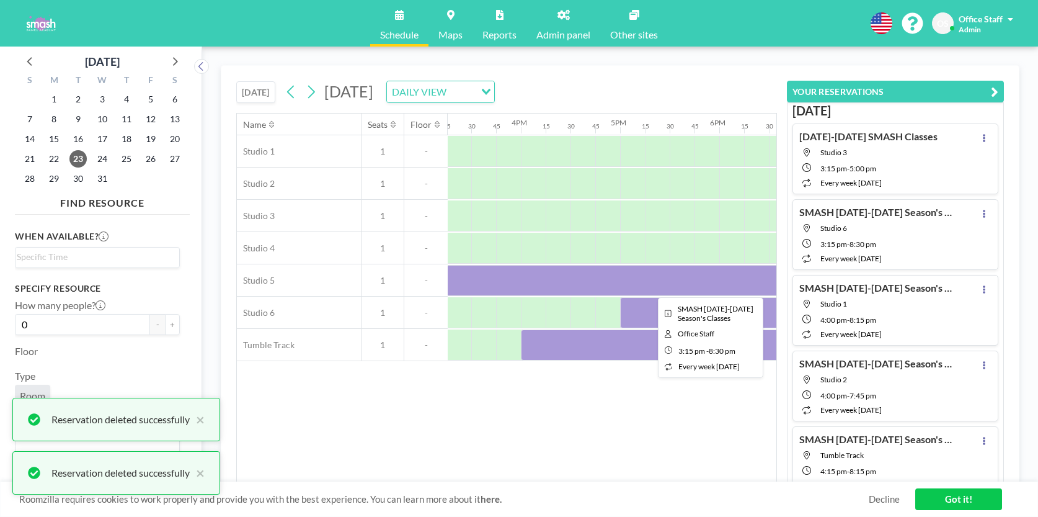
click at [685, 286] on div at bounding box center [706, 280] width 521 height 31
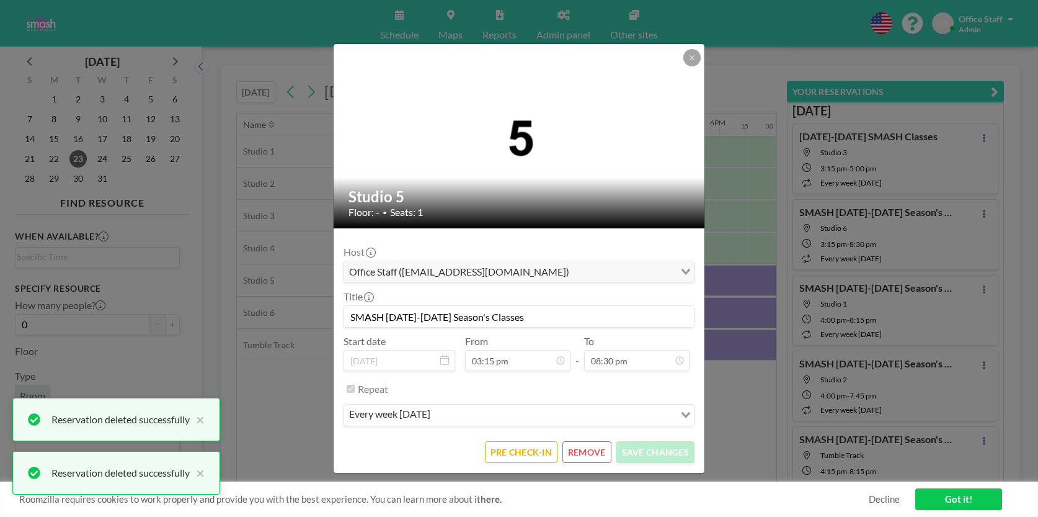
click at [588, 455] on button "REMOVE" at bounding box center [586, 452] width 49 height 22
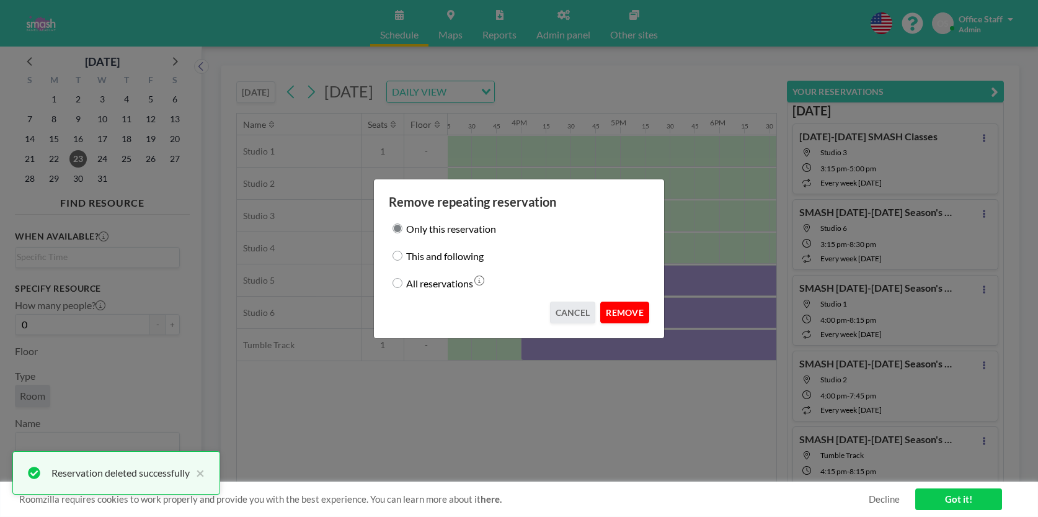
click at [621, 317] on button "REMOVE" at bounding box center [624, 312] width 49 height 22
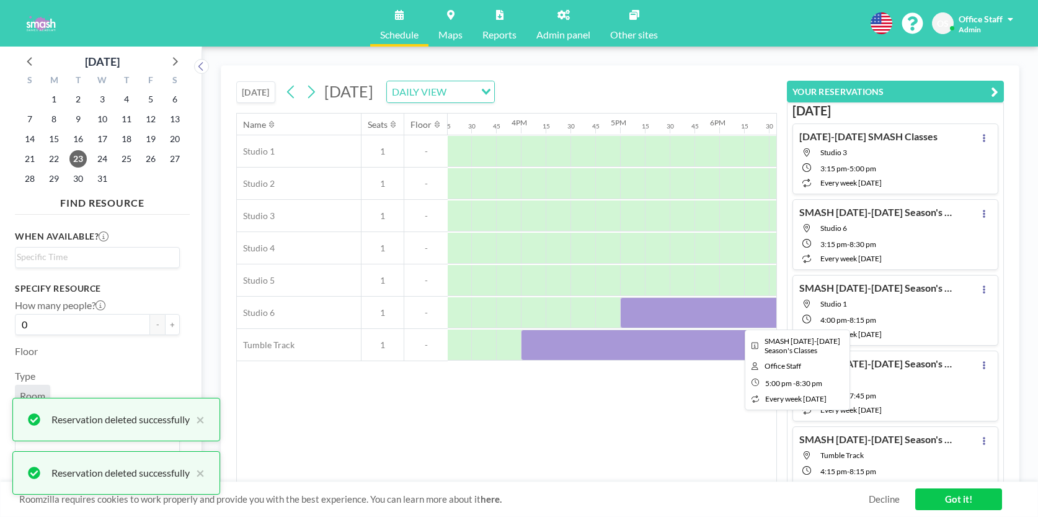
click at [648, 314] on div at bounding box center [793, 312] width 347 height 31
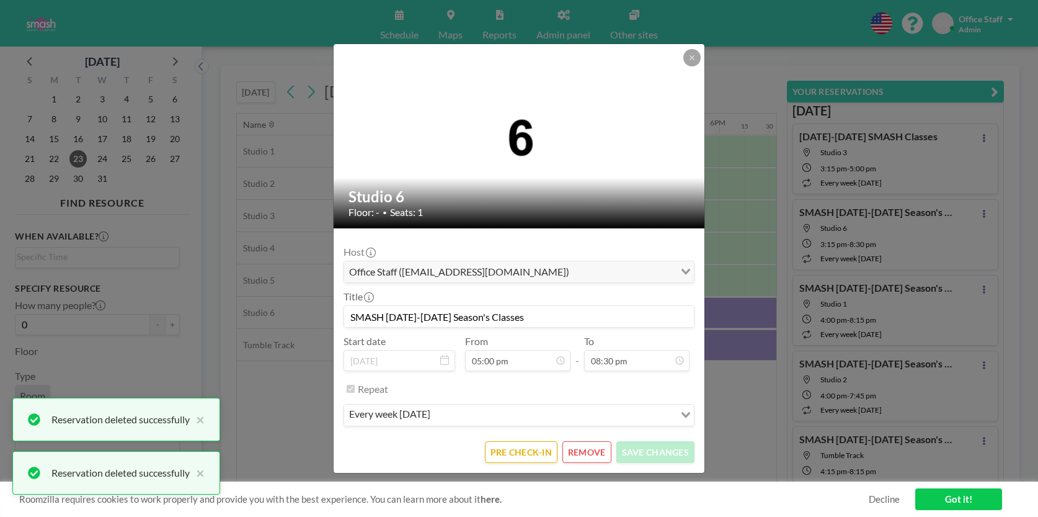
click at [590, 448] on button "REMOVE" at bounding box center [586, 452] width 49 height 22
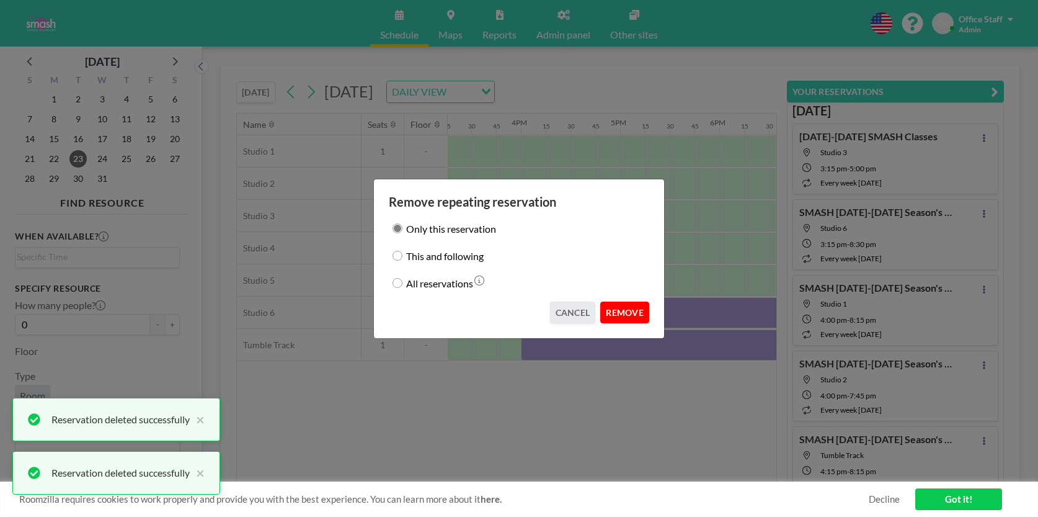
click at [623, 308] on button "REMOVE" at bounding box center [624, 312] width 49 height 22
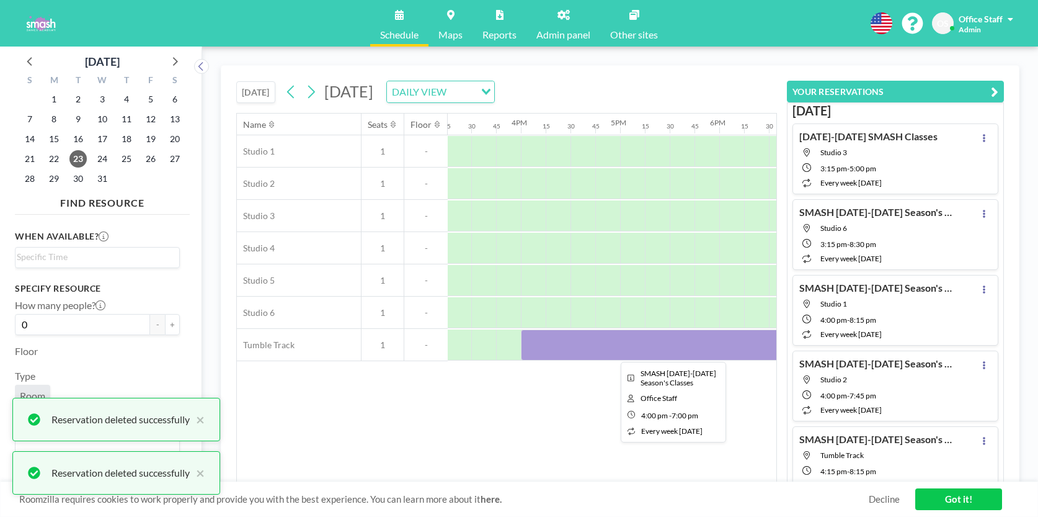
click at [630, 352] on div at bounding box center [670, 344] width 298 height 31
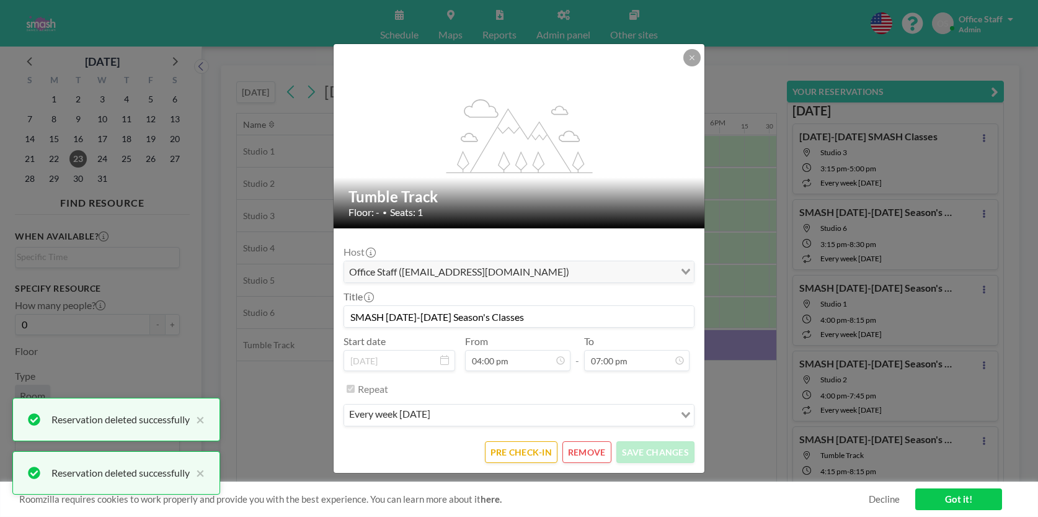
scroll to position [1649, 0]
click at [582, 454] on button "REMOVE" at bounding box center [586, 452] width 49 height 22
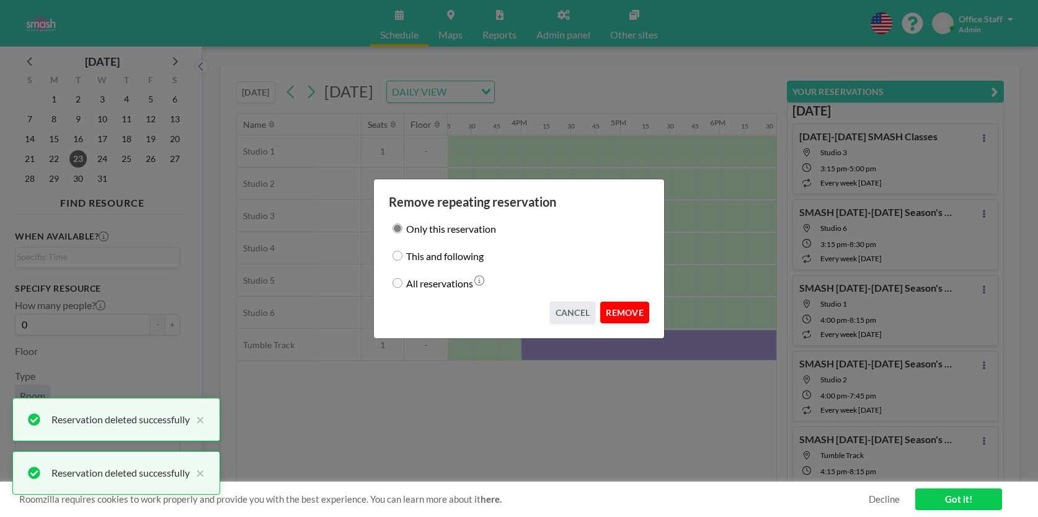
click at [628, 314] on button "REMOVE" at bounding box center [624, 312] width 49 height 22
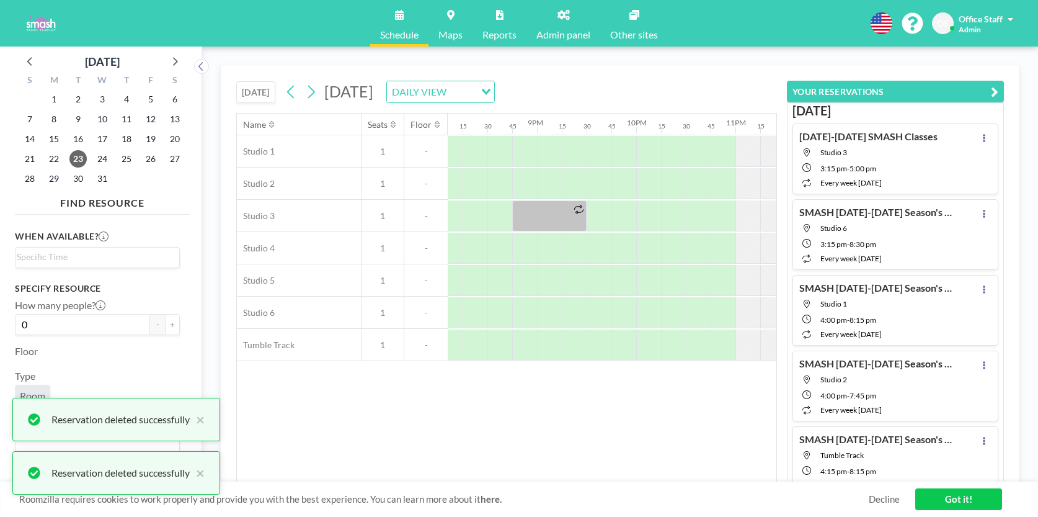
scroll to position [0, 1988]
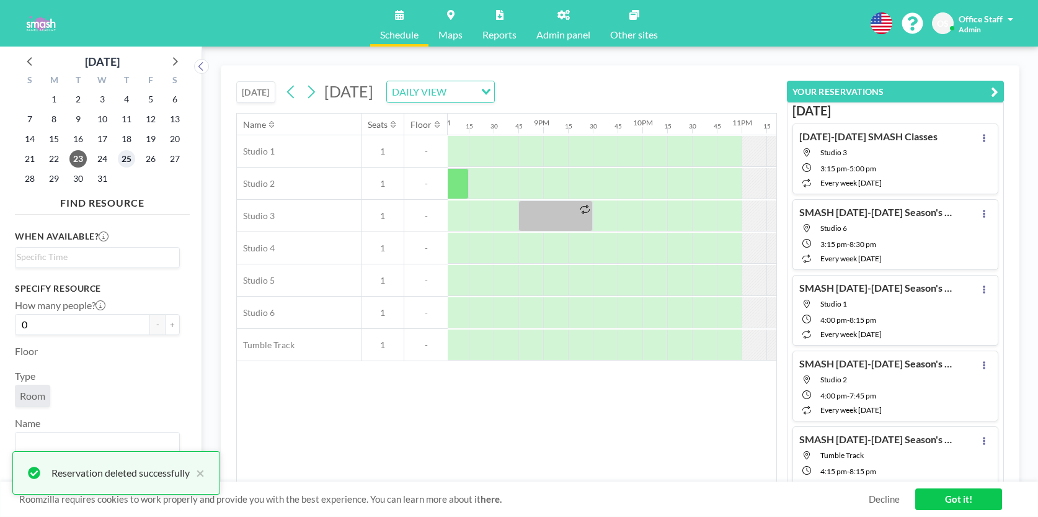
click at [125, 157] on span "25" at bounding box center [126, 158] width 17 height 17
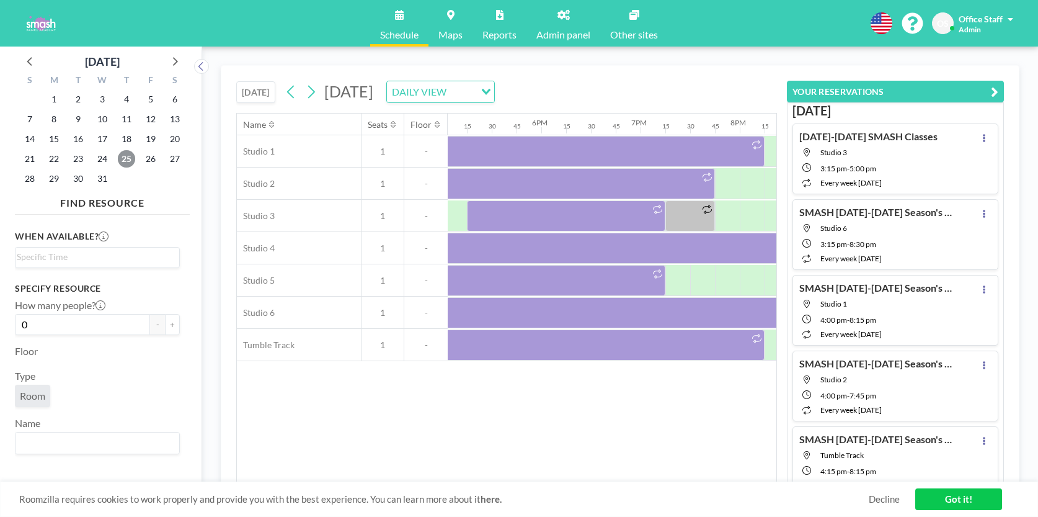
scroll to position [0, 1608]
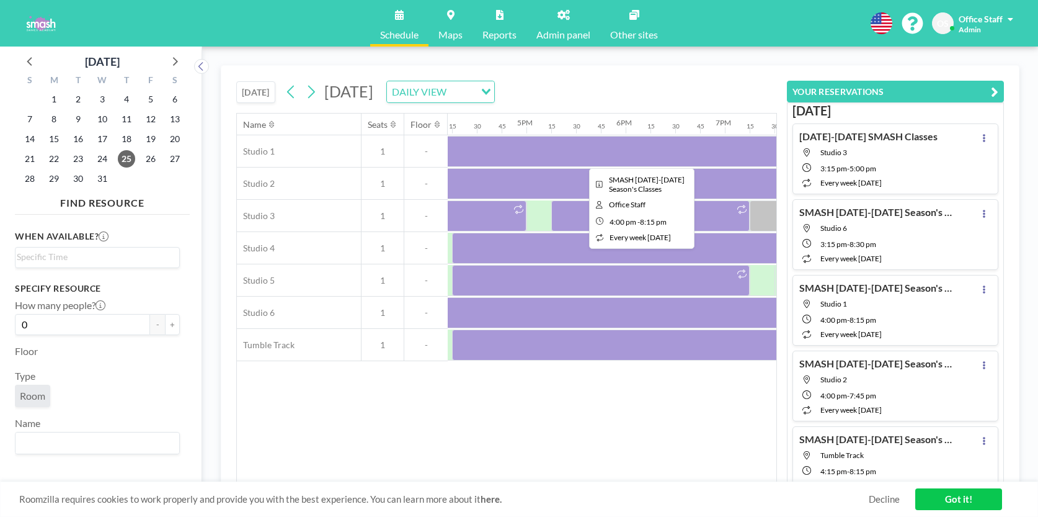
click at [497, 149] on div at bounding box center [638, 151] width 422 height 31
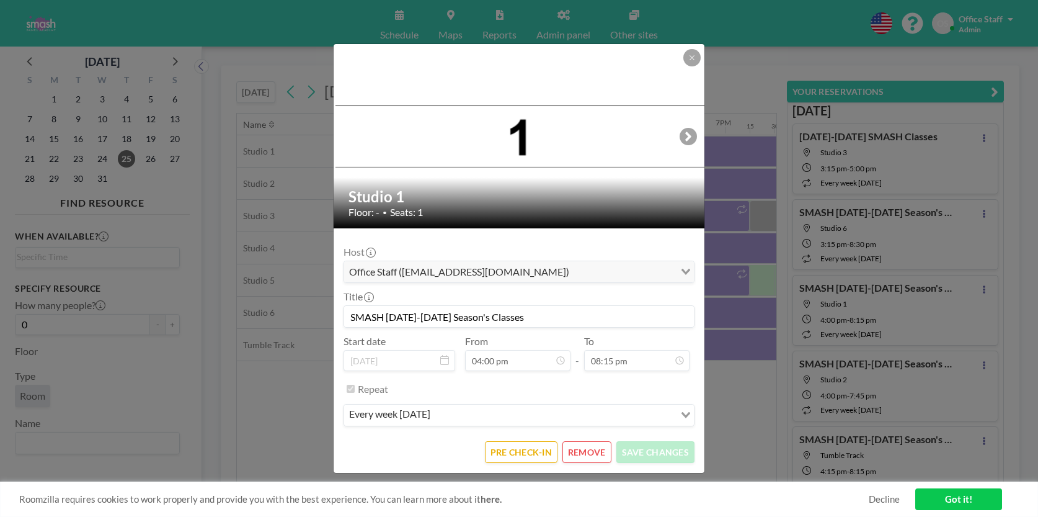
scroll to position [1389, 0]
click at [593, 451] on button "REMOVE" at bounding box center [586, 452] width 49 height 22
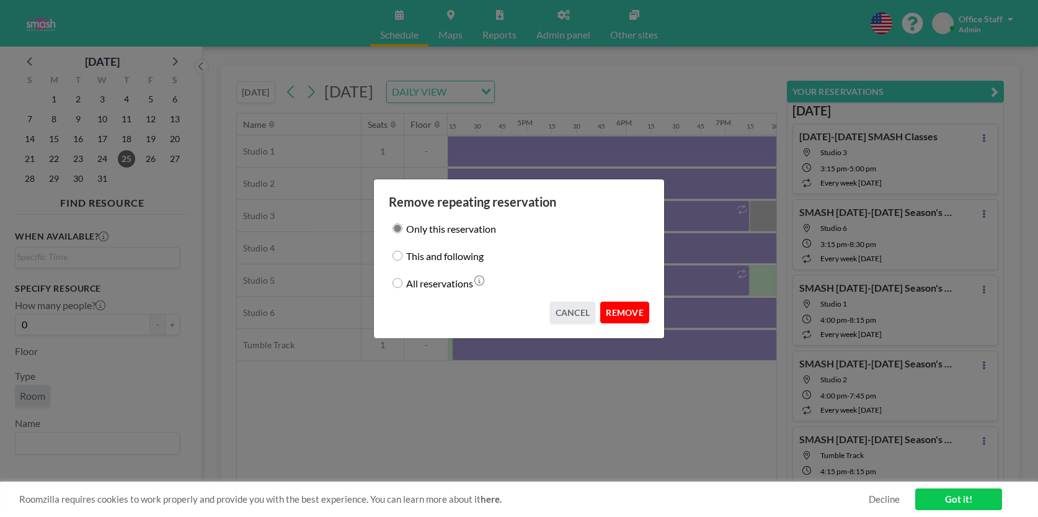
click at [626, 305] on button "REMOVE" at bounding box center [624, 312] width 49 height 22
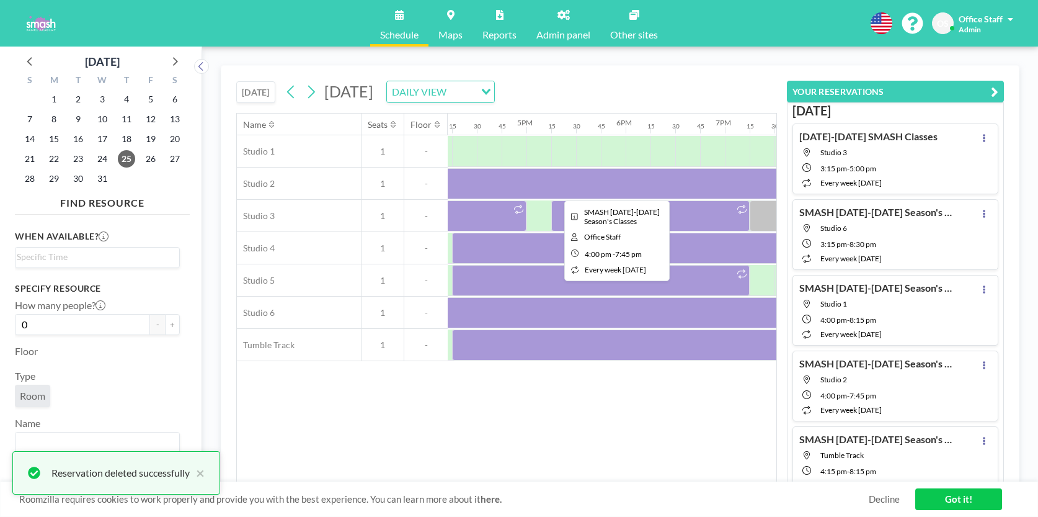
click at [609, 184] on div at bounding box center [613, 183] width 372 height 31
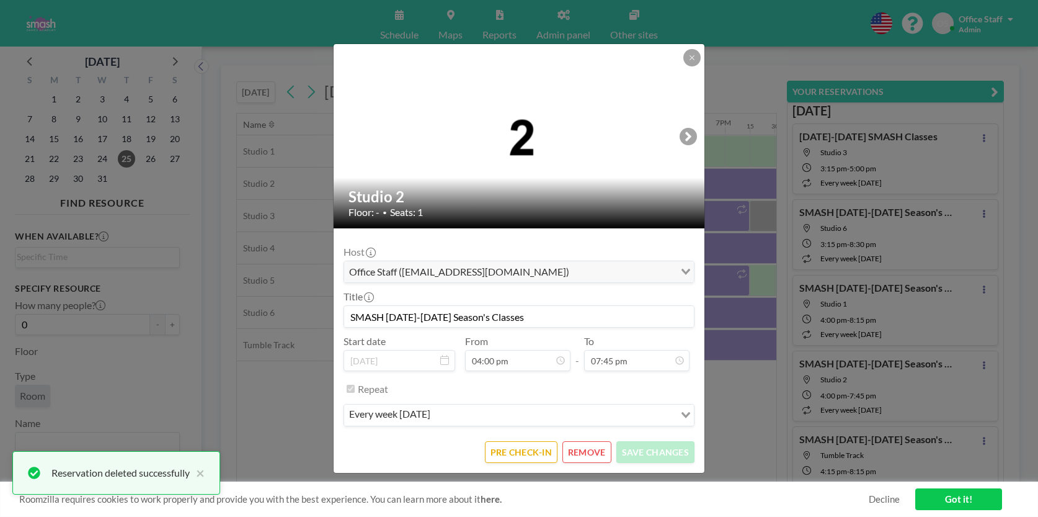
scroll to position [1715, 0]
click at [583, 450] on button "REMOVE" at bounding box center [586, 452] width 49 height 22
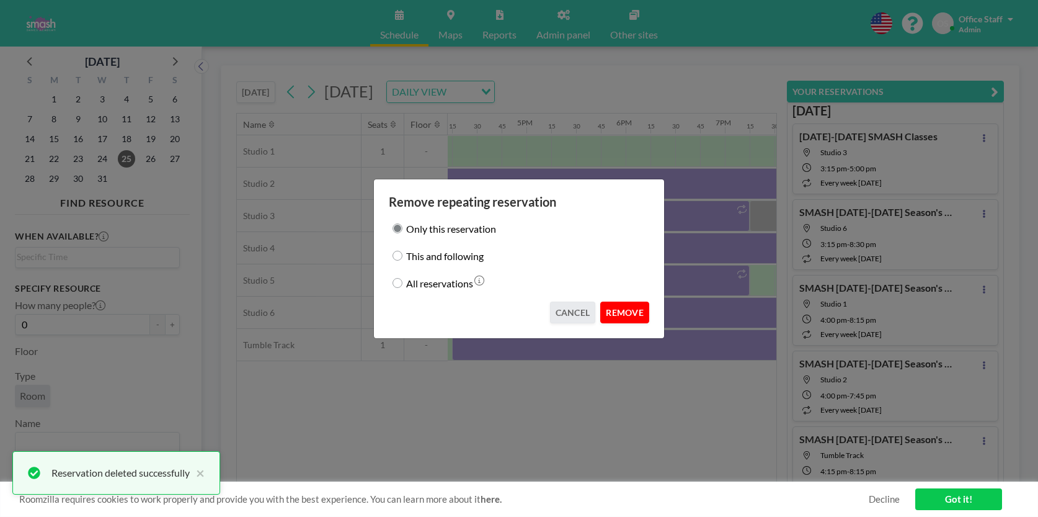
click at [626, 316] on button "REMOVE" at bounding box center [624, 312] width 49 height 22
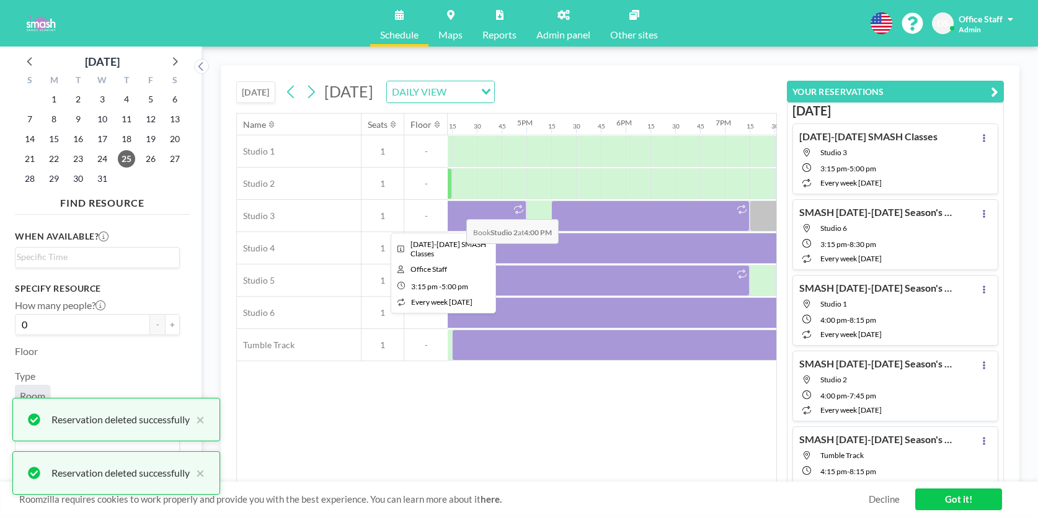
click at [469, 223] on div at bounding box center [440, 215] width 174 height 31
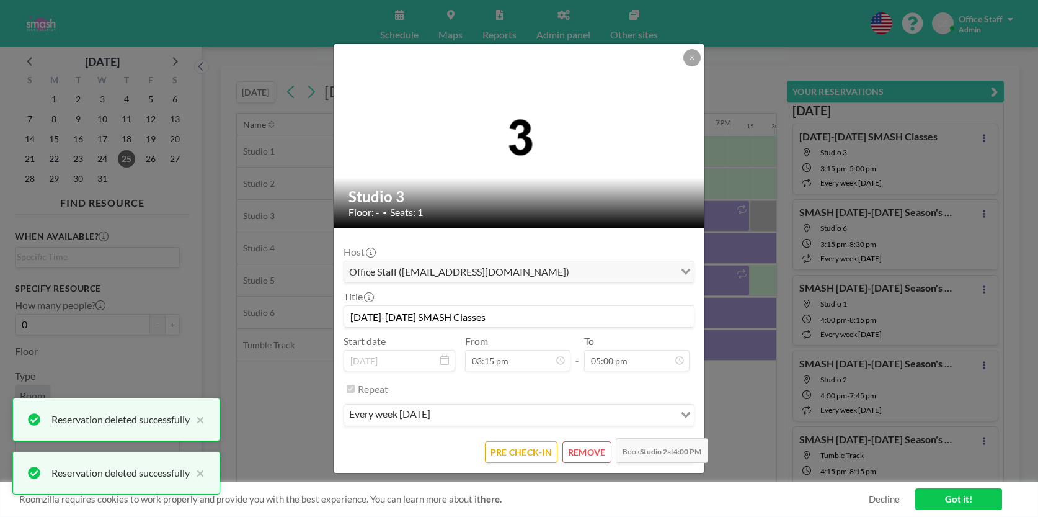
scroll to position [0, 0]
click at [590, 450] on button "REMOVE" at bounding box center [586, 452] width 49 height 22
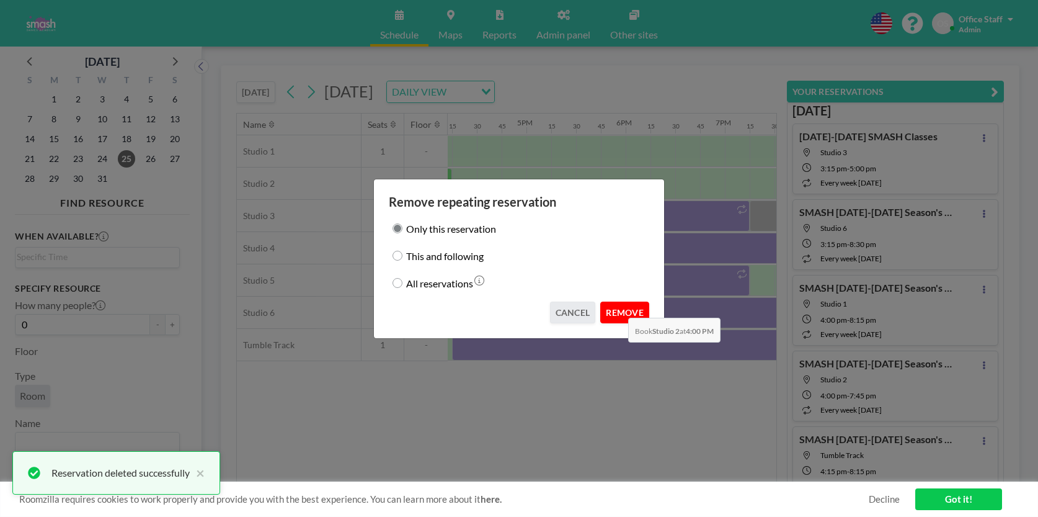
click at [618, 308] on button "REMOVE" at bounding box center [624, 312] width 49 height 22
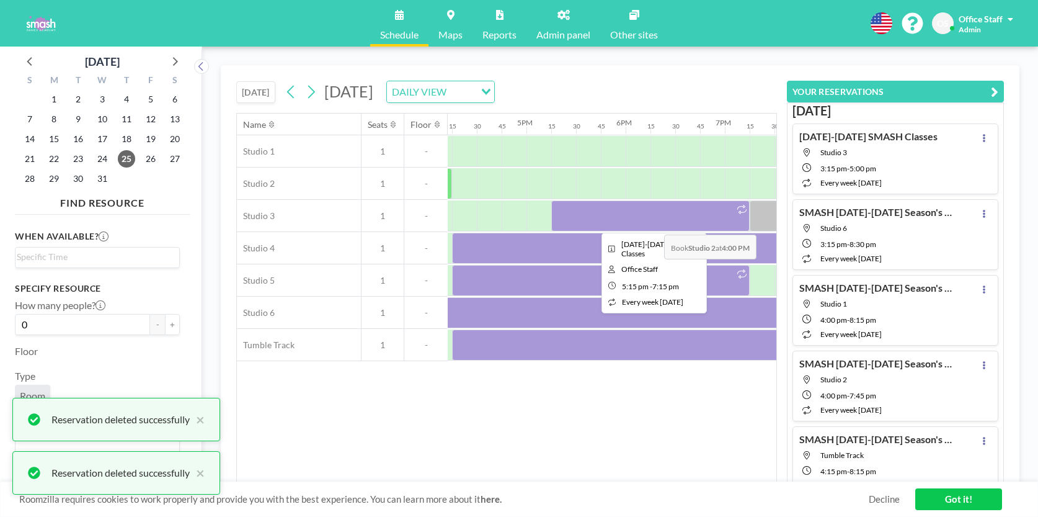
click at [655, 216] on div at bounding box center [650, 215] width 198 height 31
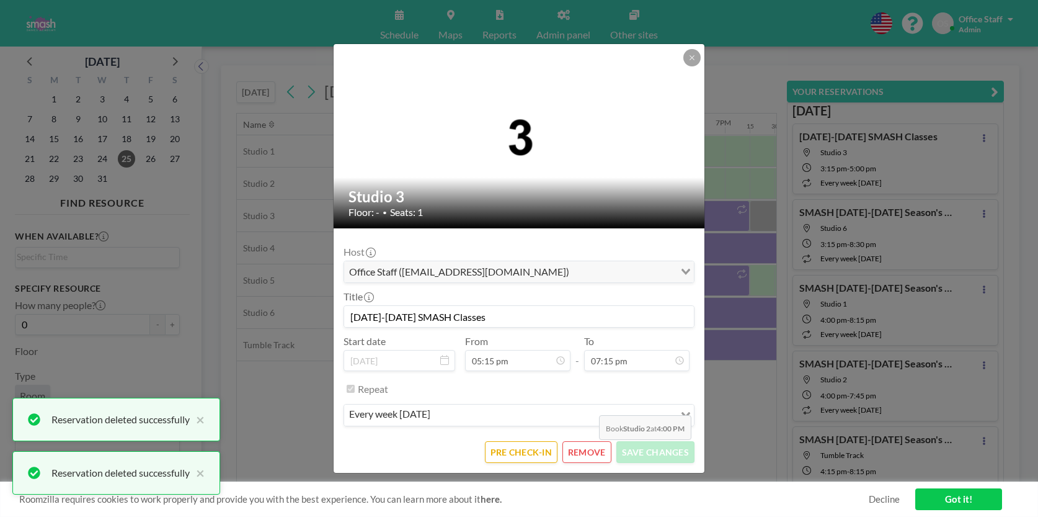
click at [592, 456] on button "REMOVE" at bounding box center [586, 452] width 49 height 22
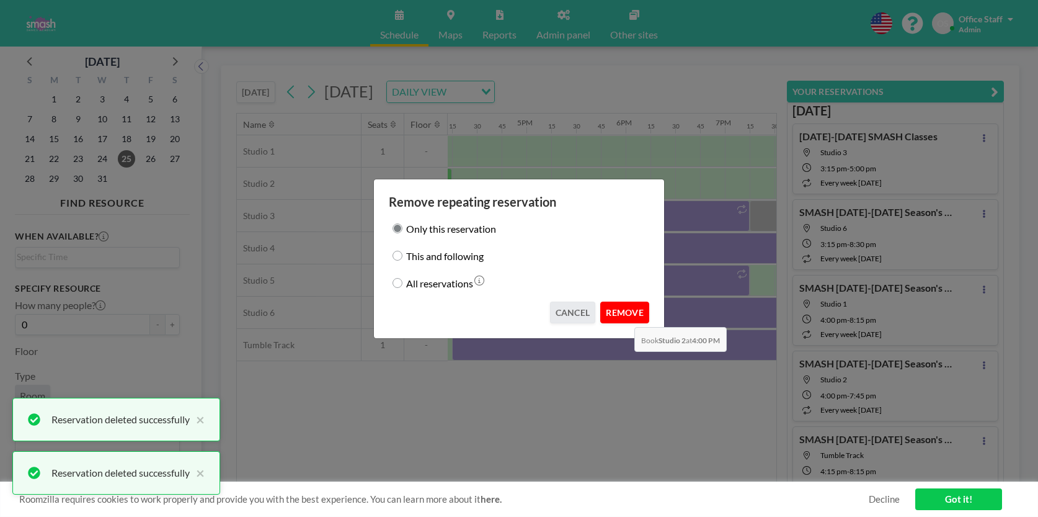
click at [625, 316] on button "REMOVE" at bounding box center [624, 312] width 49 height 22
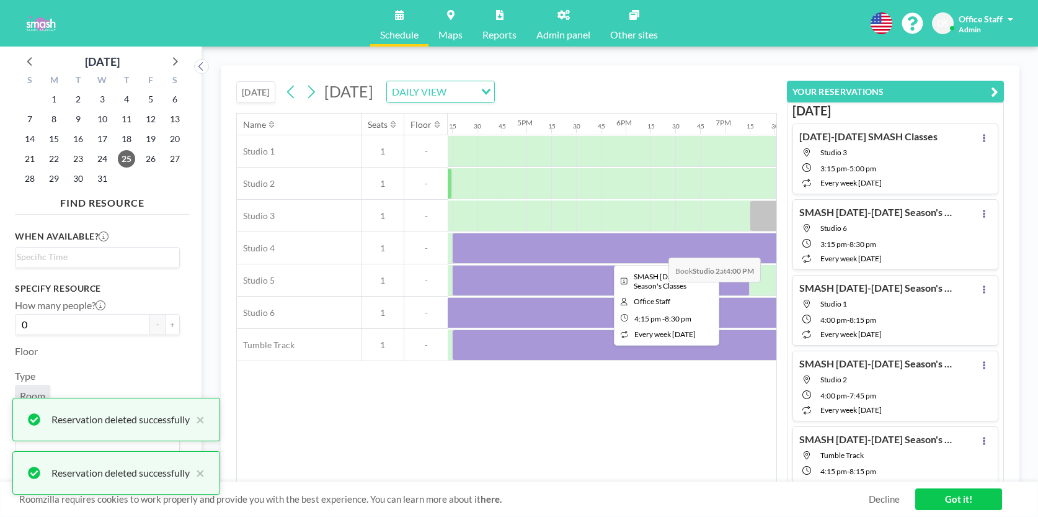
click at [659, 247] on div at bounding box center [663, 248] width 422 height 31
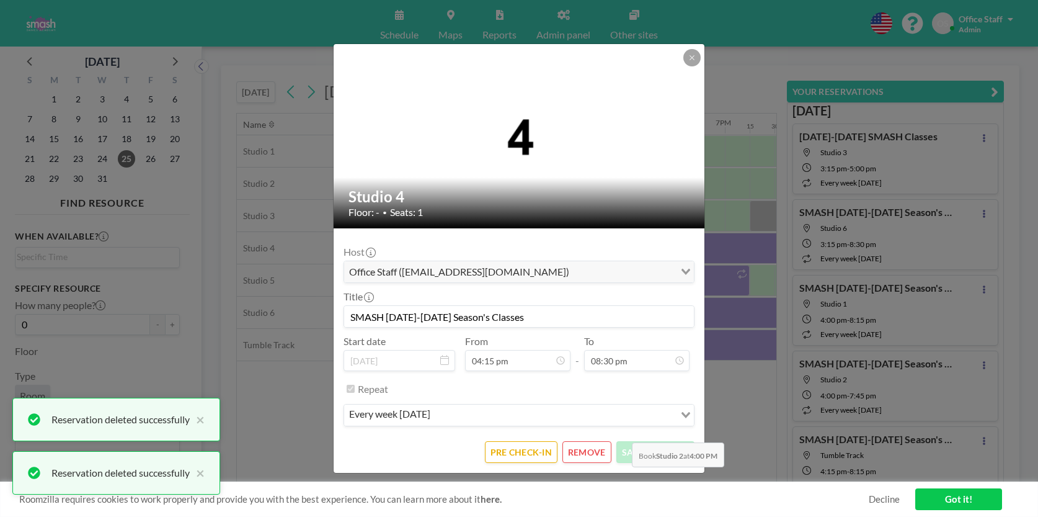
scroll to position [1780, 0]
click at [592, 447] on button "REMOVE" at bounding box center [586, 452] width 49 height 22
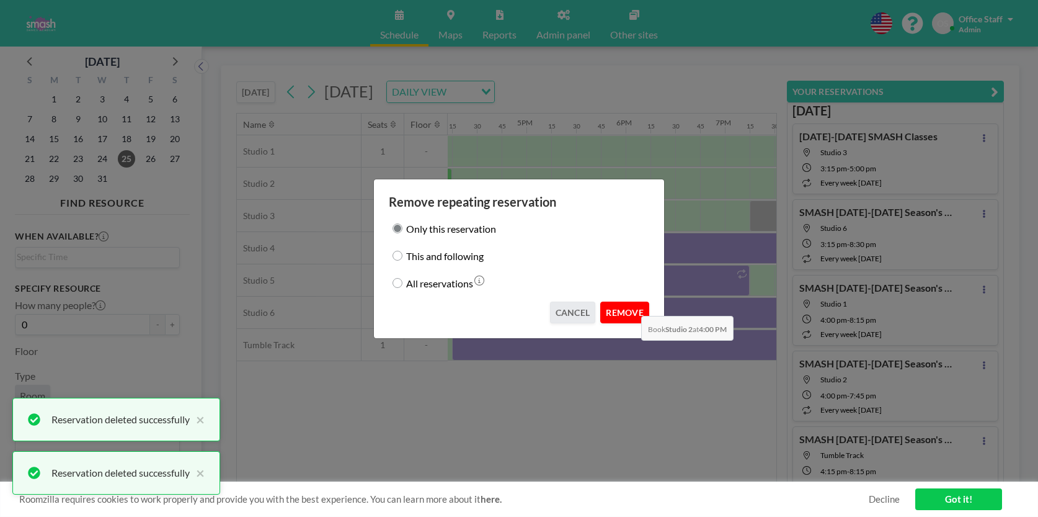
click at [631, 307] on button "REMOVE" at bounding box center [624, 312] width 49 height 22
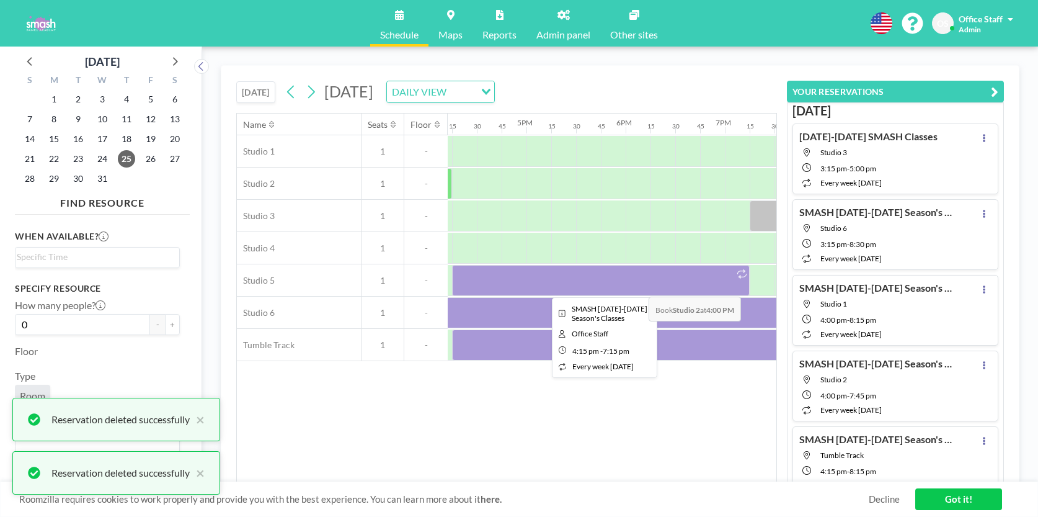
click at [639, 286] on div at bounding box center [601, 280] width 298 height 31
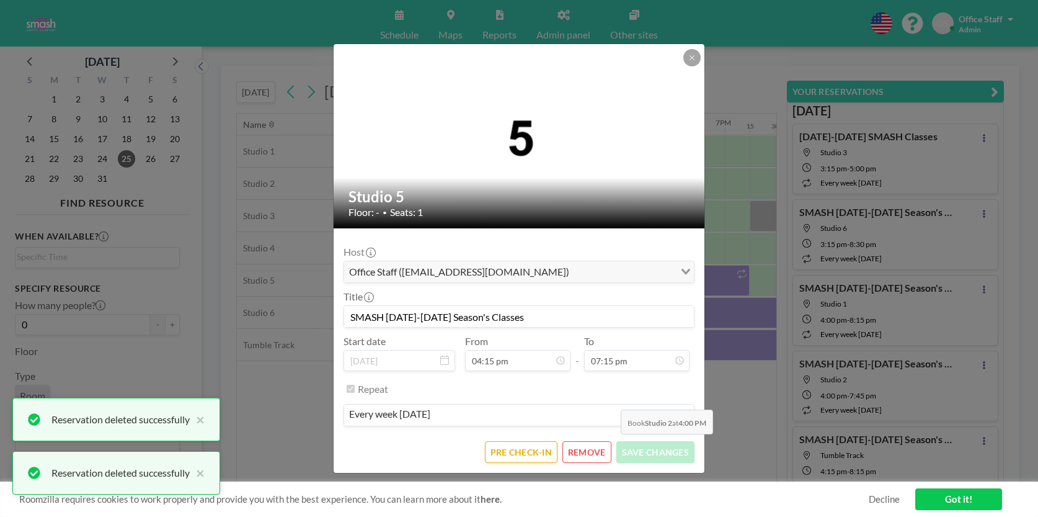
scroll to position [1671, 0]
click at [593, 459] on button "REMOVE" at bounding box center [586, 452] width 49 height 22
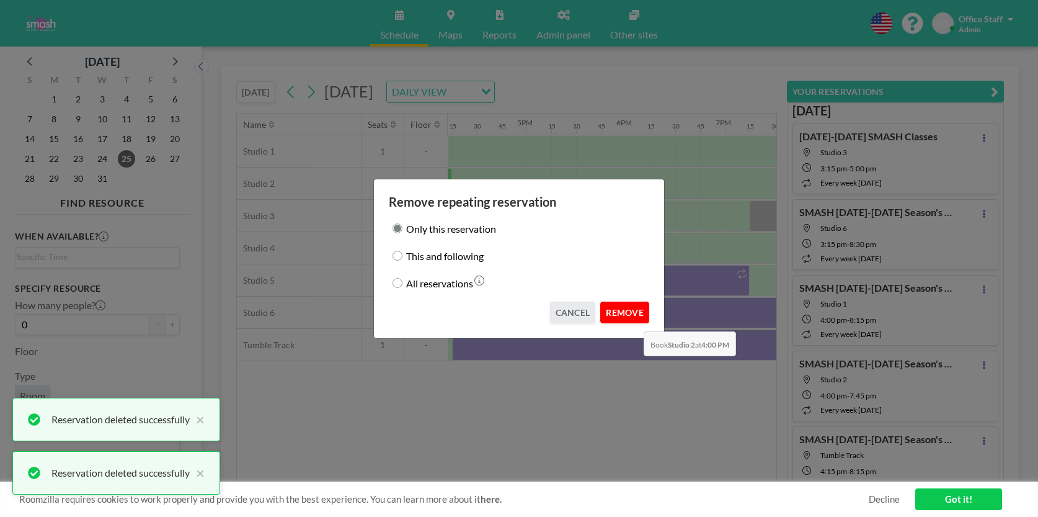
click at [634, 322] on button "REMOVE" at bounding box center [624, 312] width 49 height 22
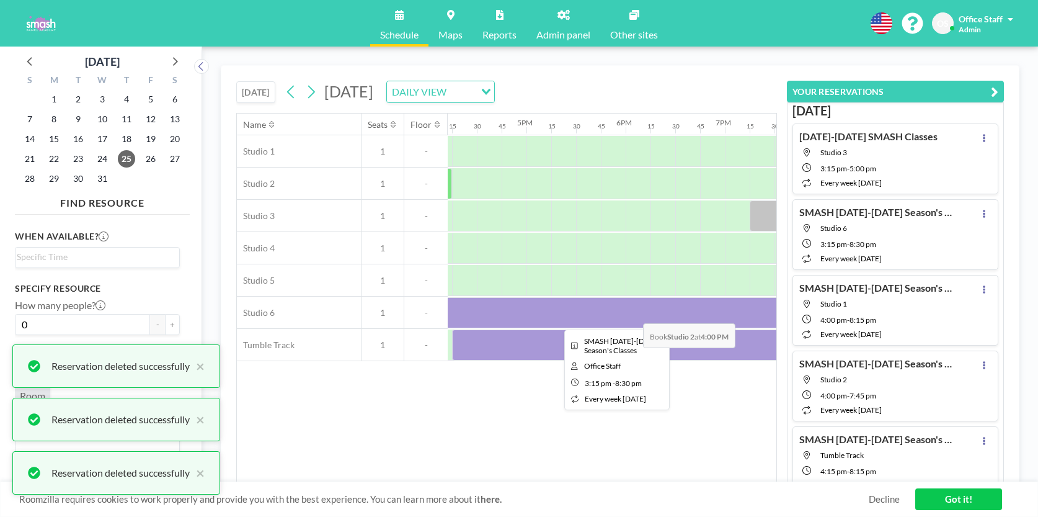
click at [636, 326] on div at bounding box center [613, 312] width 521 height 31
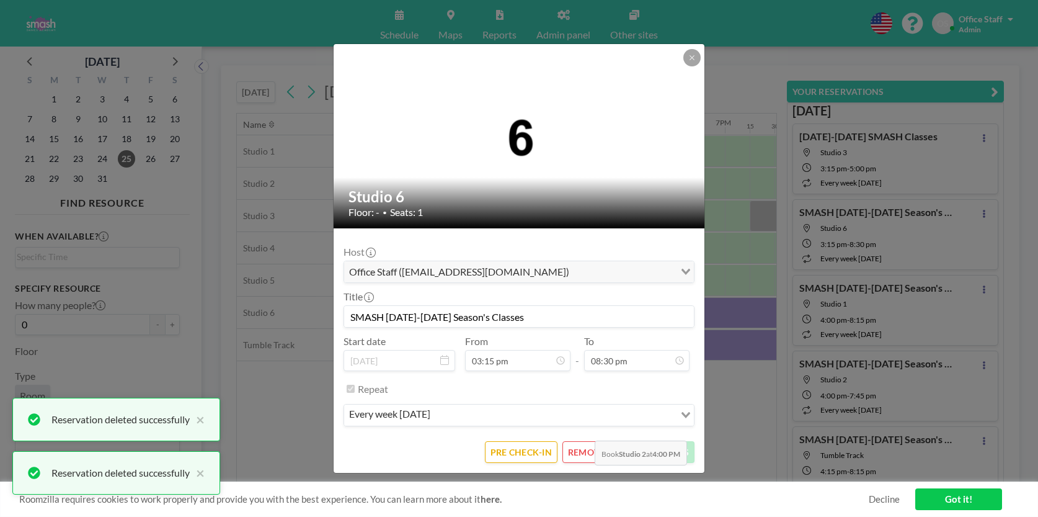
scroll to position [1780, 0]
click at [583, 451] on button "REMOVE" at bounding box center [586, 452] width 49 height 22
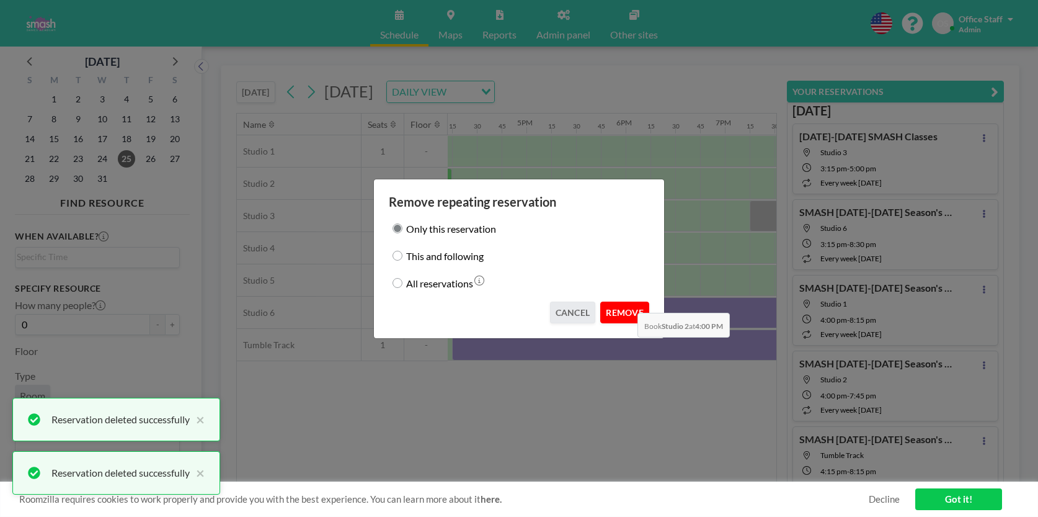
click at [628, 303] on button "REMOVE" at bounding box center [624, 312] width 49 height 22
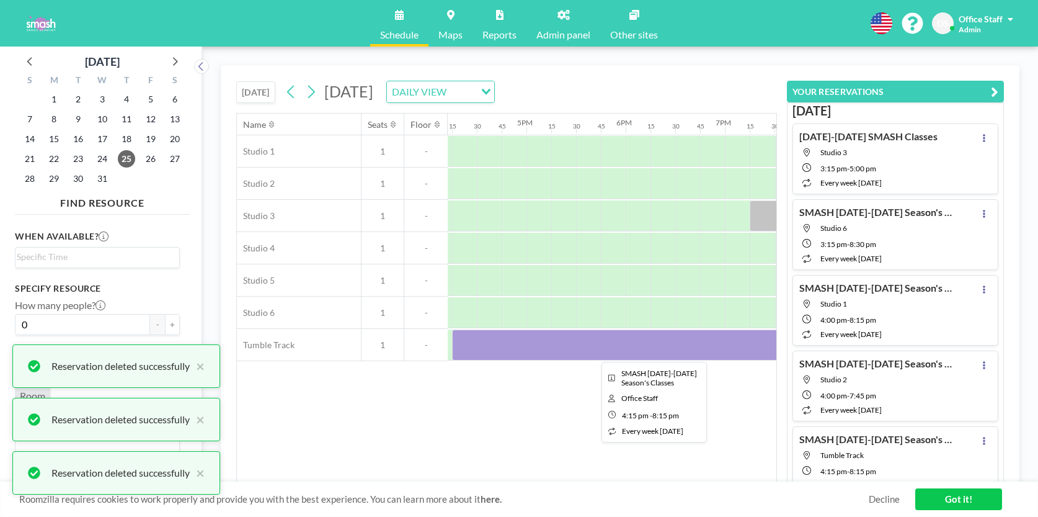
click at [612, 343] on div at bounding box center [650, 344] width 397 height 31
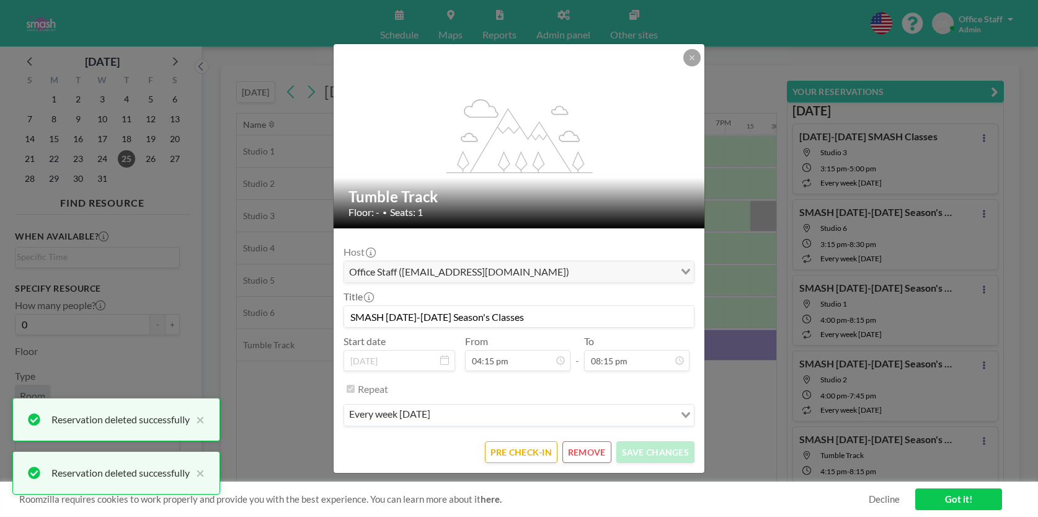
scroll to position [1758, 0]
click at [587, 450] on button "REMOVE" at bounding box center [586, 452] width 49 height 22
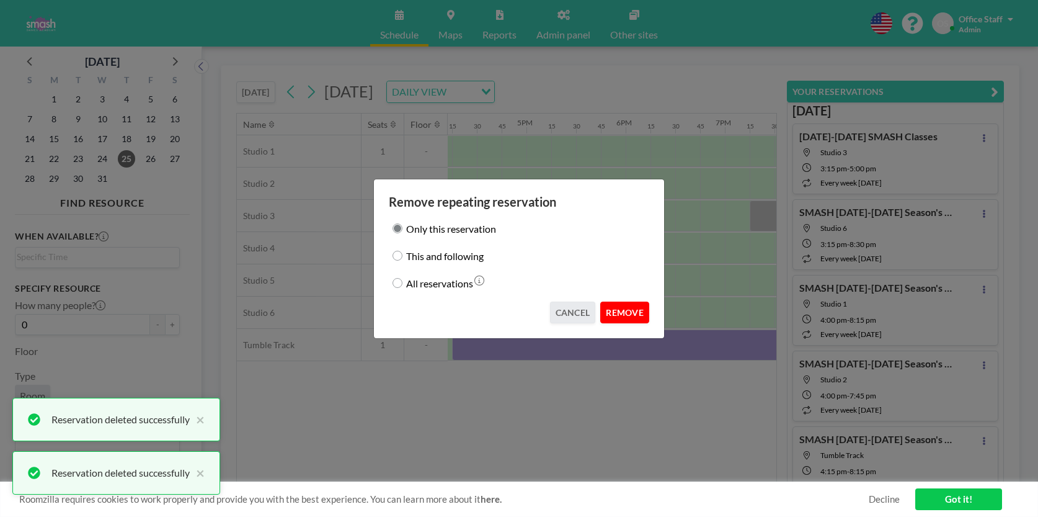
click at [620, 319] on button "REMOVE" at bounding box center [624, 312] width 49 height 22
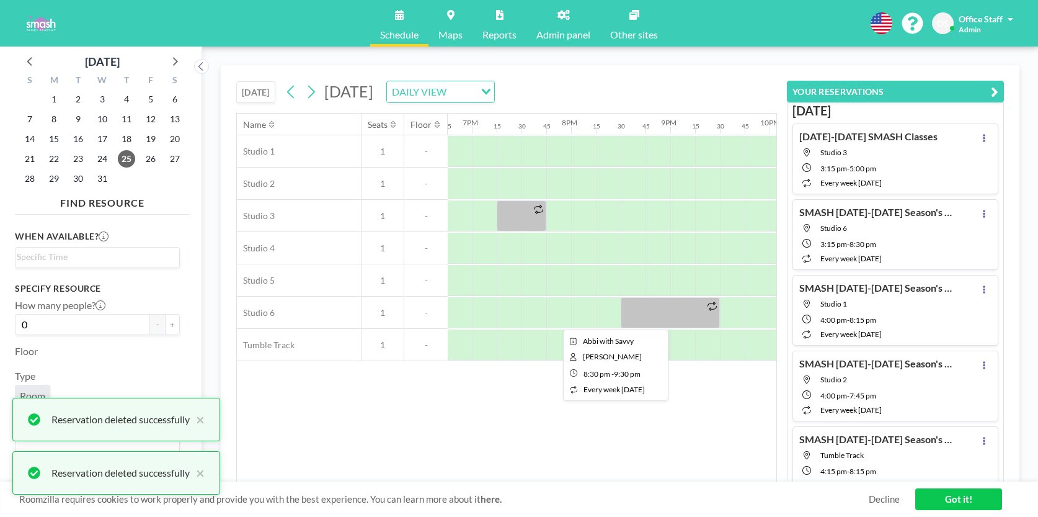
scroll to position [0, 1840]
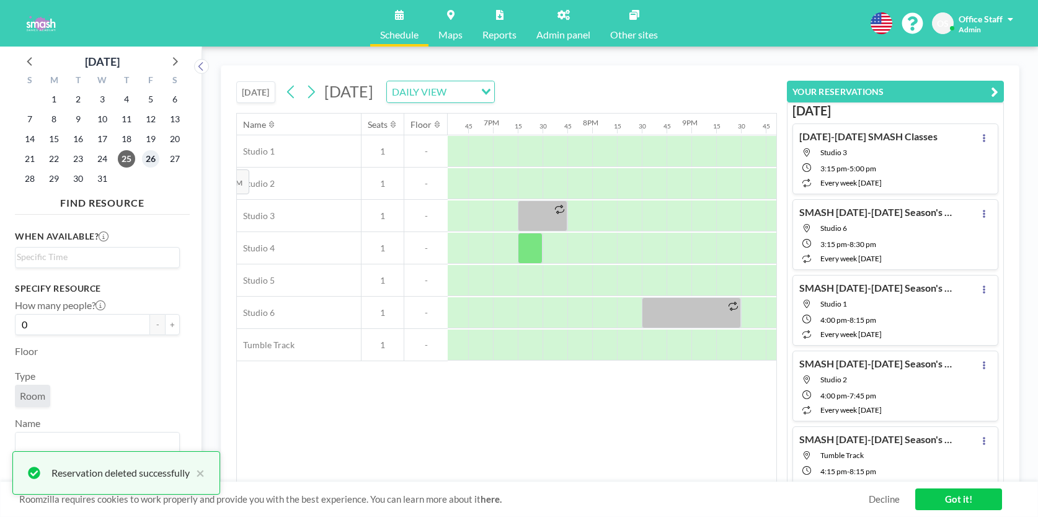
click at [147, 160] on span "26" at bounding box center [150, 158] width 17 height 17
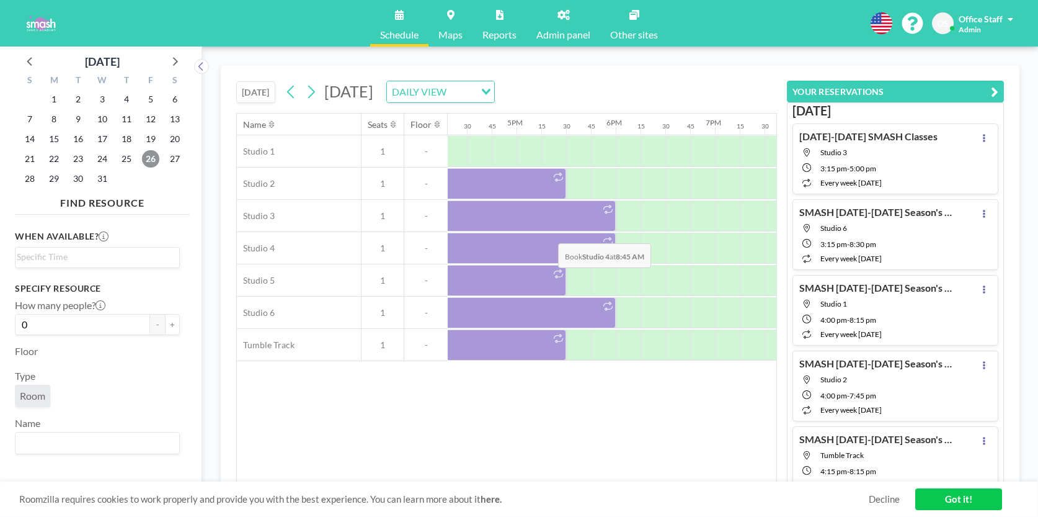
scroll to position [0, 1486]
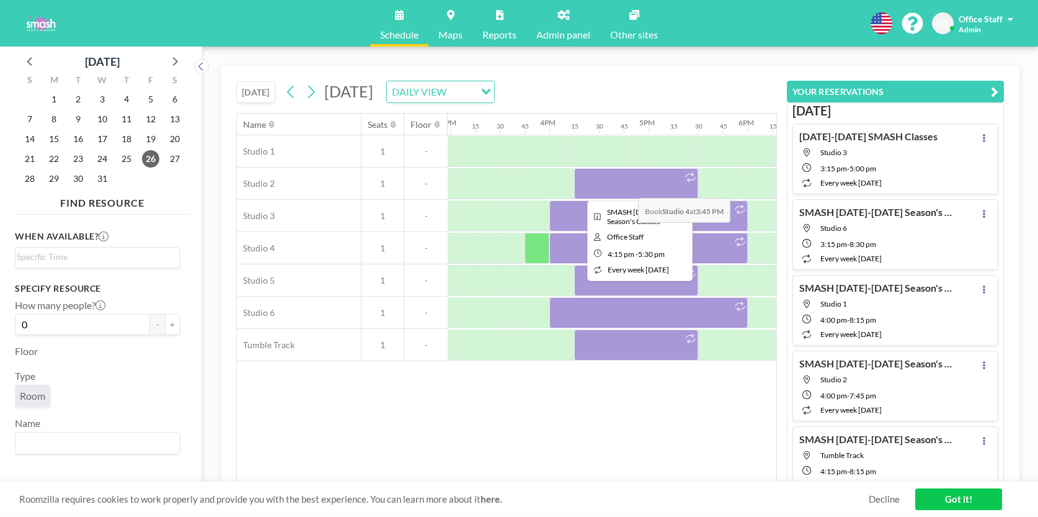
click at [628, 189] on div at bounding box center [636, 183] width 124 height 31
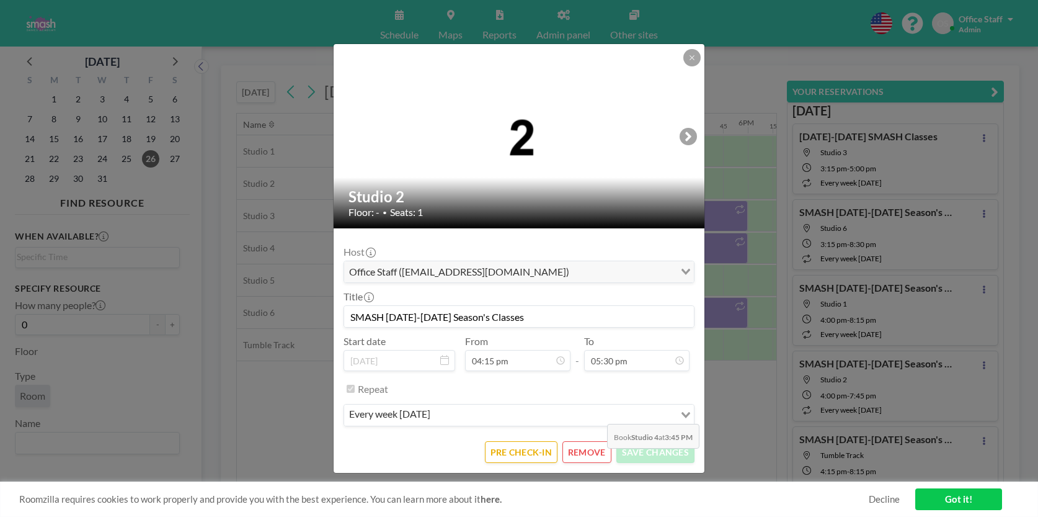
scroll to position [0, 0]
click at [593, 459] on button "REMOVE" at bounding box center [586, 452] width 49 height 22
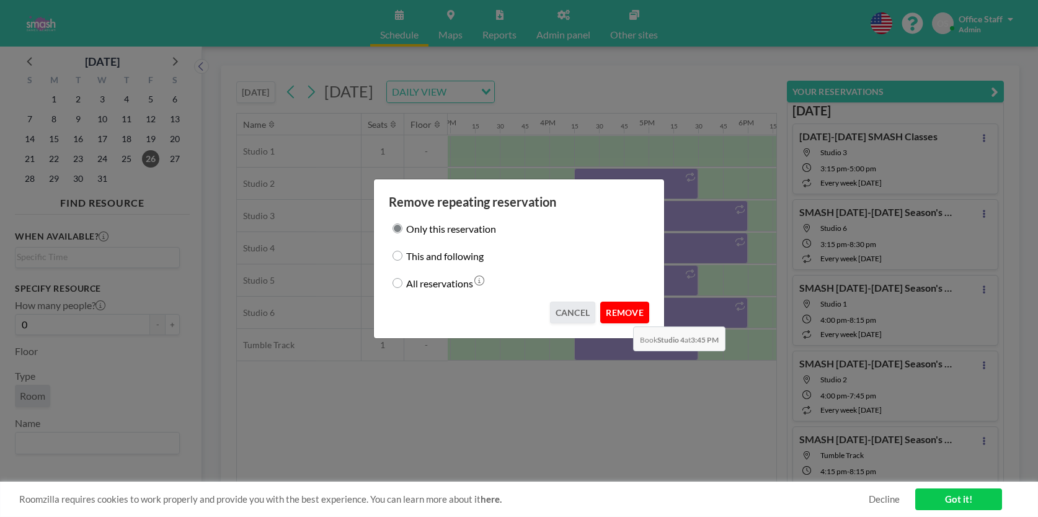
click at [623, 317] on button "REMOVE" at bounding box center [624, 312] width 49 height 22
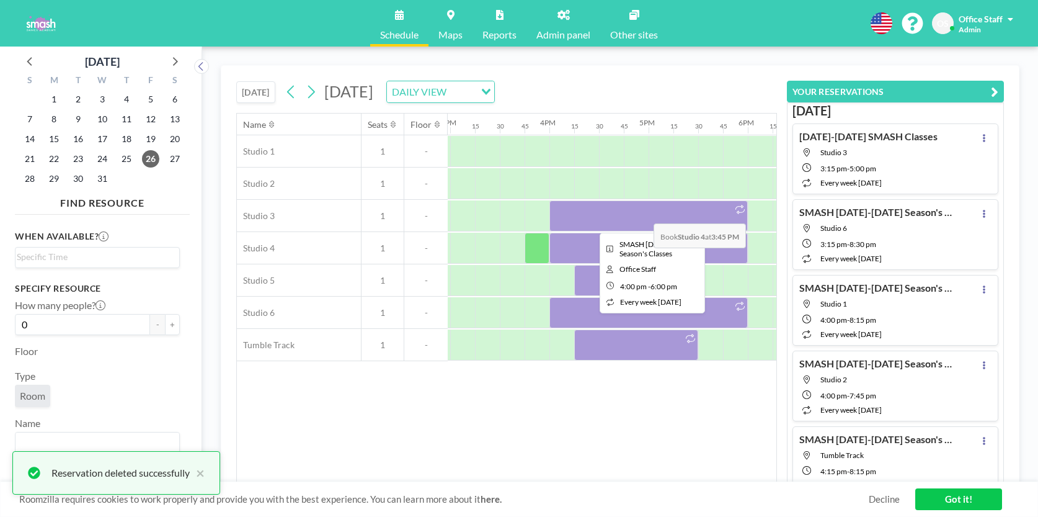
click at [643, 211] on div at bounding box center [648, 215] width 198 height 31
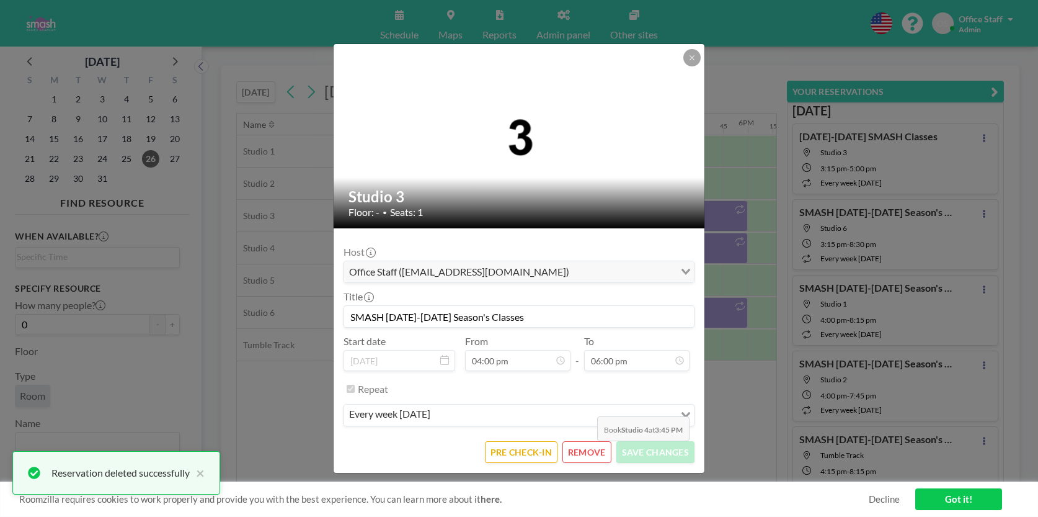
click at [587, 450] on button "REMOVE" at bounding box center [586, 452] width 49 height 22
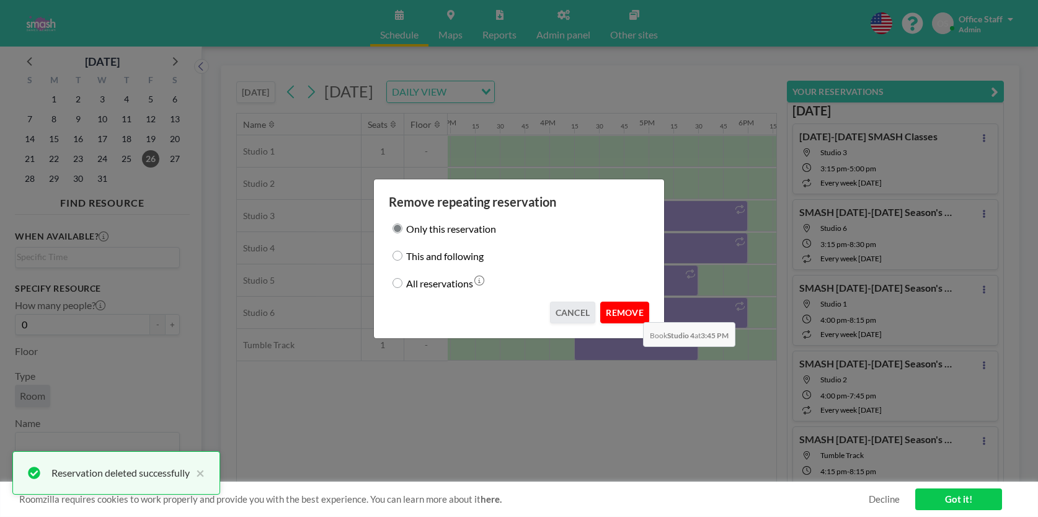
click at [633, 313] on button "REMOVE" at bounding box center [624, 312] width 49 height 22
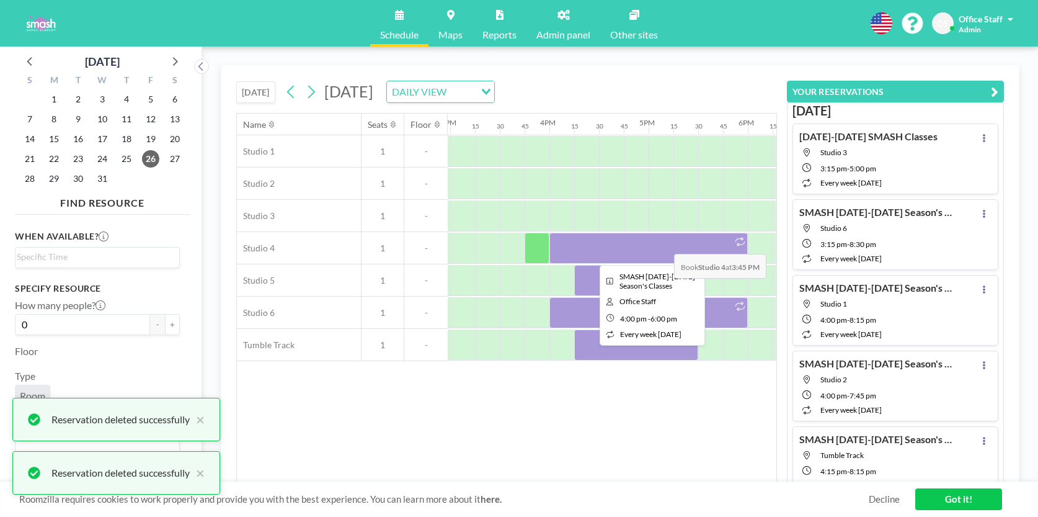
click at [662, 251] on div at bounding box center [648, 248] width 198 height 31
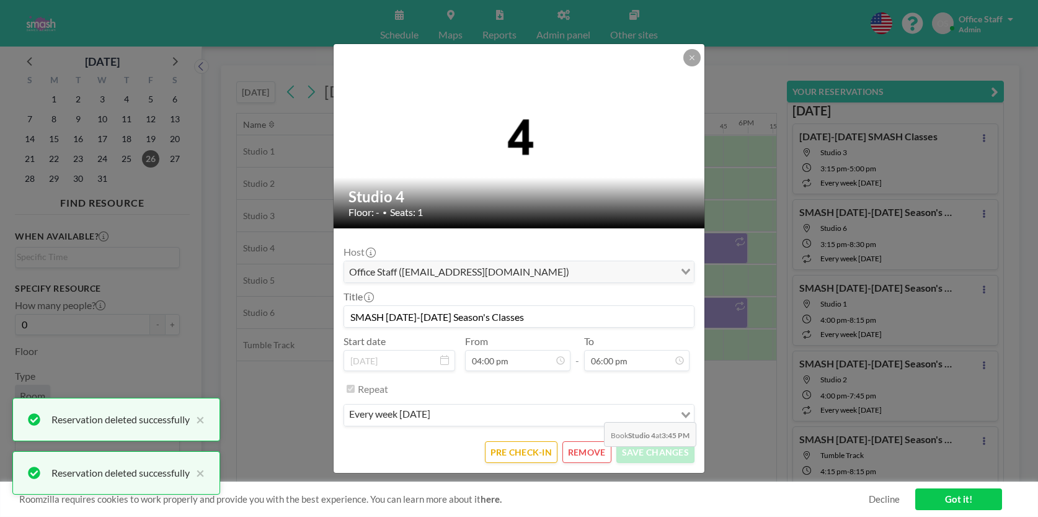
click at [593, 455] on button "REMOVE" at bounding box center [586, 452] width 49 height 22
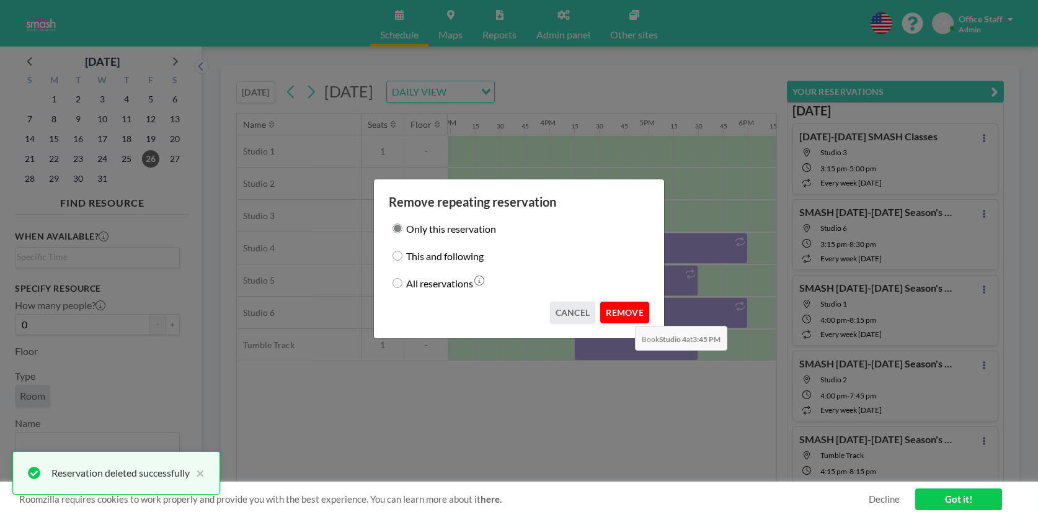
click at [626, 316] on button "REMOVE" at bounding box center [624, 312] width 49 height 22
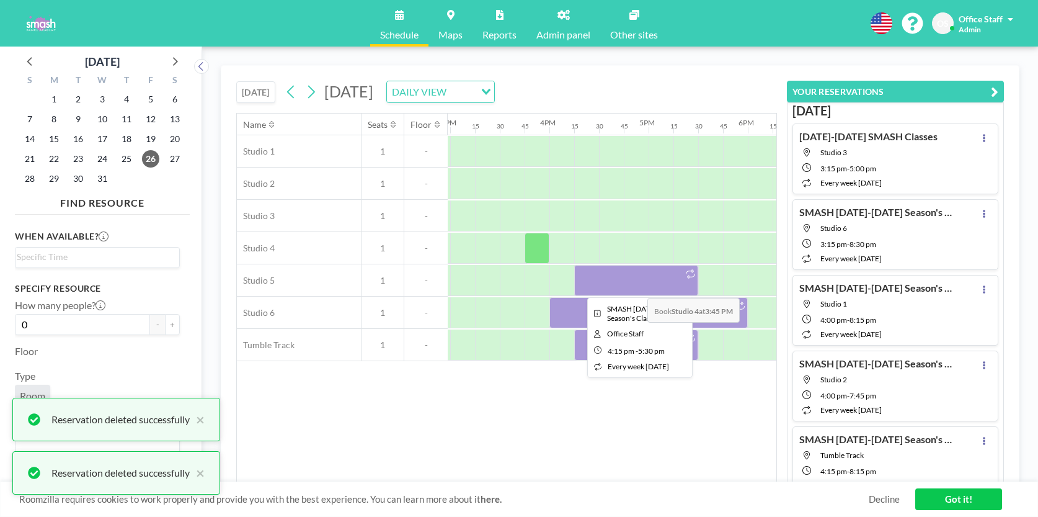
click at [637, 288] on div at bounding box center [636, 280] width 124 height 31
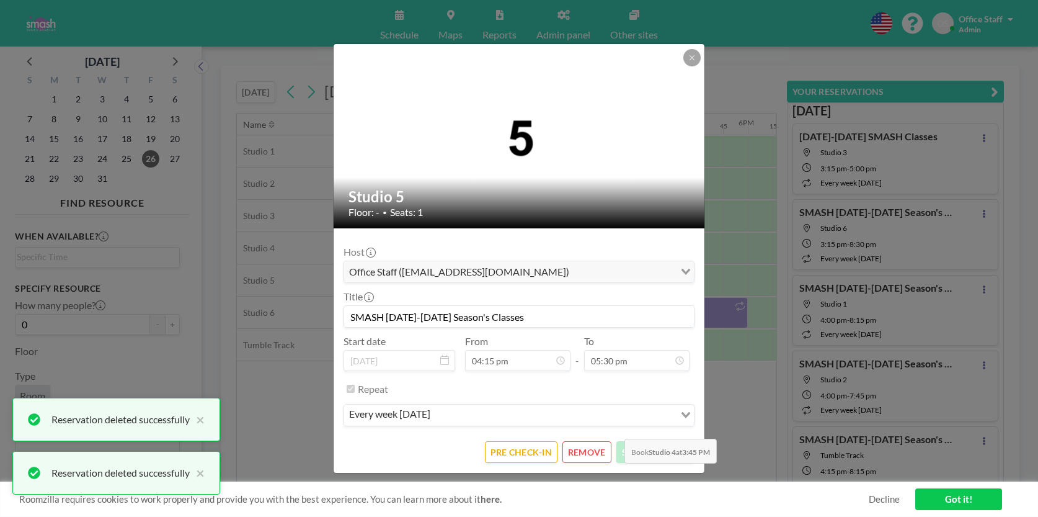
scroll to position [1519, 0]
click at [592, 448] on button "REMOVE" at bounding box center [586, 452] width 49 height 22
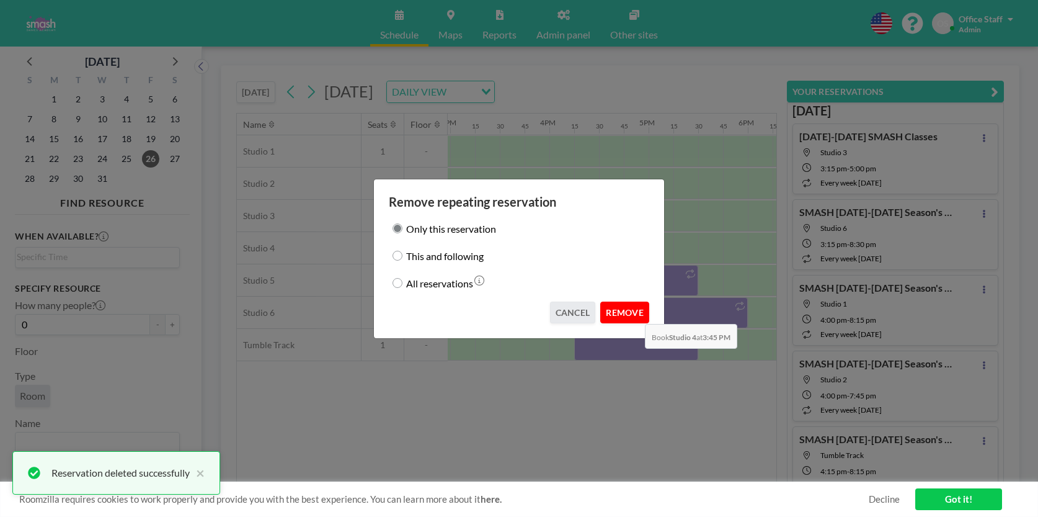
click at [634, 314] on button "REMOVE" at bounding box center [624, 312] width 49 height 22
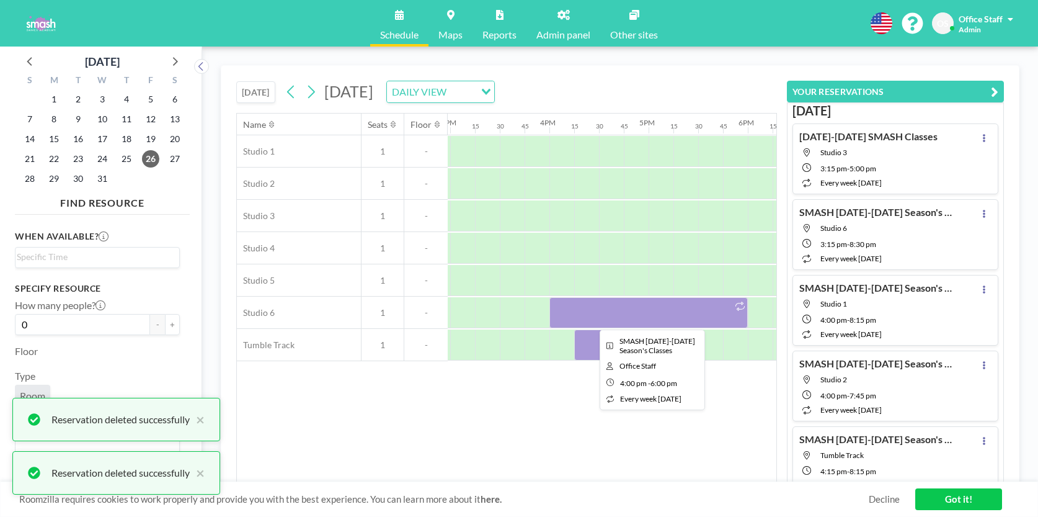
click at [614, 318] on div at bounding box center [648, 312] width 198 height 31
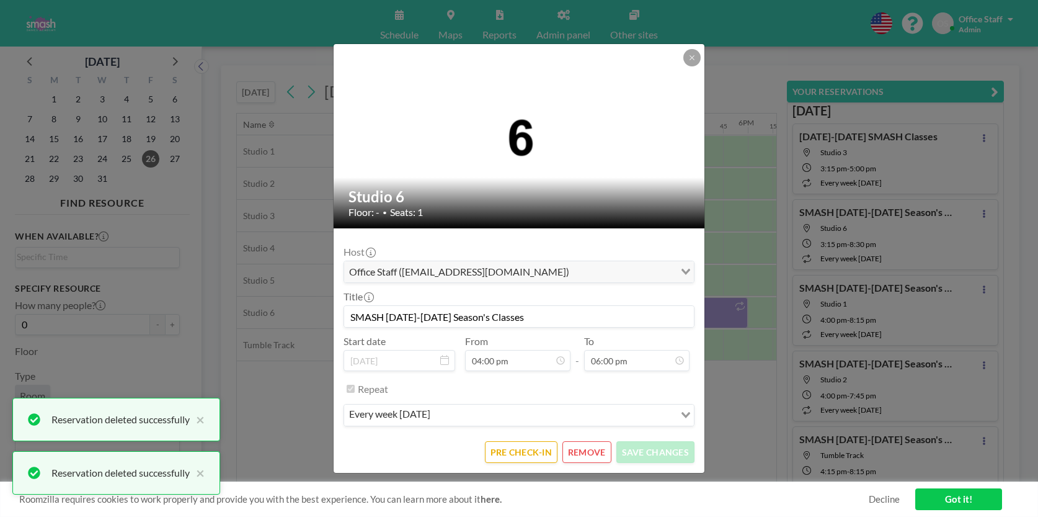
scroll to position [1563, 0]
click at [590, 458] on button "REMOVE" at bounding box center [586, 452] width 49 height 22
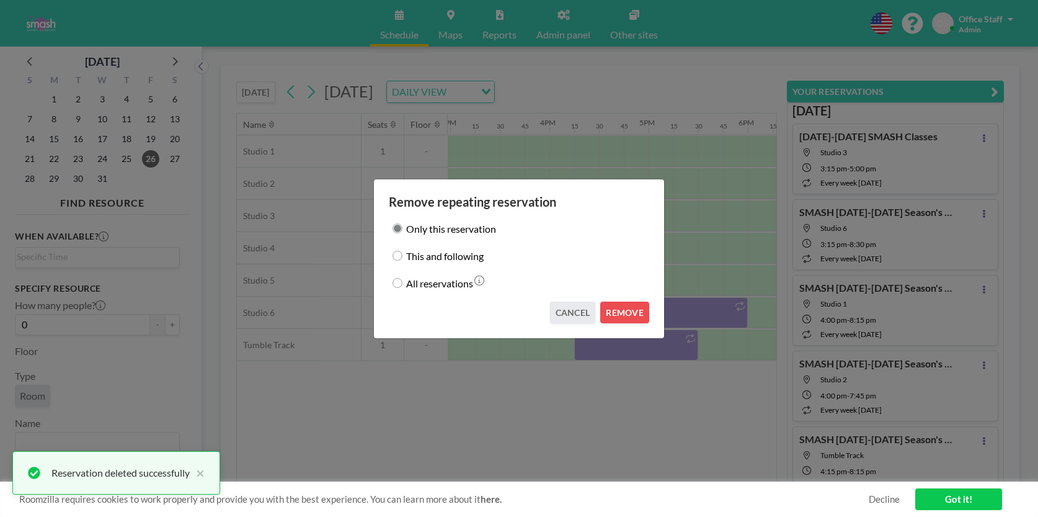
click at [624, 332] on div "Remove repeating reservation Only this reservation This and following All reser…" at bounding box center [518, 259] width 291 height 160
click at [624, 315] on button "REMOVE" at bounding box center [624, 312] width 49 height 22
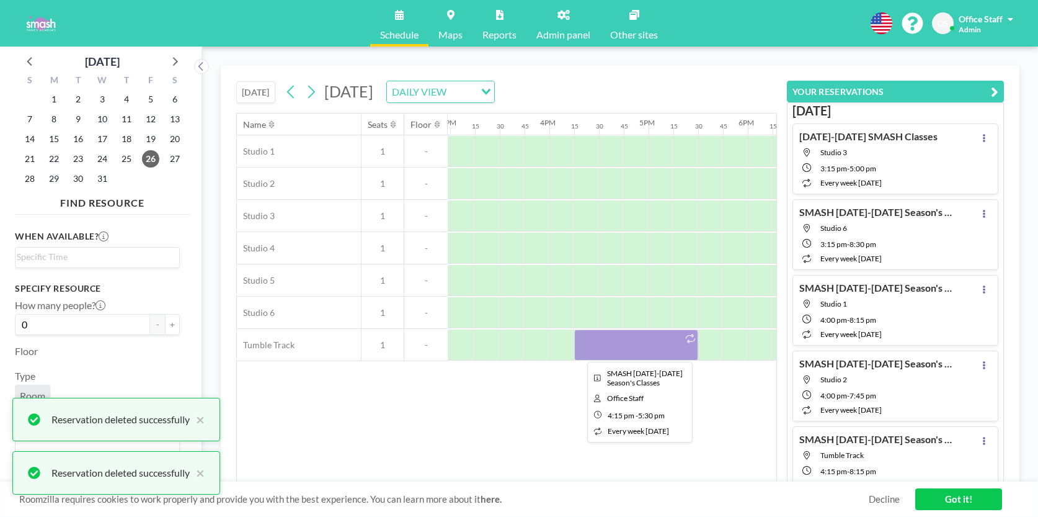
click at [623, 340] on div at bounding box center [636, 344] width 124 height 31
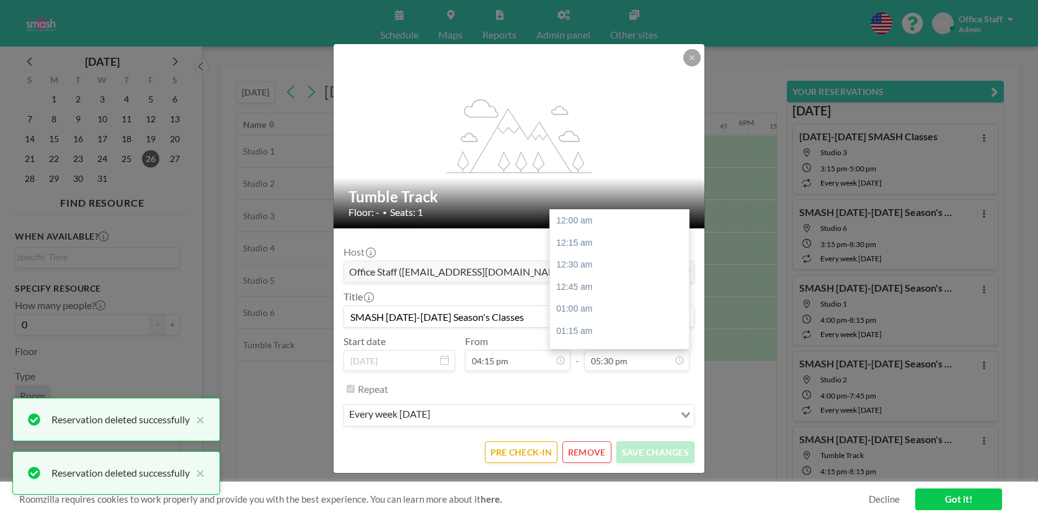
scroll to position [1519, 0]
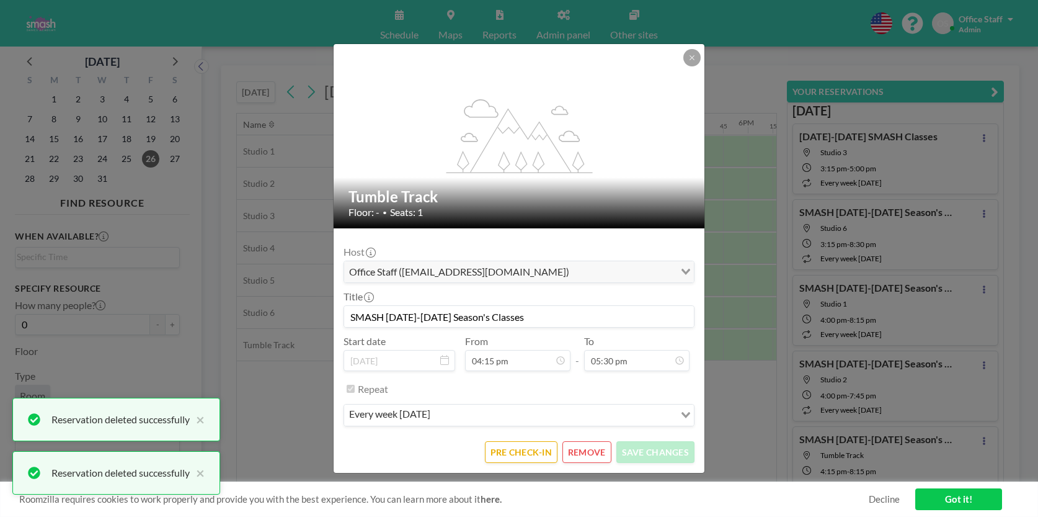
click at [593, 447] on button "REMOVE" at bounding box center [586, 452] width 49 height 22
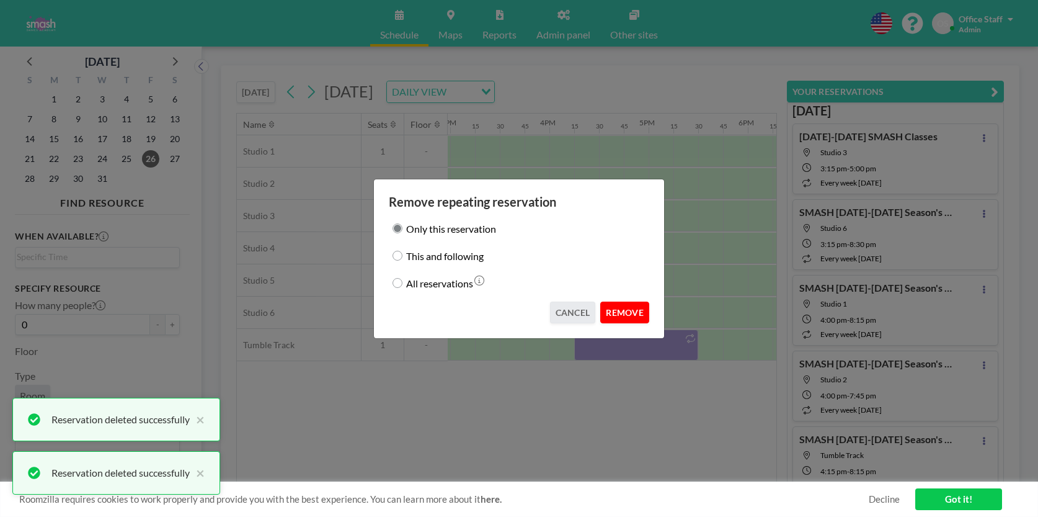
click at [628, 319] on button "REMOVE" at bounding box center [624, 312] width 49 height 22
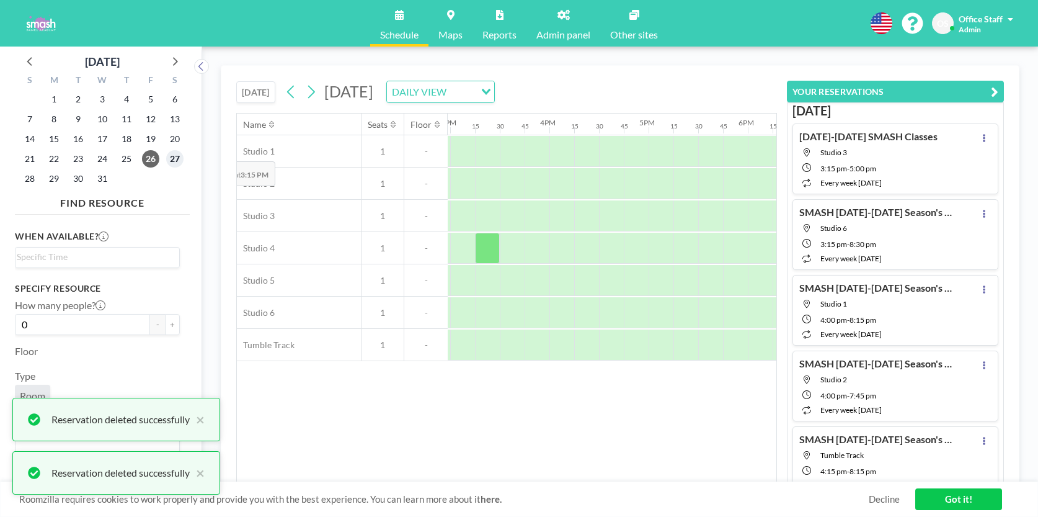
click at [173, 152] on span "27" at bounding box center [174, 158] width 17 height 17
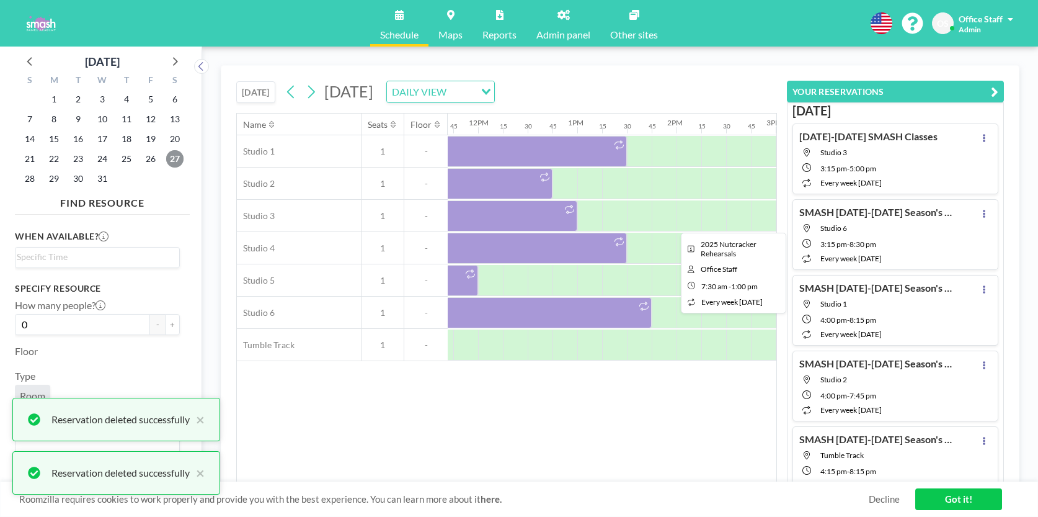
scroll to position [0, 1022]
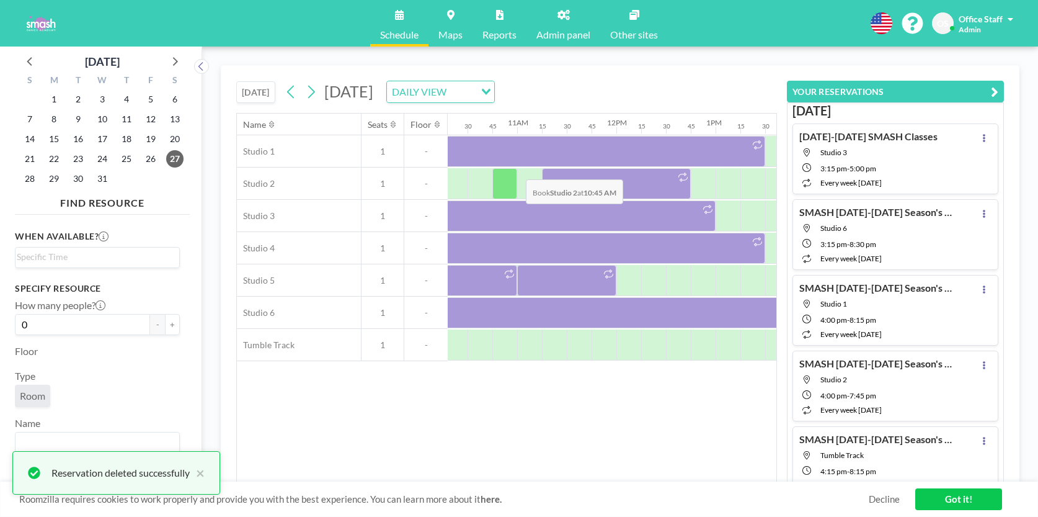
click at [516, 169] on div at bounding box center [504, 183] width 25 height 31
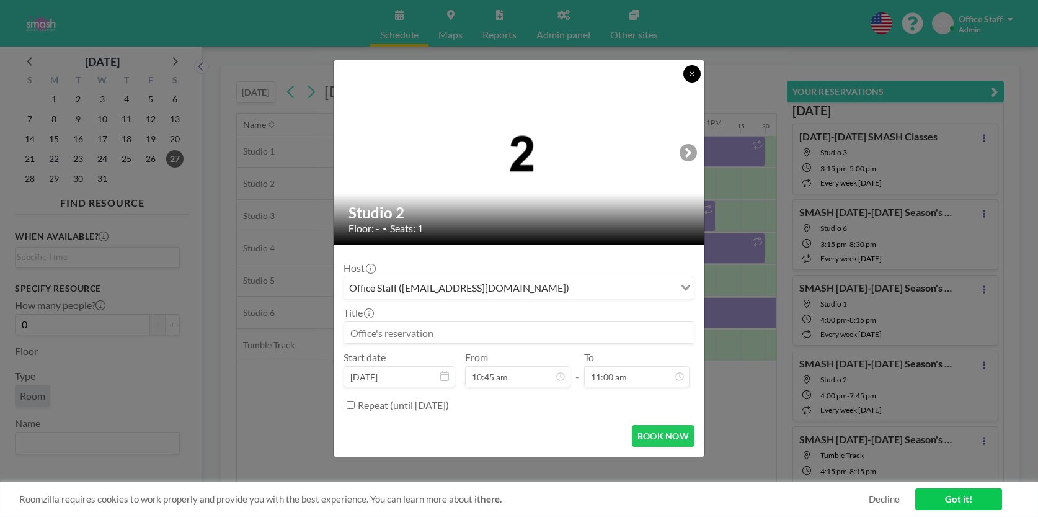
click at [691, 76] on icon at bounding box center [691, 73] width 7 height 7
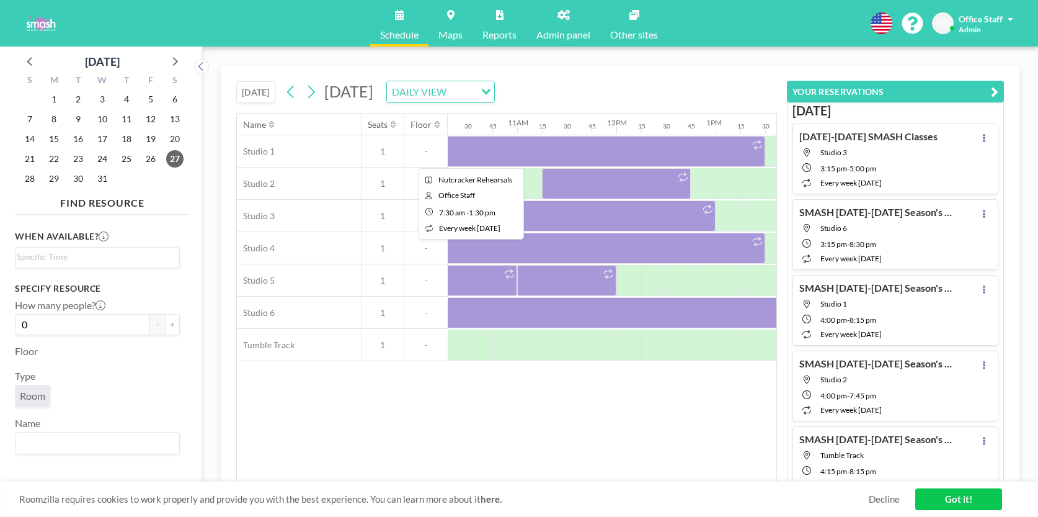
click at [584, 162] on div at bounding box center [467, 151] width 595 height 31
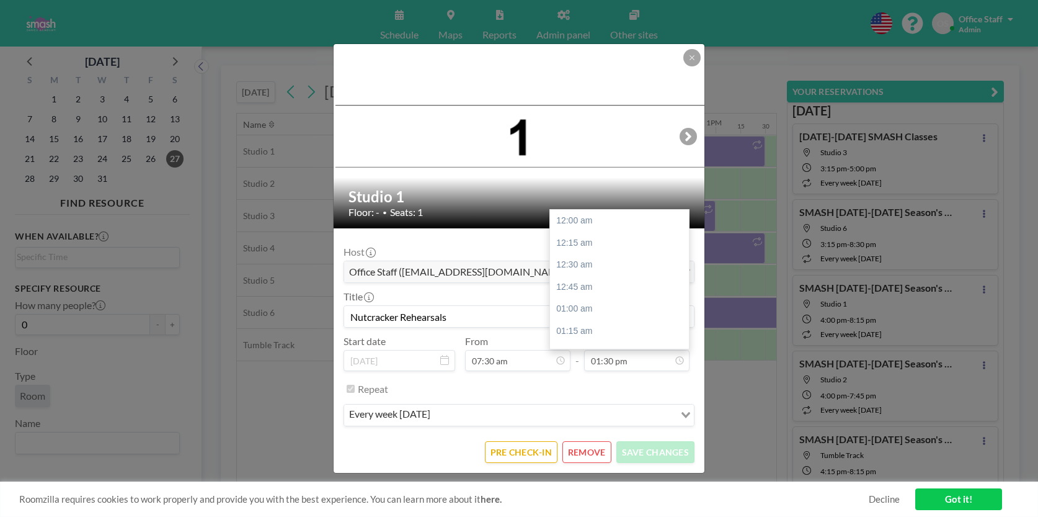
scroll to position [1172, 0]
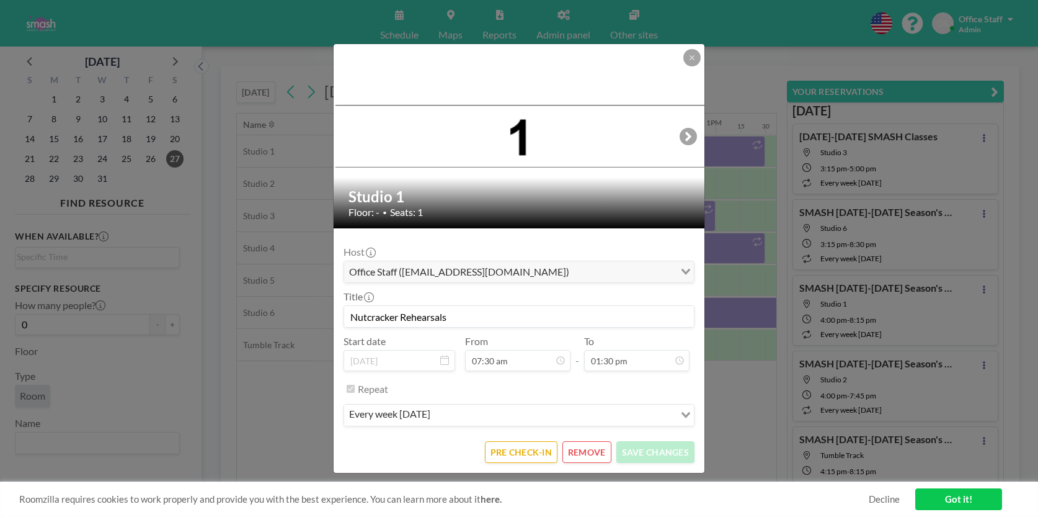
click at [594, 450] on button "REMOVE" at bounding box center [586, 452] width 49 height 22
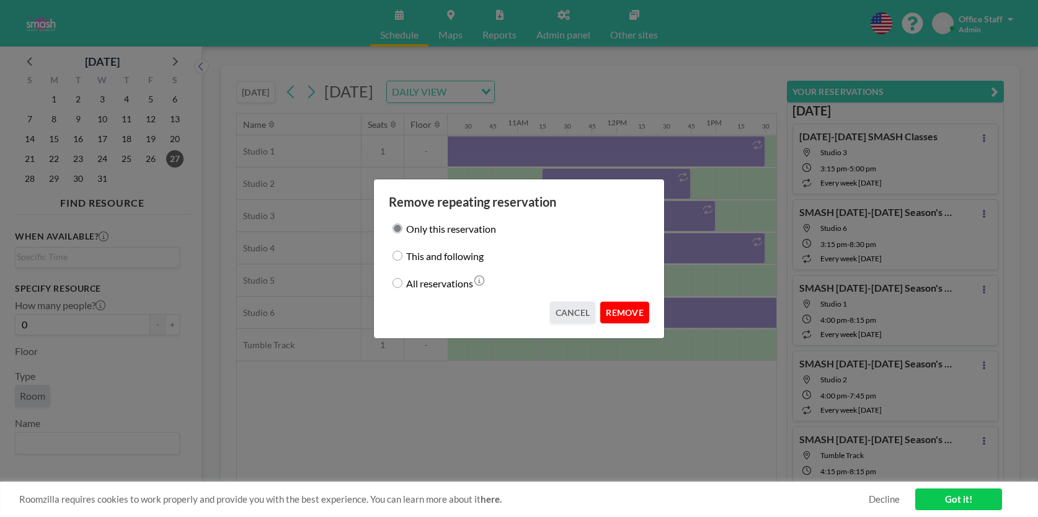
click at [625, 309] on button "REMOVE" at bounding box center [624, 312] width 49 height 22
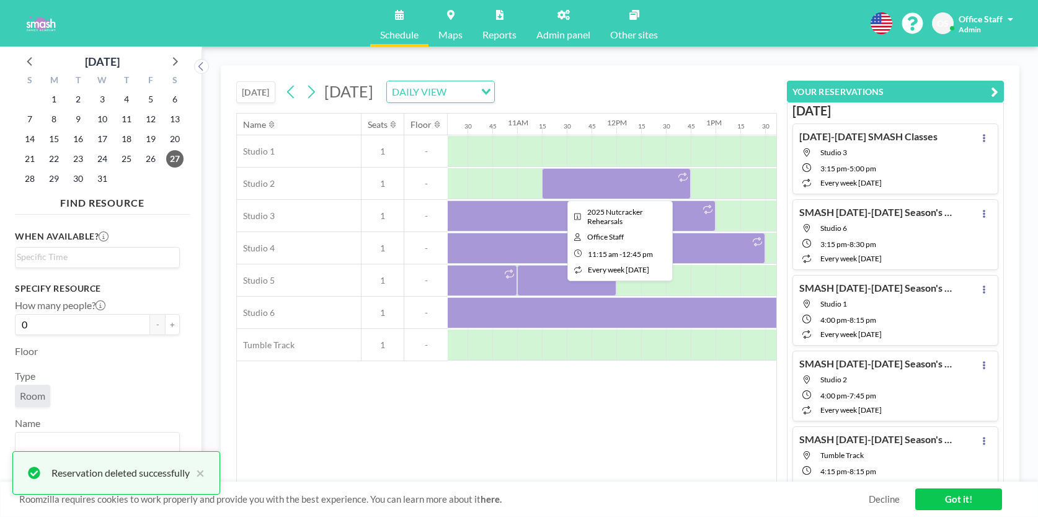
click at [634, 176] on div at bounding box center [616, 183] width 149 height 31
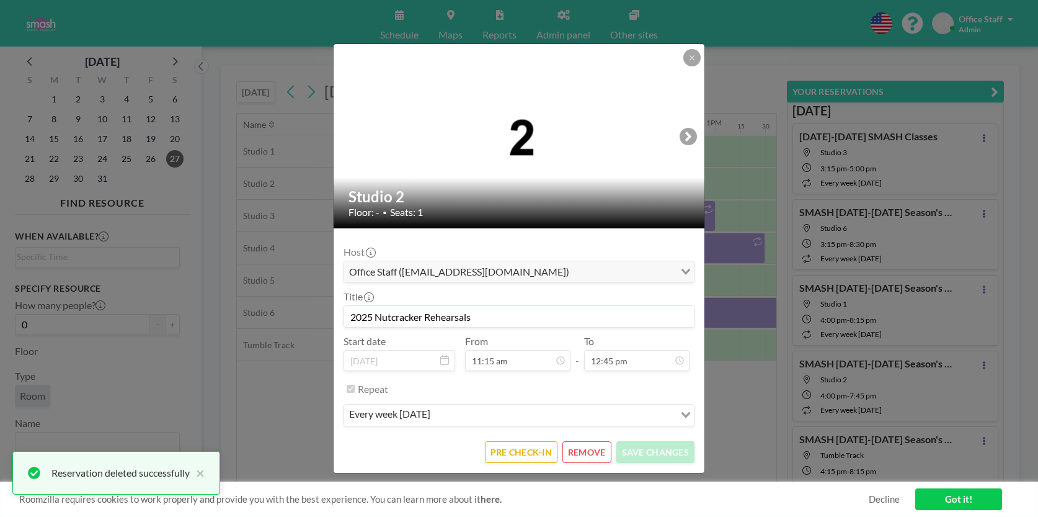
scroll to position [977, 0]
click at [584, 457] on button "REMOVE" at bounding box center [586, 452] width 49 height 22
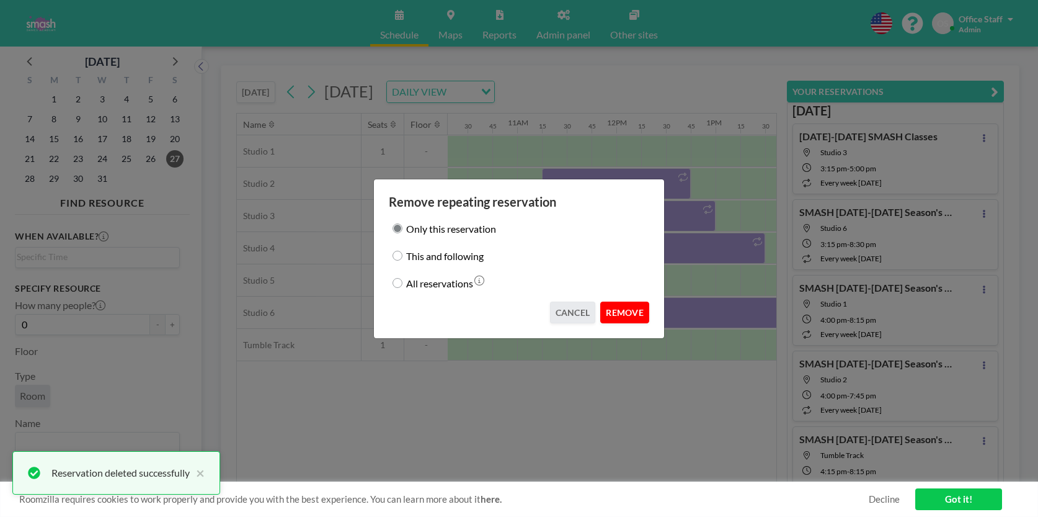
click at [633, 312] on button "REMOVE" at bounding box center [624, 312] width 49 height 22
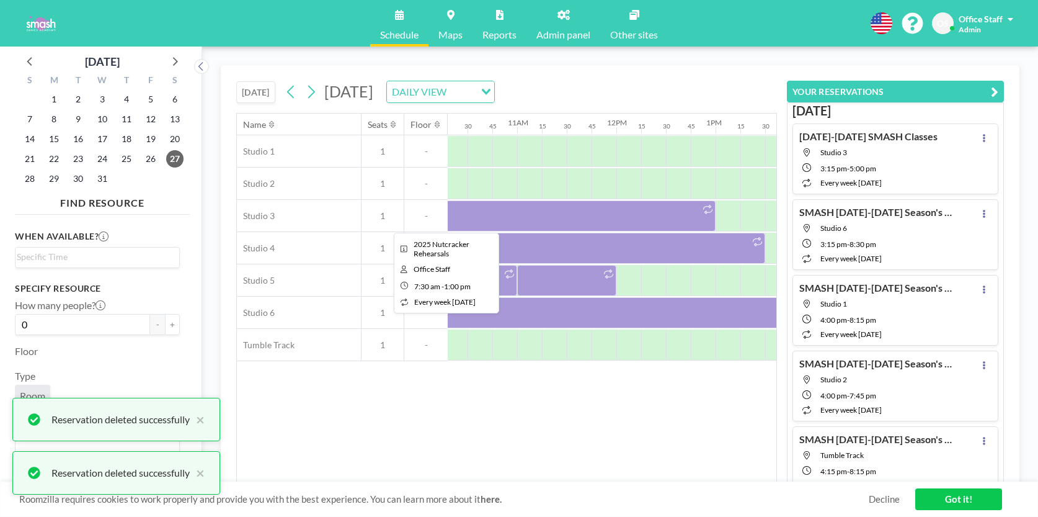
click at [634, 224] on div at bounding box center [443, 215] width 546 height 31
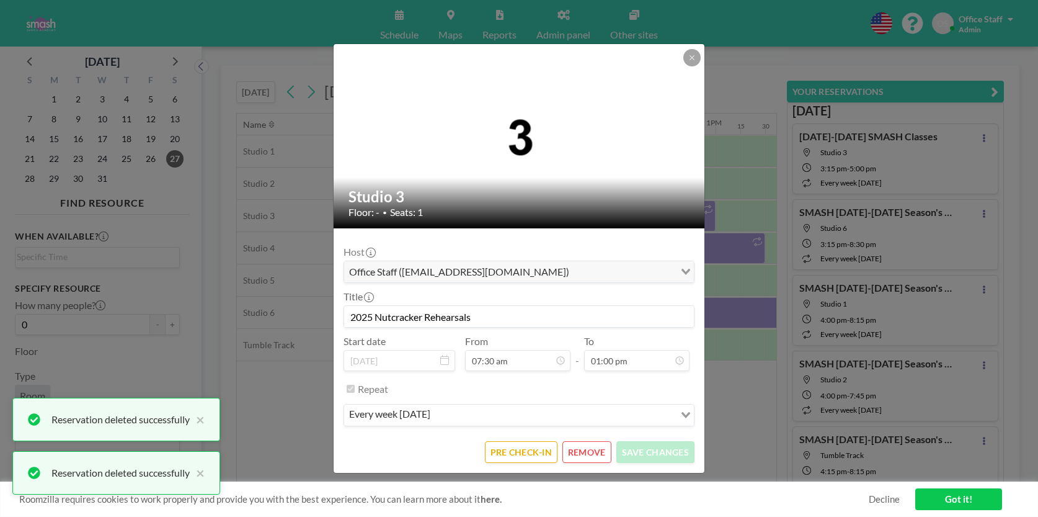
scroll to position [1129, 0]
click at [590, 455] on button "REMOVE" at bounding box center [586, 452] width 49 height 22
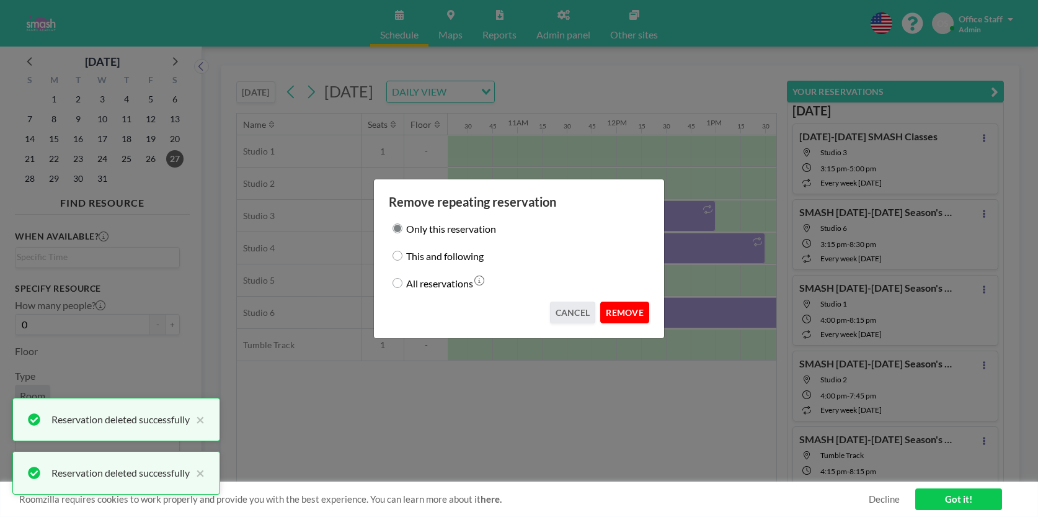
click at [623, 321] on button "REMOVE" at bounding box center [624, 312] width 49 height 22
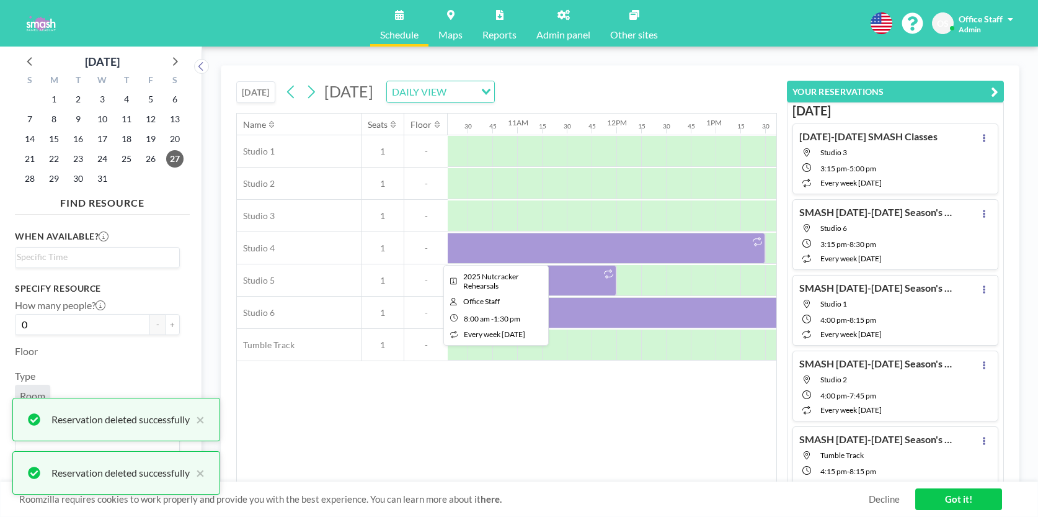
click at [639, 264] on div at bounding box center [616, 248] width 2381 height 32
click at [629, 244] on div at bounding box center [493, 248] width 546 height 31
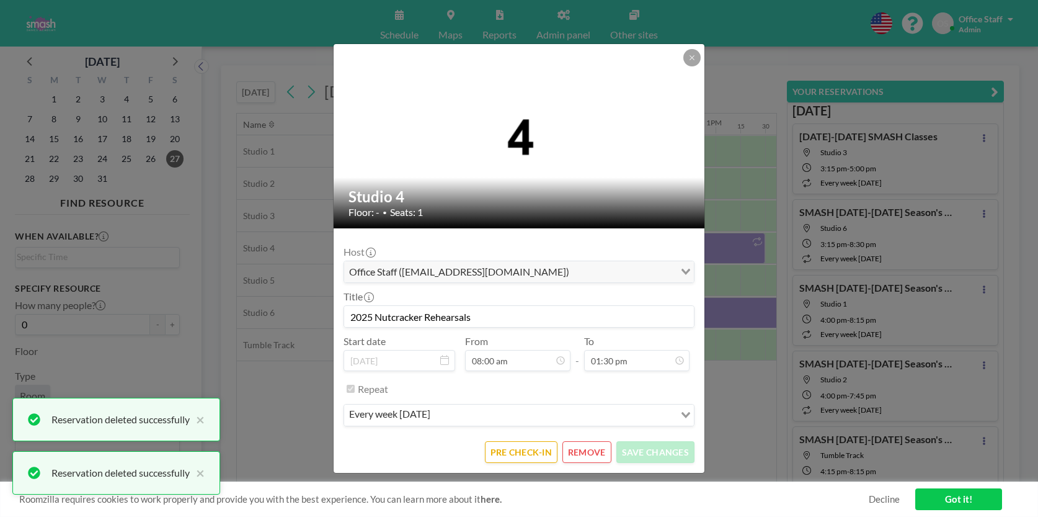
scroll to position [1172, 0]
click at [596, 448] on button "REMOVE" at bounding box center [586, 452] width 49 height 22
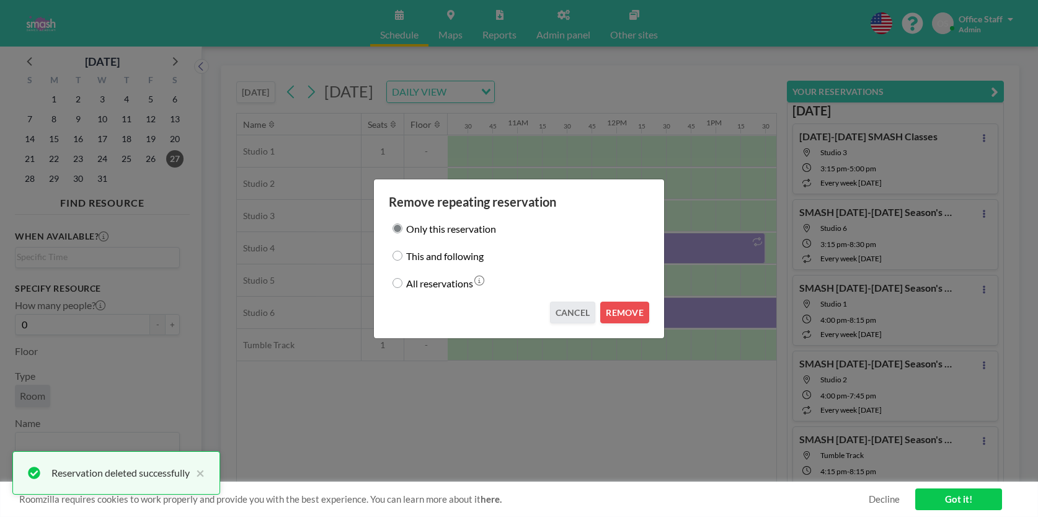
click at [397, 253] on input "This and following" at bounding box center [398, 256] width 10 height 10
radio input "true"
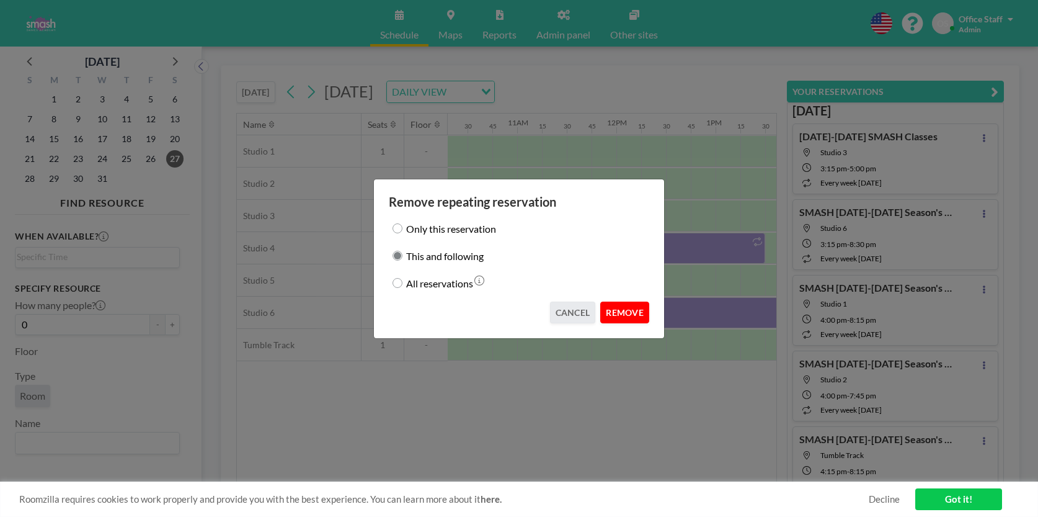
click at [624, 309] on button "REMOVE" at bounding box center [624, 312] width 49 height 22
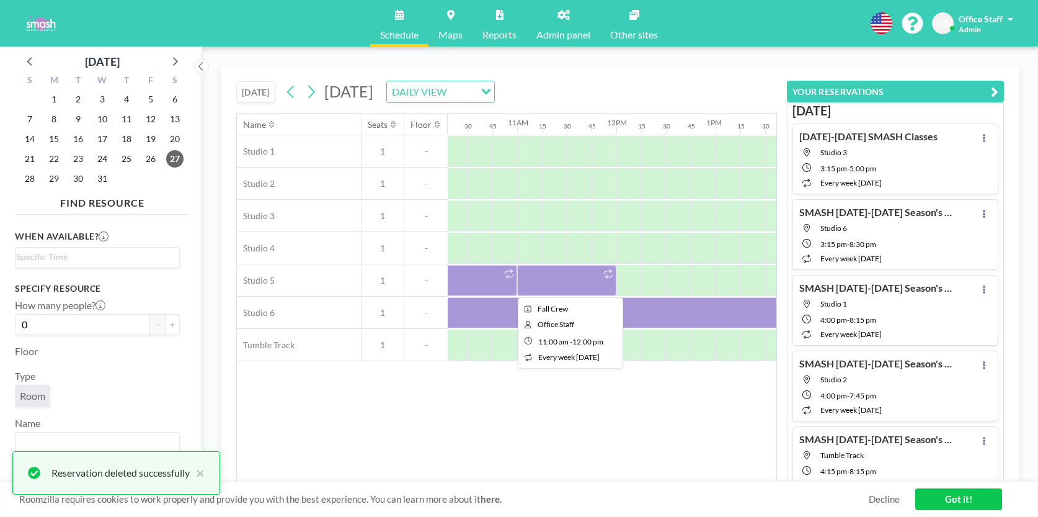
click at [560, 277] on div at bounding box center [566, 280] width 99 height 31
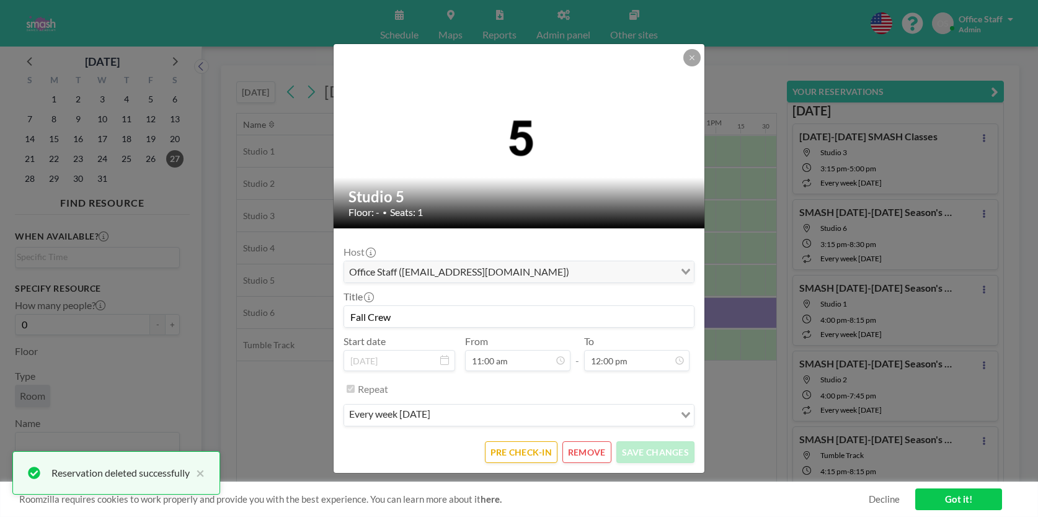
scroll to position [1042, 0]
click at [590, 448] on button "REMOVE" at bounding box center [586, 452] width 49 height 22
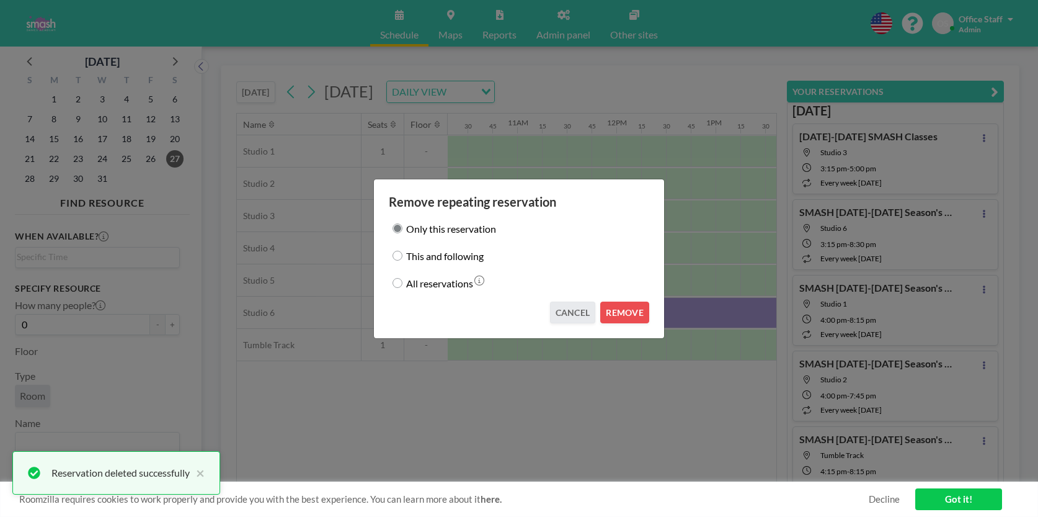
click at [447, 262] on label "This and following" at bounding box center [445, 255] width 78 height 17
click at [402, 260] on input "This and following" at bounding box center [398, 256] width 10 height 10
radio input "true"
click at [628, 308] on button "REMOVE" at bounding box center [624, 312] width 49 height 22
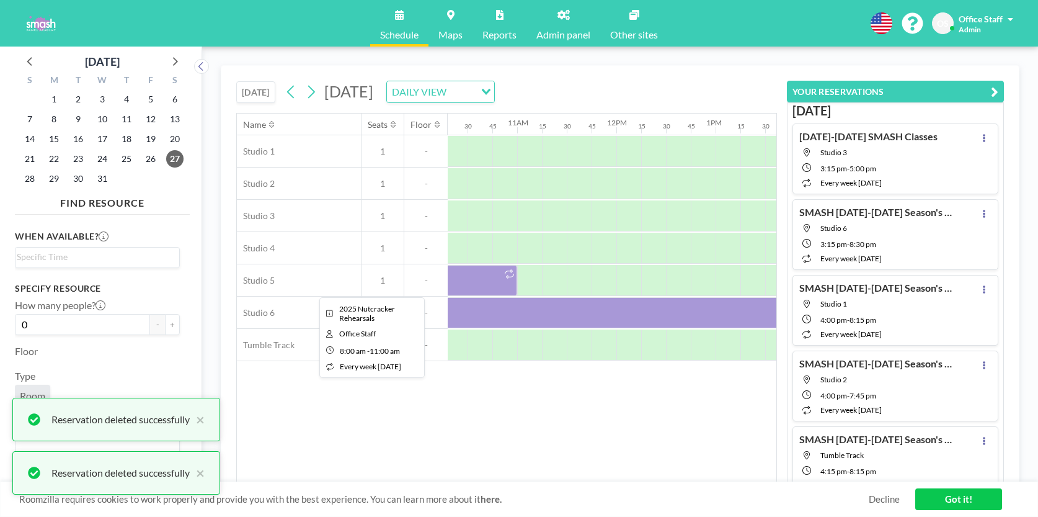
click at [495, 272] on div at bounding box center [369, 280] width 298 height 31
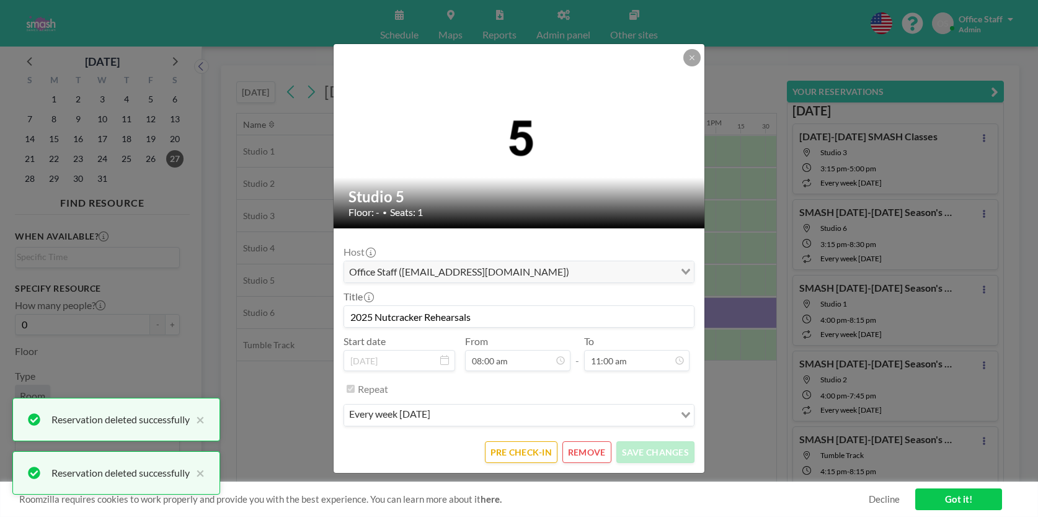
scroll to position [0, 0]
click at [583, 447] on button "REMOVE" at bounding box center [586, 452] width 49 height 22
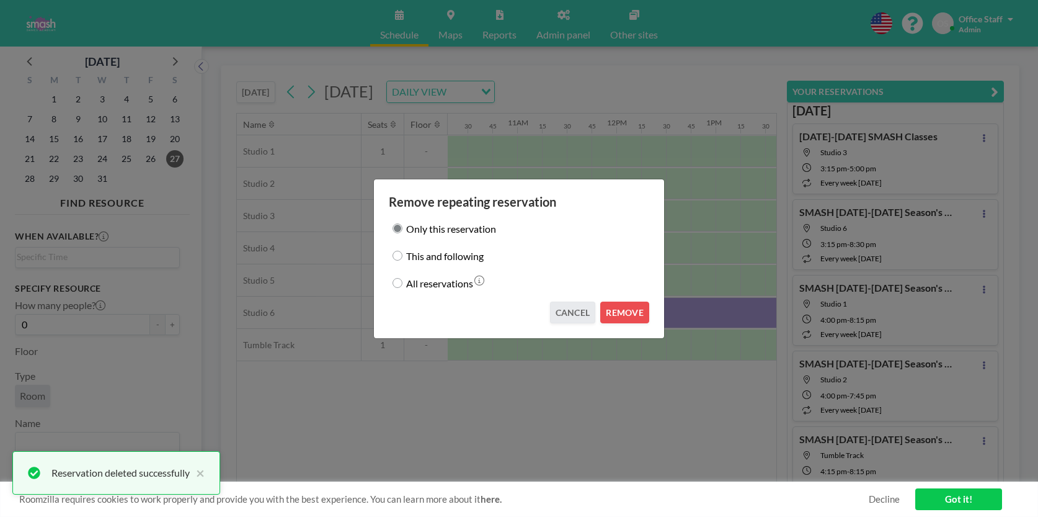
click at [446, 259] on label "This and following" at bounding box center [445, 255] width 78 height 17
click at [402, 259] on input "This and following" at bounding box center [398, 256] width 10 height 10
radio input "true"
click at [635, 309] on button "REMOVE" at bounding box center [624, 312] width 49 height 22
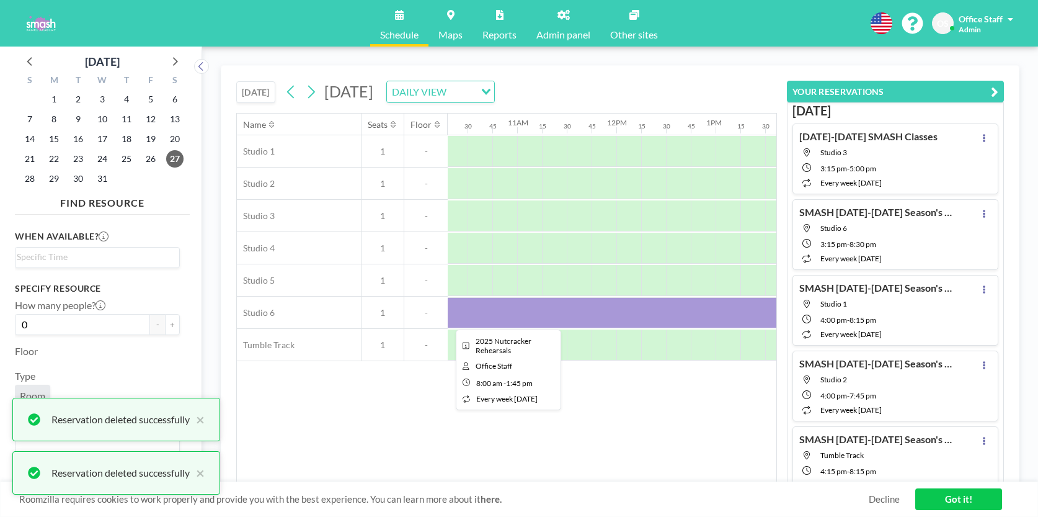
click at [636, 321] on div at bounding box center [505, 312] width 570 height 31
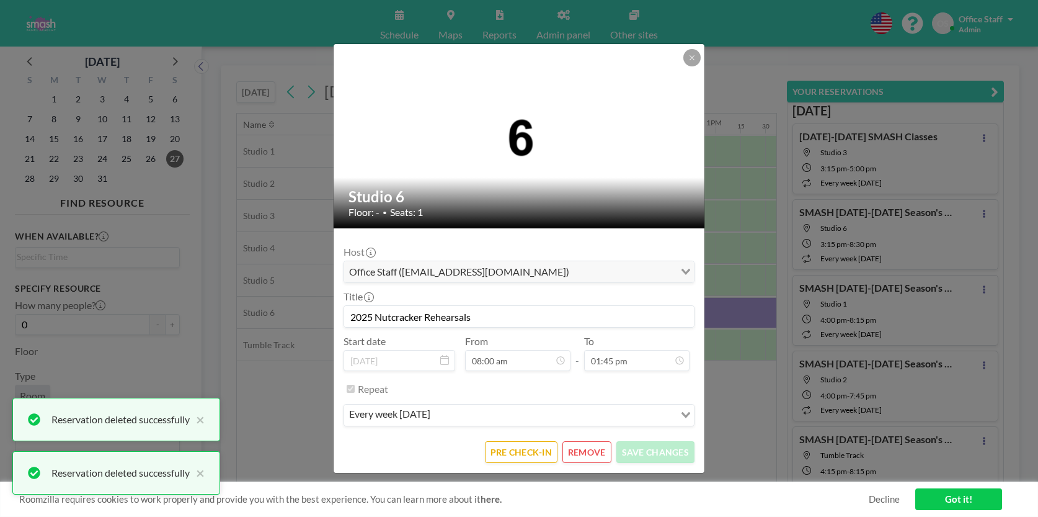
scroll to position [1194, 0]
click at [579, 446] on button "REMOVE" at bounding box center [586, 452] width 49 height 22
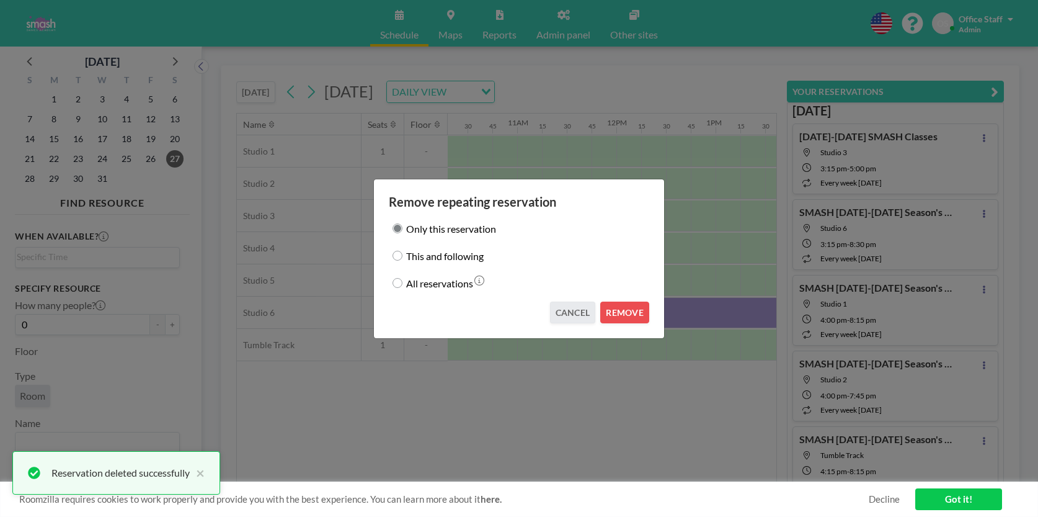
click at [455, 256] on label "This and following" at bounding box center [445, 255] width 78 height 17
click at [402, 256] on input "This and following" at bounding box center [398, 256] width 10 height 10
radio input "true"
click at [623, 303] on button "REMOVE" at bounding box center [624, 312] width 49 height 22
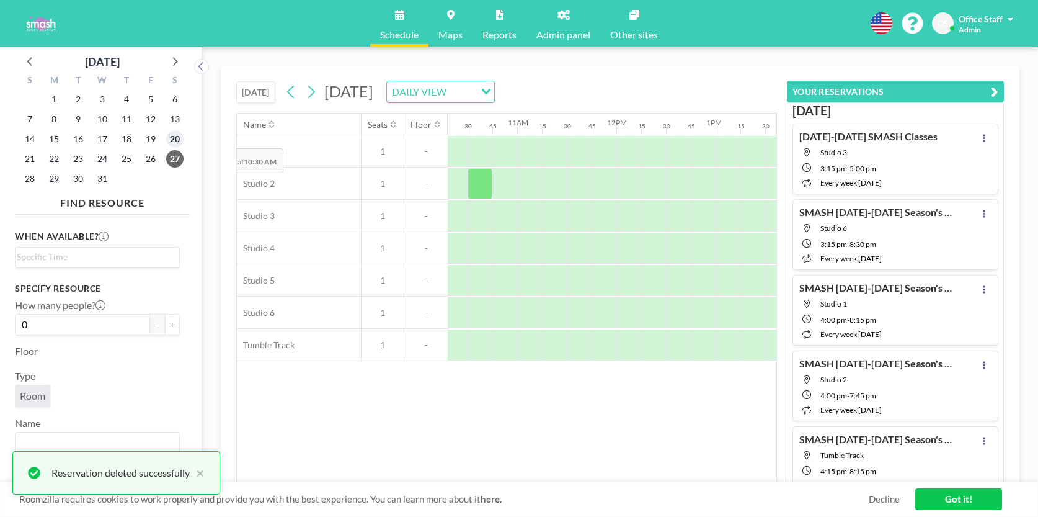
click at [176, 139] on span "20" at bounding box center [174, 138] width 17 height 17
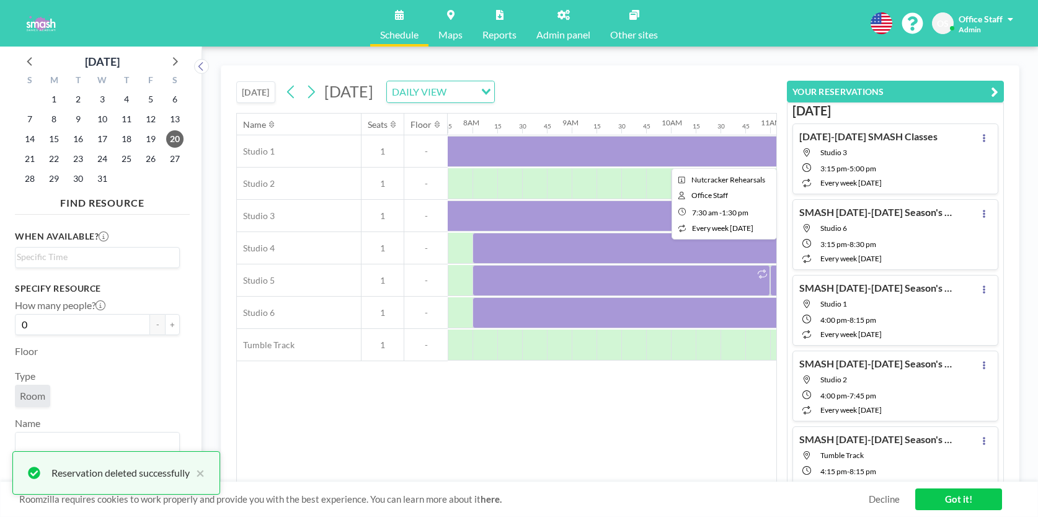
click at [531, 144] on div at bounding box center [720, 151] width 595 height 31
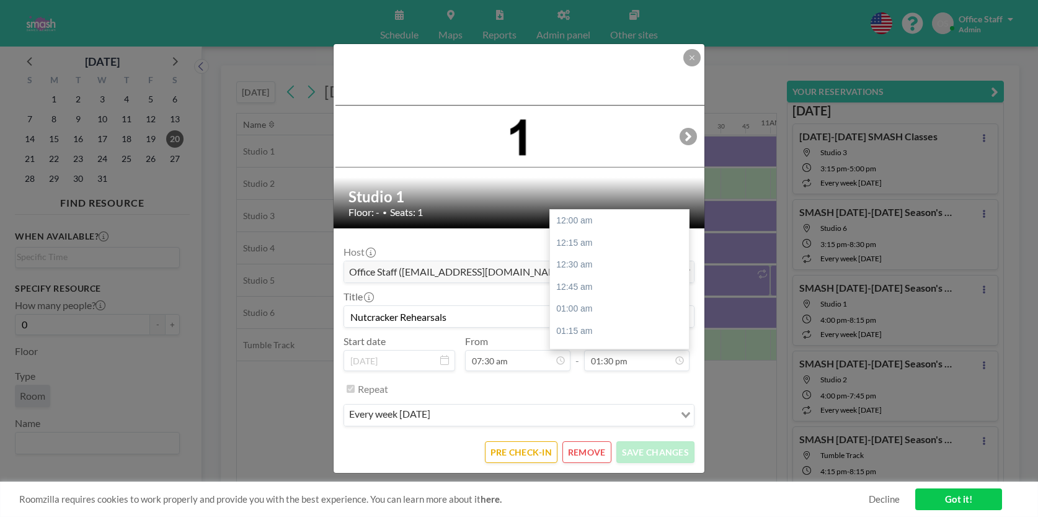
scroll to position [1172, 0]
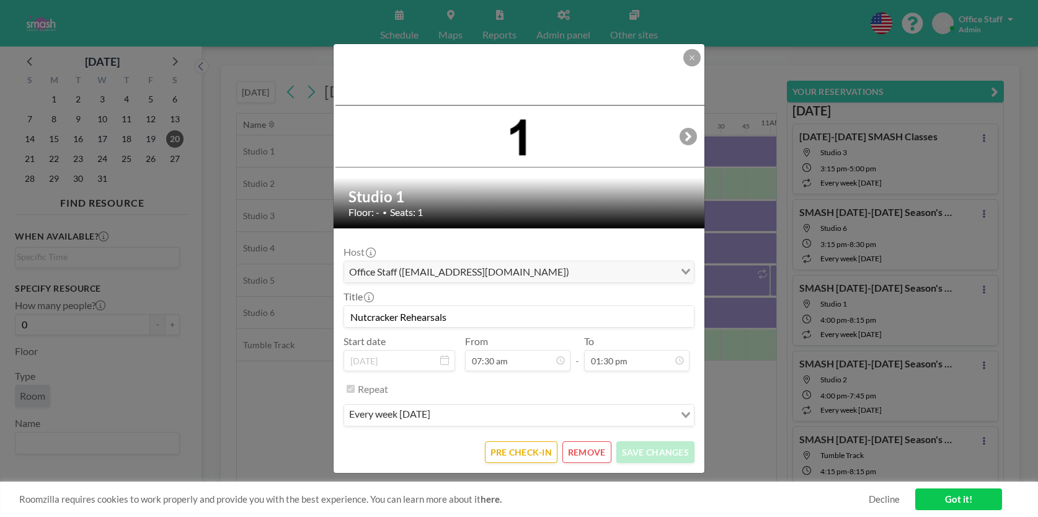
click at [593, 449] on button "REMOVE" at bounding box center [586, 452] width 49 height 22
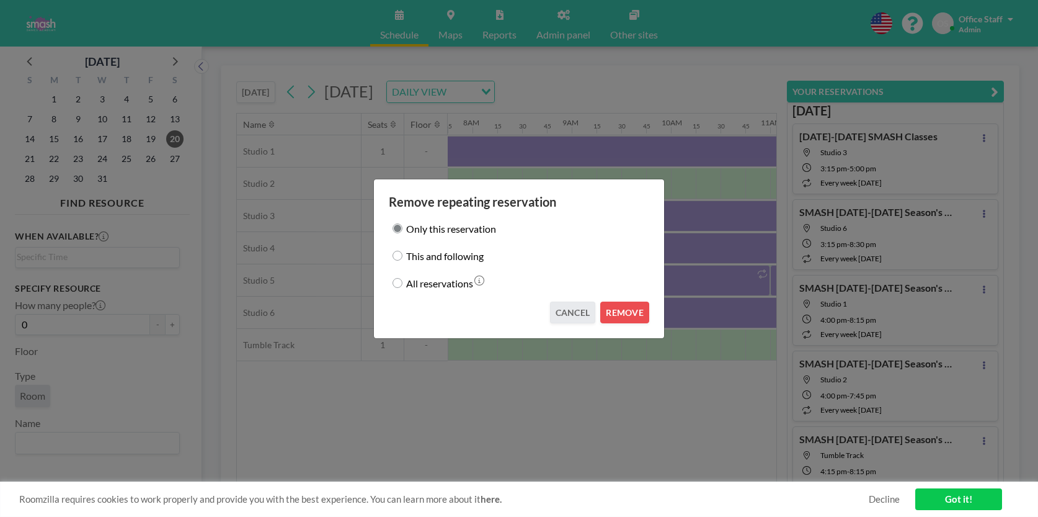
click at [446, 262] on label "This and following" at bounding box center [445, 255] width 78 height 17
click at [402, 260] on input "This and following" at bounding box center [398, 256] width 10 height 10
radio input "true"
click at [623, 314] on button "REMOVE" at bounding box center [624, 312] width 49 height 22
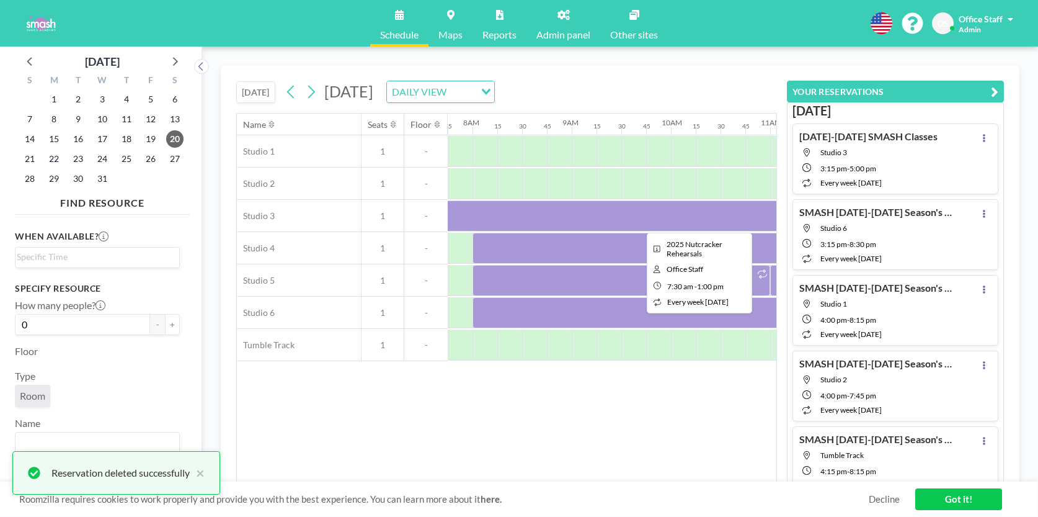
click at [611, 227] on div at bounding box center [696, 215] width 546 height 31
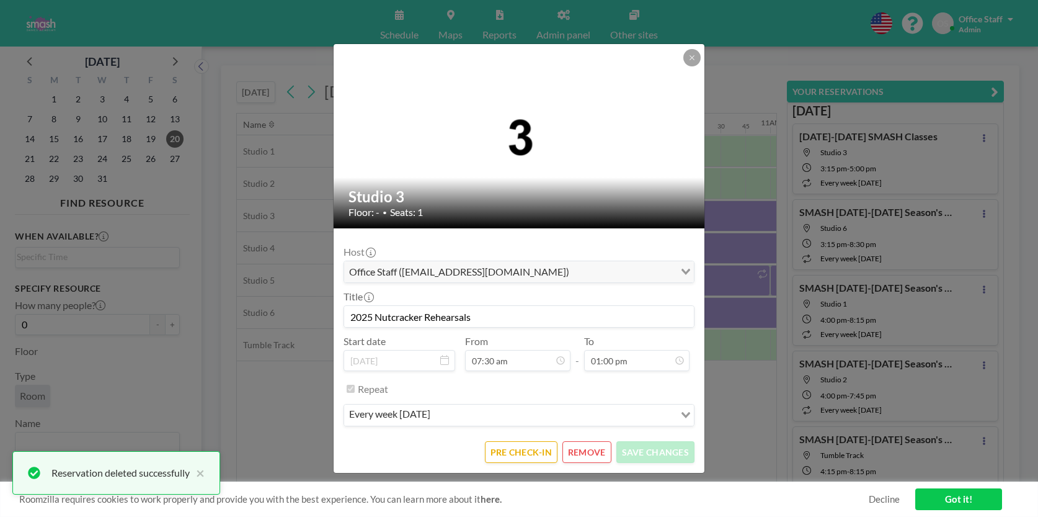
scroll to position [1129, 0]
click at [602, 456] on button "REMOVE" at bounding box center [586, 452] width 49 height 22
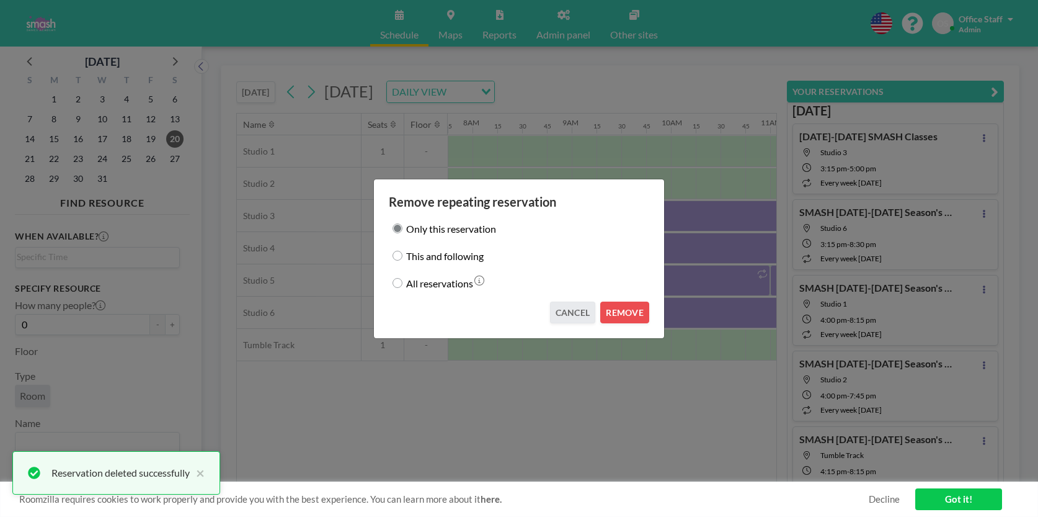
click at [436, 252] on label "This and following" at bounding box center [445, 255] width 78 height 17
click at [402, 252] on input "This and following" at bounding box center [398, 256] width 10 height 10
radio input "true"
click at [624, 316] on button "REMOVE" at bounding box center [624, 312] width 49 height 22
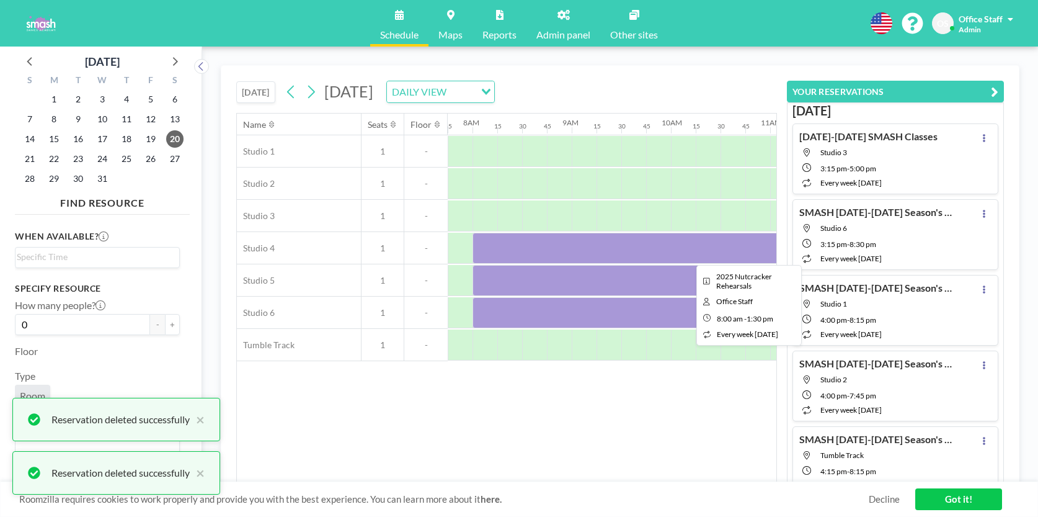
click at [625, 252] on div at bounding box center [746, 248] width 546 height 31
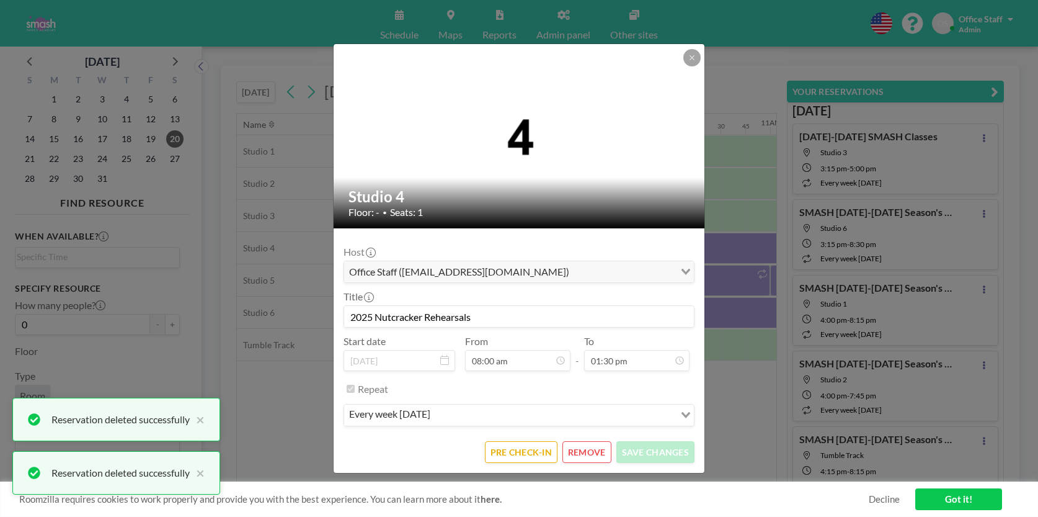
click at [584, 453] on button "REMOVE" at bounding box center [586, 452] width 49 height 22
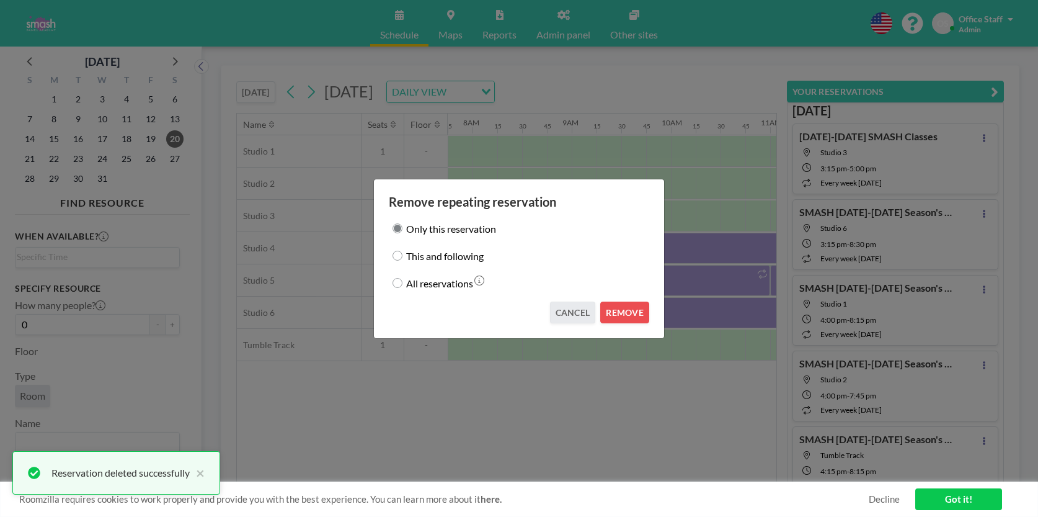
click at [451, 260] on label "This and following" at bounding box center [445, 255] width 78 height 17
click at [402, 260] on input "This and following" at bounding box center [398, 256] width 10 height 10
radio input "true"
click at [626, 314] on button "REMOVE" at bounding box center [624, 312] width 49 height 22
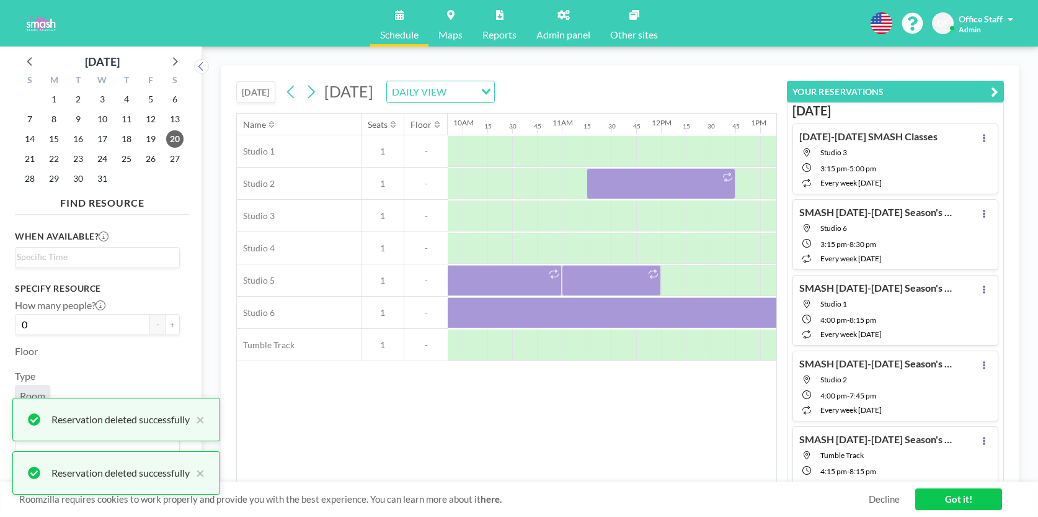
scroll to position [0, 1049]
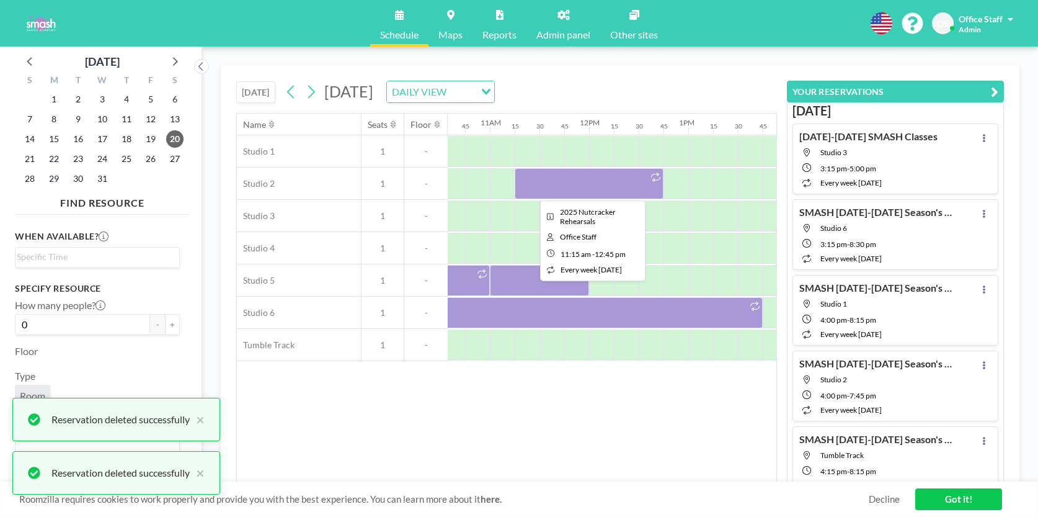
click at [619, 189] on div at bounding box center [589, 183] width 149 height 31
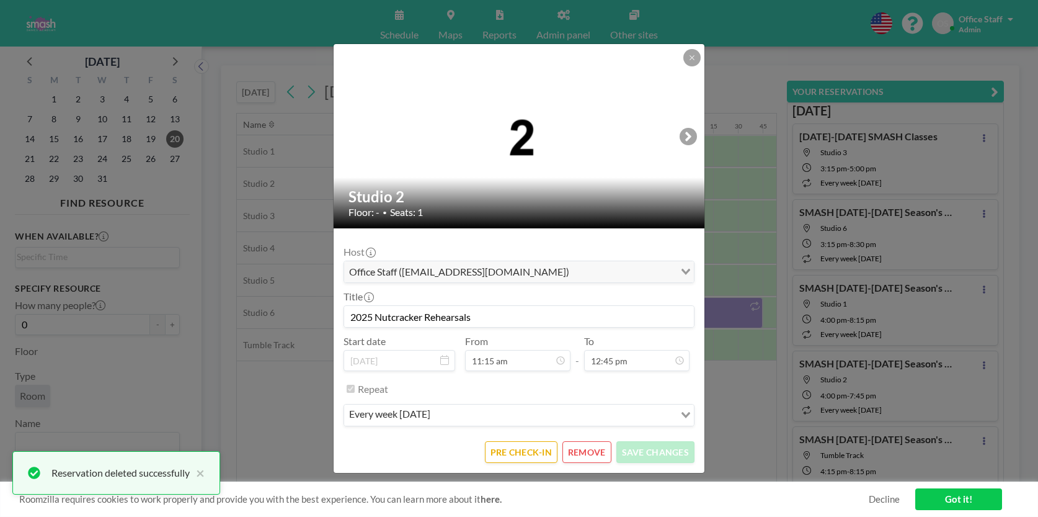
scroll to position [1107, 0]
click at [583, 450] on button "REMOVE" at bounding box center [586, 452] width 49 height 22
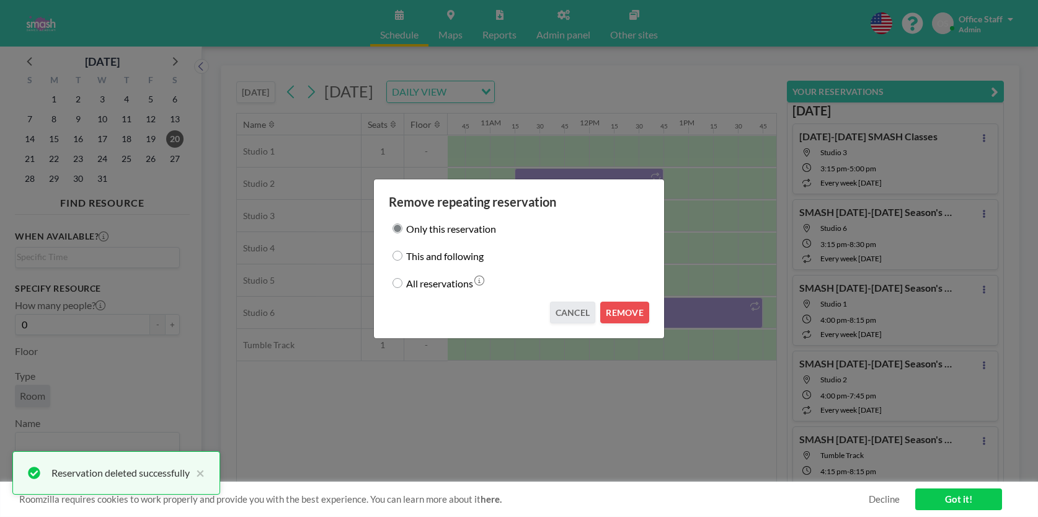
click at [441, 261] on label "This and following" at bounding box center [445, 255] width 78 height 17
click at [402, 260] on input "This and following" at bounding box center [398, 256] width 10 height 10
radio input "true"
click at [625, 316] on button "REMOVE" at bounding box center [624, 312] width 49 height 22
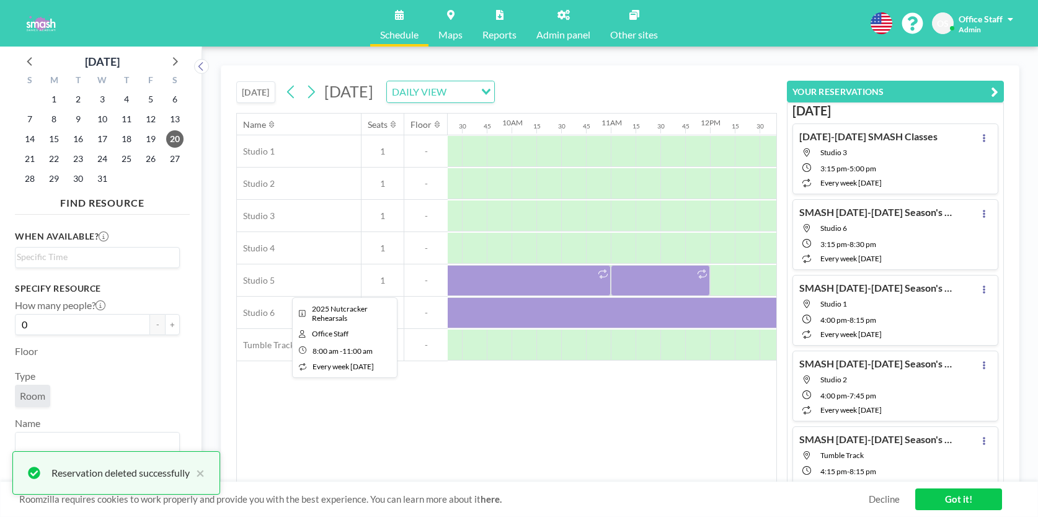
scroll to position [0, 917]
click at [464, 283] on div at bounding box center [473, 280] width 298 height 31
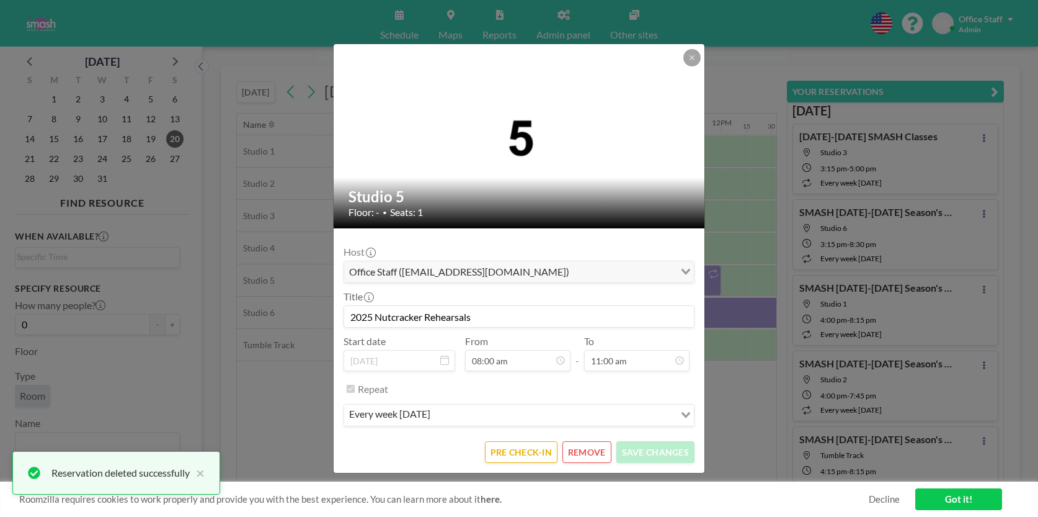
scroll to position [694, 0]
click at [592, 456] on button "REMOVE" at bounding box center [586, 452] width 49 height 22
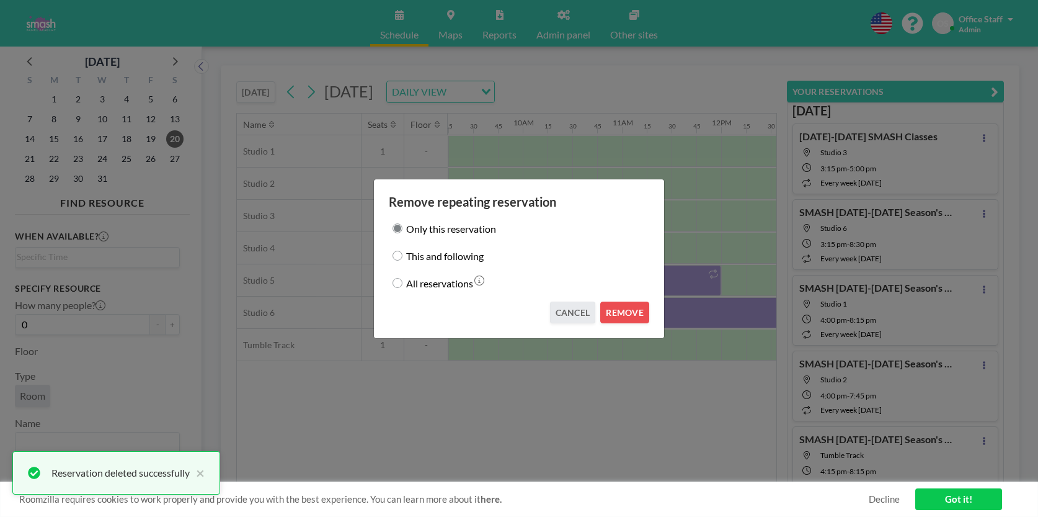
click at [451, 255] on label "This and following" at bounding box center [445, 255] width 78 height 17
click at [402, 255] on input "This and following" at bounding box center [398, 256] width 10 height 10
radio input "true"
click at [625, 303] on button "REMOVE" at bounding box center [624, 312] width 49 height 22
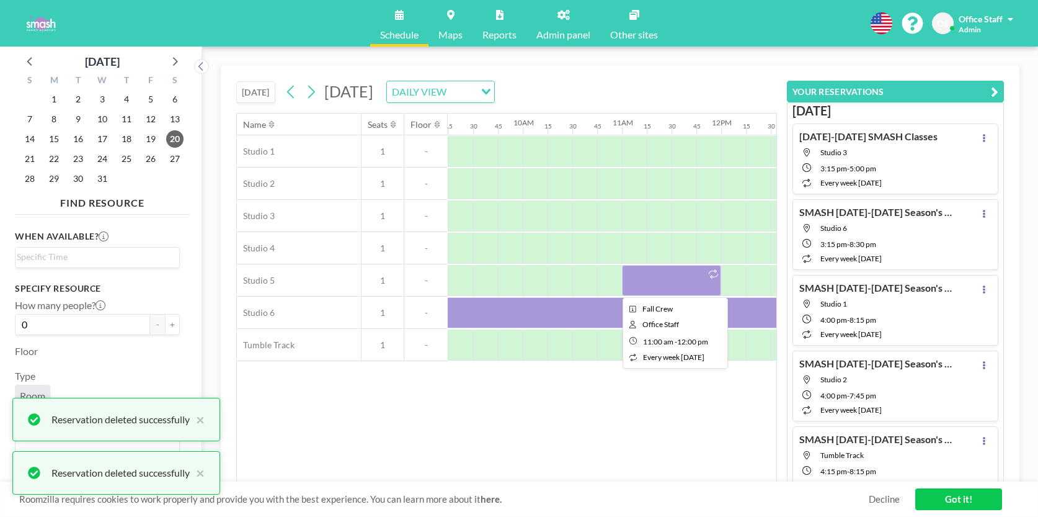
click at [662, 287] on div at bounding box center [671, 280] width 99 height 31
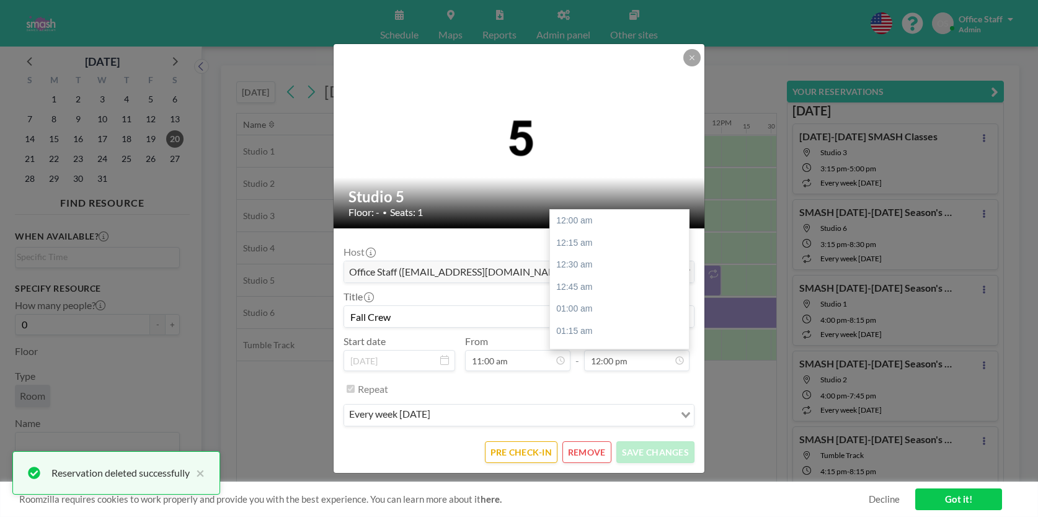
scroll to position [1042, 0]
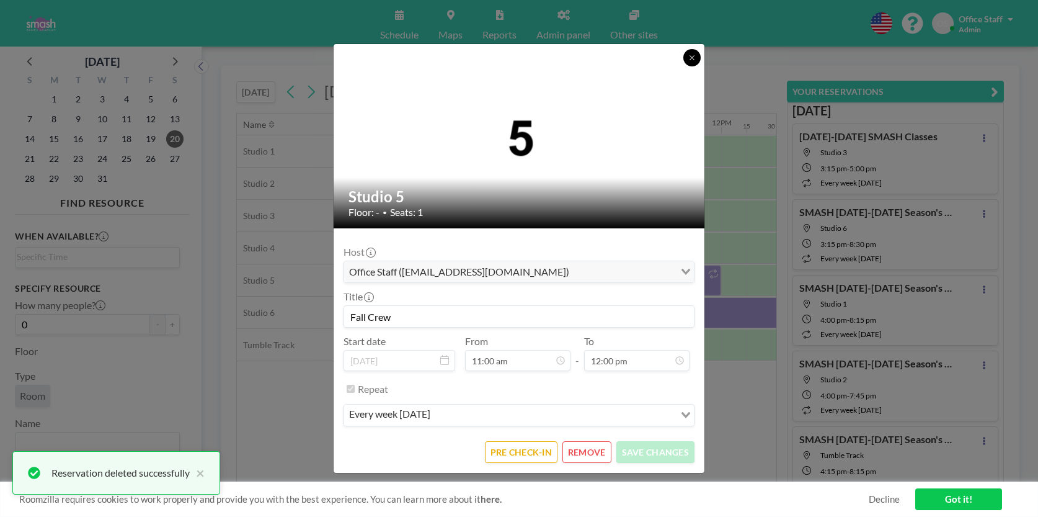
click at [693, 60] on icon at bounding box center [692, 57] width 4 height 4
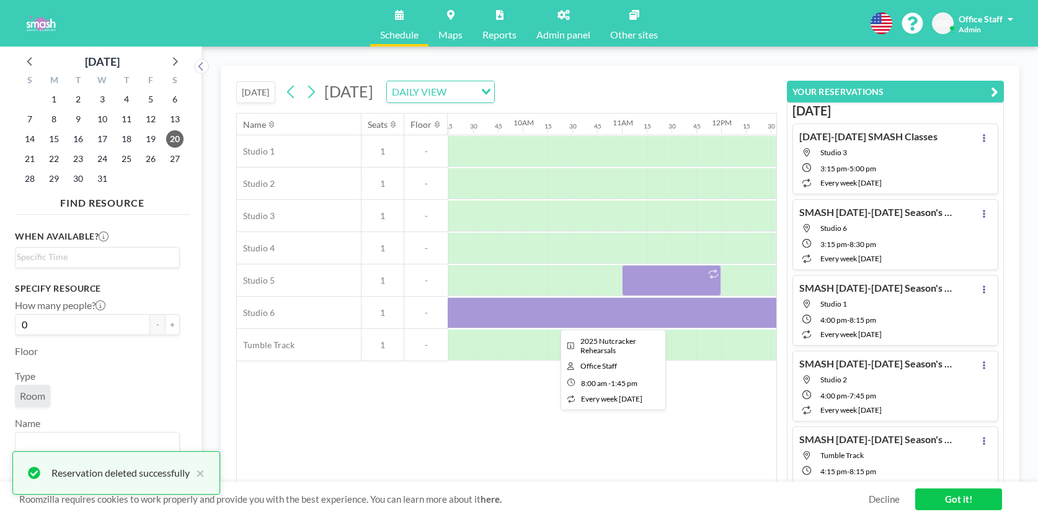
click at [579, 319] on div at bounding box center [609, 312] width 570 height 31
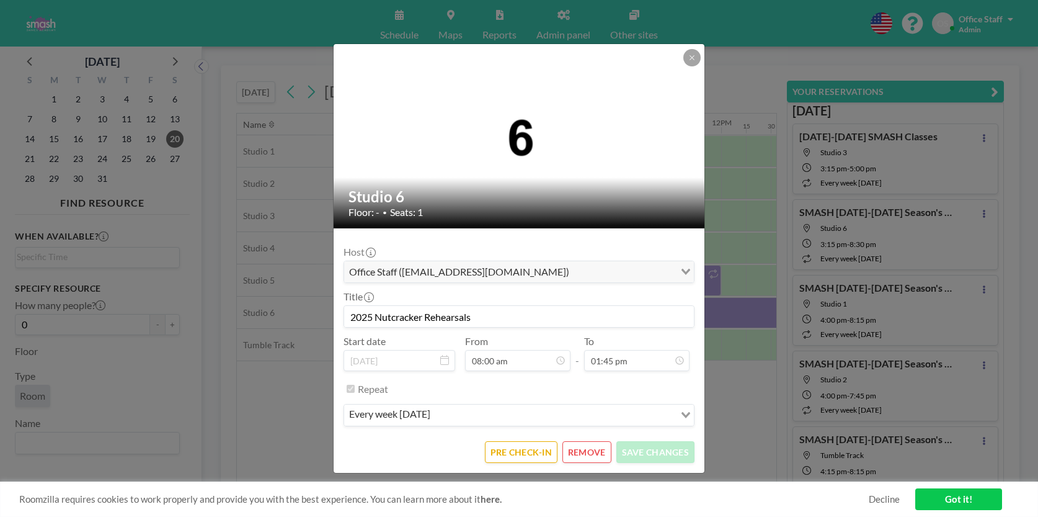
click at [590, 452] on button "REMOVE" at bounding box center [586, 452] width 49 height 22
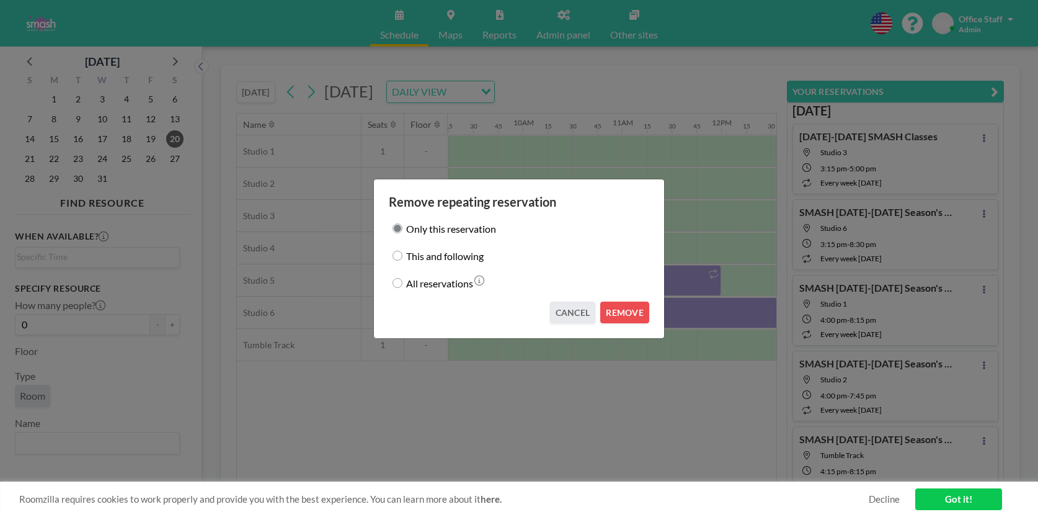
click at [464, 254] on label "This and following" at bounding box center [445, 255] width 78 height 17
click at [402, 254] on input "This and following" at bounding box center [398, 256] width 10 height 10
radio input "true"
click at [634, 315] on button "REMOVE" at bounding box center [624, 312] width 49 height 22
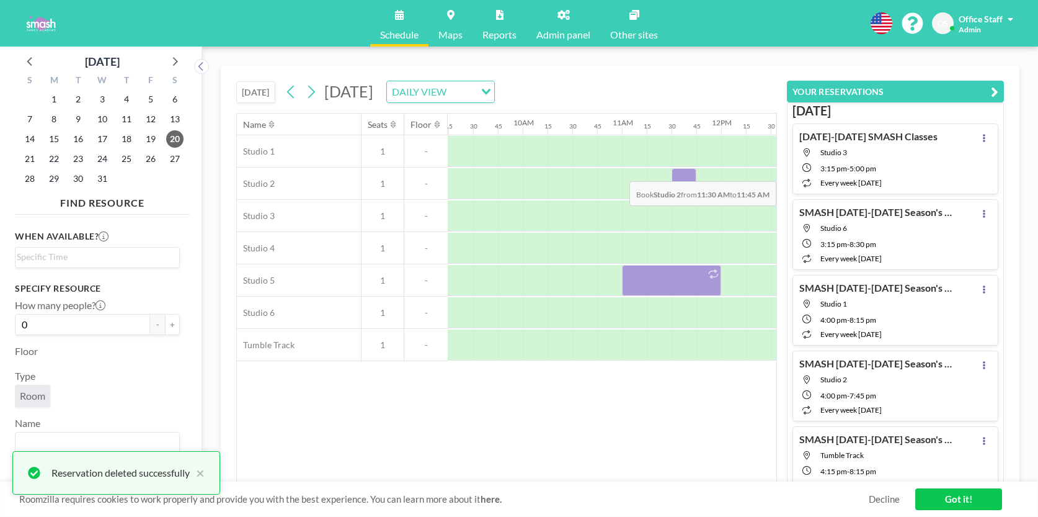
click at [673, 172] on div at bounding box center [684, 183] width 25 height 31
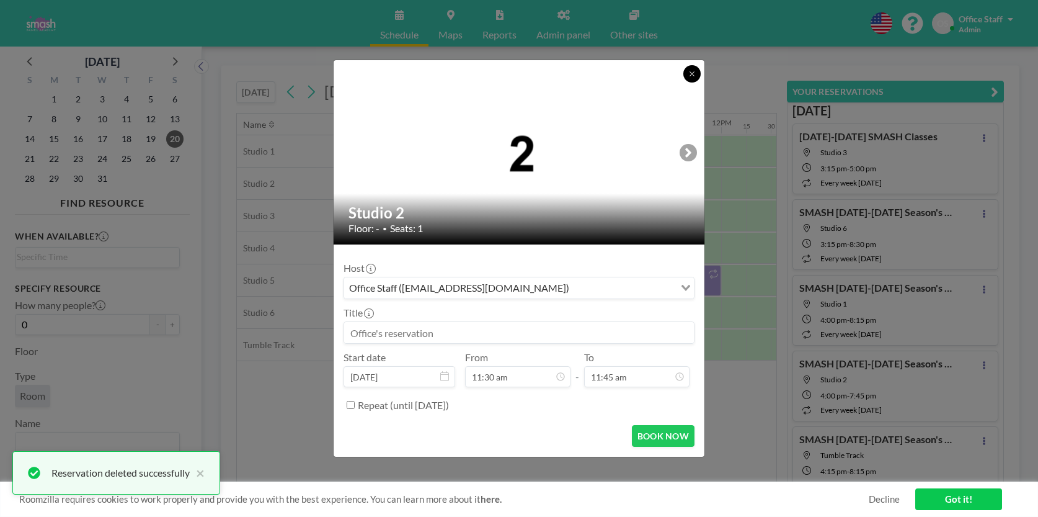
click at [692, 72] on icon at bounding box center [691, 73] width 7 height 7
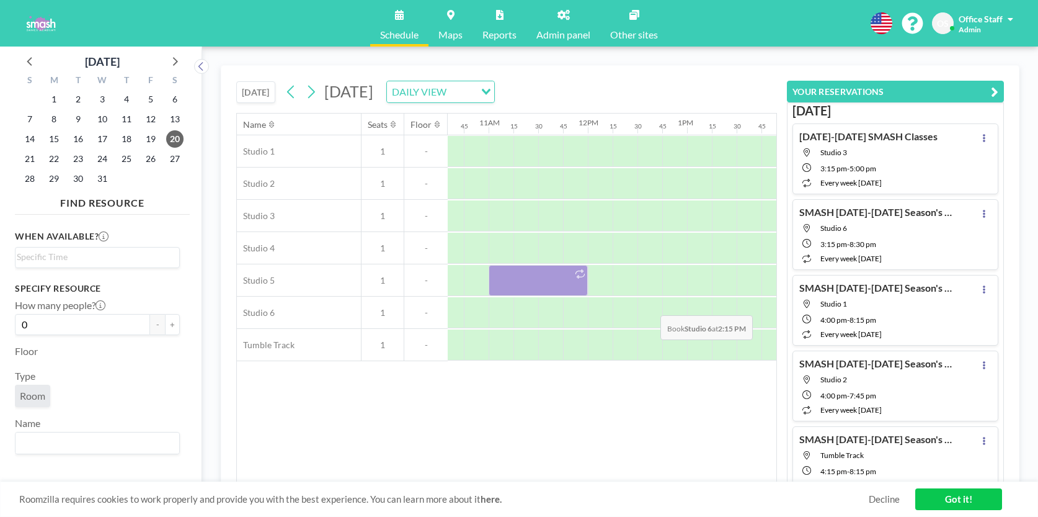
scroll to position [0, 1030]
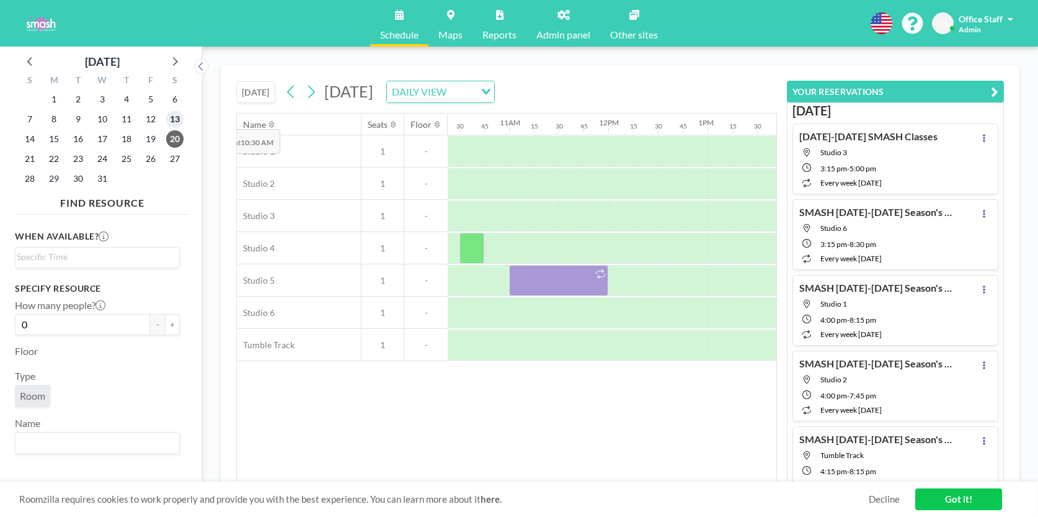
click at [173, 120] on span "13" at bounding box center [174, 118] width 17 height 17
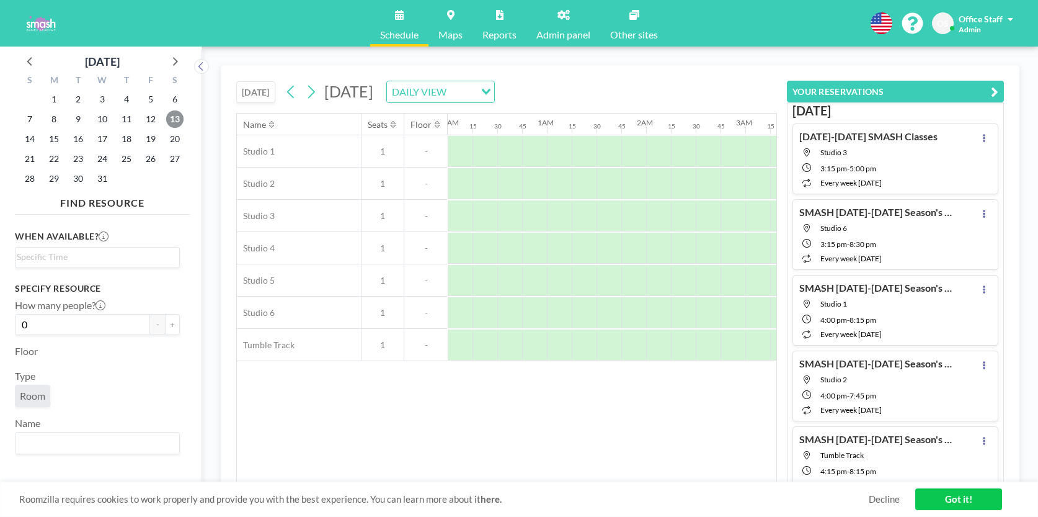
scroll to position [0, 769]
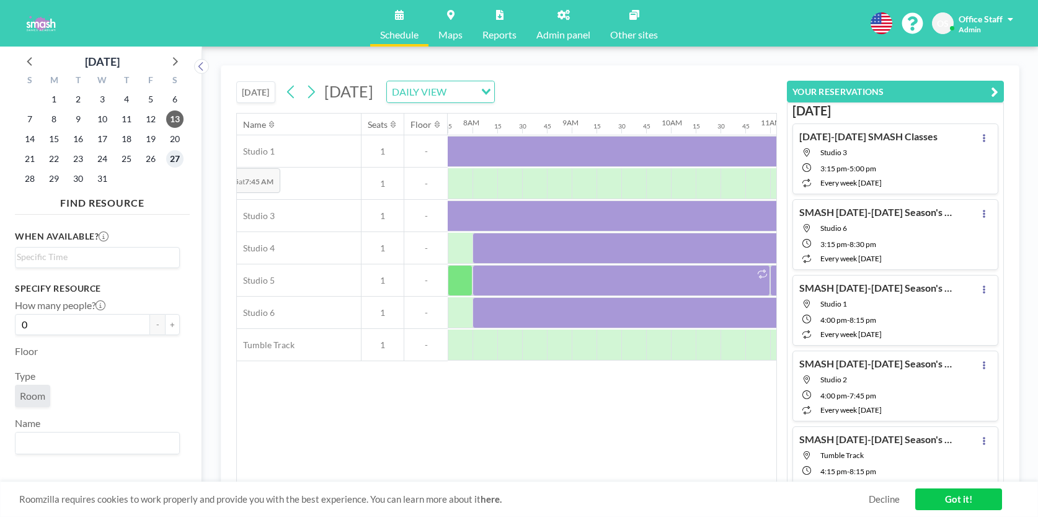
click at [175, 160] on span "27" at bounding box center [174, 158] width 17 height 17
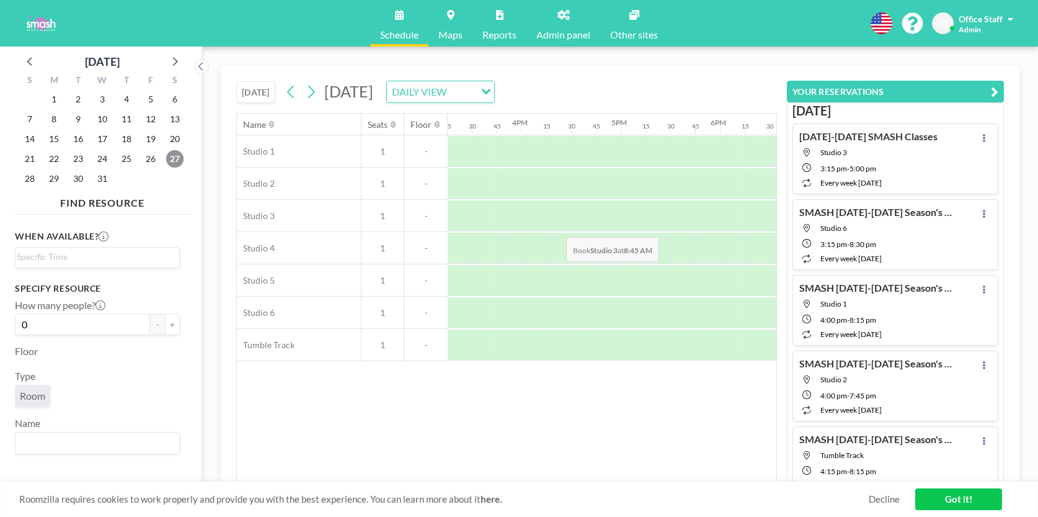
scroll to position [0, 1618]
click at [171, 62] on icon at bounding box center [174, 61] width 16 height 16
click at [175, 102] on span "3" at bounding box center [174, 99] width 17 height 17
click at [180, 118] on span "10" at bounding box center [174, 118] width 17 height 17
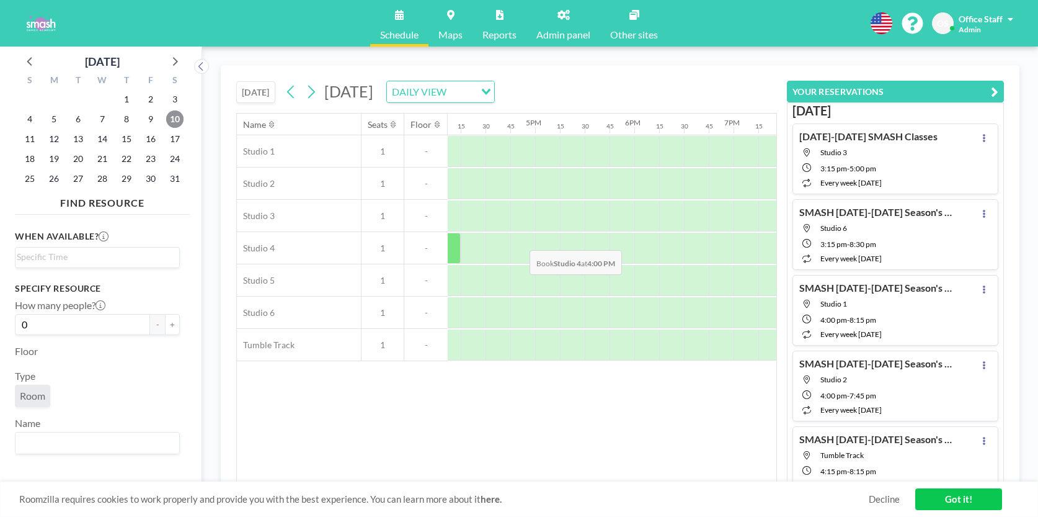
scroll to position [0, 1628]
click at [182, 140] on span "17" at bounding box center [174, 138] width 17 height 17
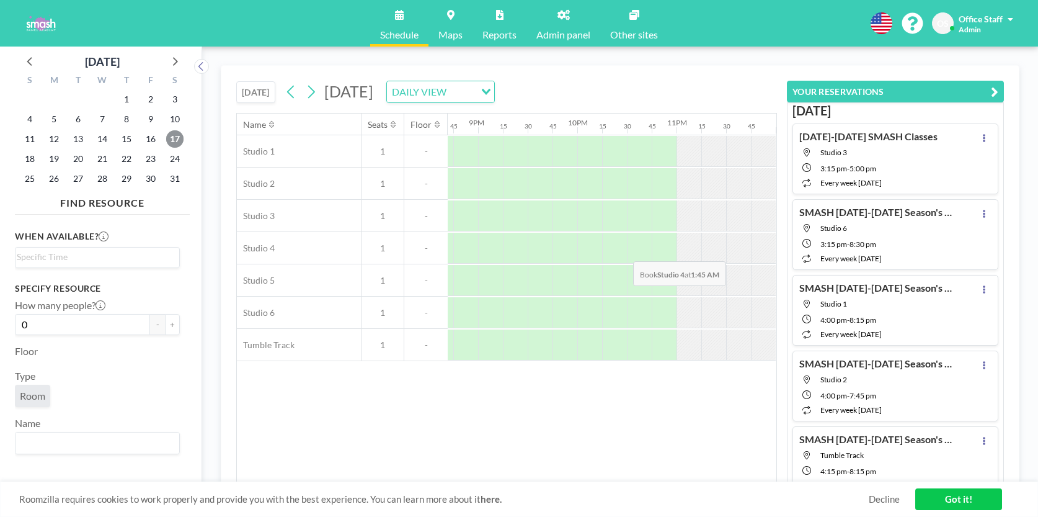
scroll to position [0, 2051]
click at [172, 157] on span "24" at bounding box center [174, 158] width 17 height 17
click at [176, 179] on span "31" at bounding box center [174, 178] width 17 height 17
click at [175, 63] on icon at bounding box center [175, 61] width 5 height 9
